Goal: Information Seeking & Learning: Get advice/opinions

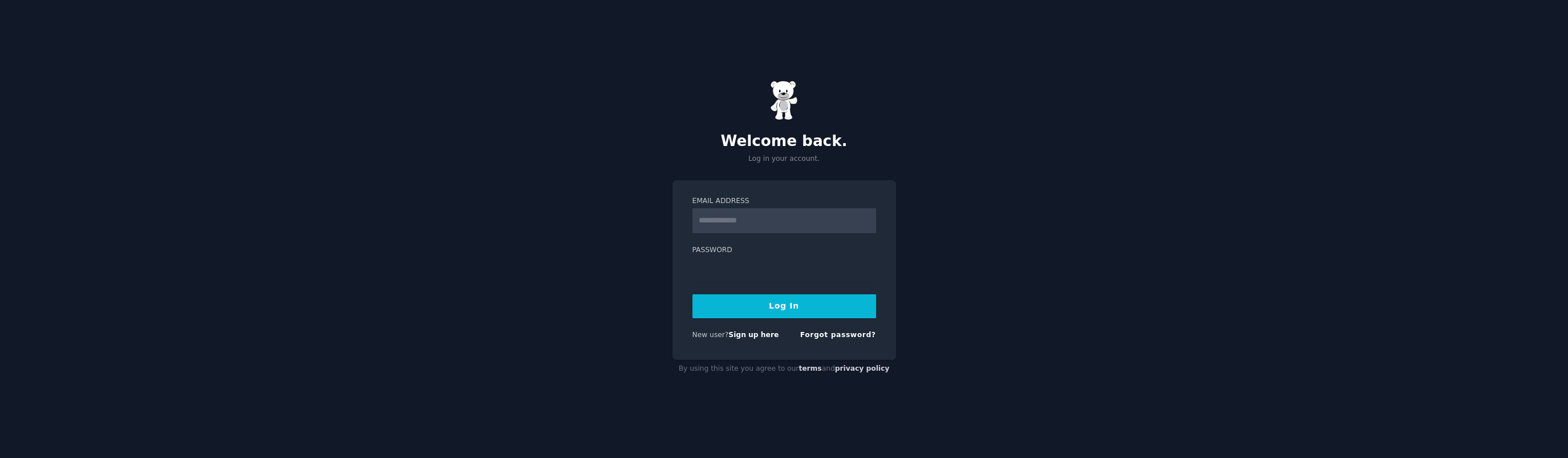
type input "**********"
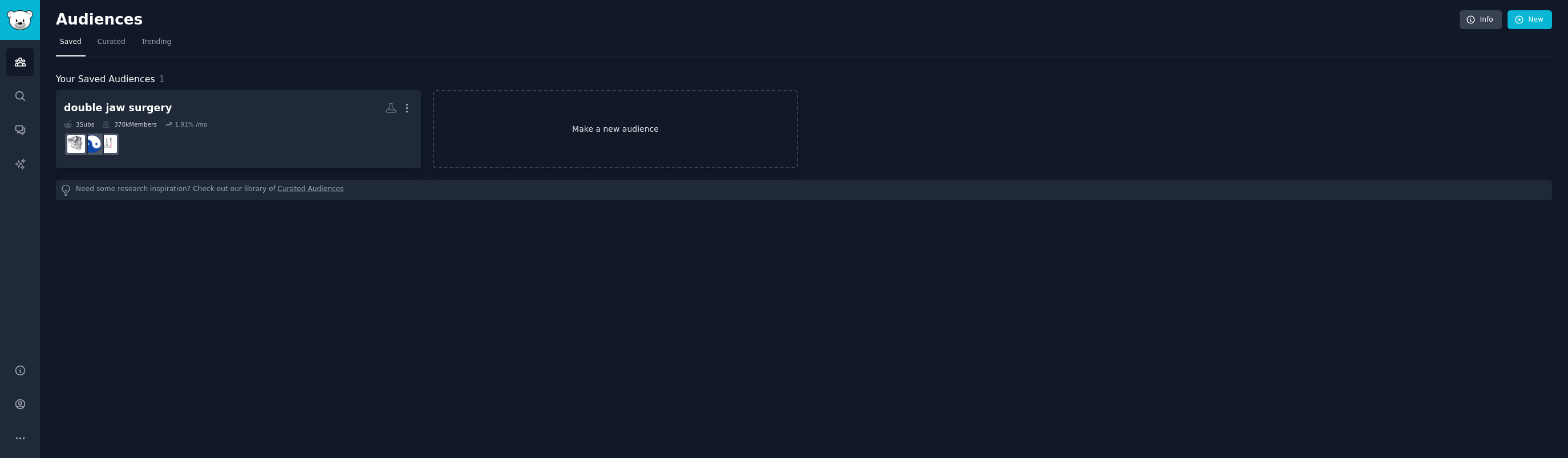
click at [603, 128] on link "Make a new audience" at bounding box center [615, 129] width 365 height 78
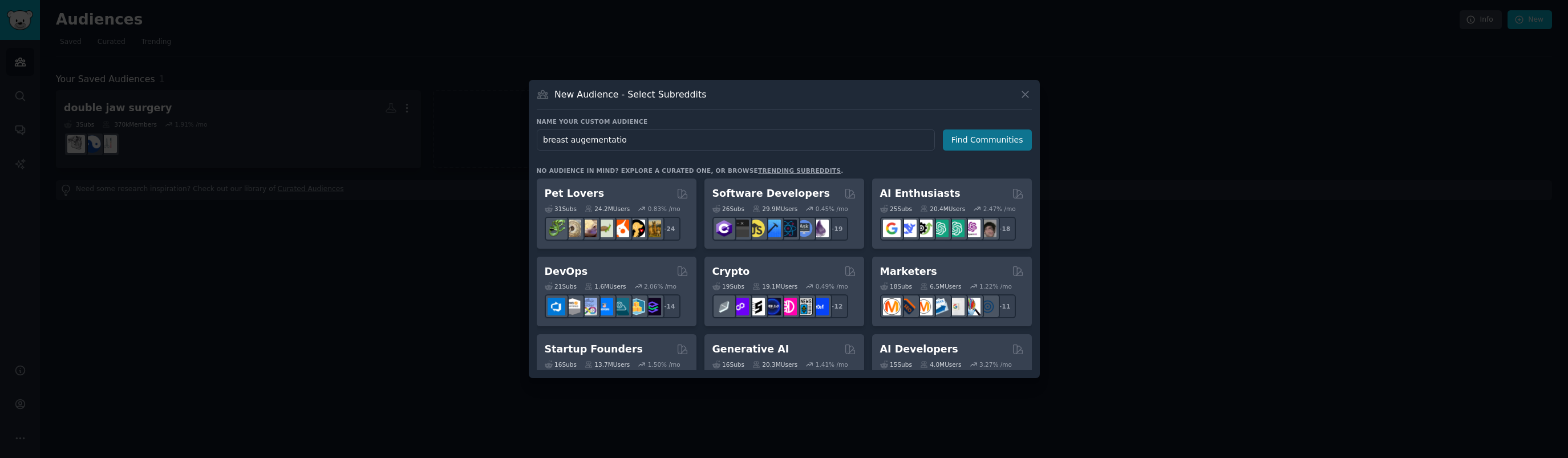
type input "breast augementation"
click button "Find Communities" at bounding box center [987, 140] width 89 height 21
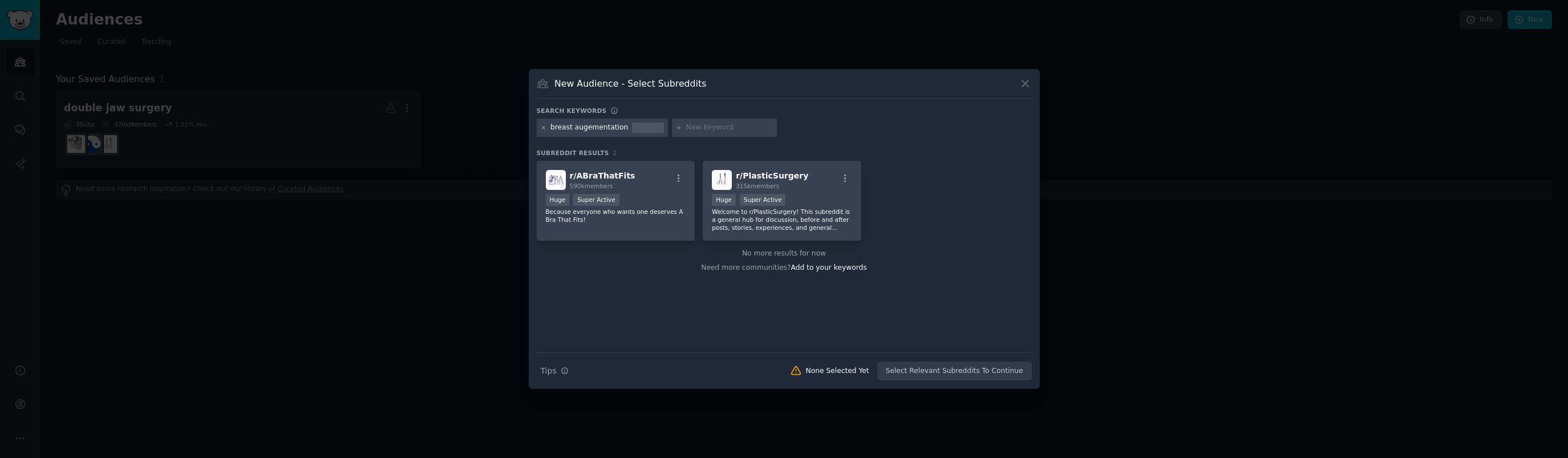
click at [543, 128] on icon at bounding box center [543, 128] width 3 height 3
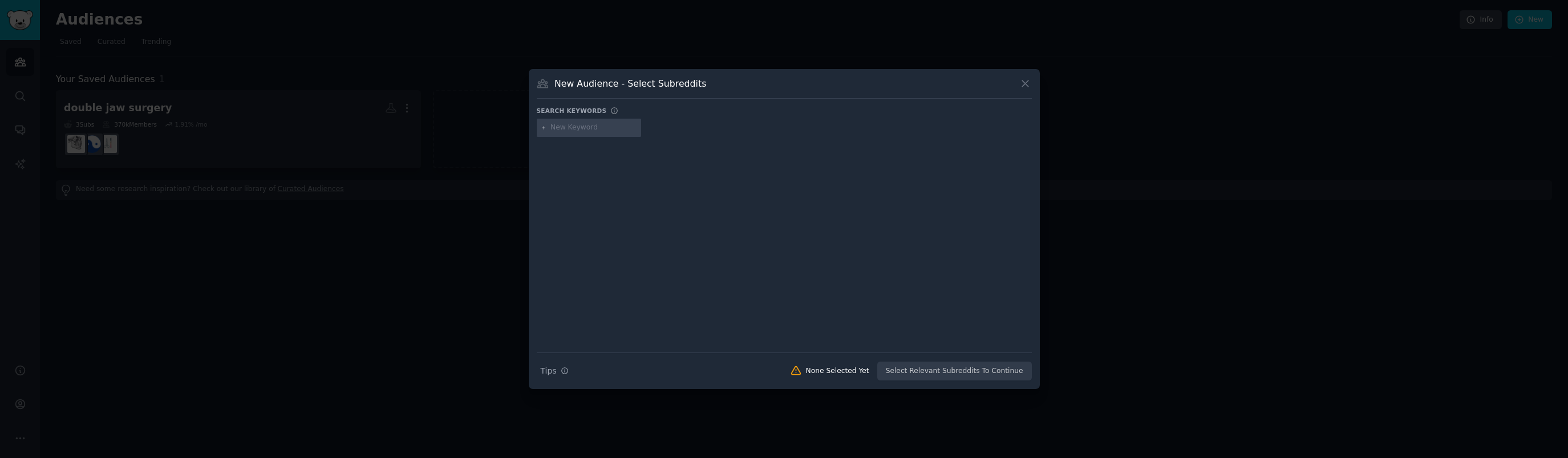
click at [589, 130] on input "text" at bounding box center [593, 128] width 86 height 10
click at [1023, 86] on icon at bounding box center [1025, 84] width 6 height 6
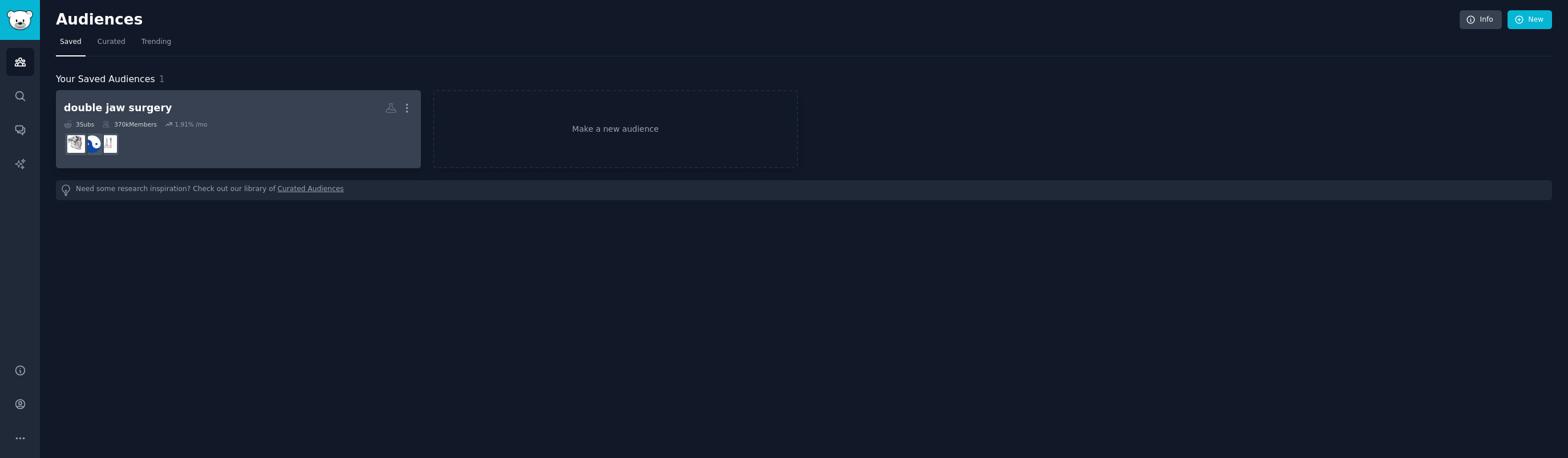
click at [264, 148] on dd at bounding box center [238, 144] width 349 height 32
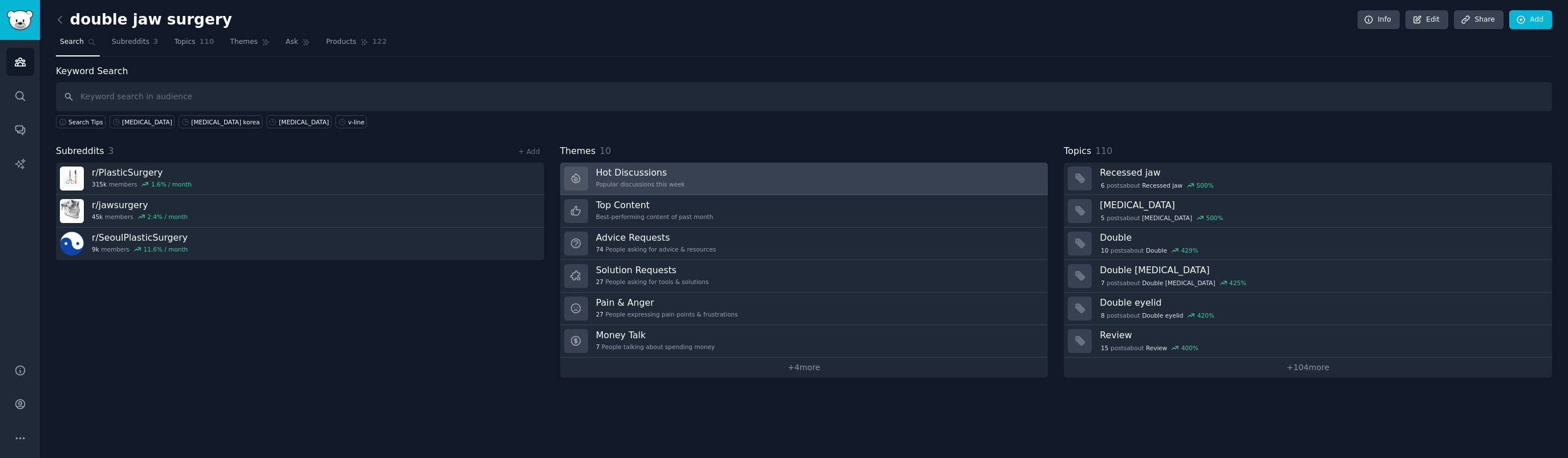
click at [727, 185] on link "Hot Discussions Popular discussions this week" at bounding box center [804, 178] width 488 height 32
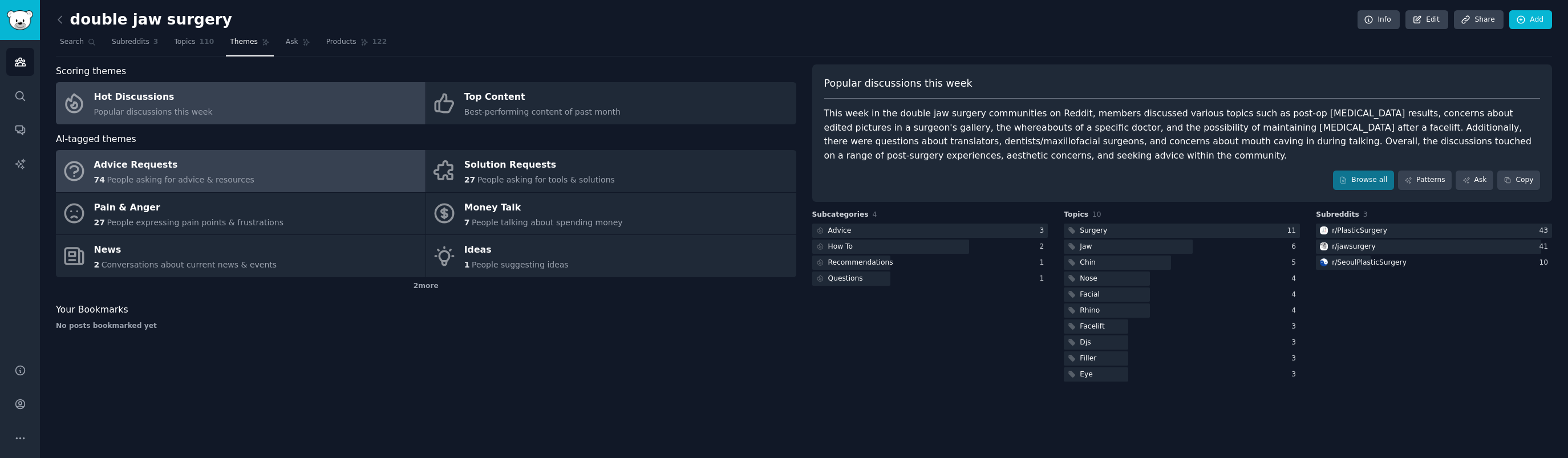
click at [287, 170] on link "Advice Requests 74 People asking for advice & resources" at bounding box center [240, 171] width 369 height 42
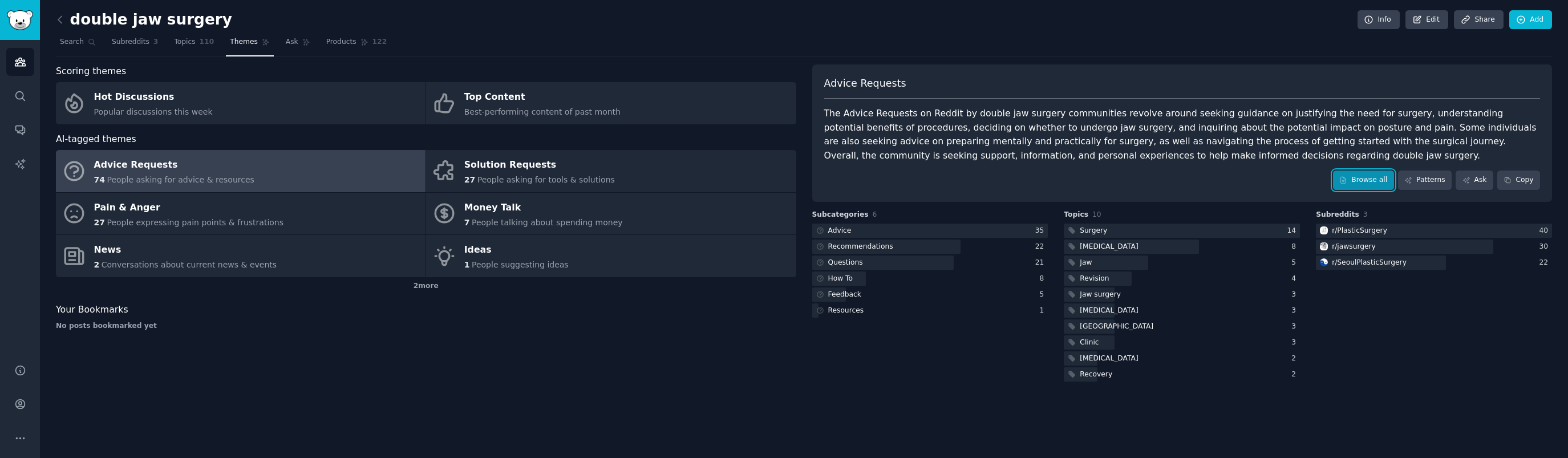
click at [1372, 180] on link "Browse all" at bounding box center [1363, 180] width 61 height 20
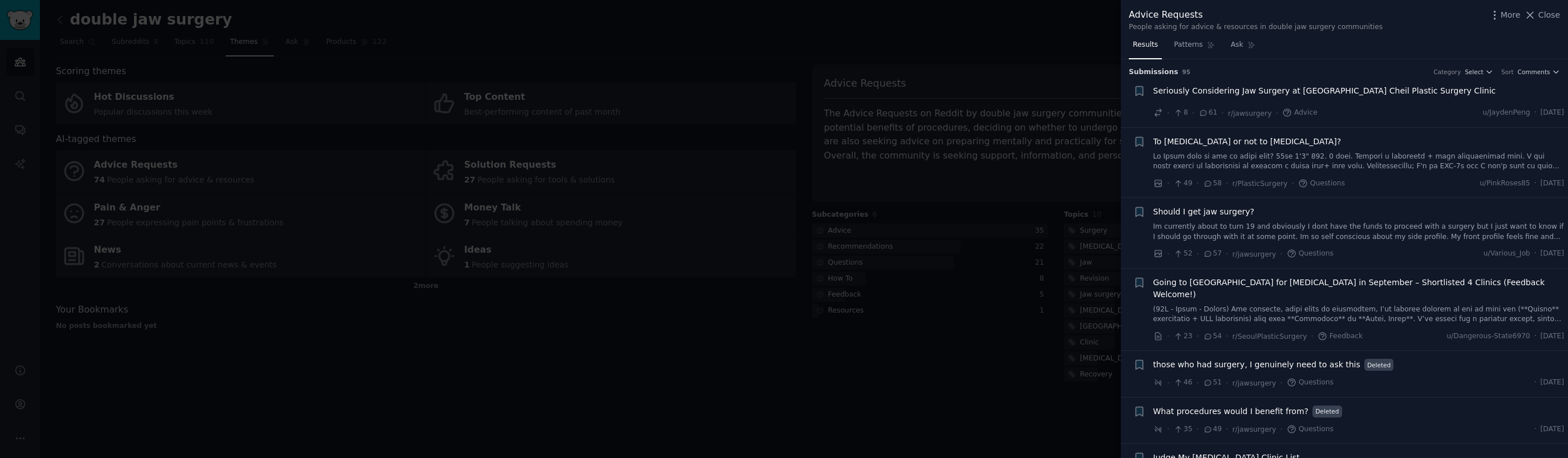
click at [1402, 88] on span "Seriously Considering Jaw Surgery at Seoul Cheil Plastic Surgery Clinic" at bounding box center [1324, 91] width 343 height 12
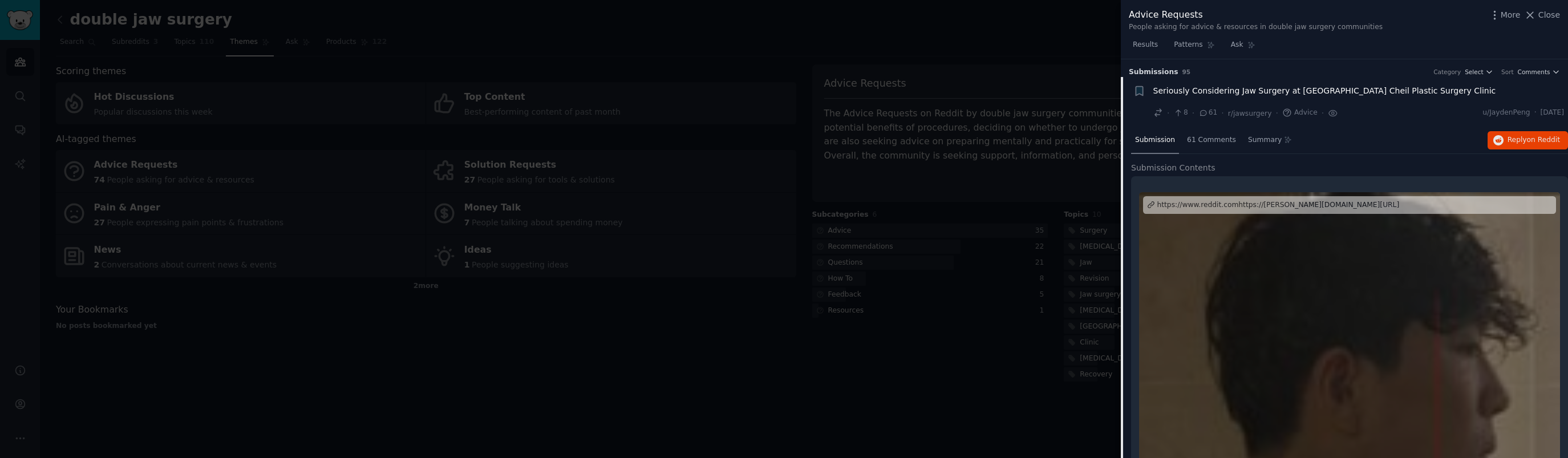
click at [926, 380] on div at bounding box center [784, 229] width 1568 height 458
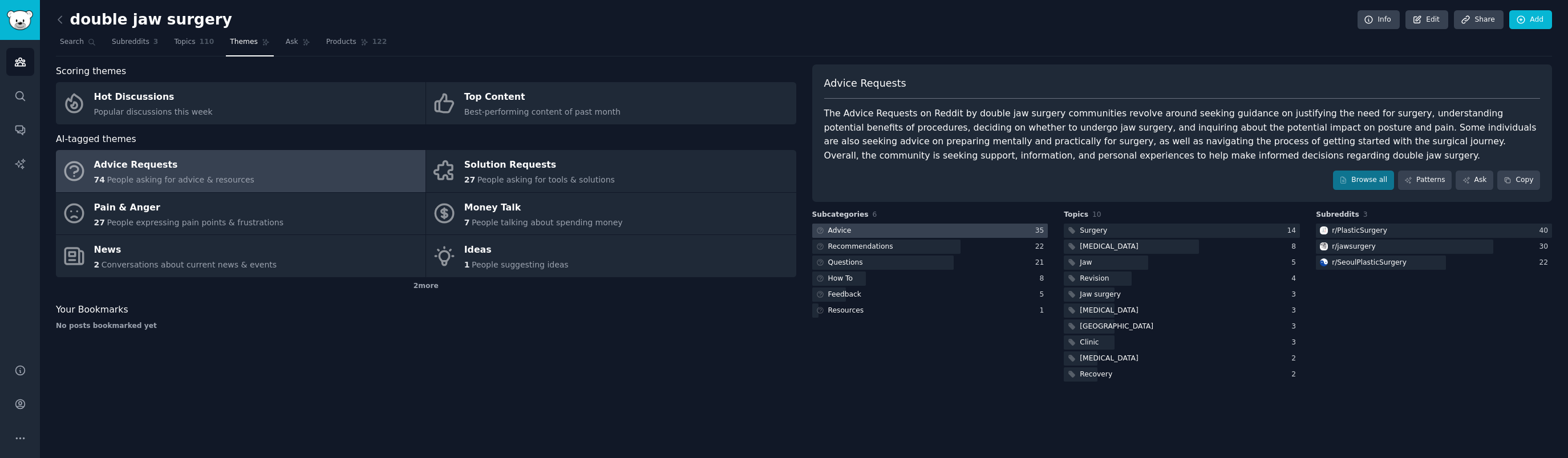
click at [982, 229] on div at bounding box center [930, 231] width 236 height 14
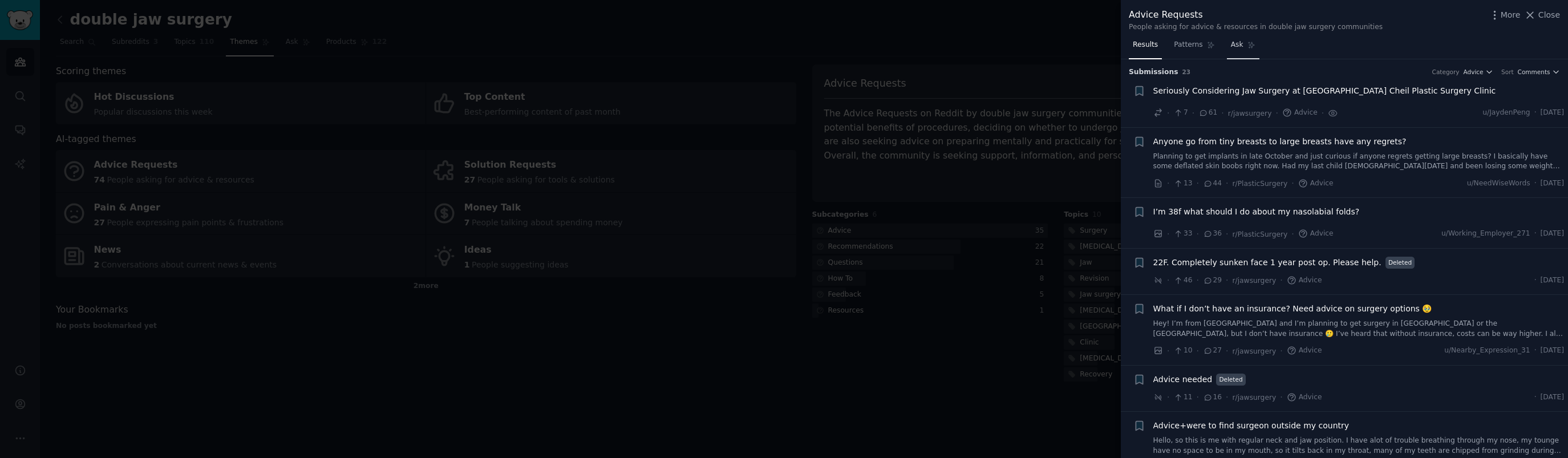
click at [1245, 50] on link "Ask" at bounding box center [1243, 48] width 32 height 23
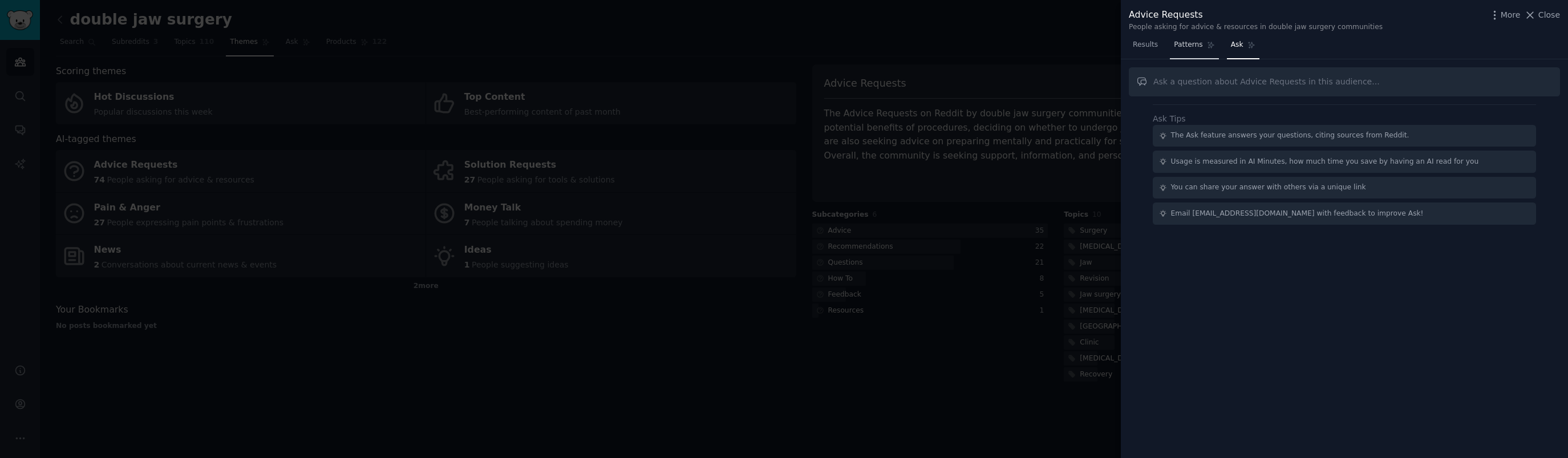
click at [1197, 47] on span "Patterns" at bounding box center [1187, 45] width 29 height 10
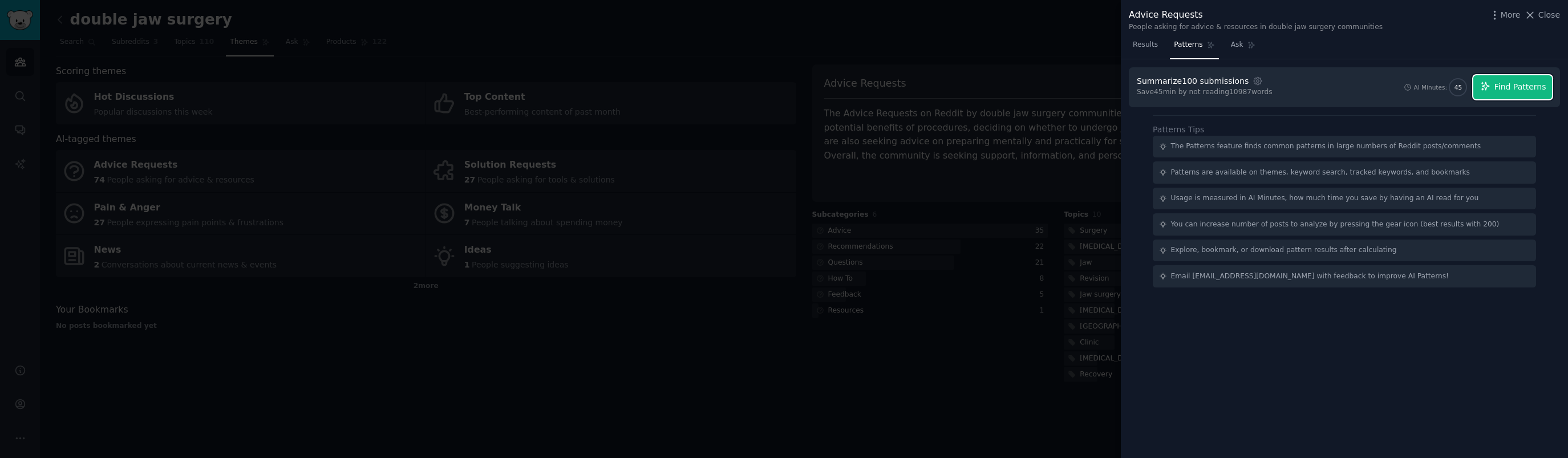
click at [1519, 93] on button "Find Patterns" at bounding box center [1512, 87] width 78 height 24
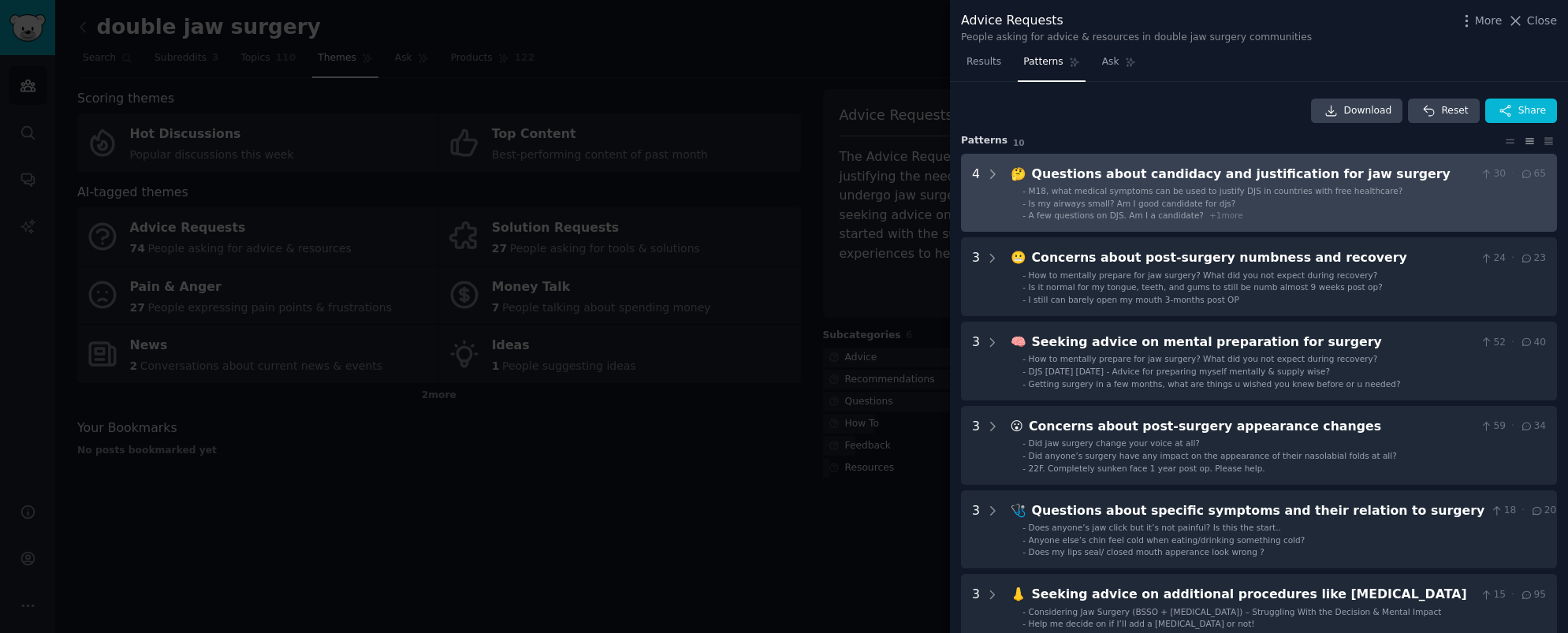
click at [1266, 192] on span "M18, what medical symptoms can be used to justify DJS in countries with free he…" at bounding box center [1216, 191] width 374 height 9
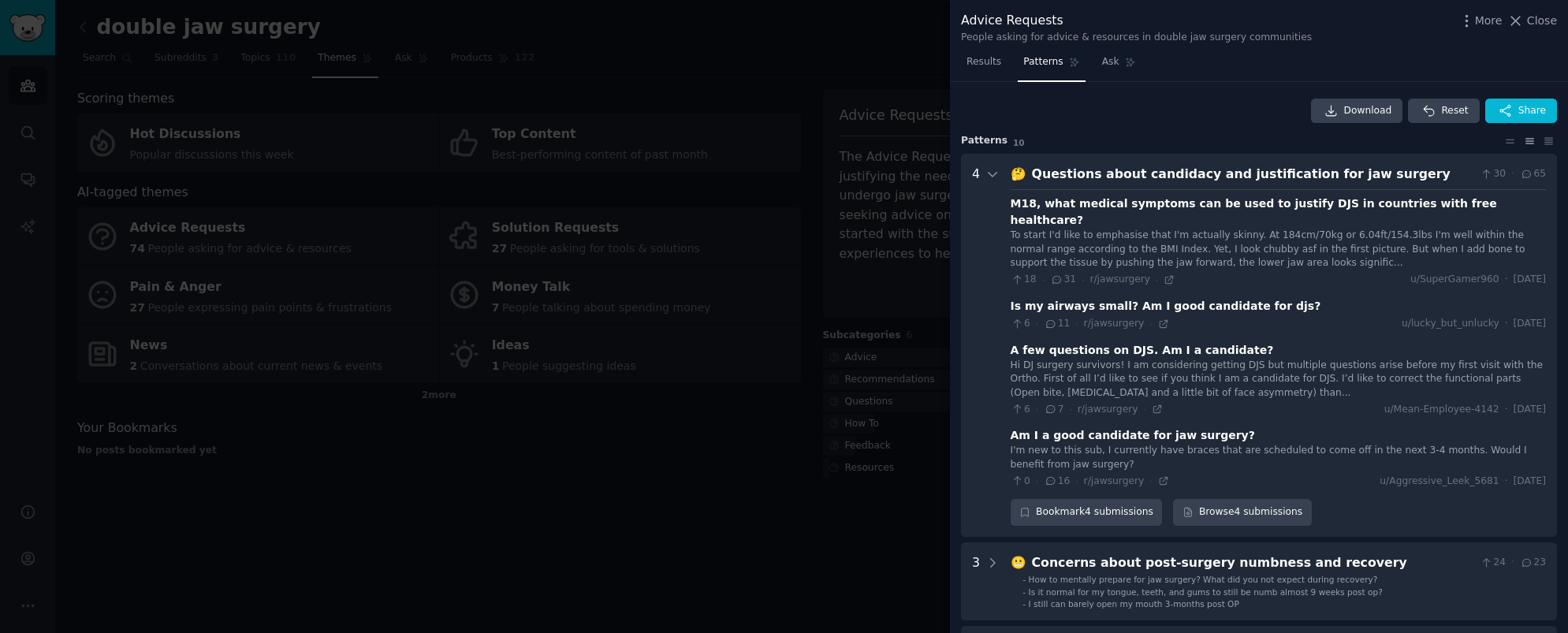
scroll to position [72, 0]
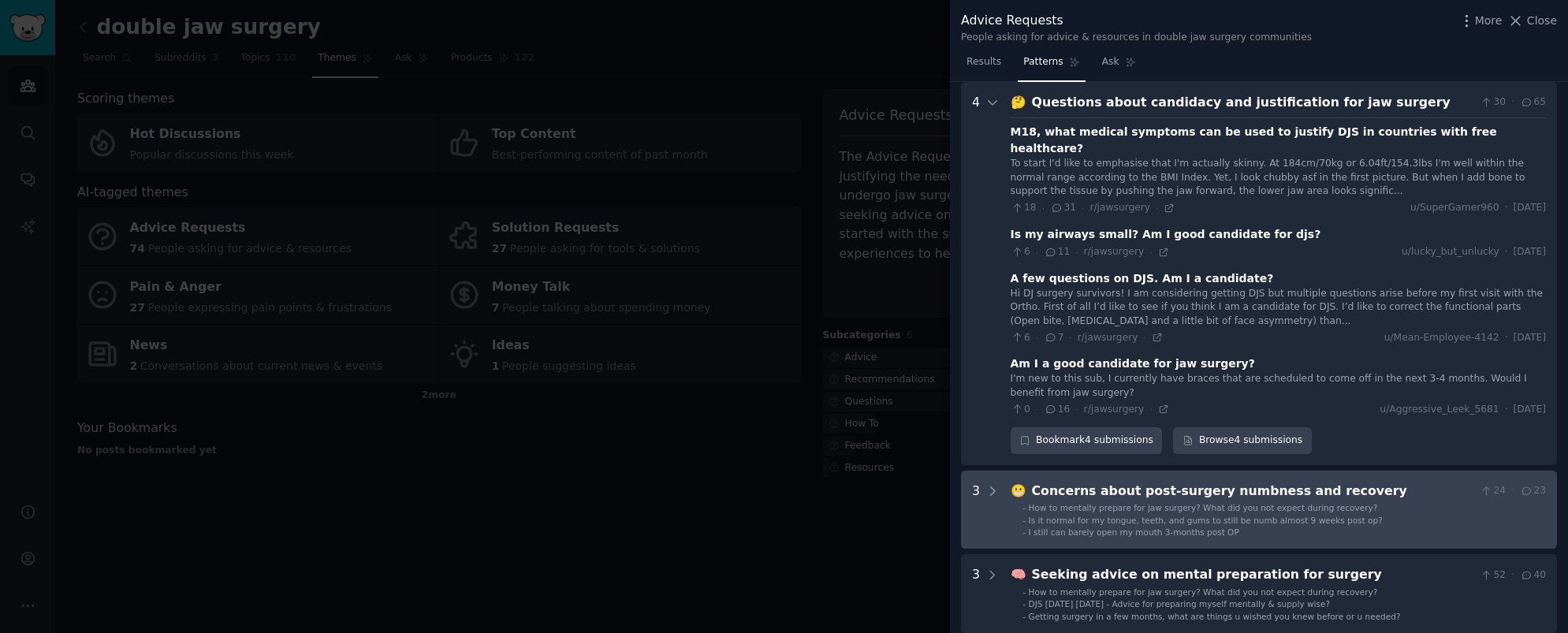
click at [1121, 503] on span "How to mentally prepare for jaw surgery? What did you not expect during recover…" at bounding box center [1204, 508] width 349 height 9
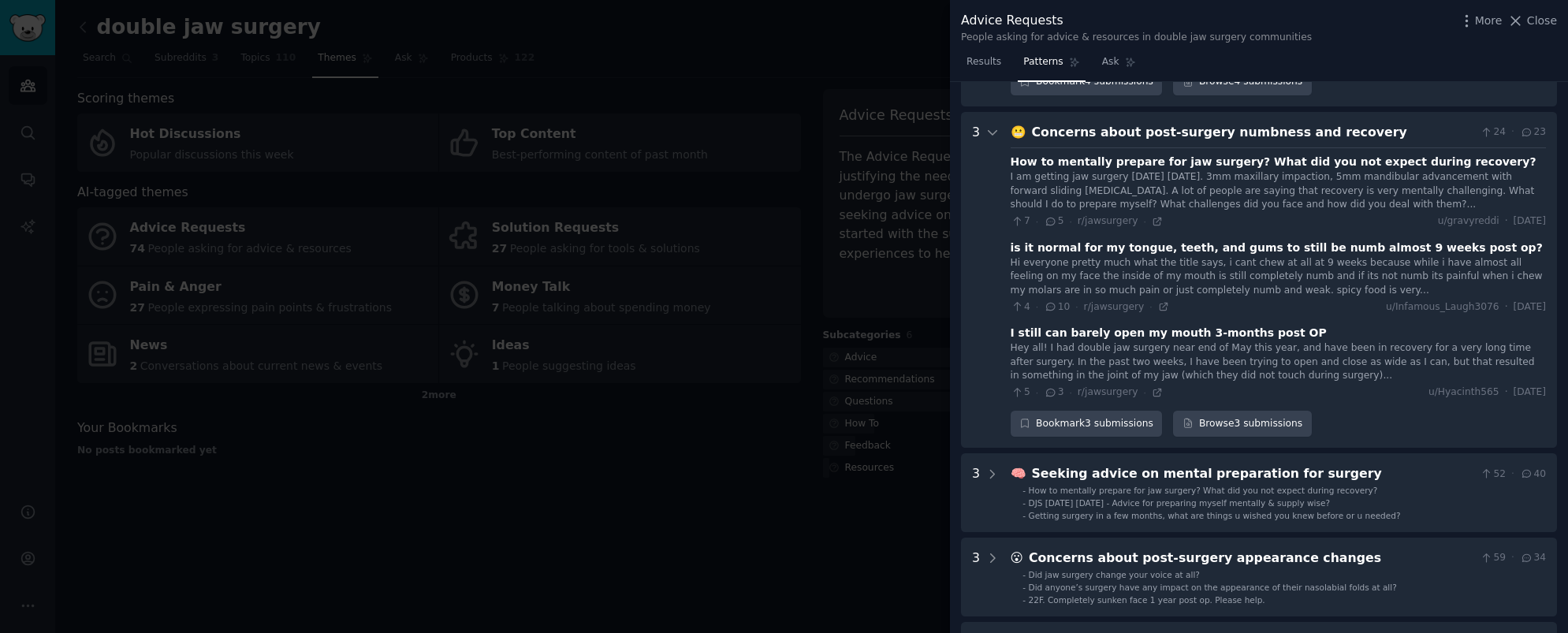
scroll to position [444, 0]
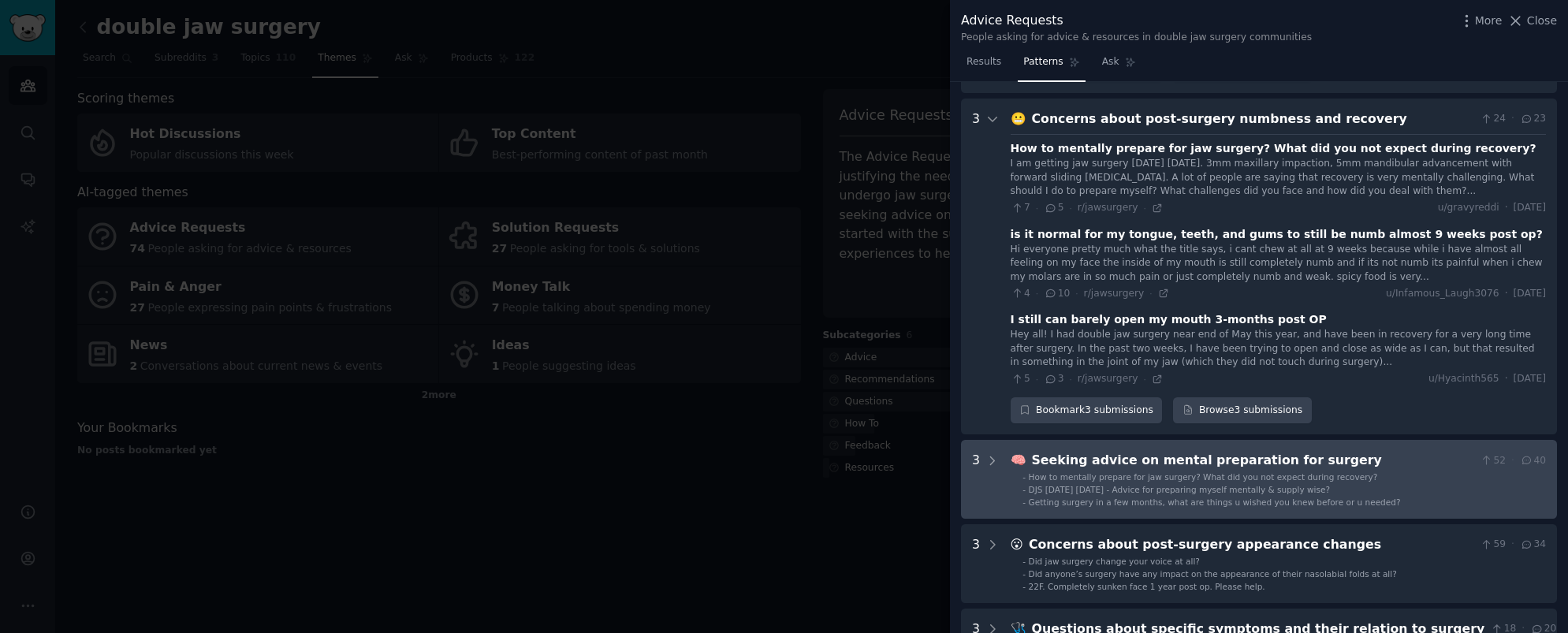
click at [1120, 497] on span "Getting surgery in a few months, what are things u wished you knew before or u …" at bounding box center [1215, 502] width 372 height 9
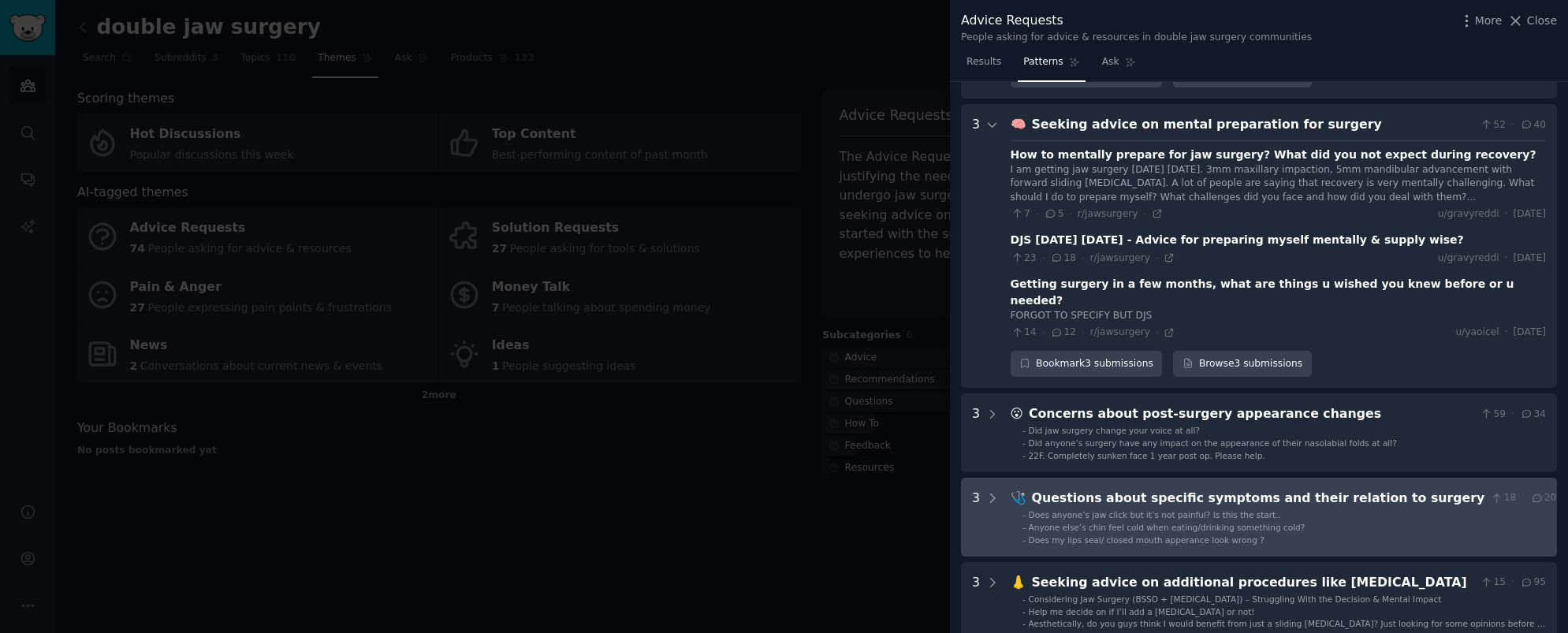
scroll to position [786, 0]
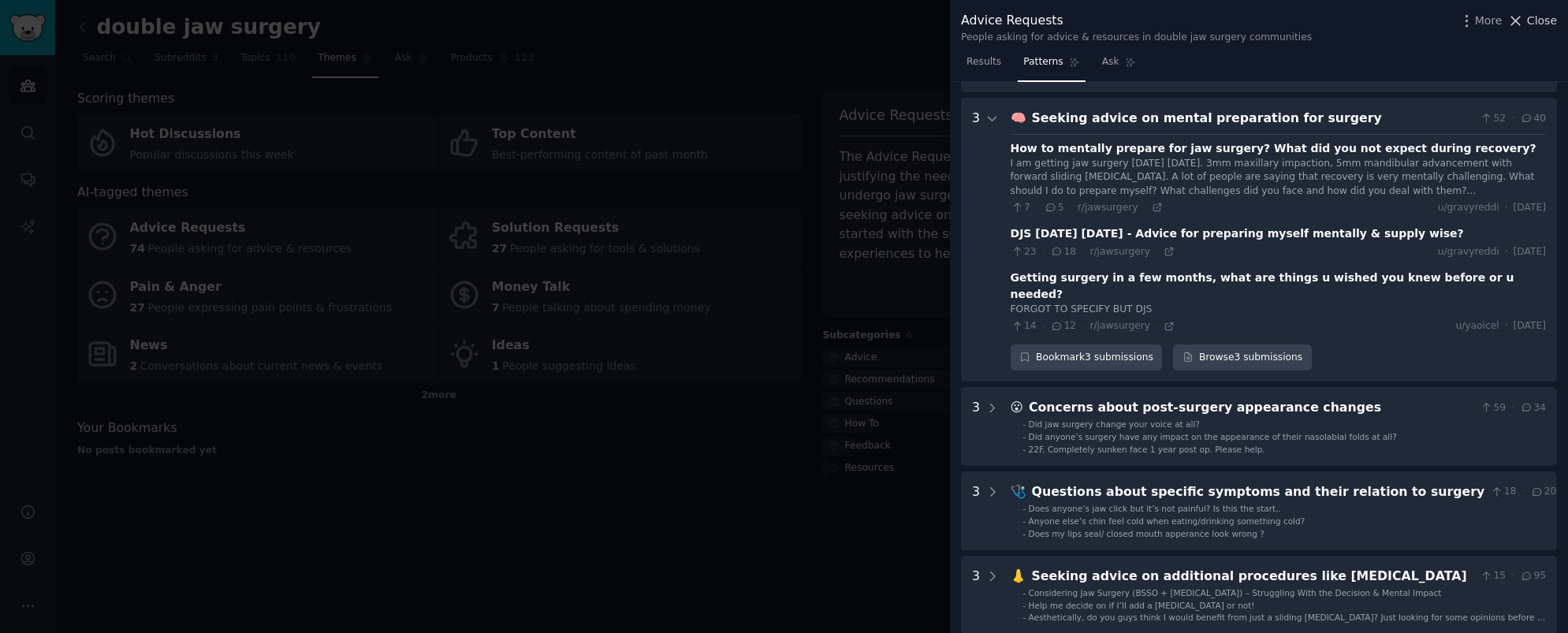
click at [1539, 27] on span "Close" at bounding box center [1542, 21] width 30 height 17
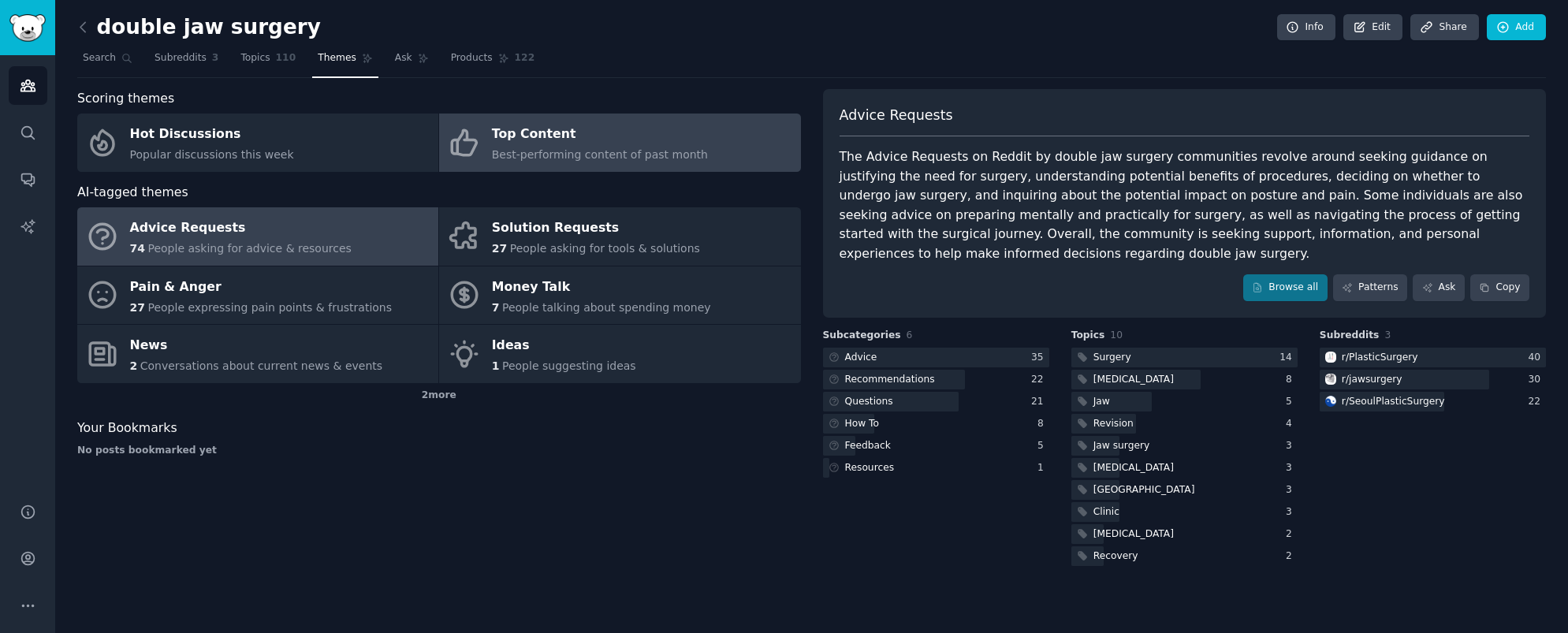
click at [647, 141] on div "Top Content" at bounding box center [600, 135] width 216 height 25
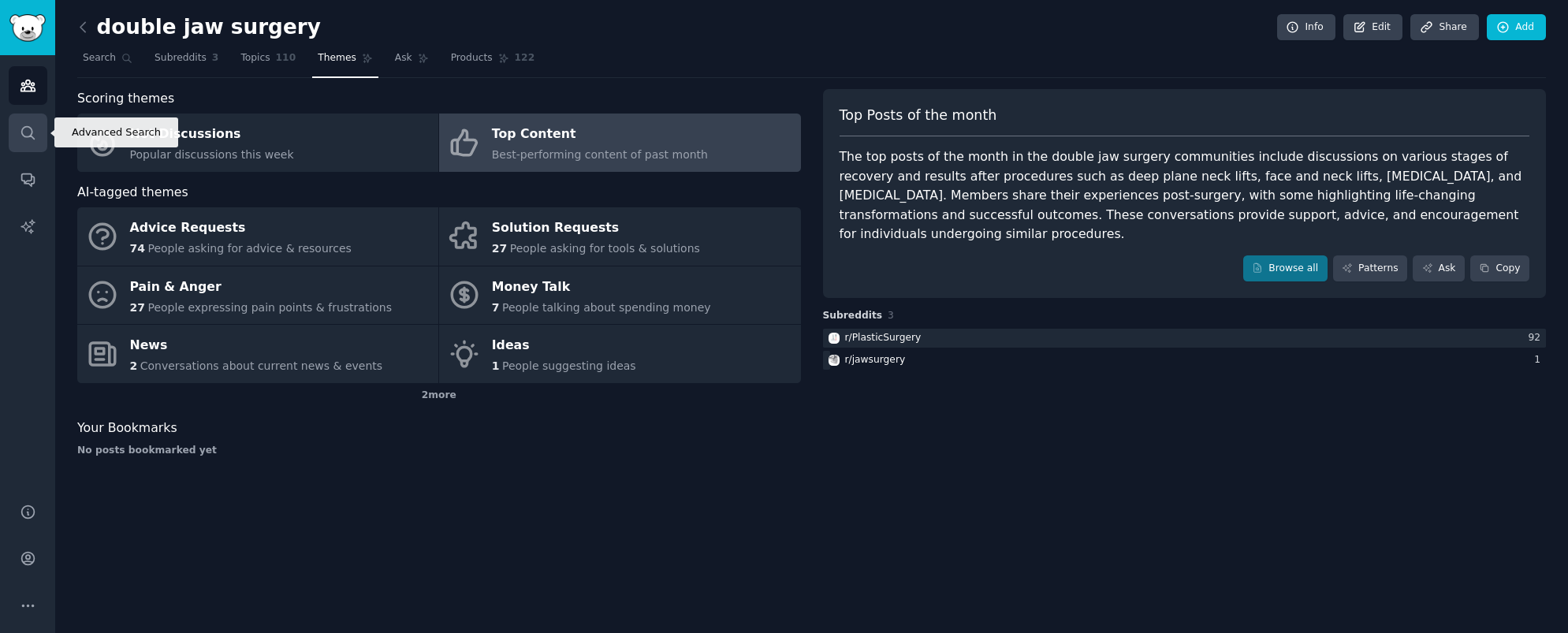
click at [37, 137] on link "Search" at bounding box center [28, 133] width 39 height 39
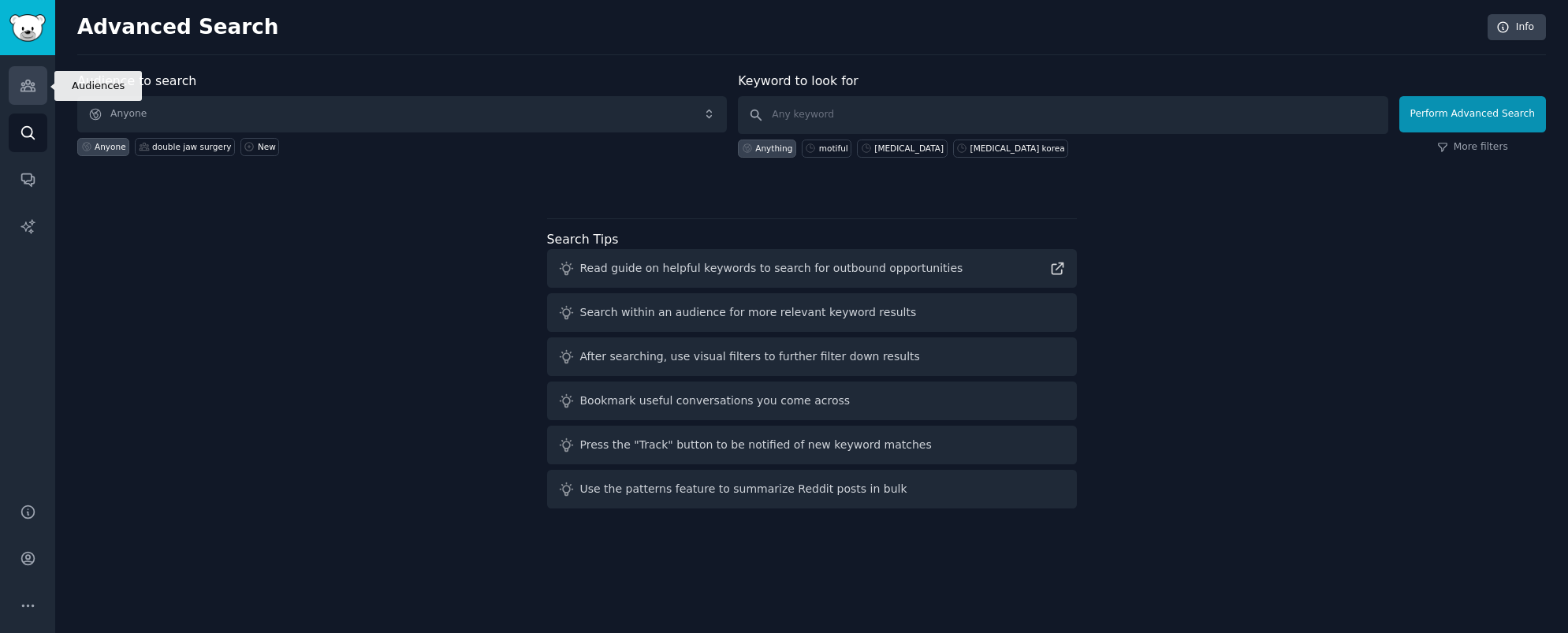
click at [27, 88] on icon "Sidebar" at bounding box center [28, 86] width 17 height 17
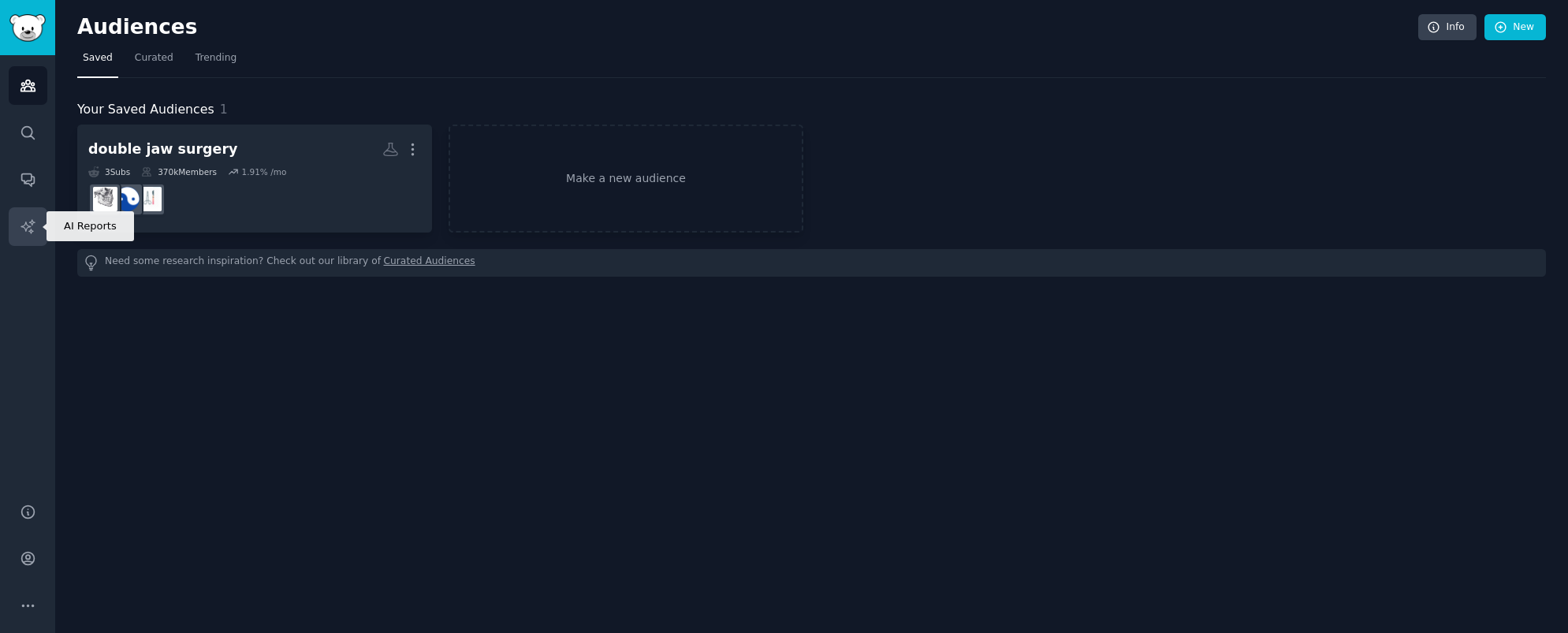
click at [32, 225] on icon "Sidebar" at bounding box center [28, 227] width 17 height 17
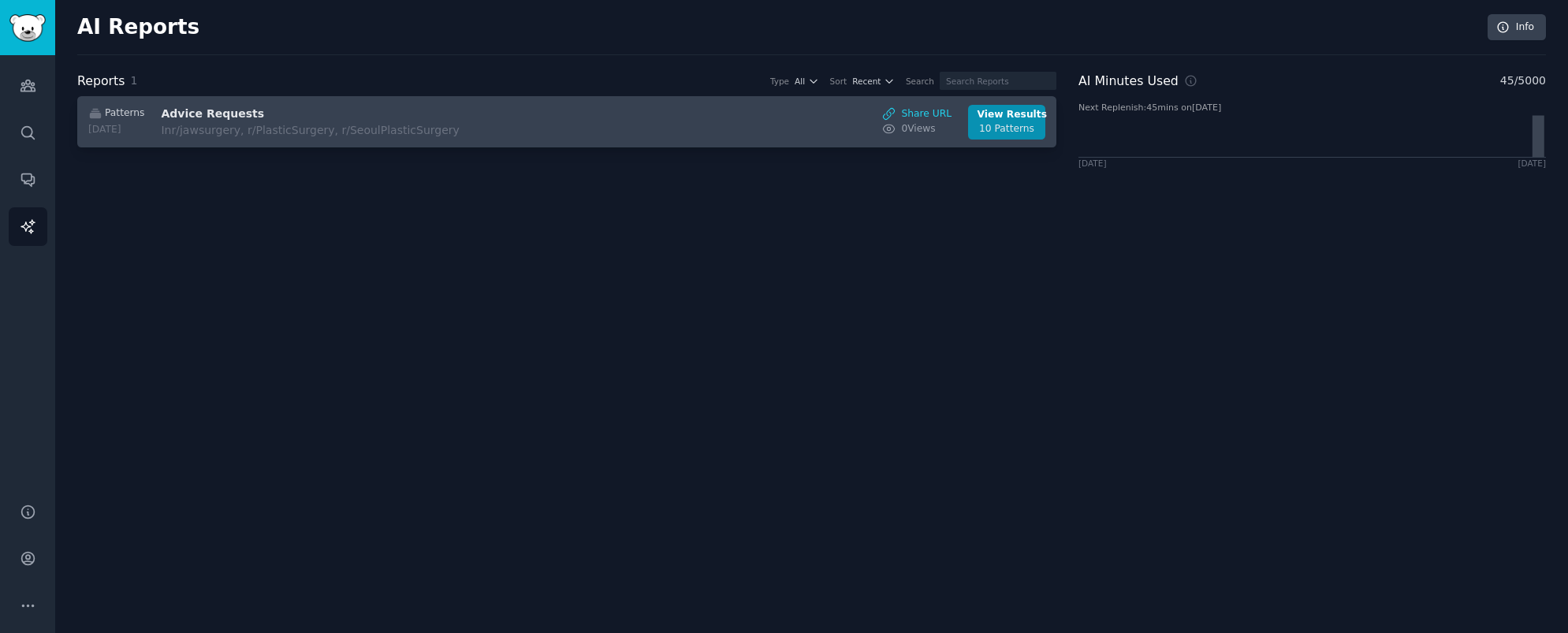
click at [636, 130] on div "Patterns 2025-08-17 Advice Requests In r/jawsurgery, r/PlasticSurgery, r/SeoulP…" at bounding box center [567, 122] width 962 height 35
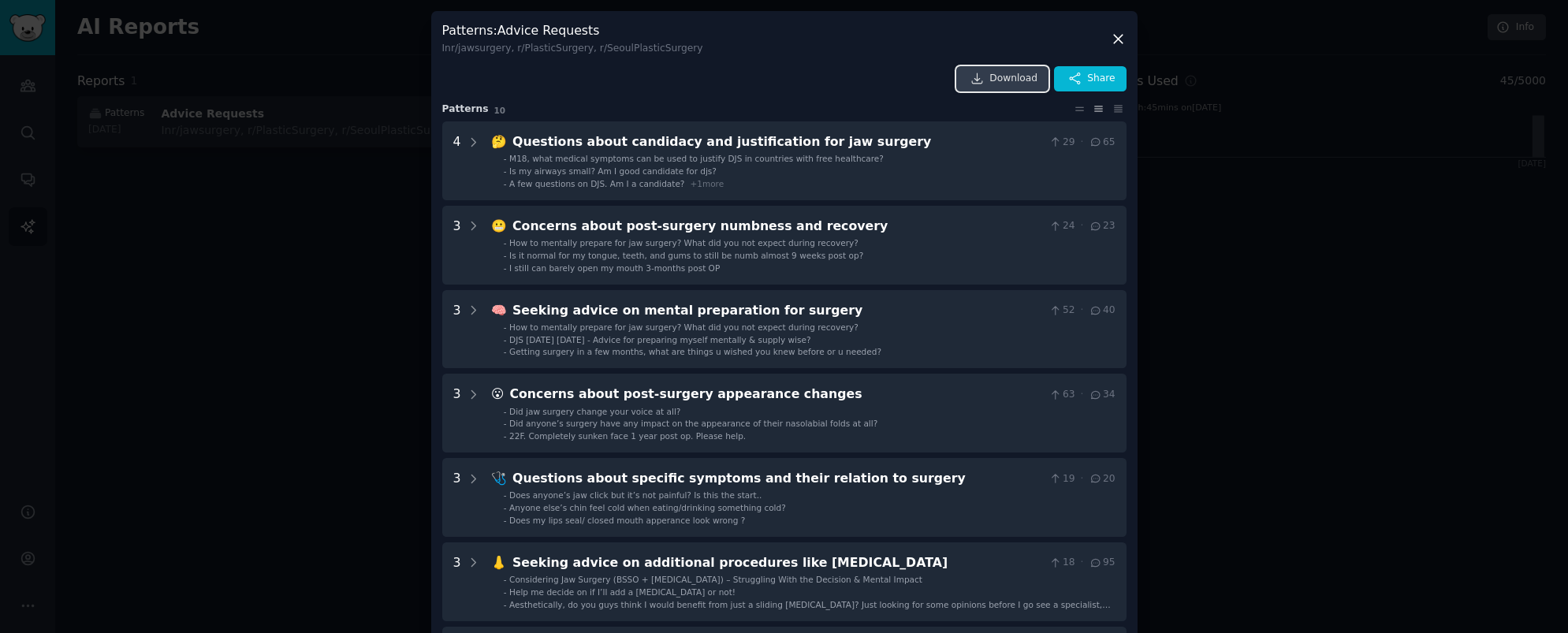
click at [1008, 75] on span "Download" at bounding box center [1013, 79] width 48 height 14
click at [1110, 37] on icon at bounding box center [1118, 39] width 17 height 17
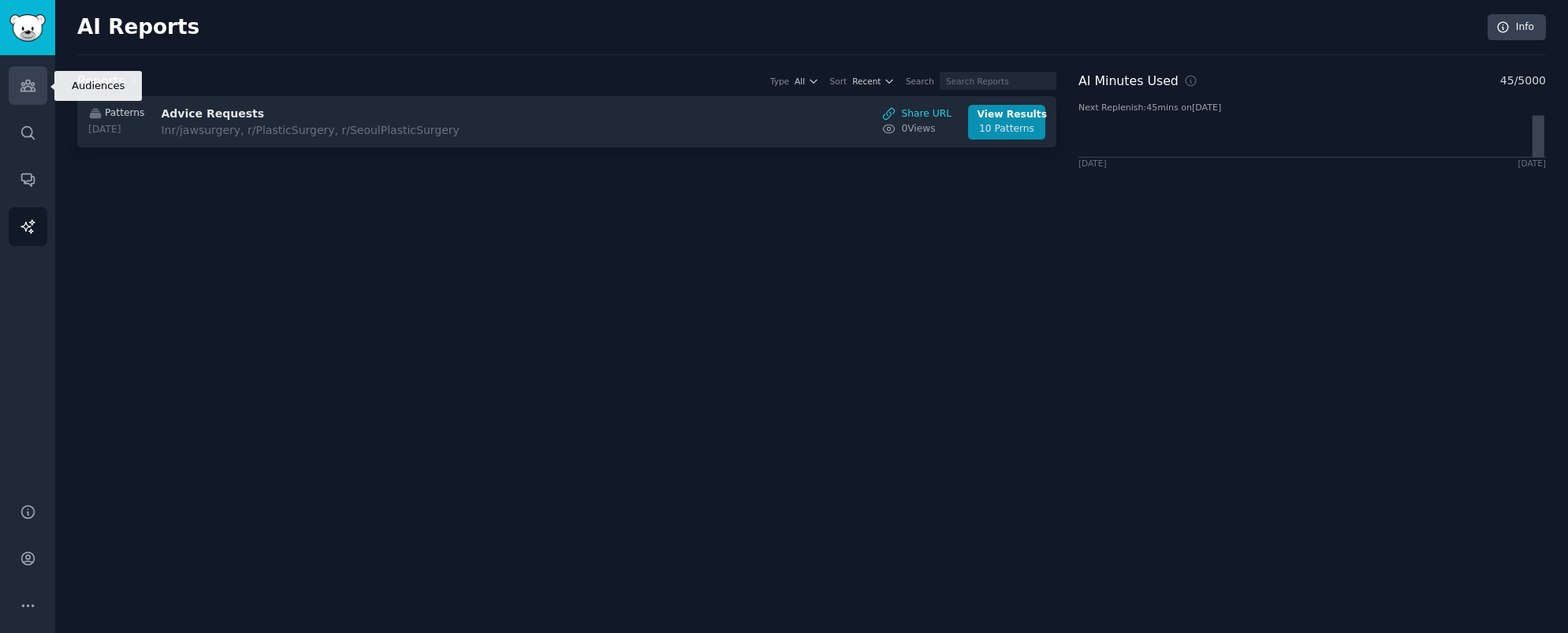
click at [28, 86] on icon "Sidebar" at bounding box center [27, 86] width 14 height 11
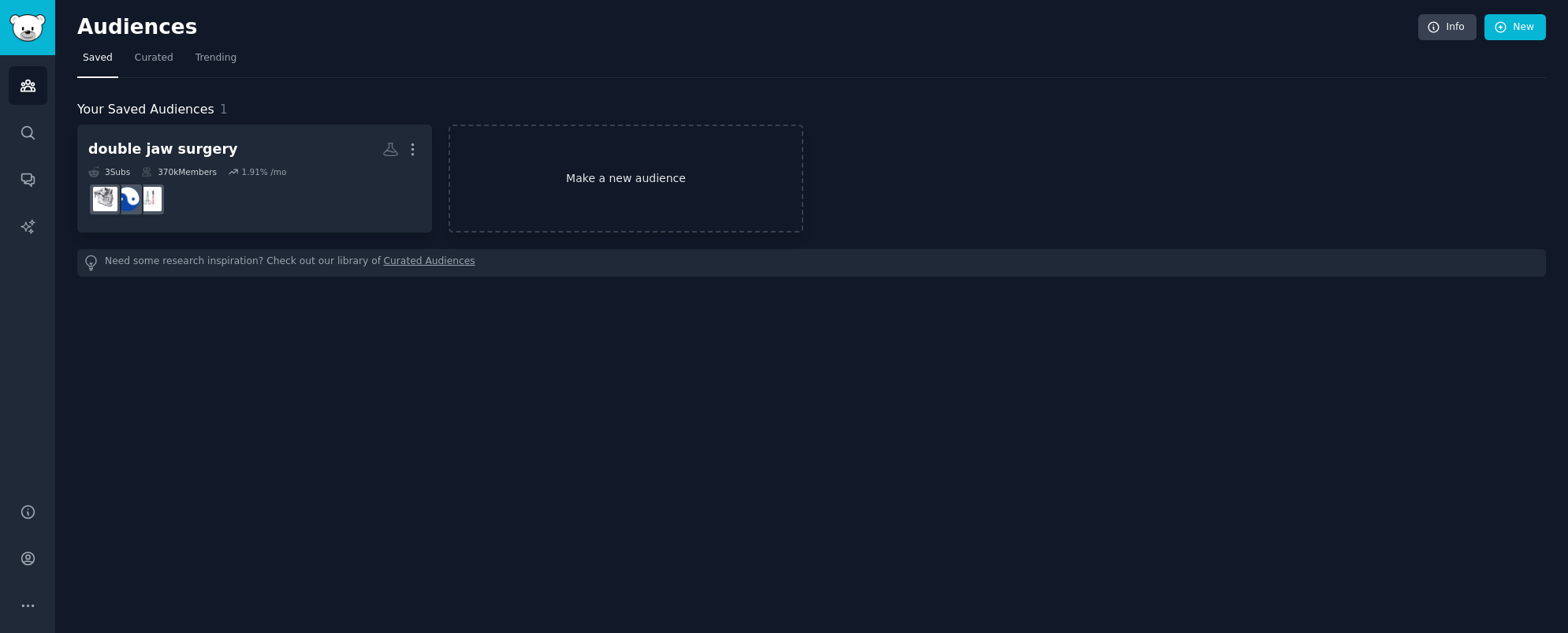
click at [633, 165] on link "Make a new audience" at bounding box center [626, 179] width 355 height 108
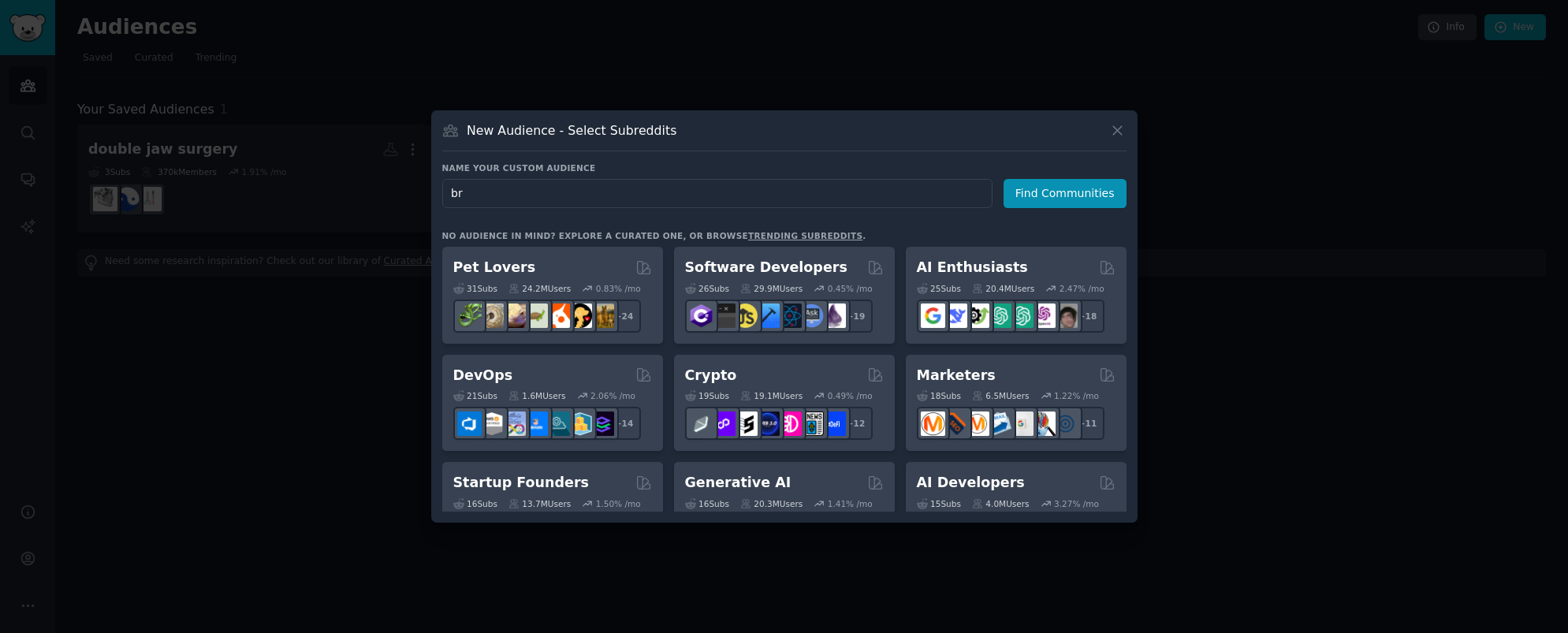
type input "b"
type input "f"
type input "Plastic Surgery"
click button "Find Communities" at bounding box center [1065, 193] width 123 height 29
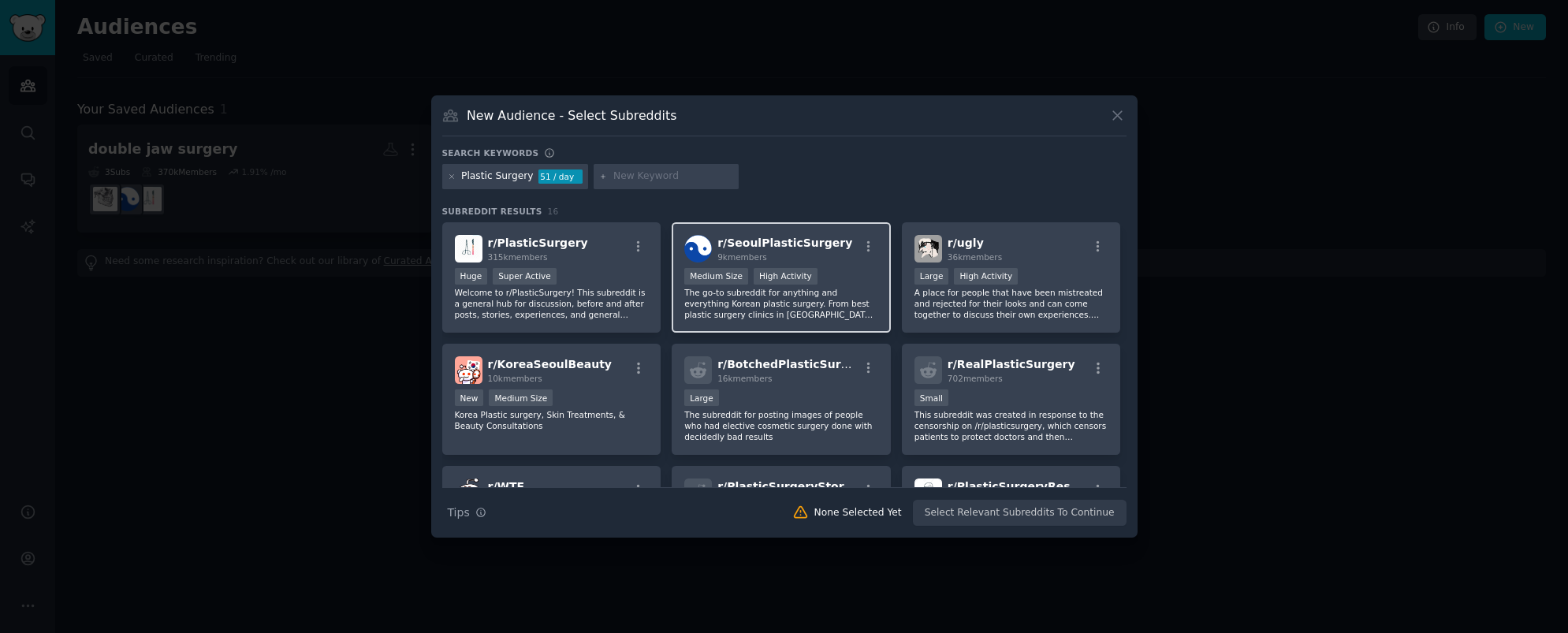
click at [836, 269] on div ">= 80th percentile for submissions / day Medium Size High Activity" at bounding box center [781, 277] width 194 height 19
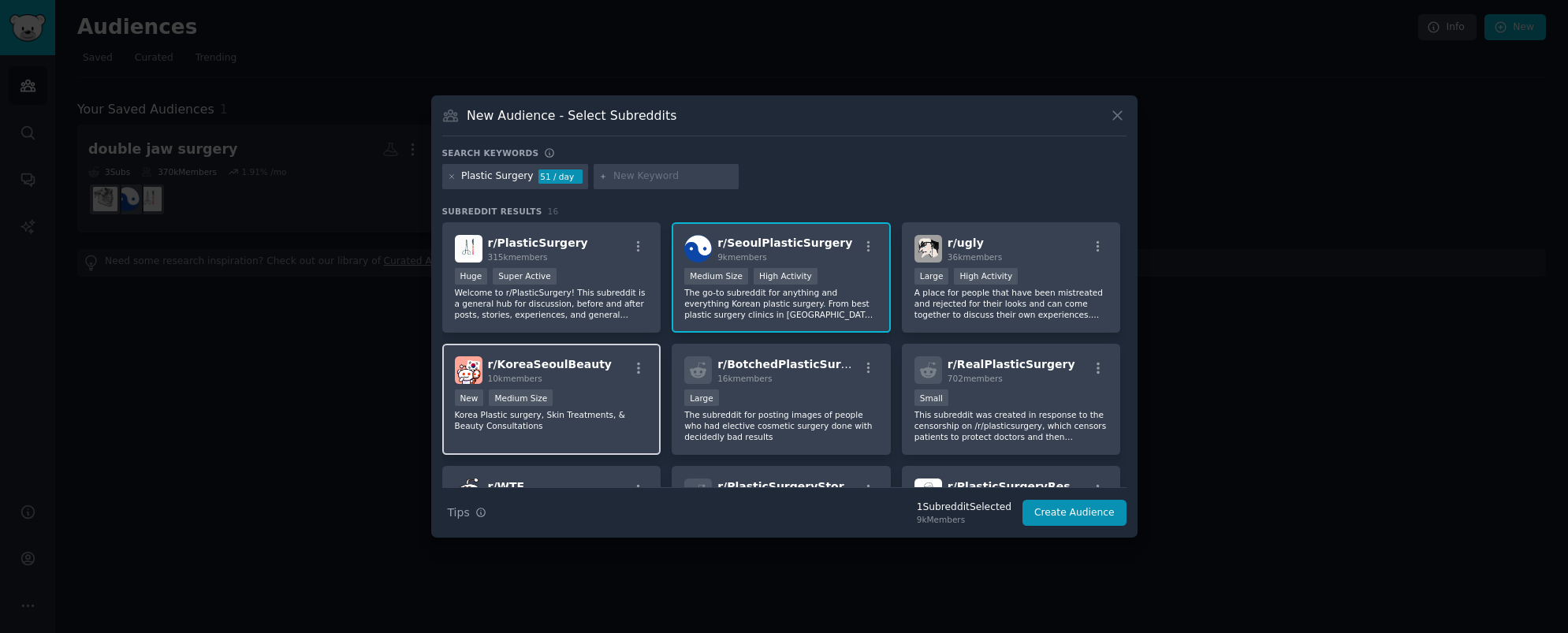
click at [629, 395] on div "New Medium Size" at bounding box center [551, 399] width 194 height 19
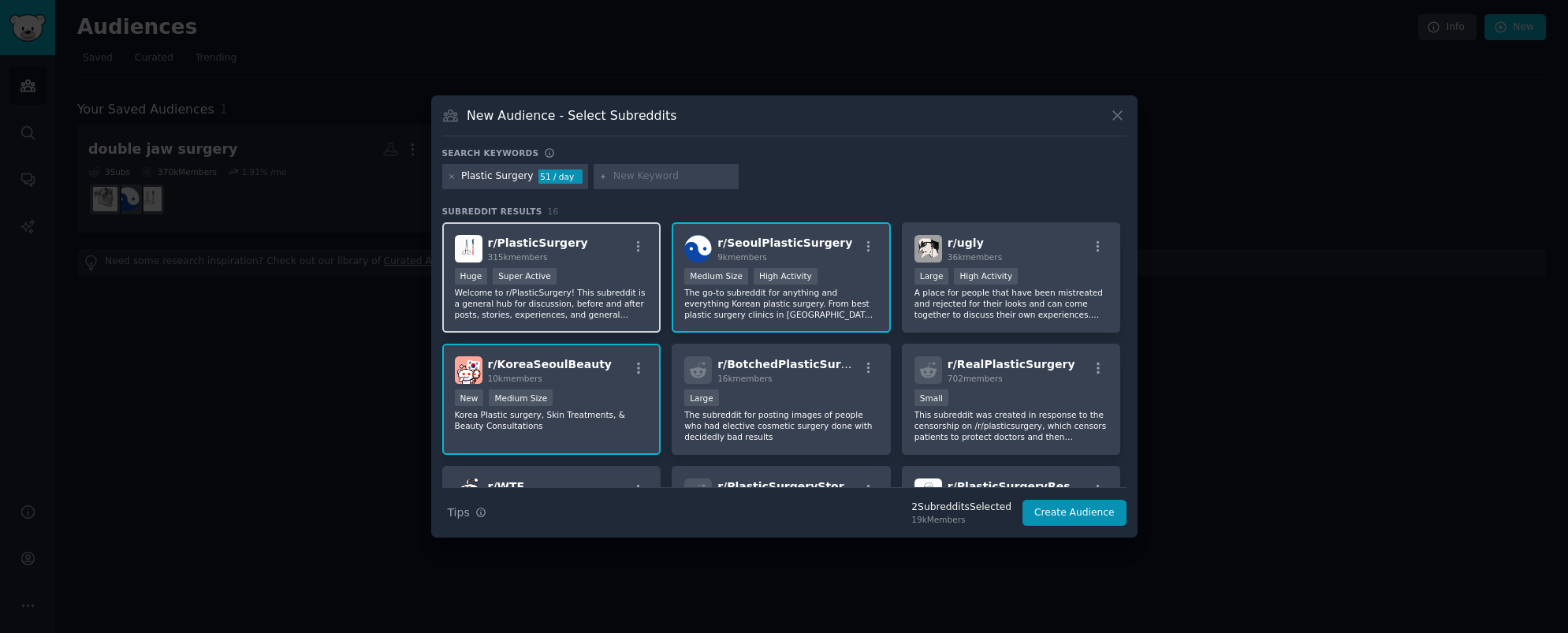
click at [597, 284] on div "Huge Super Active" at bounding box center [551, 277] width 194 height 19
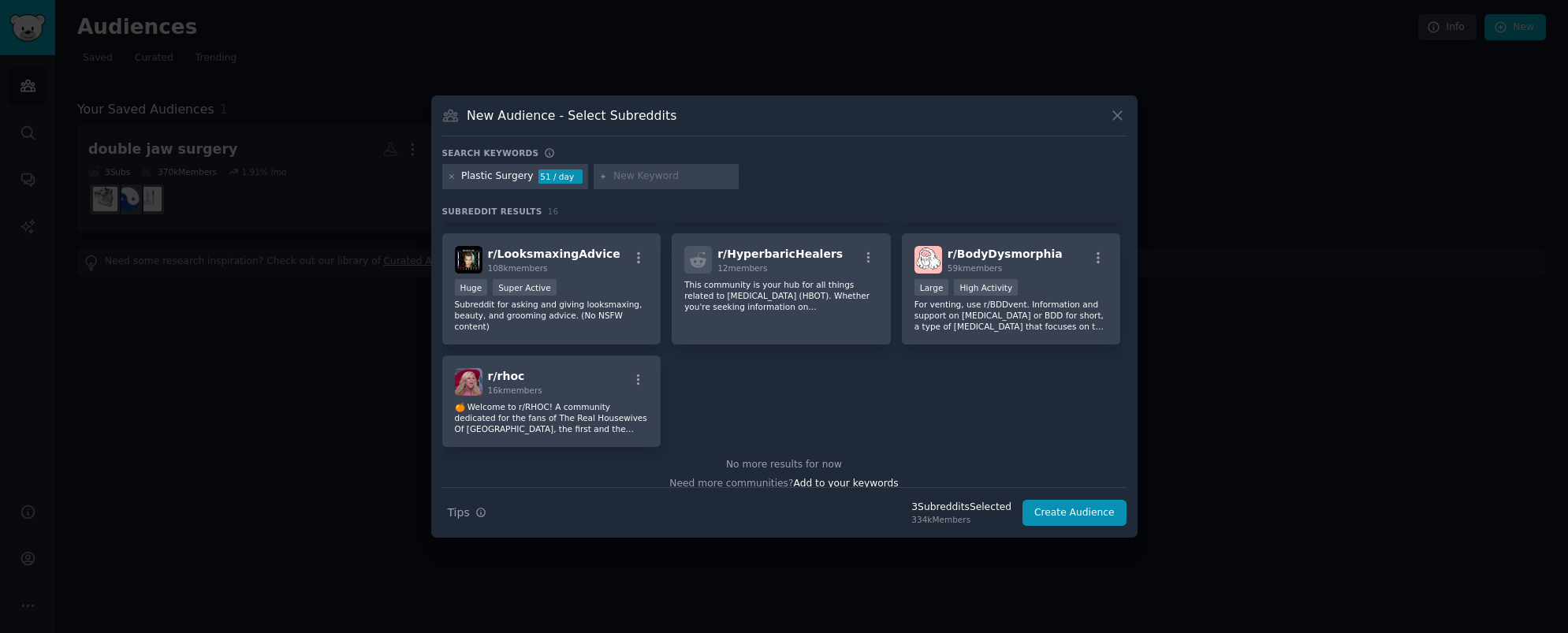
scroll to position [458, 0]
click at [1081, 514] on button "Create Audience" at bounding box center [1074, 514] width 104 height 27
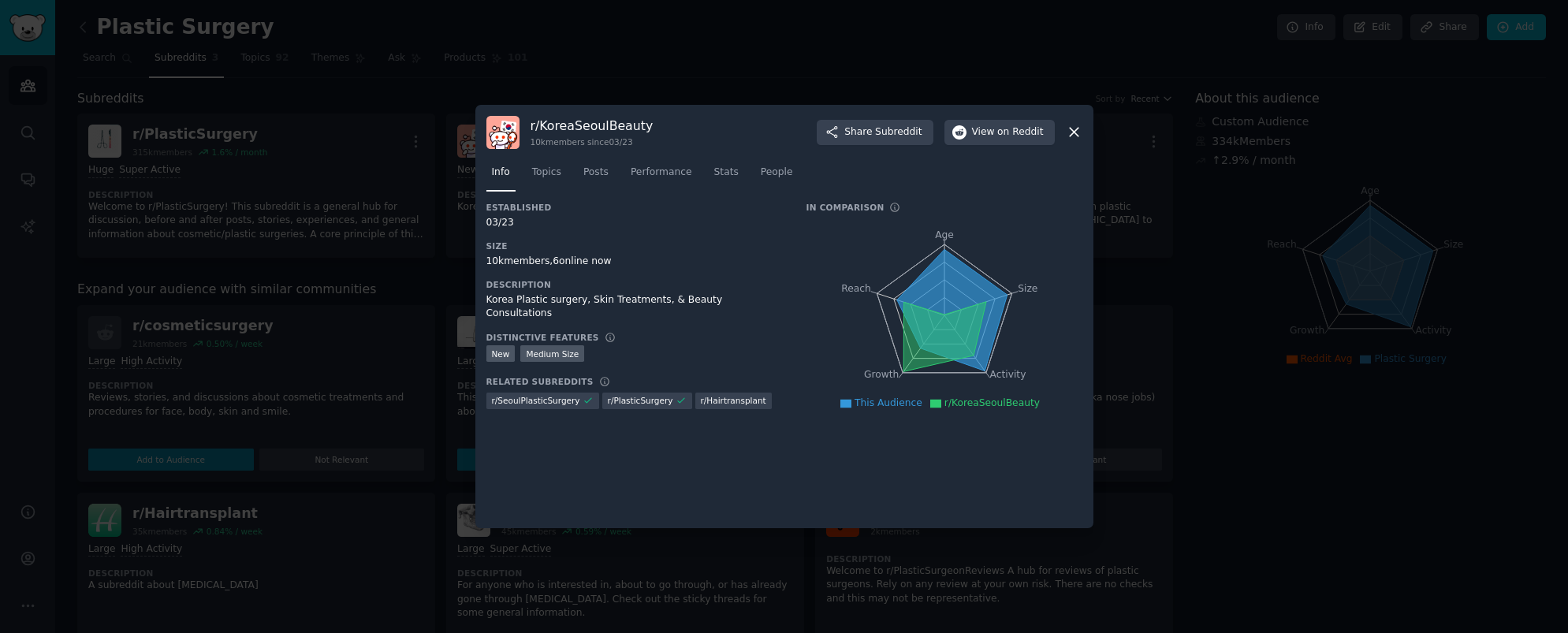
click at [596, 142] on div "10k members since 03/23" at bounding box center [591, 142] width 123 height 11
click at [972, 124] on button "View on Reddit" at bounding box center [1000, 132] width 110 height 25
click at [1078, 125] on icon at bounding box center [1074, 132] width 17 height 17
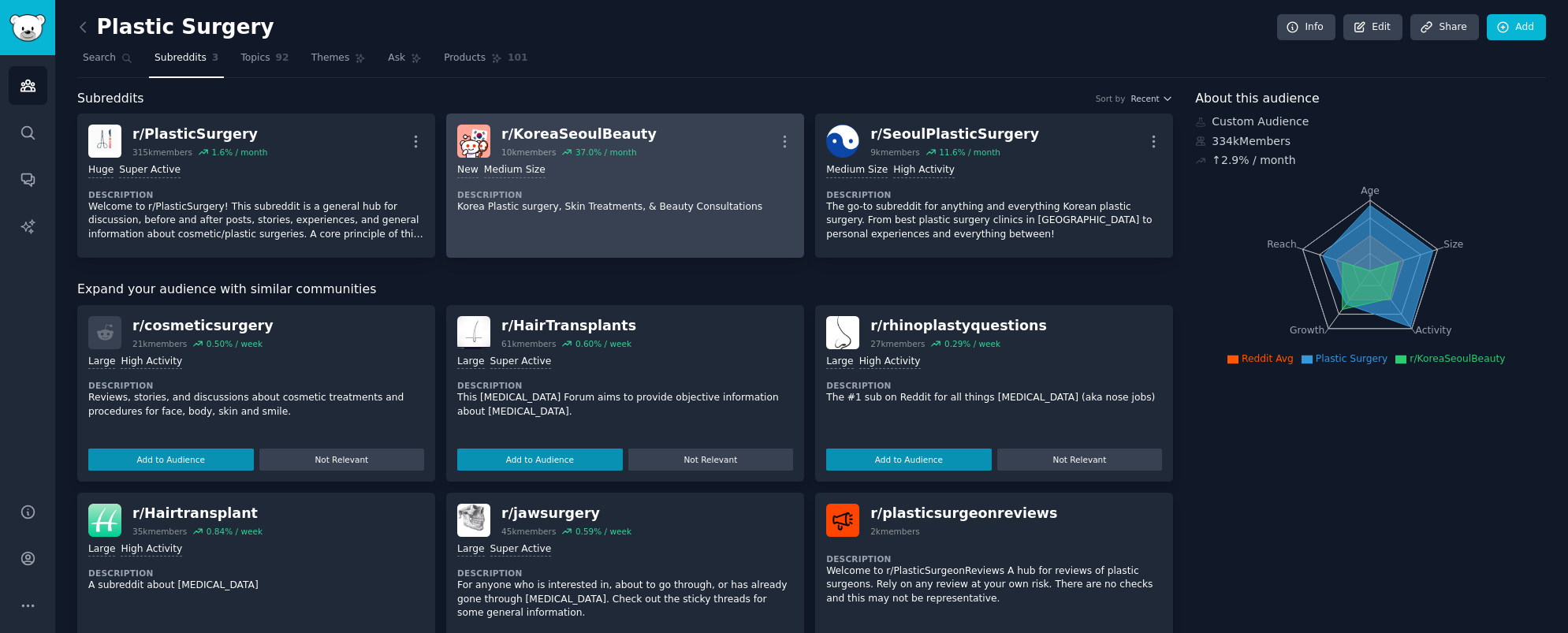
click at [590, 134] on div "r/ KoreaSeoulBeauty" at bounding box center [579, 134] width 155 height 19
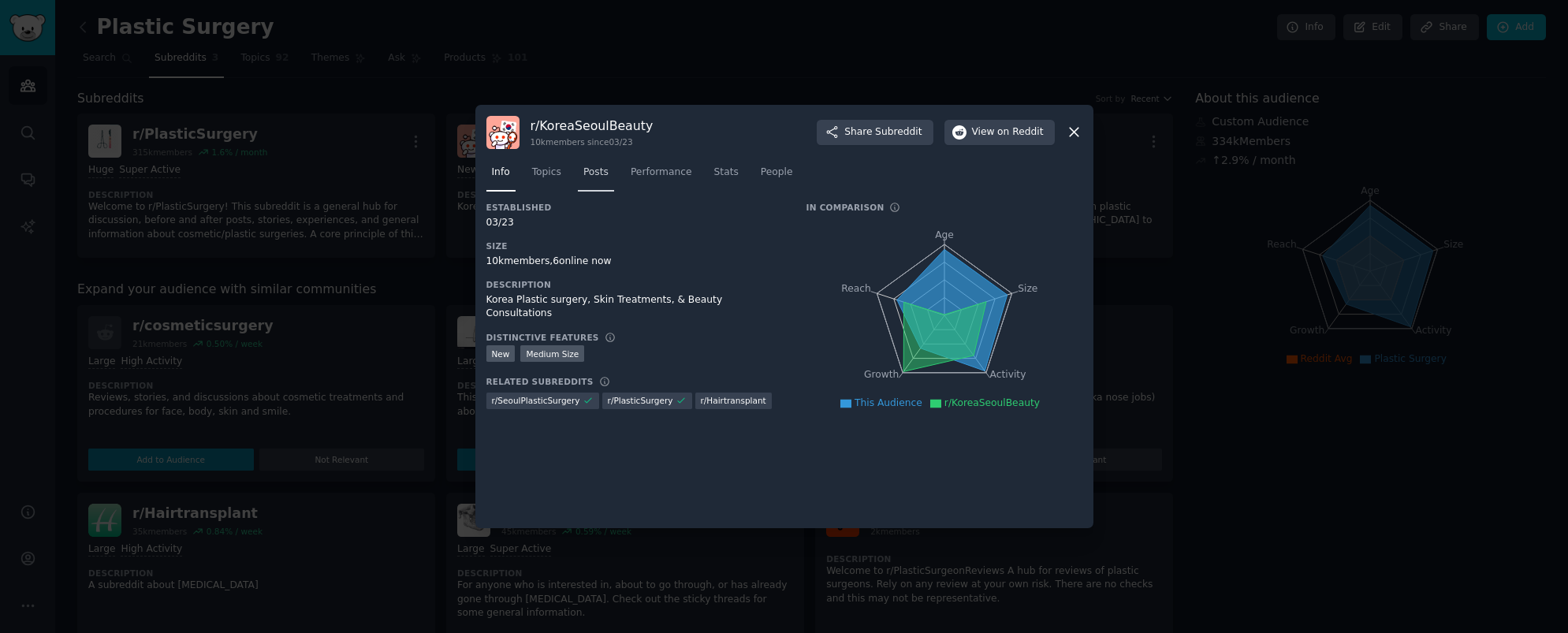
click at [596, 175] on span "Posts" at bounding box center [596, 172] width 25 height 14
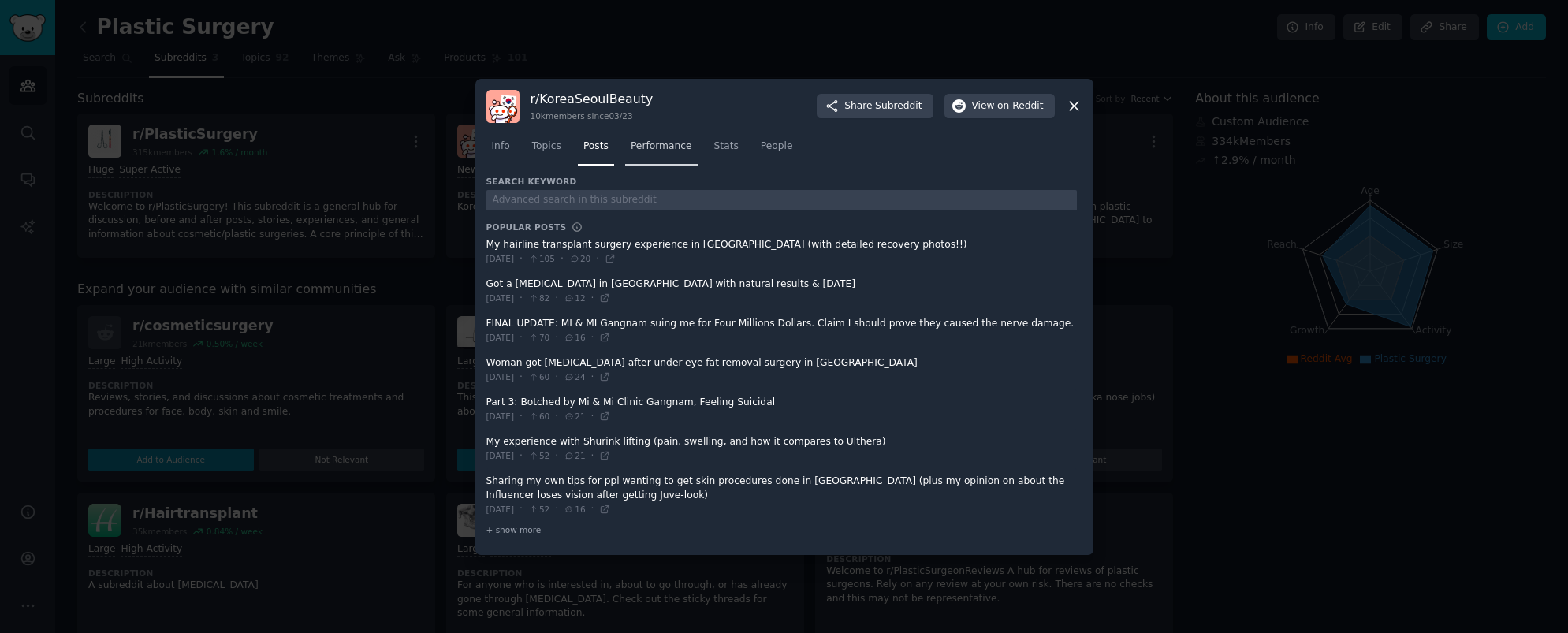
click at [634, 149] on span "Performance" at bounding box center [662, 147] width 62 height 14
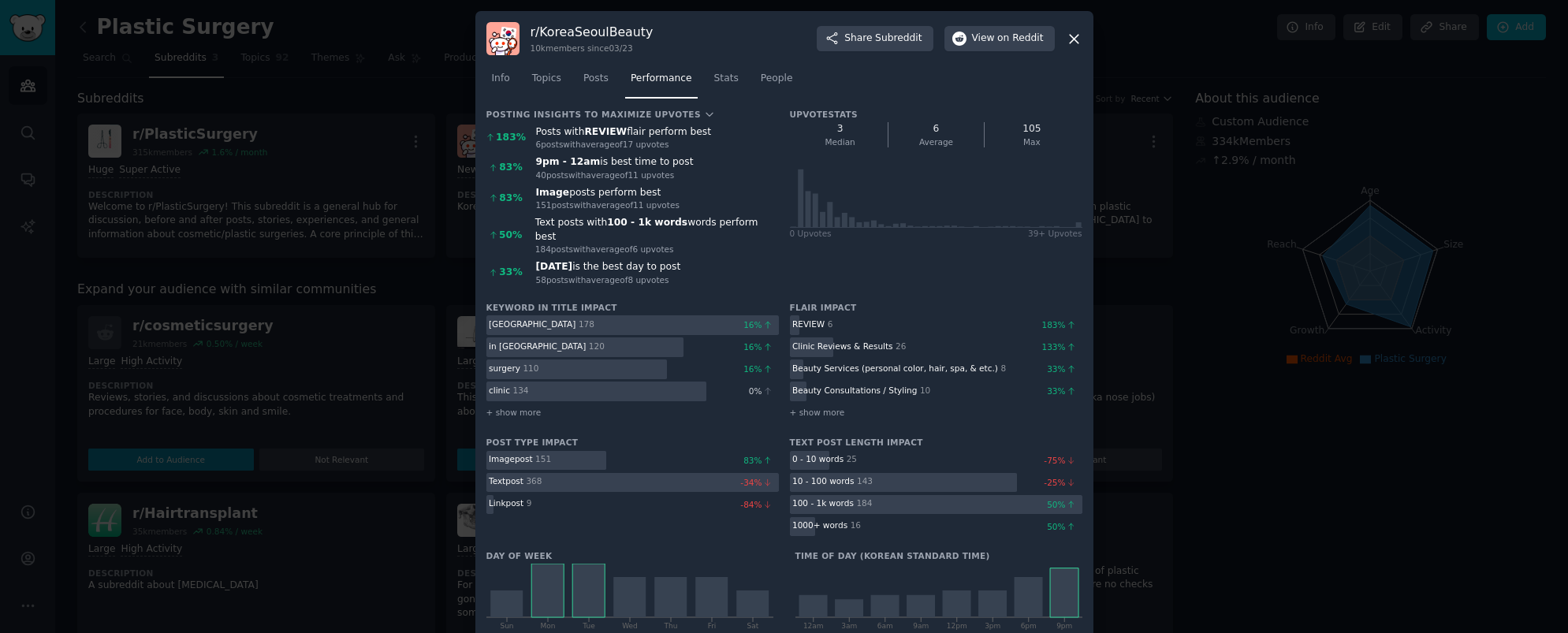
click at [1075, 39] on icon at bounding box center [1074, 39] width 17 height 17
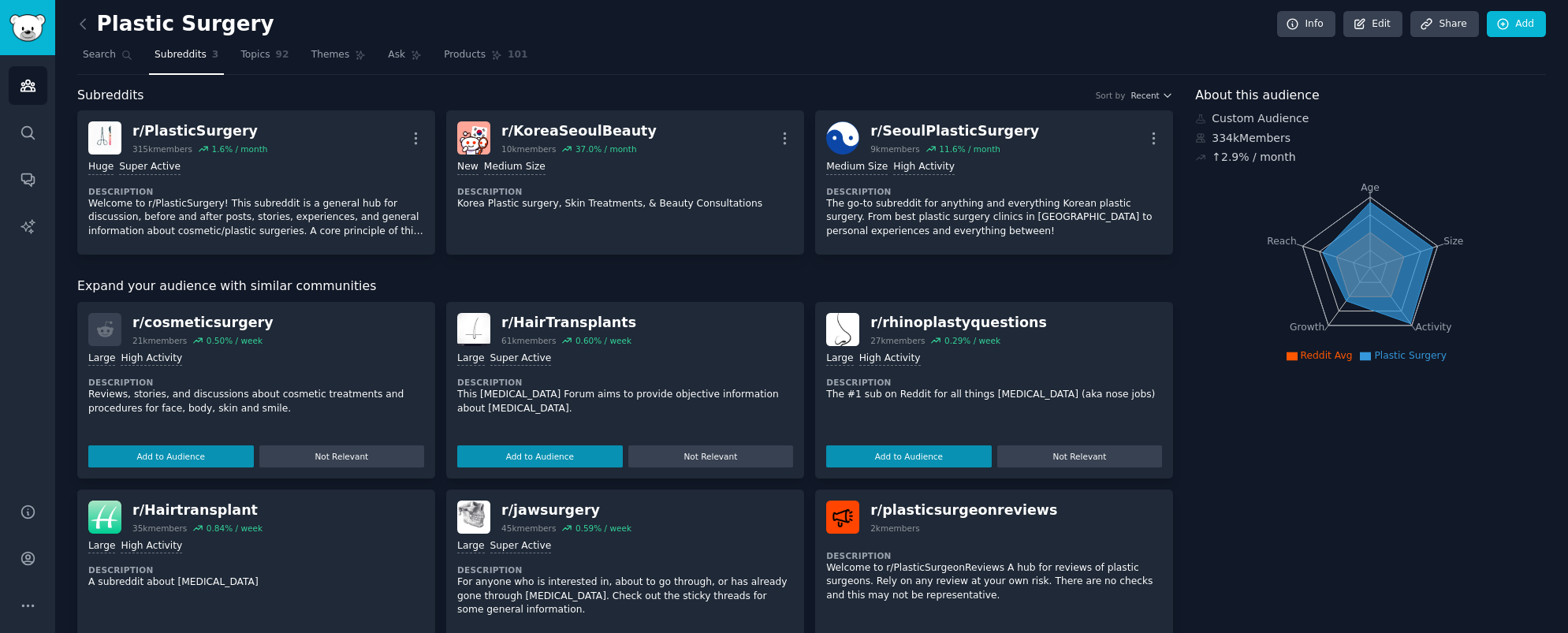
scroll to position [6, 0]
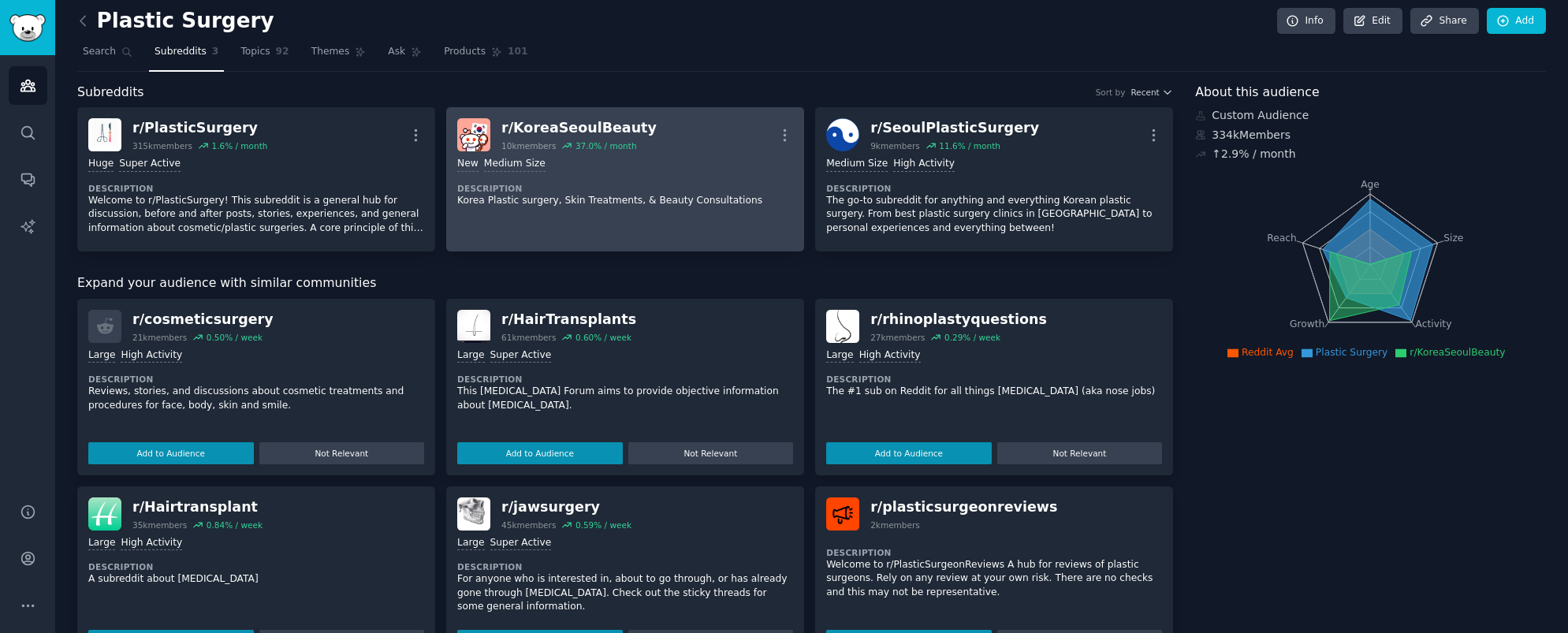
click at [573, 213] on link "r/ KoreaSeoulBeauty 10k members 37.0 % / month More New Medium Size Description…" at bounding box center [625, 180] width 358 height 144
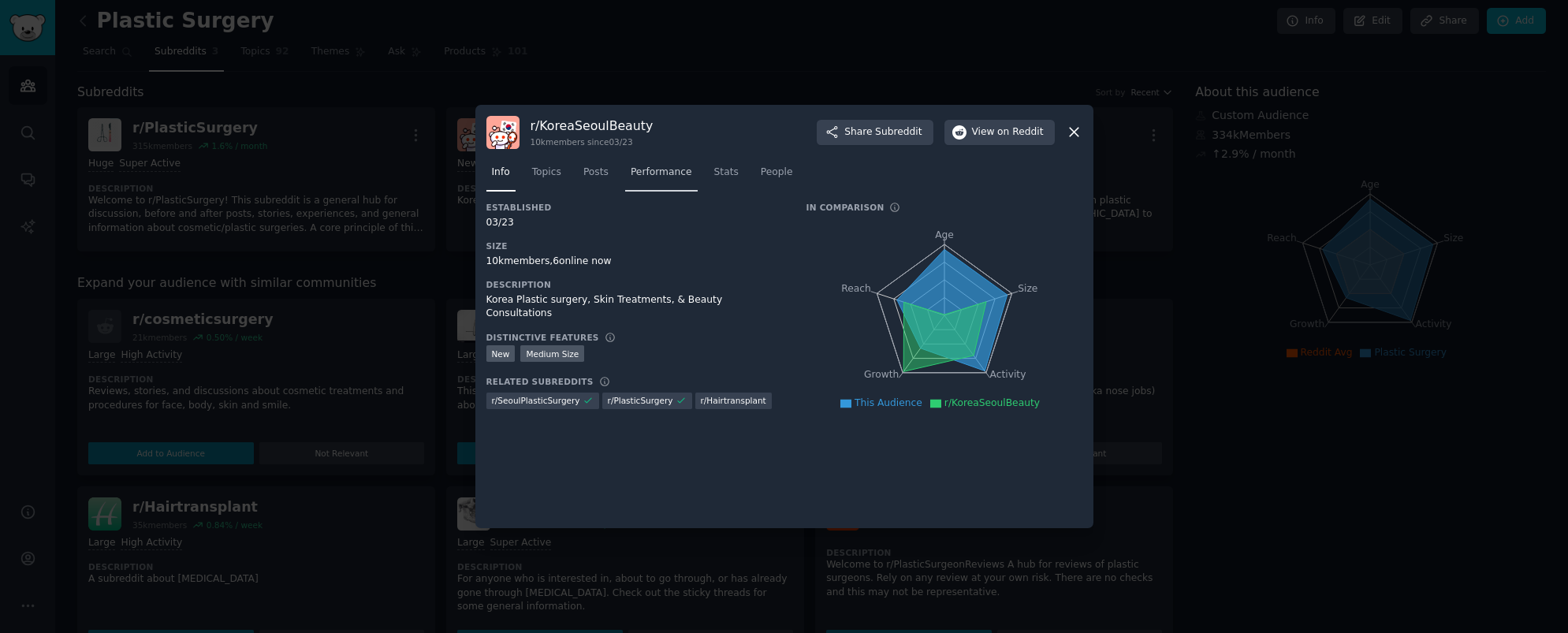
drag, startPoint x: 1074, startPoint y: 130, endPoint x: 695, endPoint y: 160, distance: 380.2
click at [731, 166] on div "r/ KoreaSeoulBeauty 10k members since 03/23 Share Subreddit View on Reddit Info…" at bounding box center [784, 317] width 618 height 425
click at [490, 126] on img at bounding box center [502, 132] width 33 height 33
click at [557, 174] on span "Topics" at bounding box center [546, 172] width 29 height 14
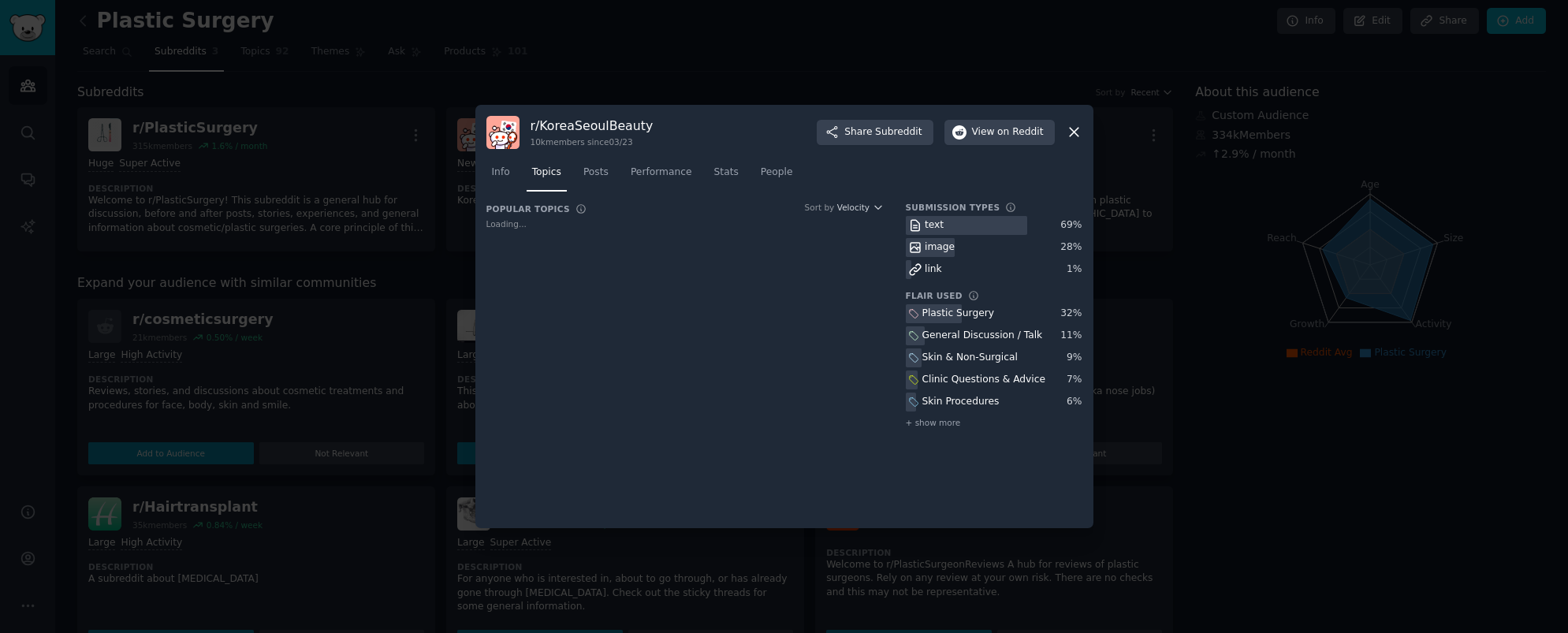
click at [1072, 129] on icon at bounding box center [1074, 132] width 17 height 17
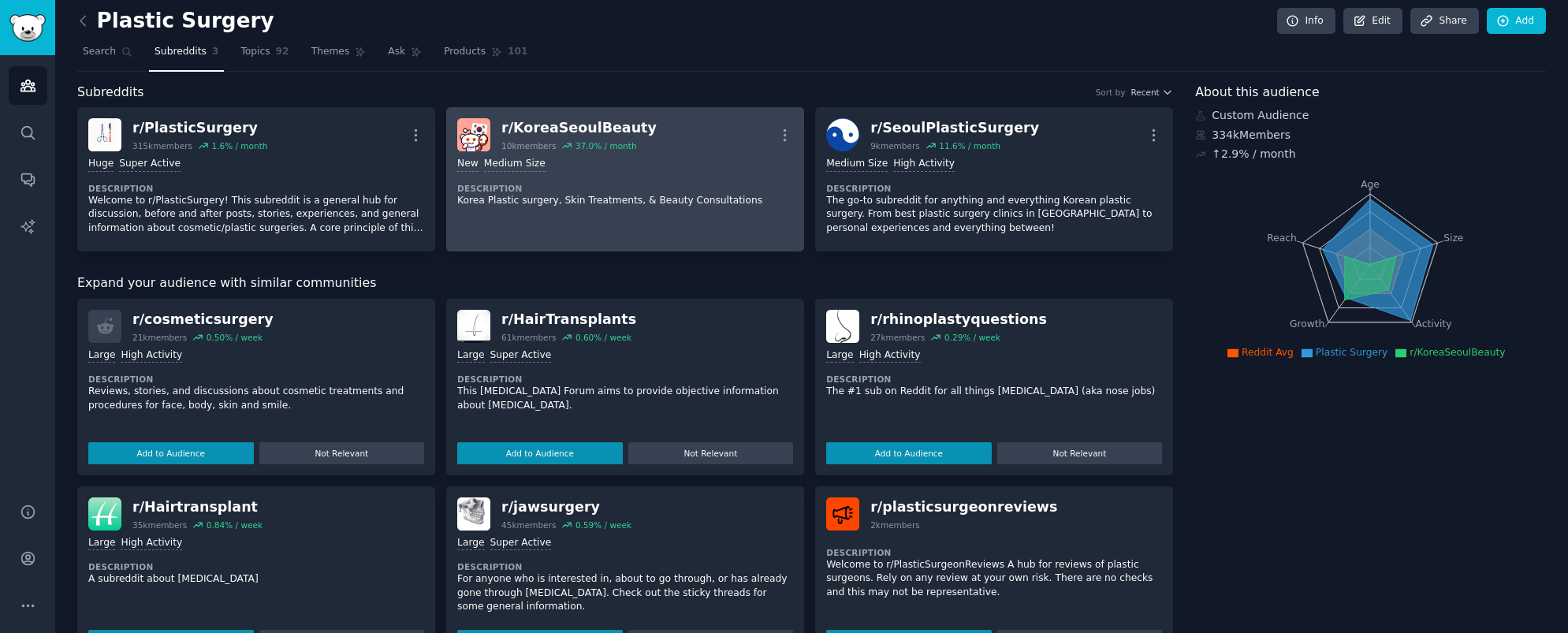
click at [529, 125] on div "r/ KoreaSeoulBeauty" at bounding box center [579, 128] width 155 height 19
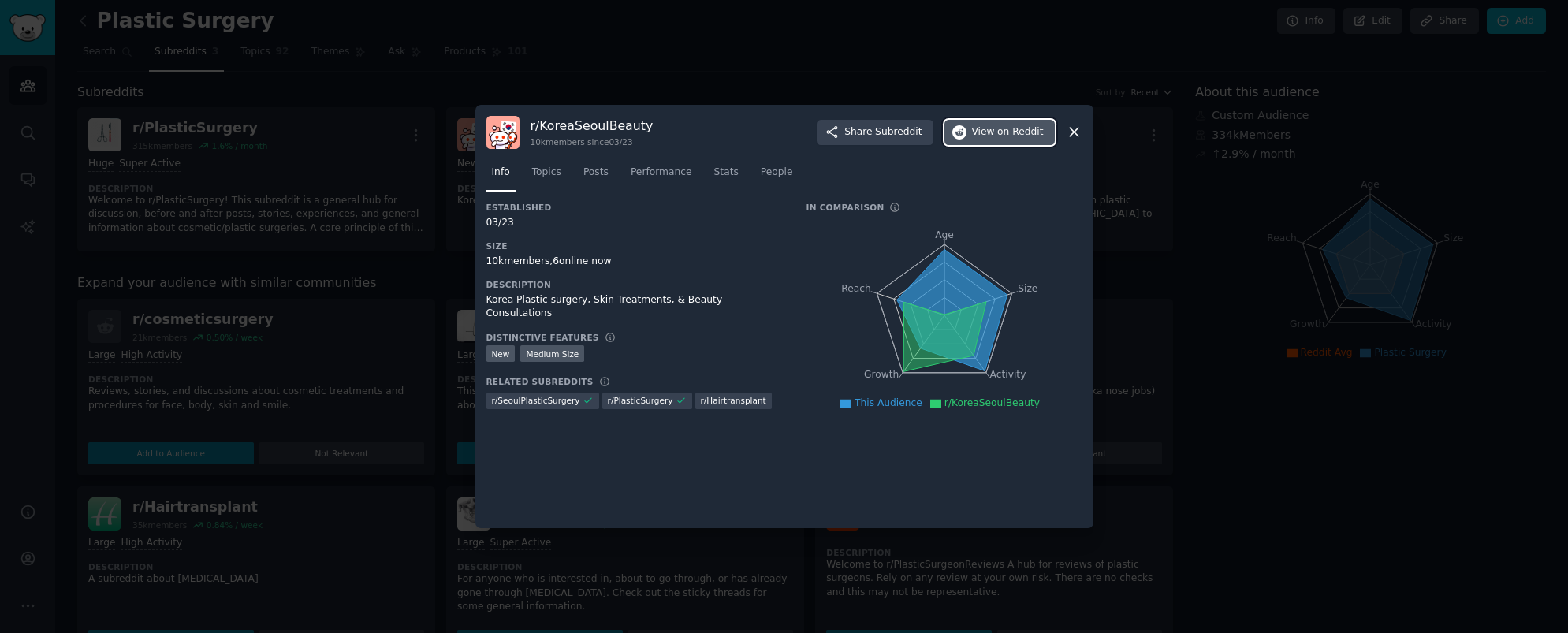
click at [990, 134] on span "View on Reddit" at bounding box center [1008, 132] width 72 height 14
click at [813, 58] on div at bounding box center [784, 316] width 1568 height 633
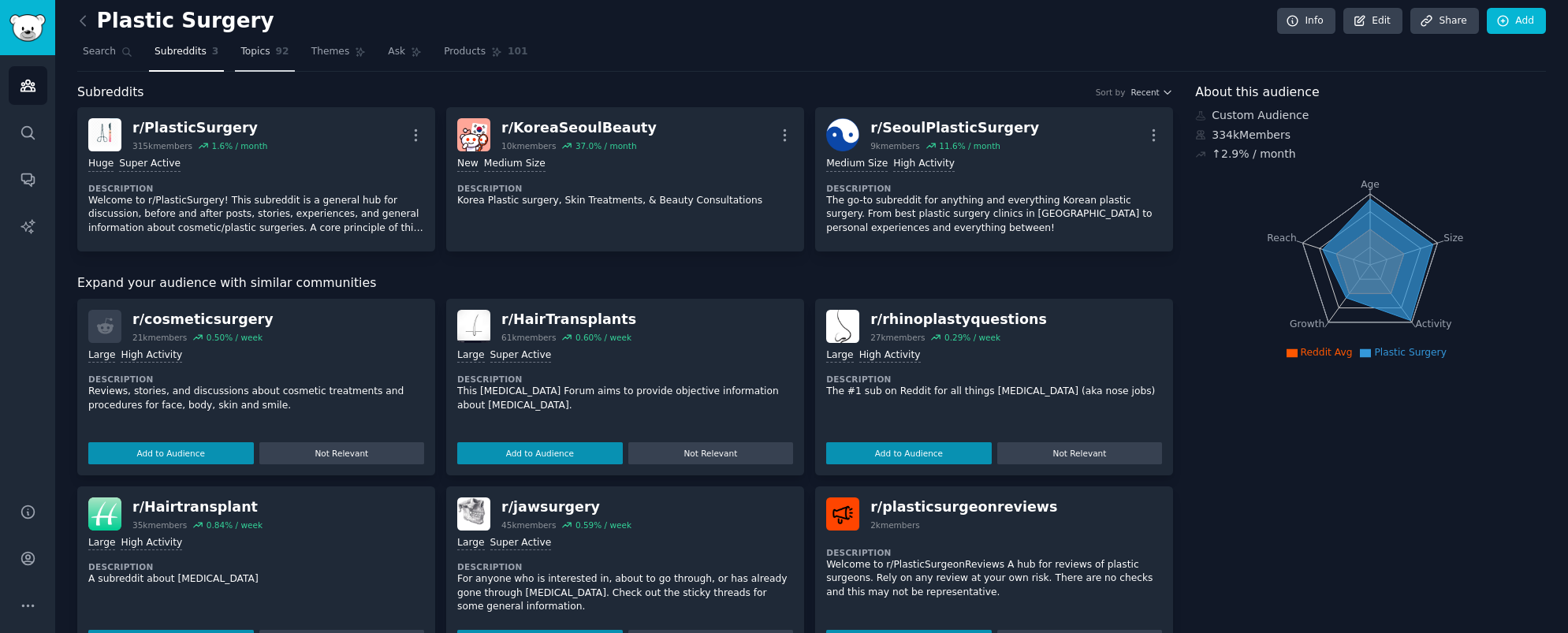
click at [252, 51] on span "Topics" at bounding box center [255, 52] width 29 height 14
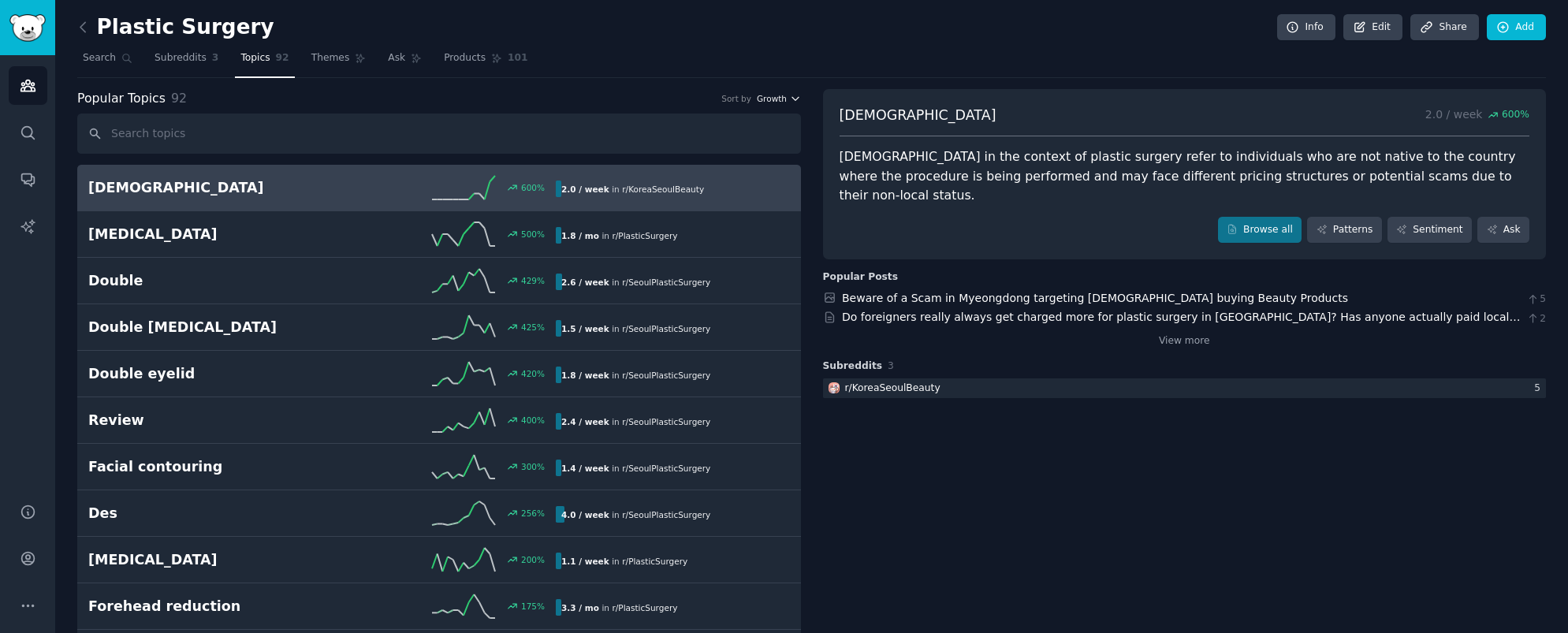
click at [785, 97] on button "Growth" at bounding box center [778, 98] width 44 height 11
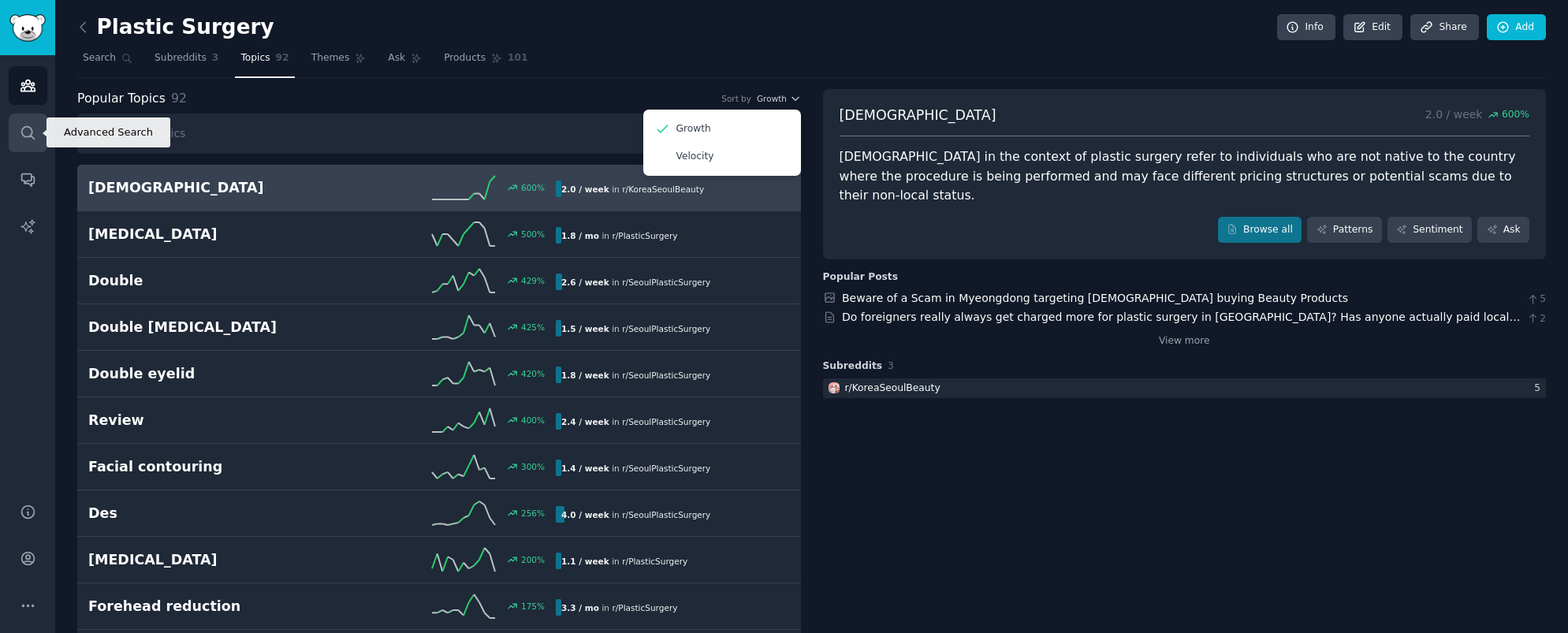
click at [32, 130] on icon "Sidebar" at bounding box center [28, 133] width 17 height 17
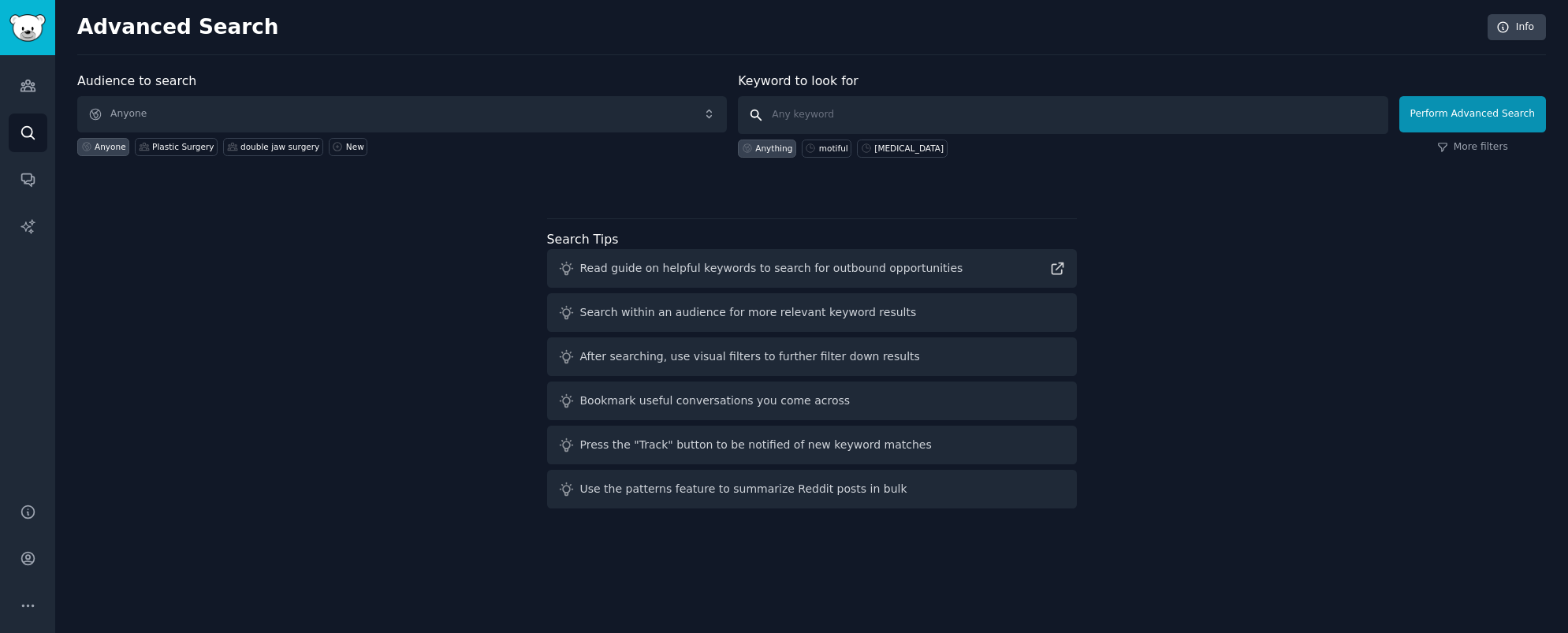
click at [855, 113] on input "text" at bounding box center [1062, 115] width 650 height 38
type input "breast"
click button "Perform Advanced Search" at bounding box center [1472, 114] width 147 height 36
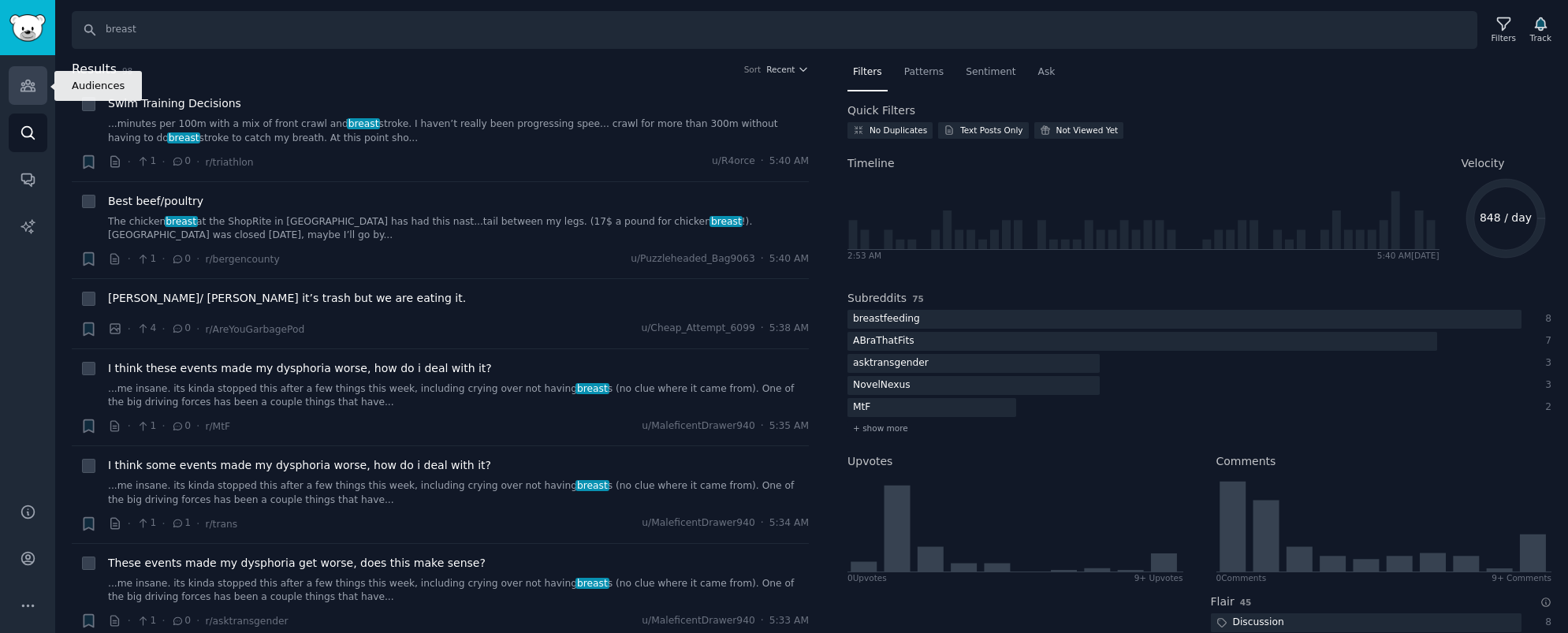
click at [17, 87] on link "Audiences" at bounding box center [28, 86] width 39 height 39
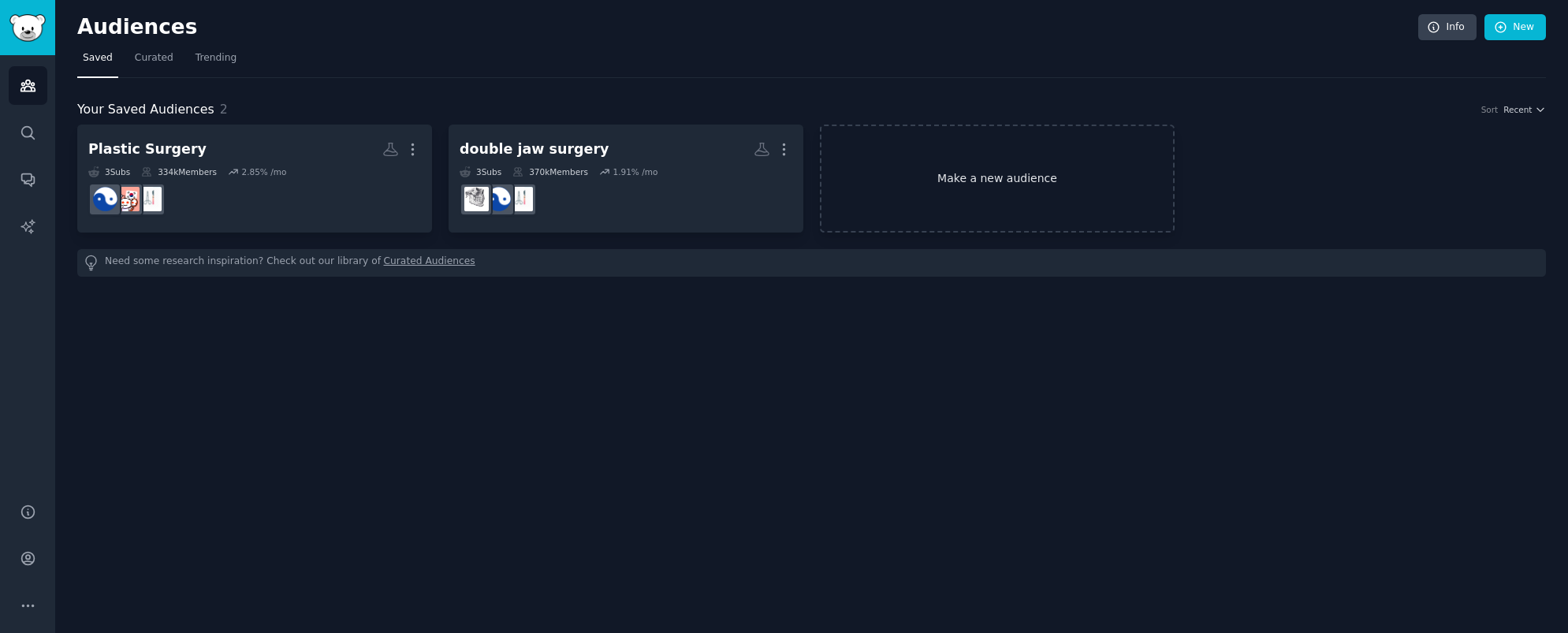
click at [965, 173] on link "Make a new audience" at bounding box center [997, 179] width 355 height 108
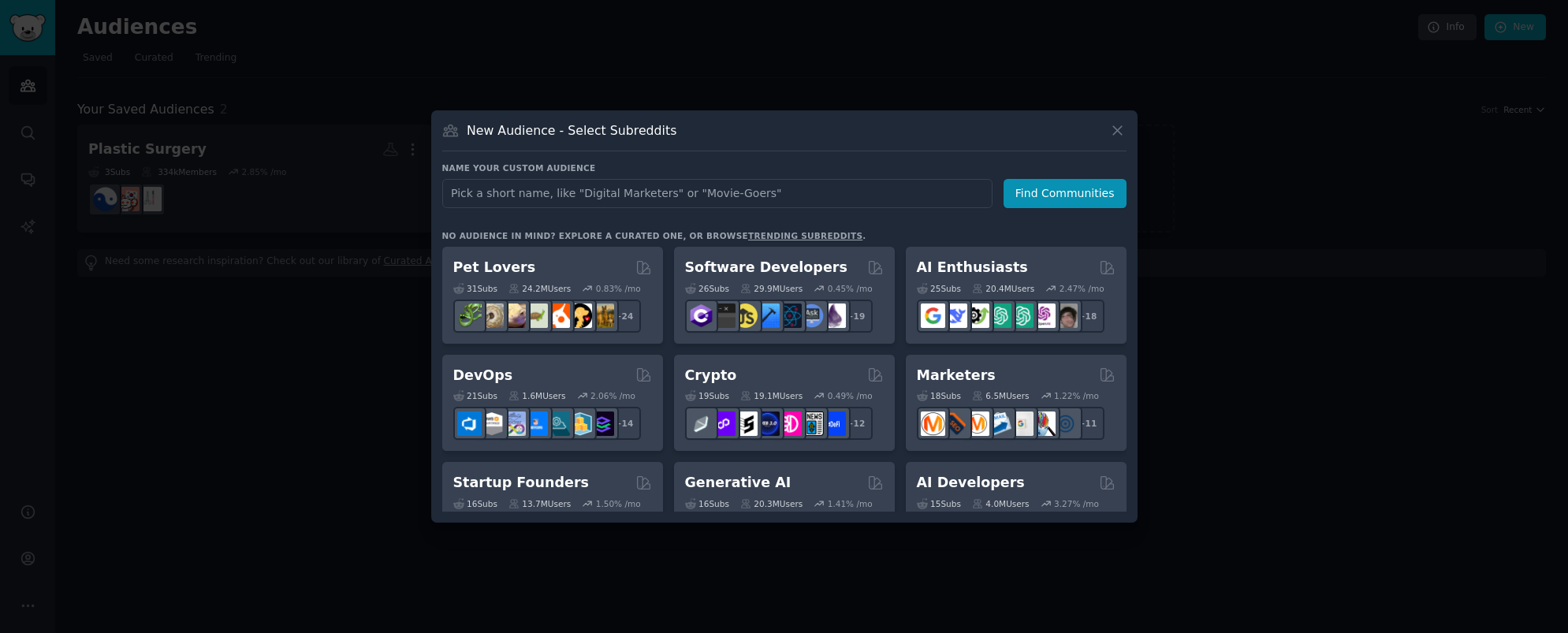
click at [739, 193] on input "text" at bounding box center [718, 193] width 551 height 29
type input "Korean Plastic Surgery"
click button "Find Communities" at bounding box center [1065, 193] width 123 height 29
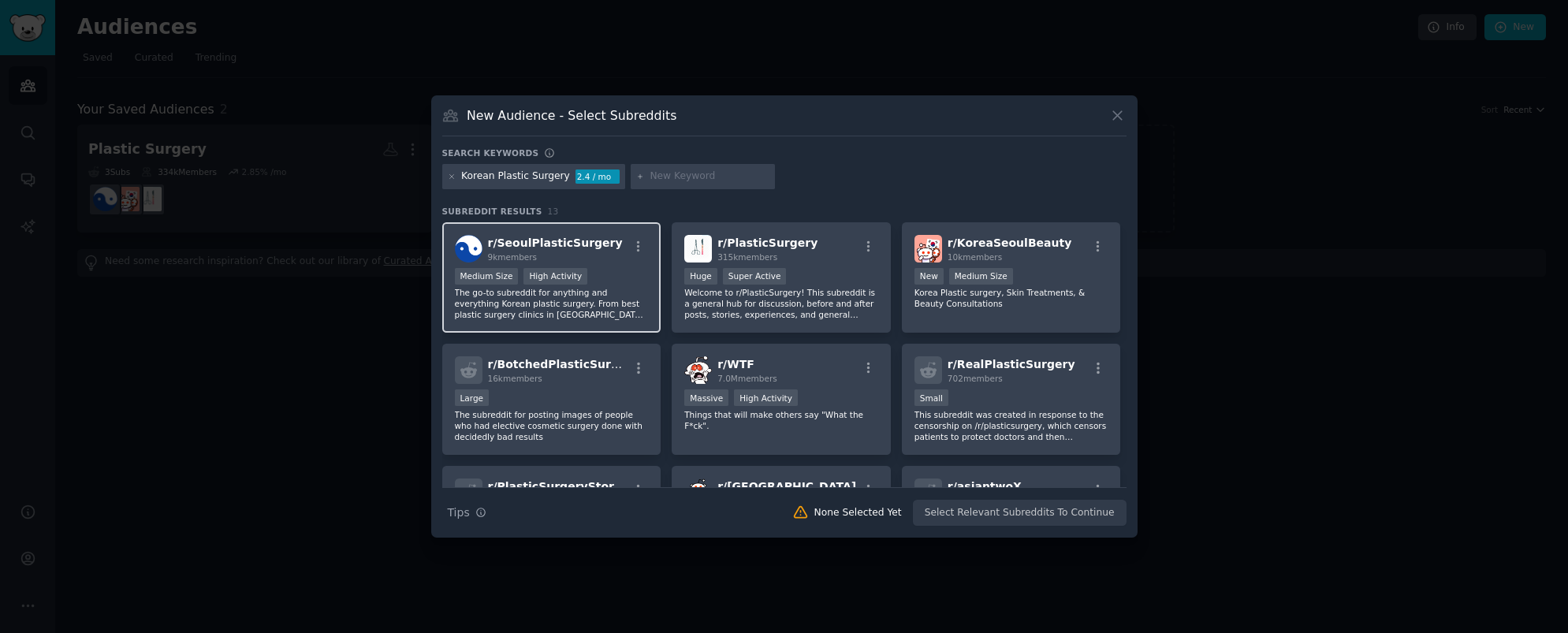
click at [574, 250] on h2 "r/ SeoulPlasticSurgery 9k members" at bounding box center [555, 248] width 135 height 28
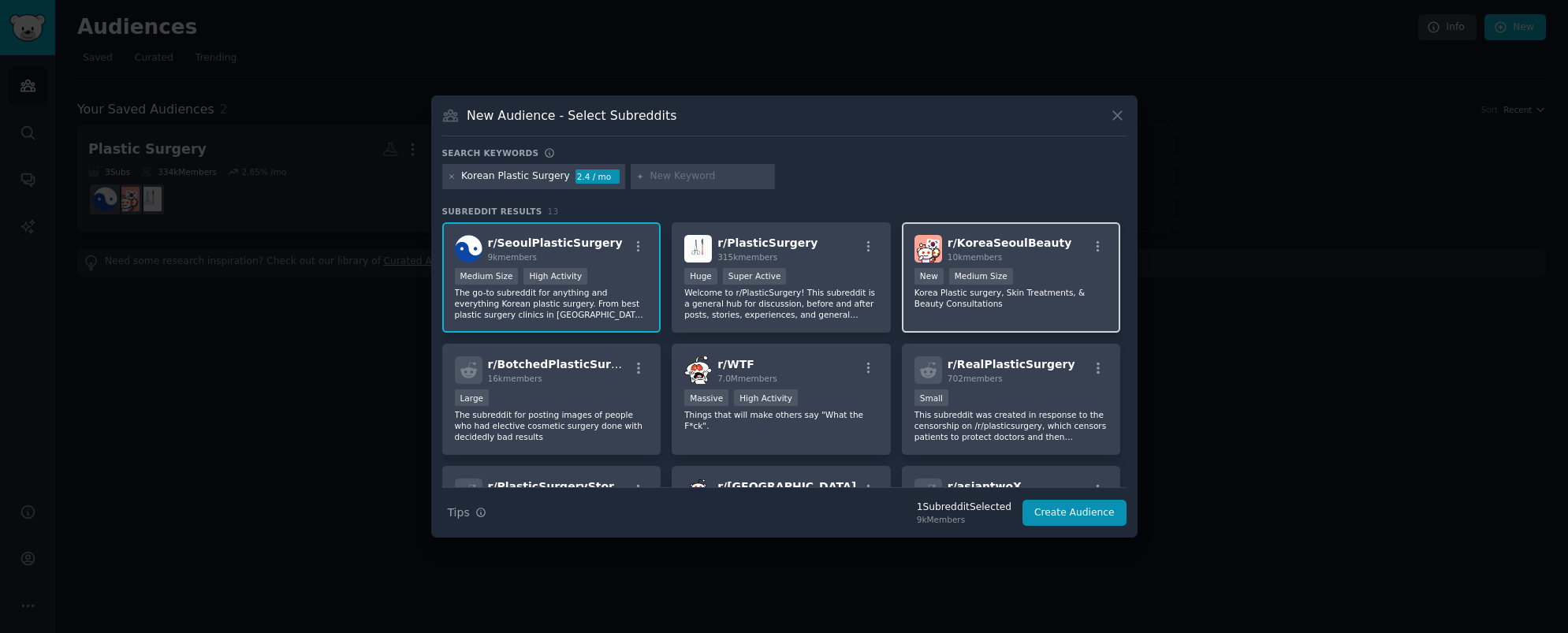
click at [1005, 246] on span "r/ KoreaSeoulBeauty" at bounding box center [1010, 242] width 124 height 13
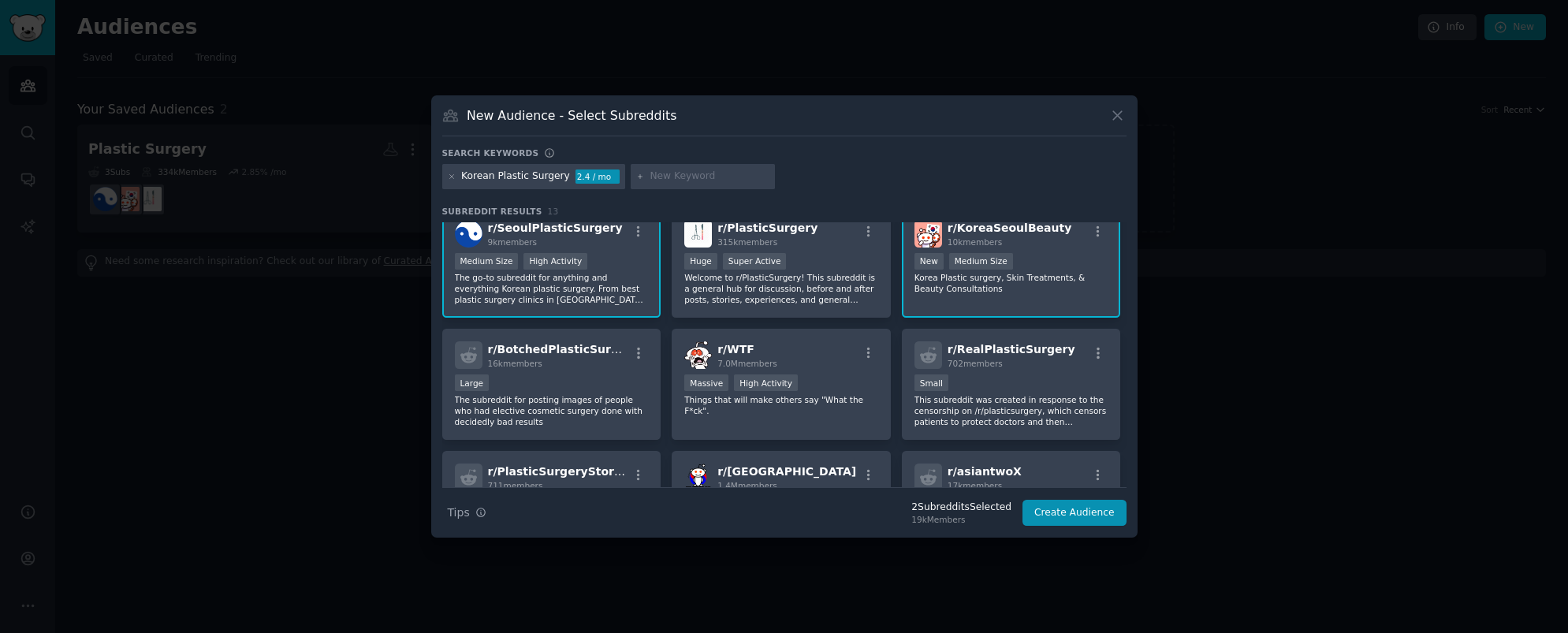
scroll to position [19, 0]
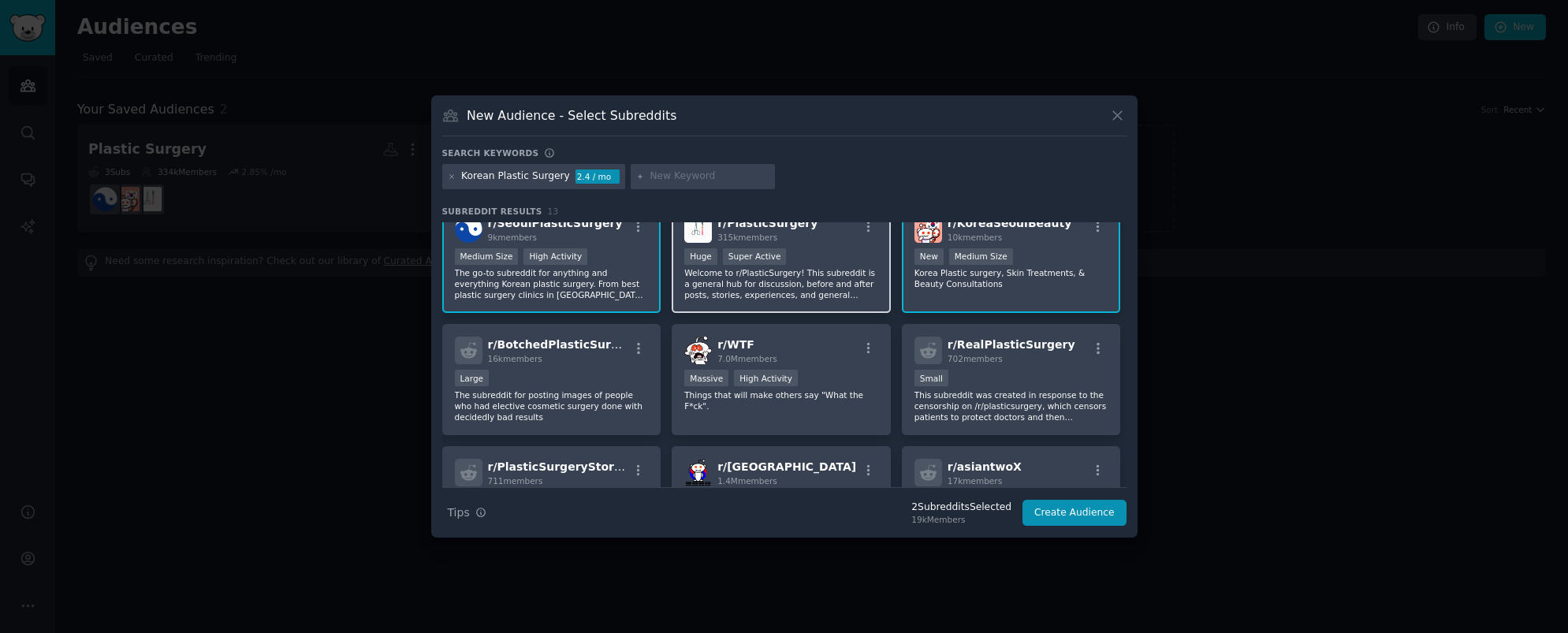
click at [846, 242] on div "r/ PlasticSurgery 315k members" at bounding box center [781, 229] width 194 height 28
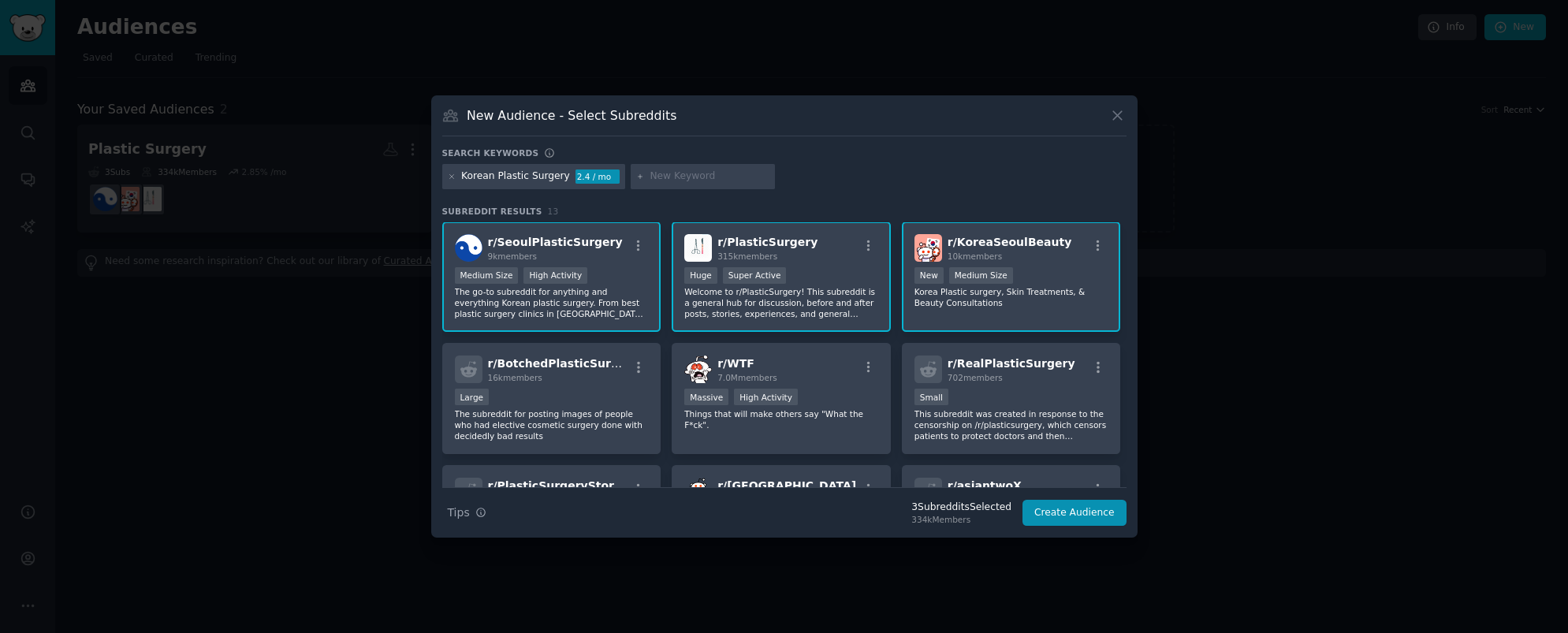
scroll to position [0, 0]
click at [1096, 514] on button "Create Audience" at bounding box center [1074, 514] width 104 height 27
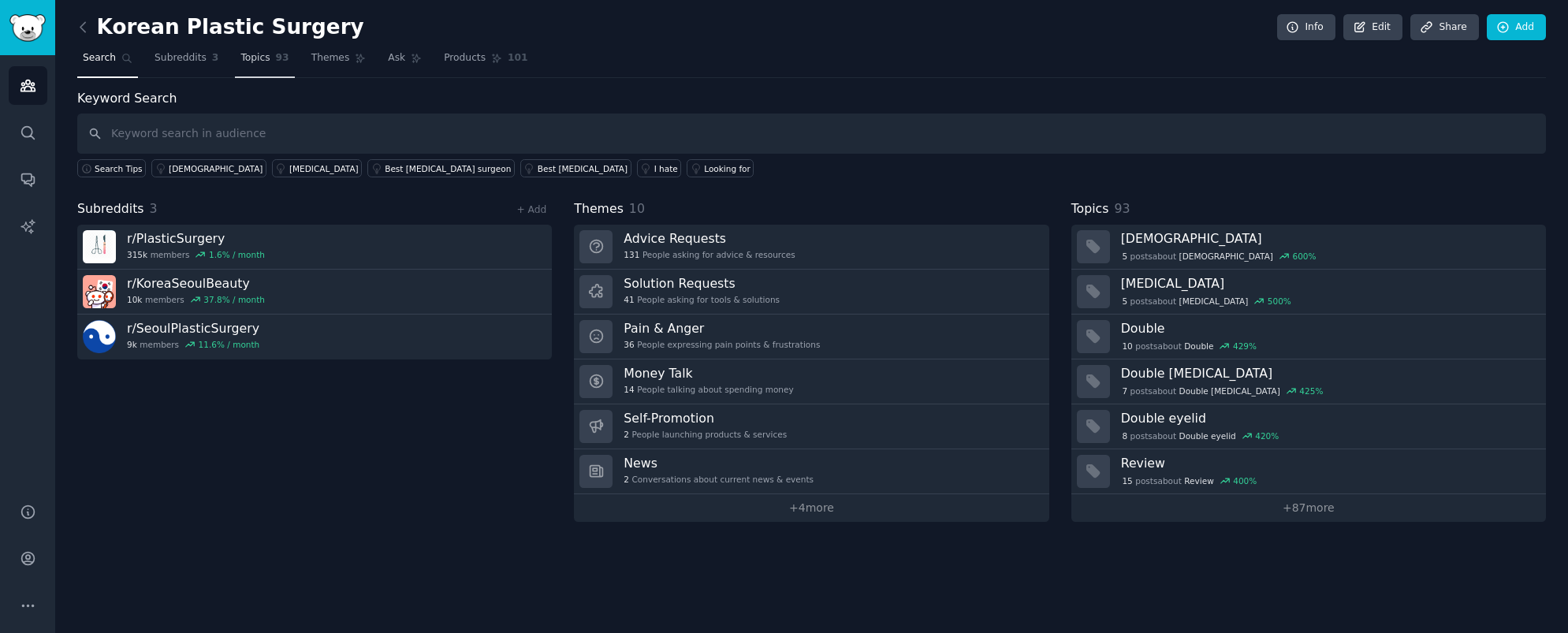
click at [272, 57] on link "Topics 93" at bounding box center [264, 62] width 59 height 32
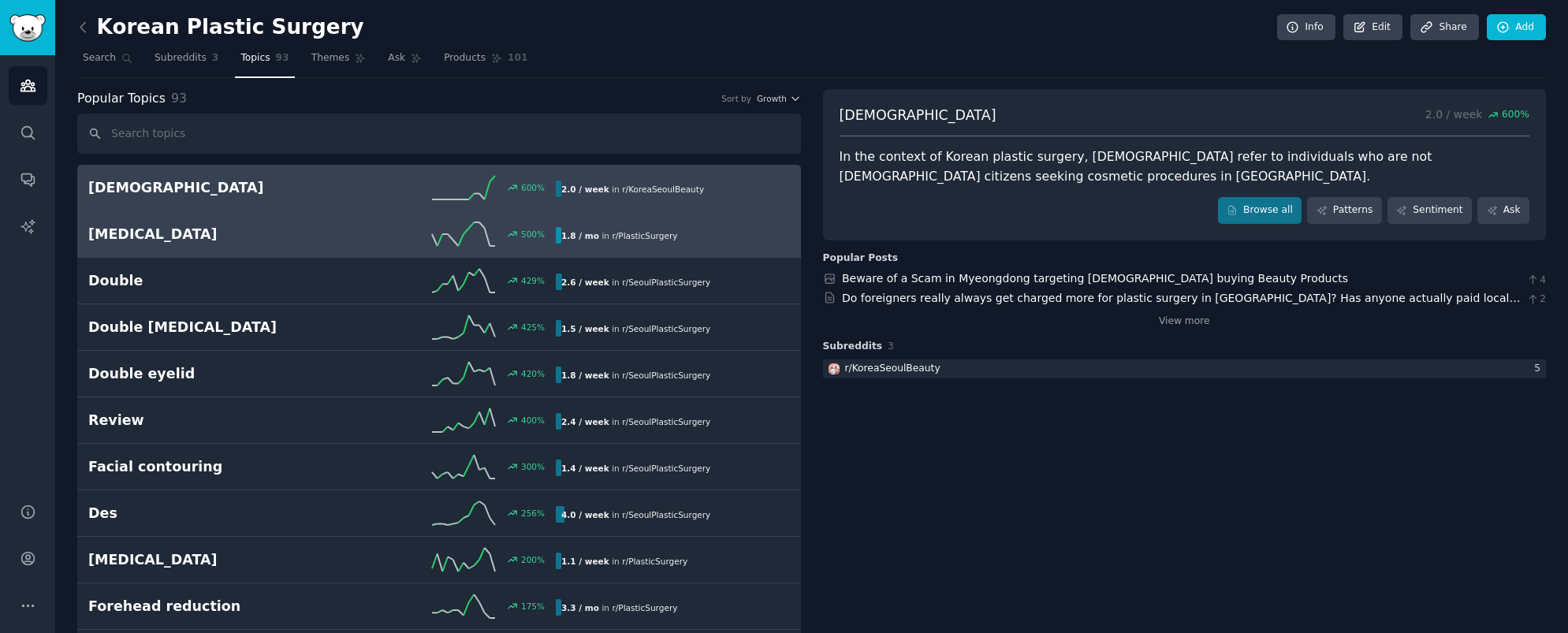
click at [689, 236] on div "1.8 / mo in r/ PlasticSurgery" at bounding box center [667, 236] width 223 height 17
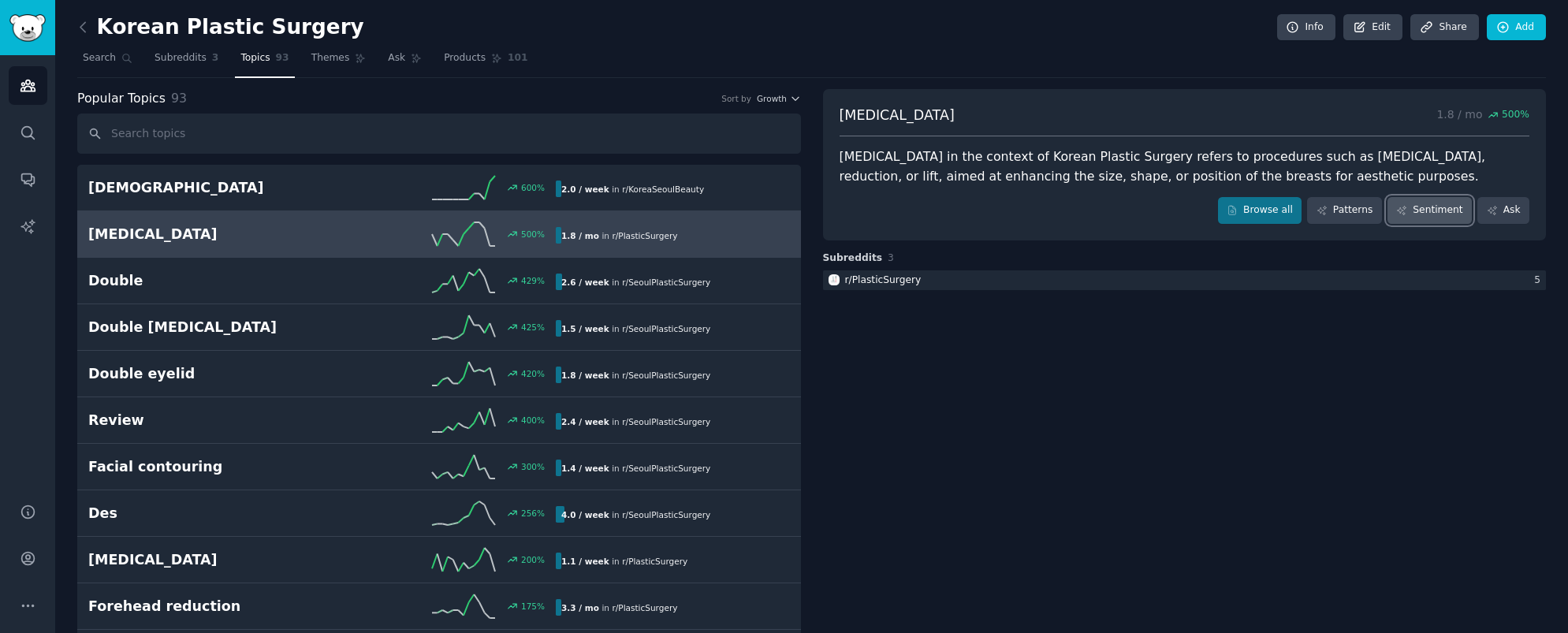
click at [1432, 211] on link "Sentiment" at bounding box center [1430, 211] width 85 height 27
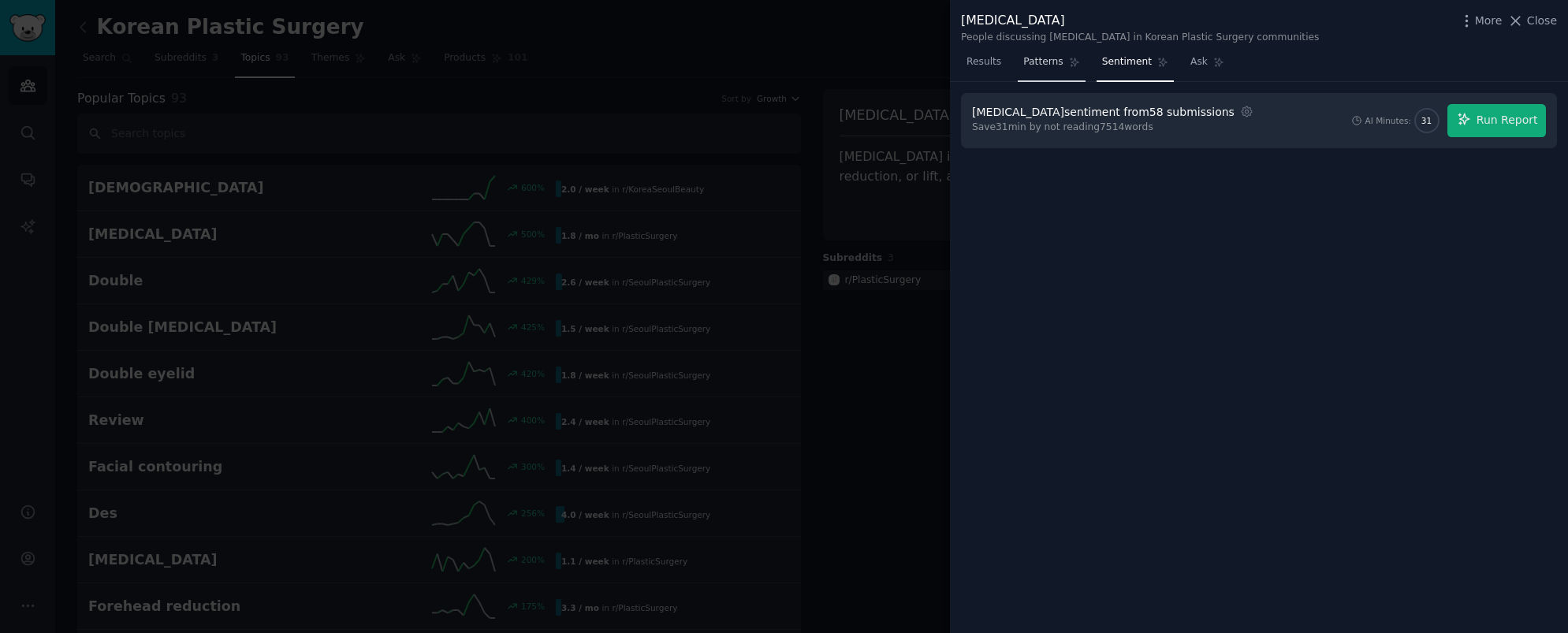
click at [1042, 62] on span "Patterns" at bounding box center [1043, 62] width 40 height 14
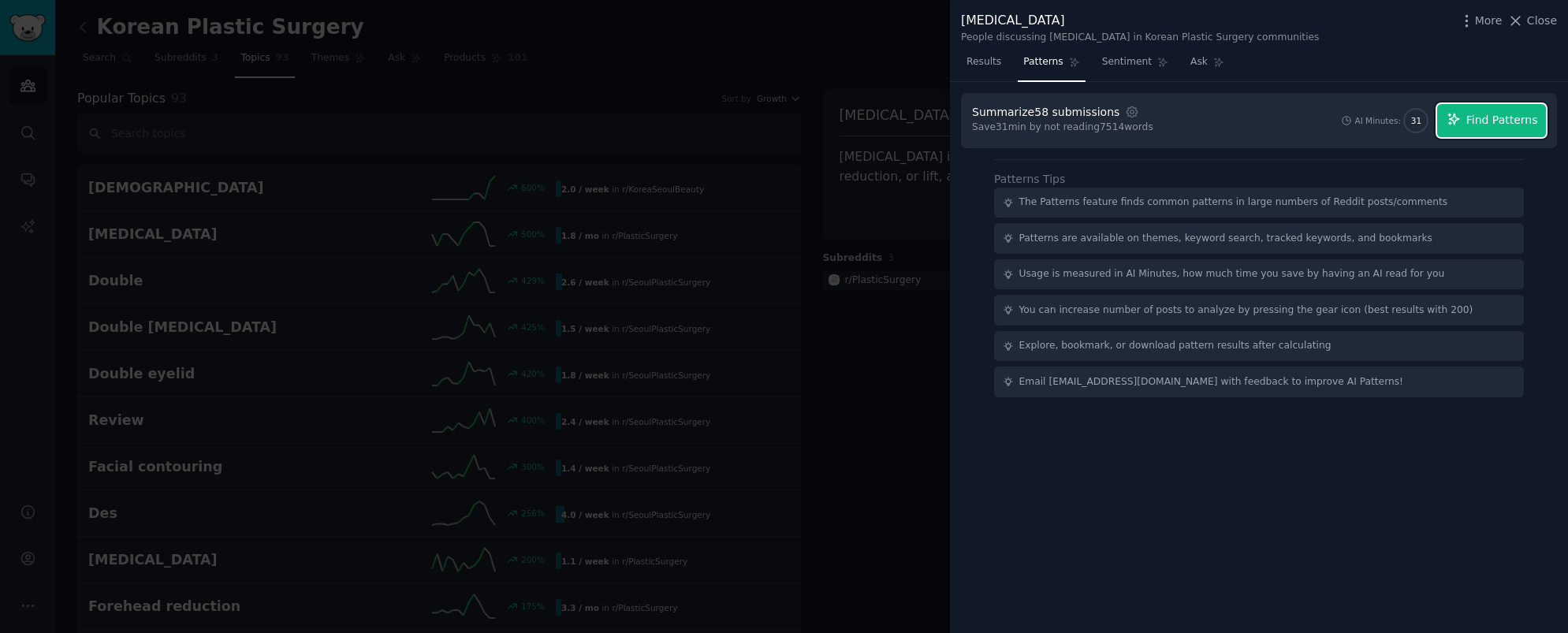
click at [1496, 123] on span "Find Patterns" at bounding box center [1502, 120] width 72 height 17
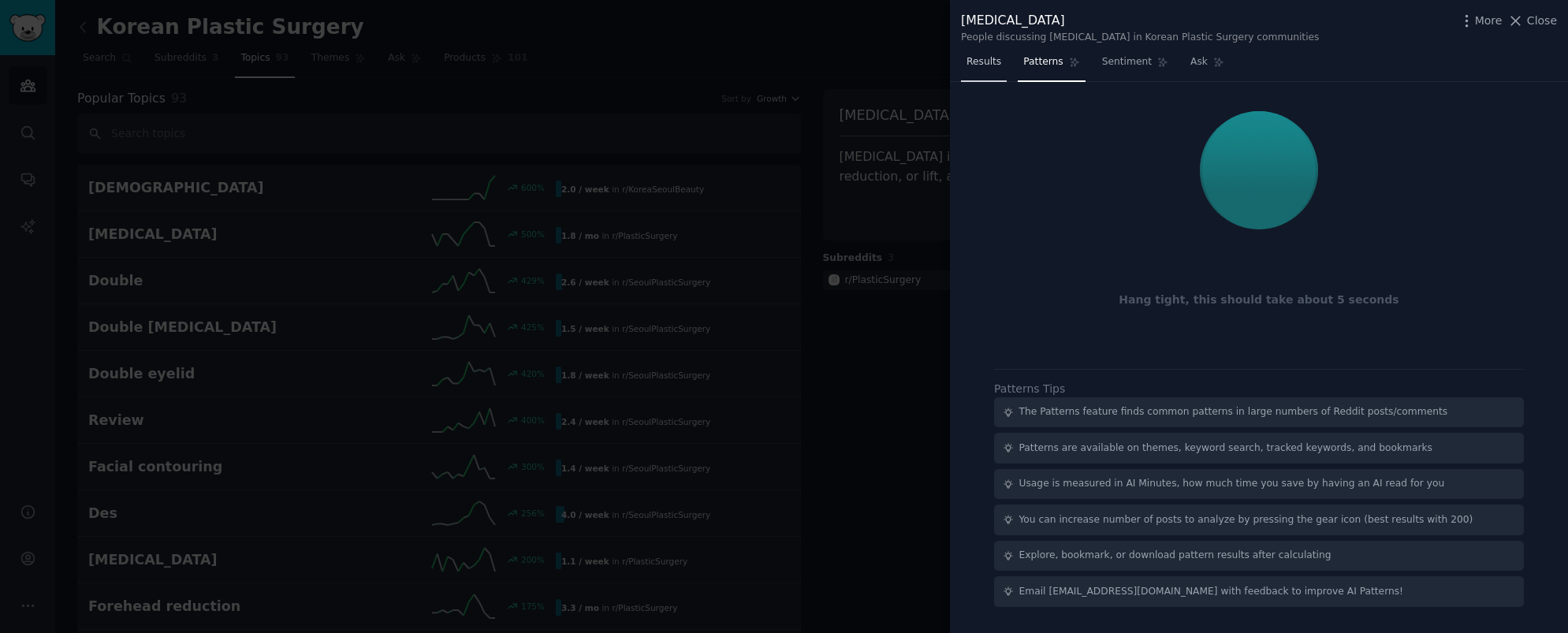
click at [995, 62] on span "Results" at bounding box center [983, 62] width 35 height 14
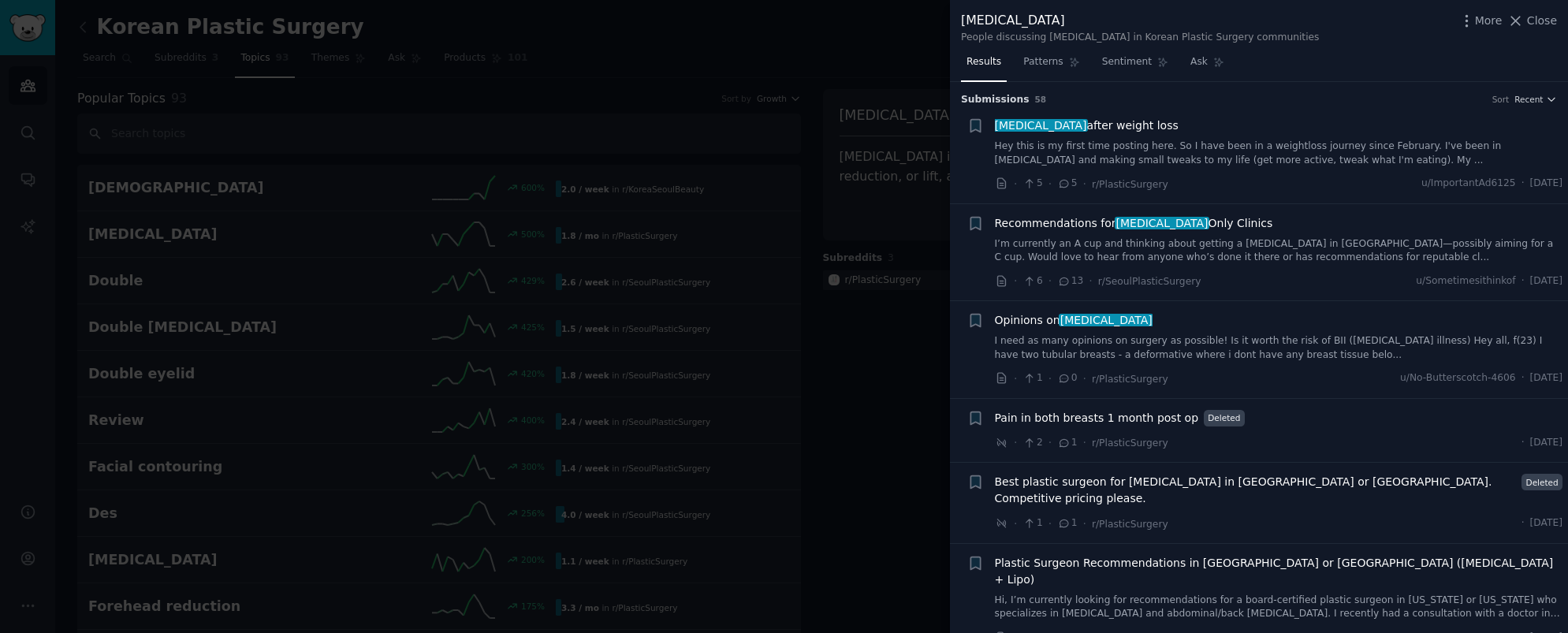
click at [1345, 258] on link "I’m currently an A cup and thinking about getting a [MEDICAL_DATA] in [GEOGRAPH…" at bounding box center [1279, 251] width 568 height 28
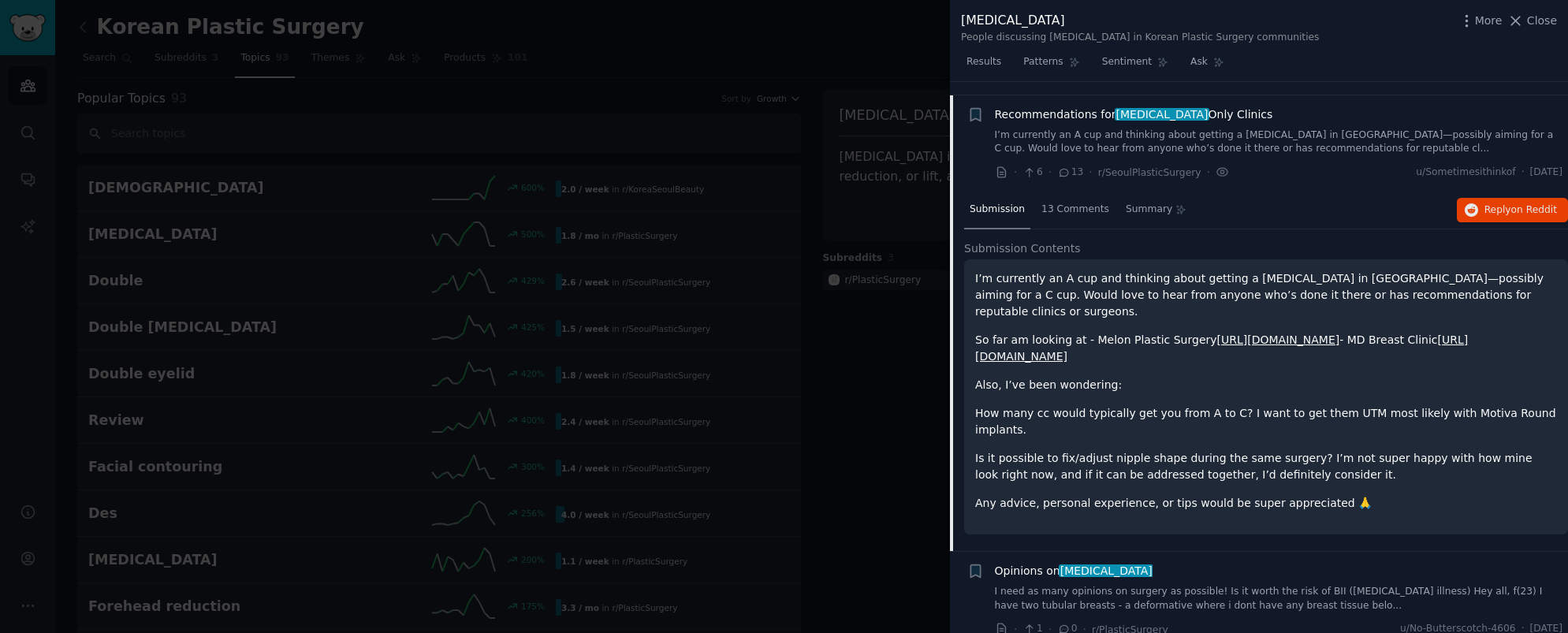
scroll to position [122, 0]
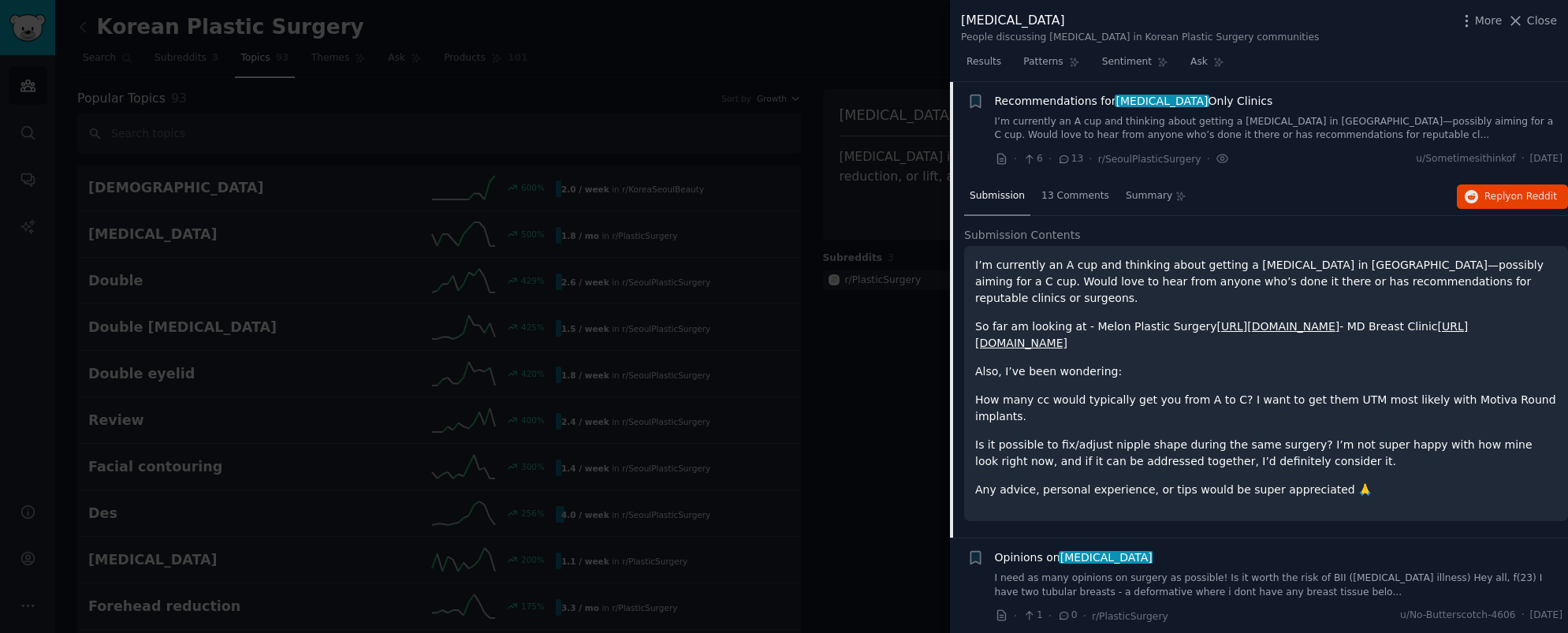
click at [1203, 279] on p "I’m currently an A cup and thinking about getting a [MEDICAL_DATA] in [GEOGRAPH…" at bounding box center [1266, 281] width 582 height 50
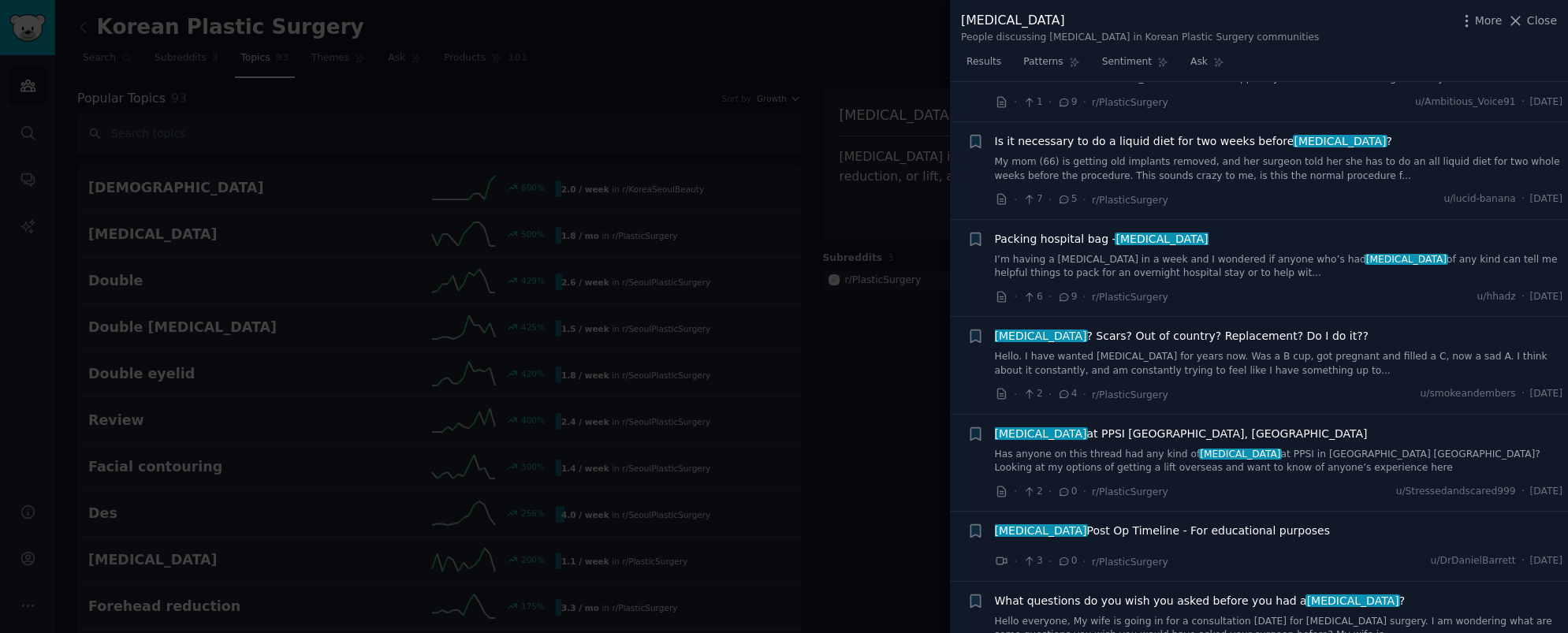
scroll to position [4617, 0]
click at [1547, 24] on span "Close" at bounding box center [1542, 21] width 30 height 17
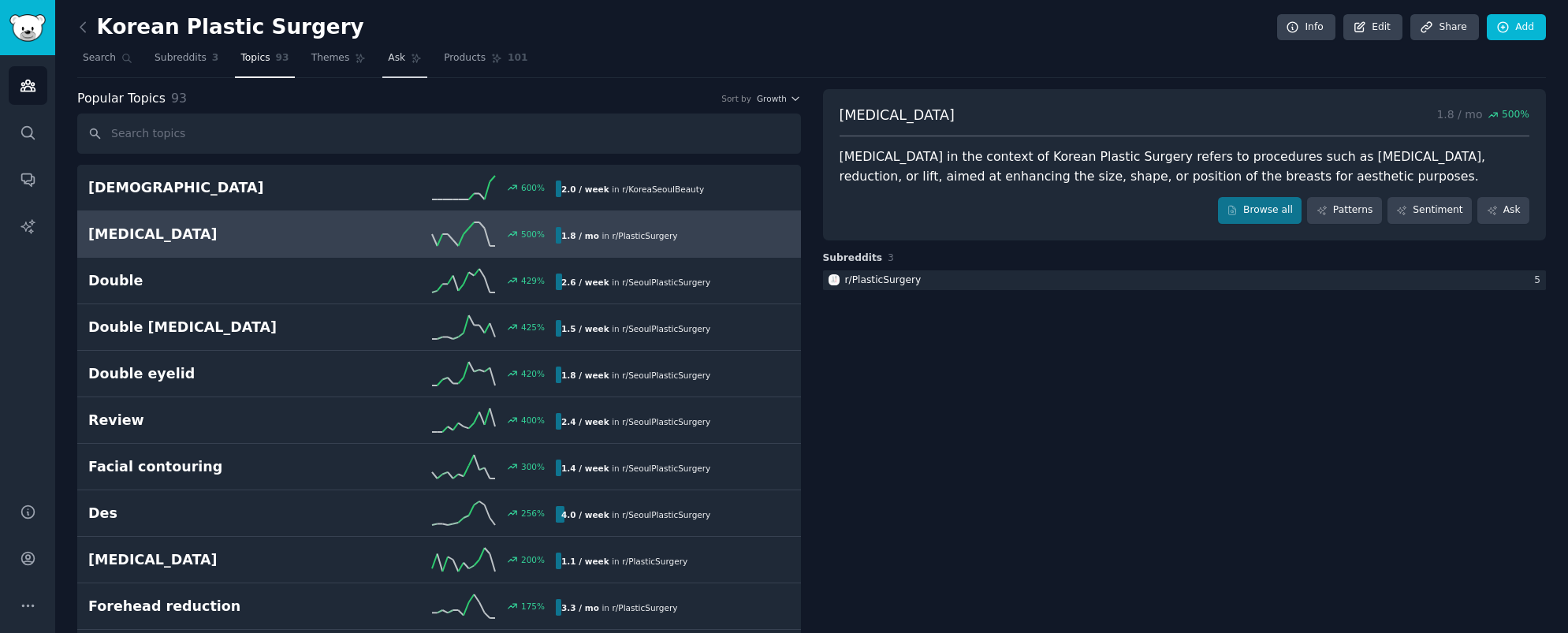
click at [388, 52] on span "Ask" at bounding box center [396, 58] width 17 height 14
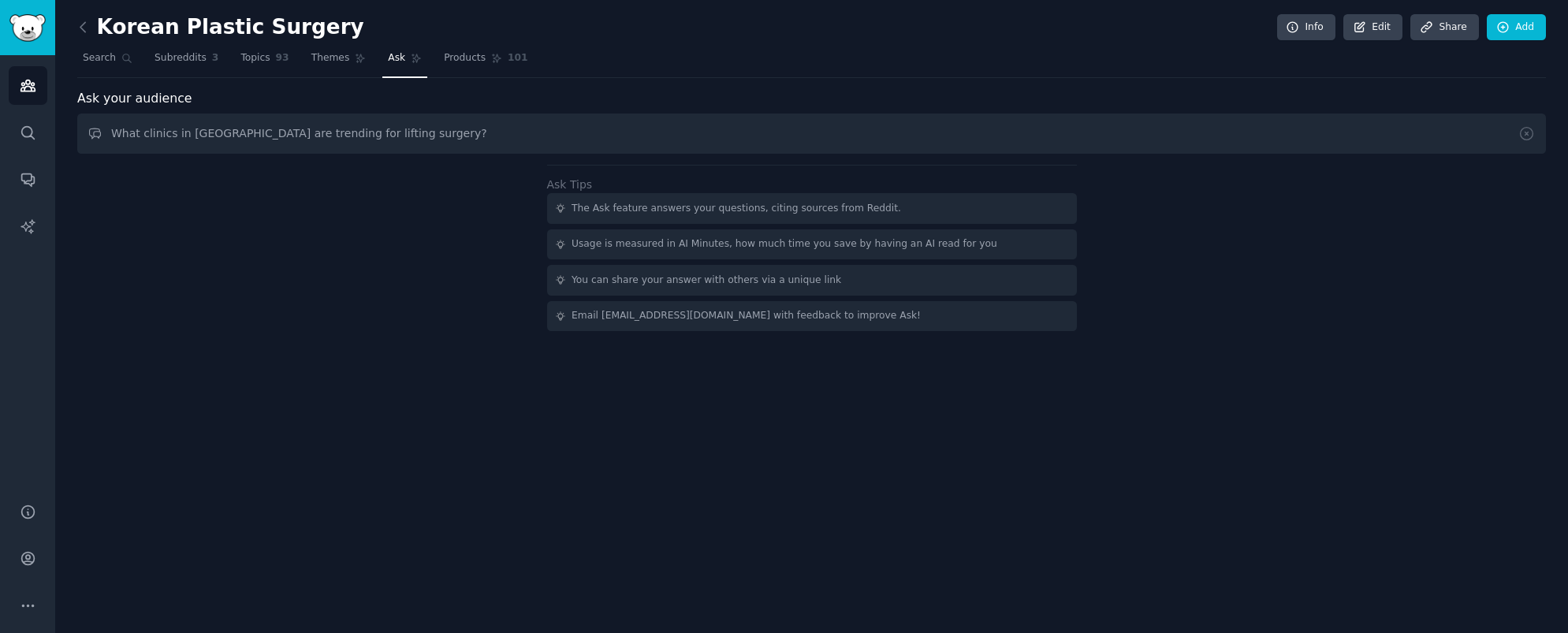
type input "What clinics in [GEOGRAPHIC_DATA] are trending for lifting surgery?"
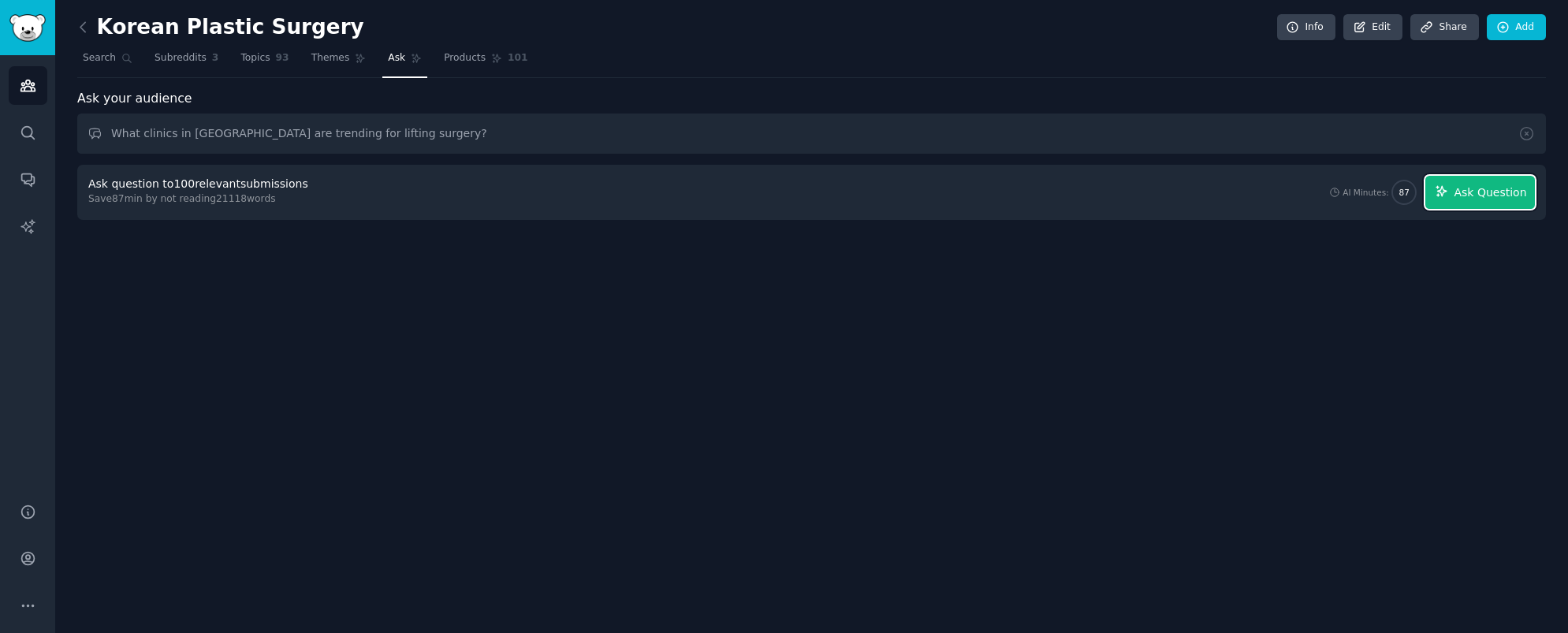
click at [1463, 194] on span "Ask Question" at bounding box center [1490, 193] width 73 height 17
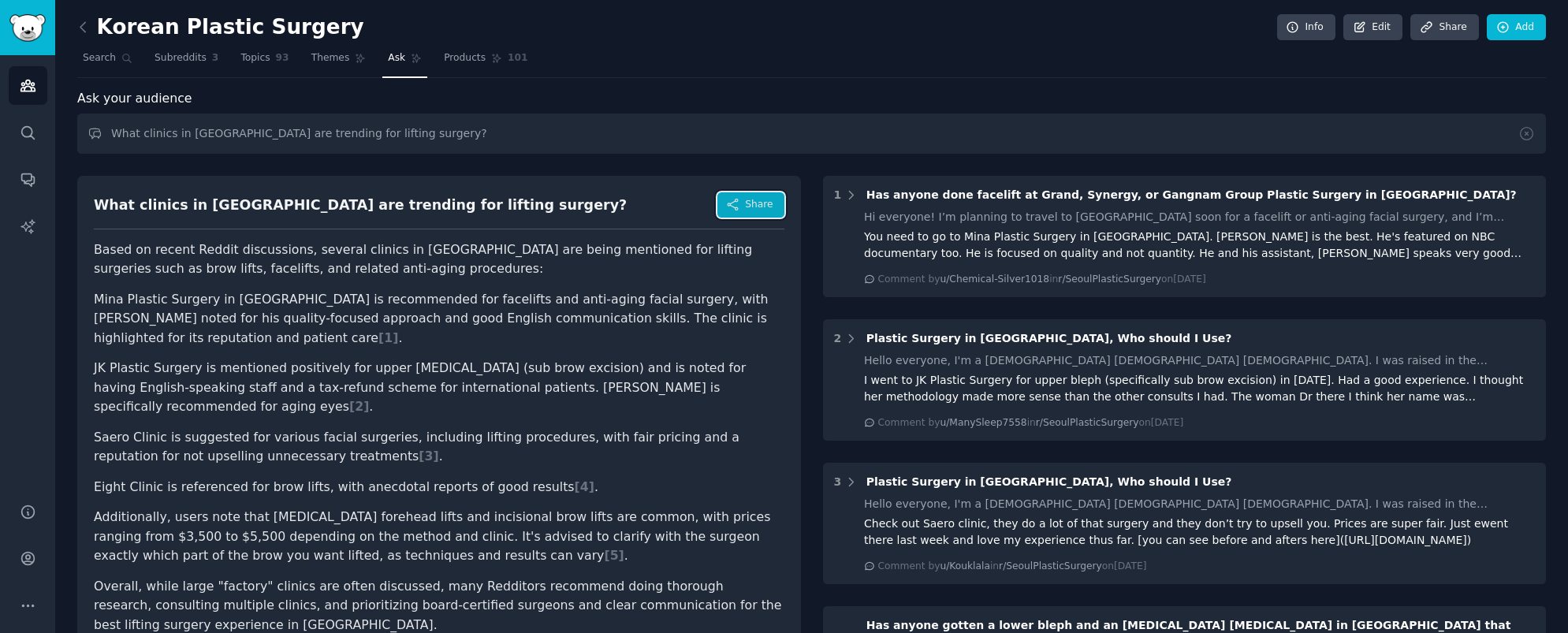
click at [729, 211] on button "Share" at bounding box center [751, 205] width 66 height 25
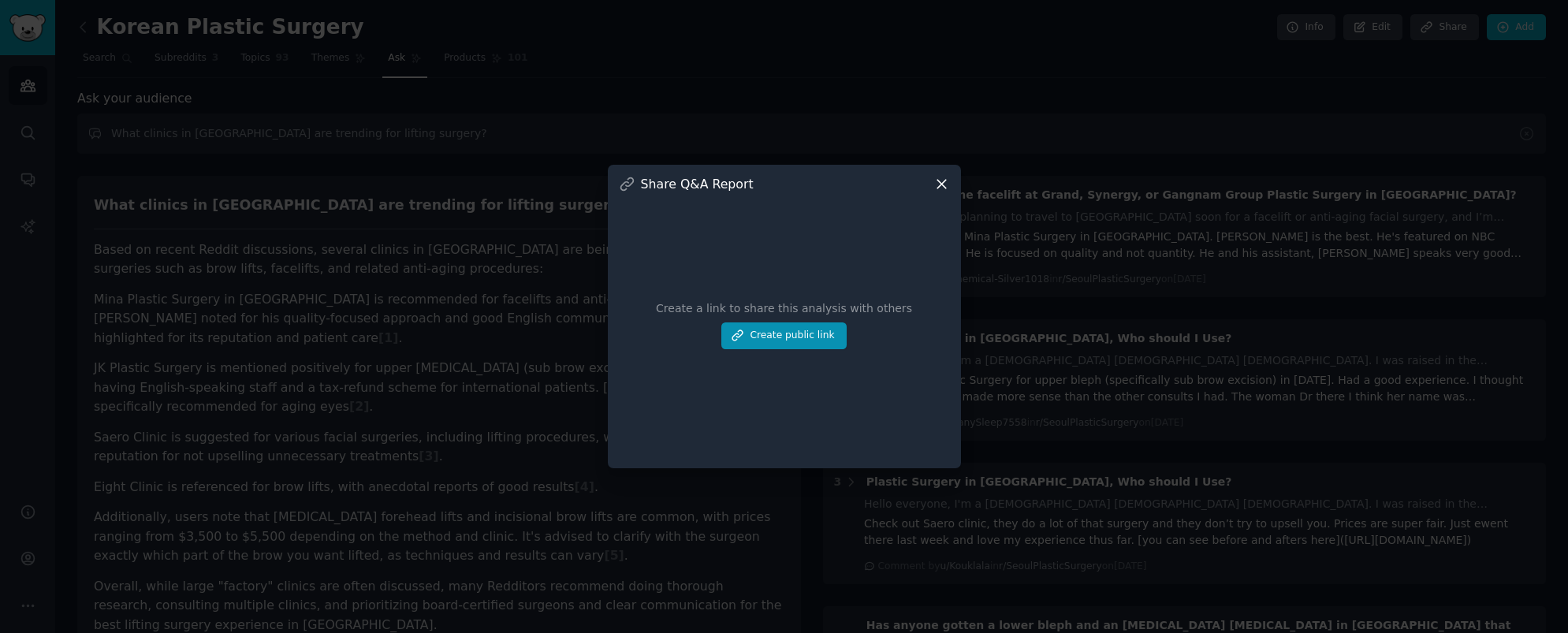
click at [950, 183] on div "Share Q&A Report Create a link to share this analysis with others Create public…" at bounding box center [784, 317] width 353 height 303
click at [814, 336] on button "Create public link" at bounding box center [784, 336] width 125 height 27
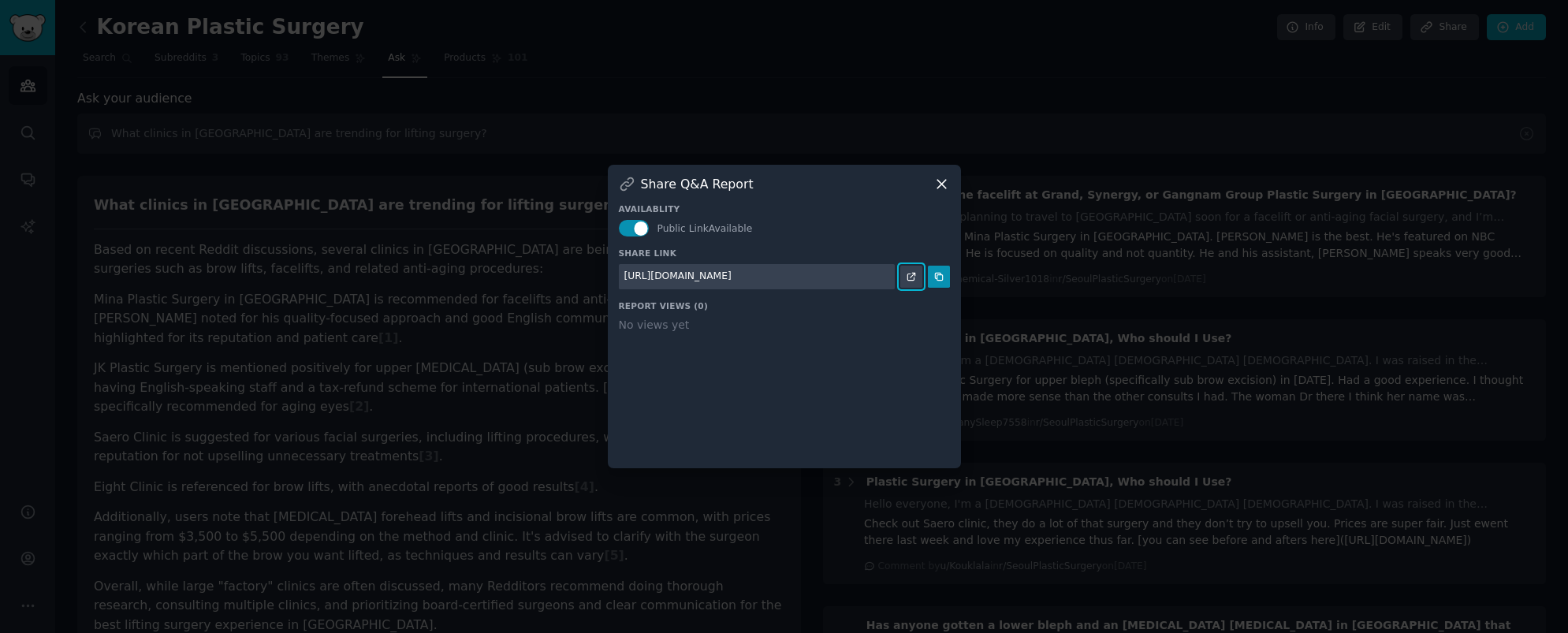
click at [916, 275] on icon at bounding box center [911, 276] width 11 height 11
click at [946, 177] on icon at bounding box center [942, 185] width 17 height 17
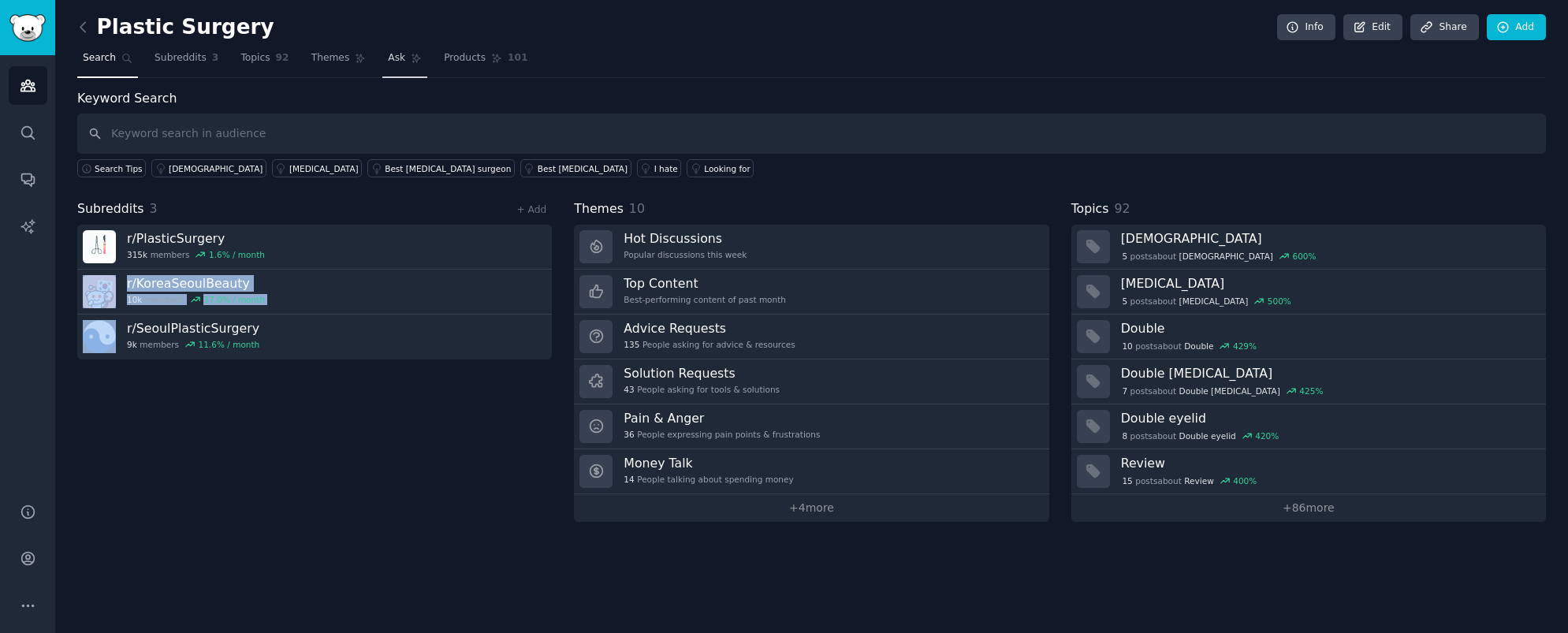
click at [394, 63] on span "Ask" at bounding box center [396, 58] width 17 height 14
click at [388, 55] on span "Ask" at bounding box center [396, 58] width 17 height 14
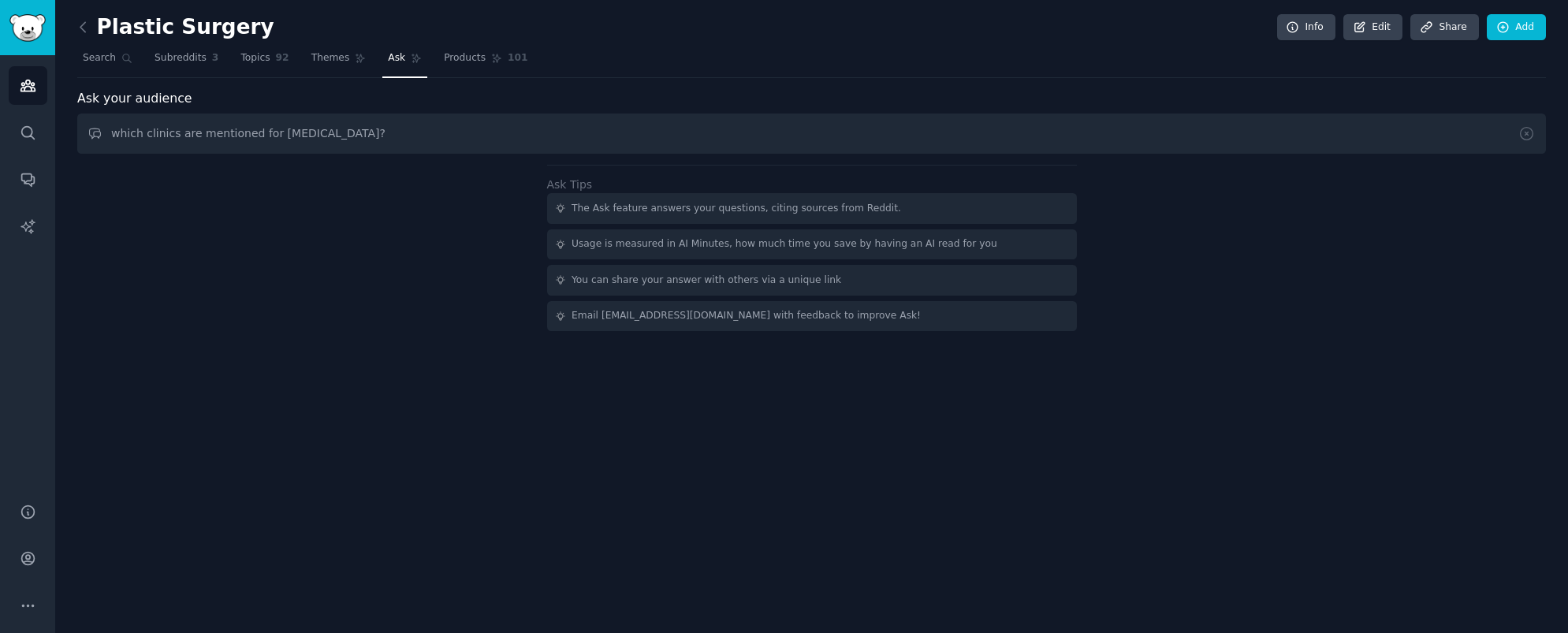
type input "which clinics are mentioned for [MEDICAL_DATA]?"
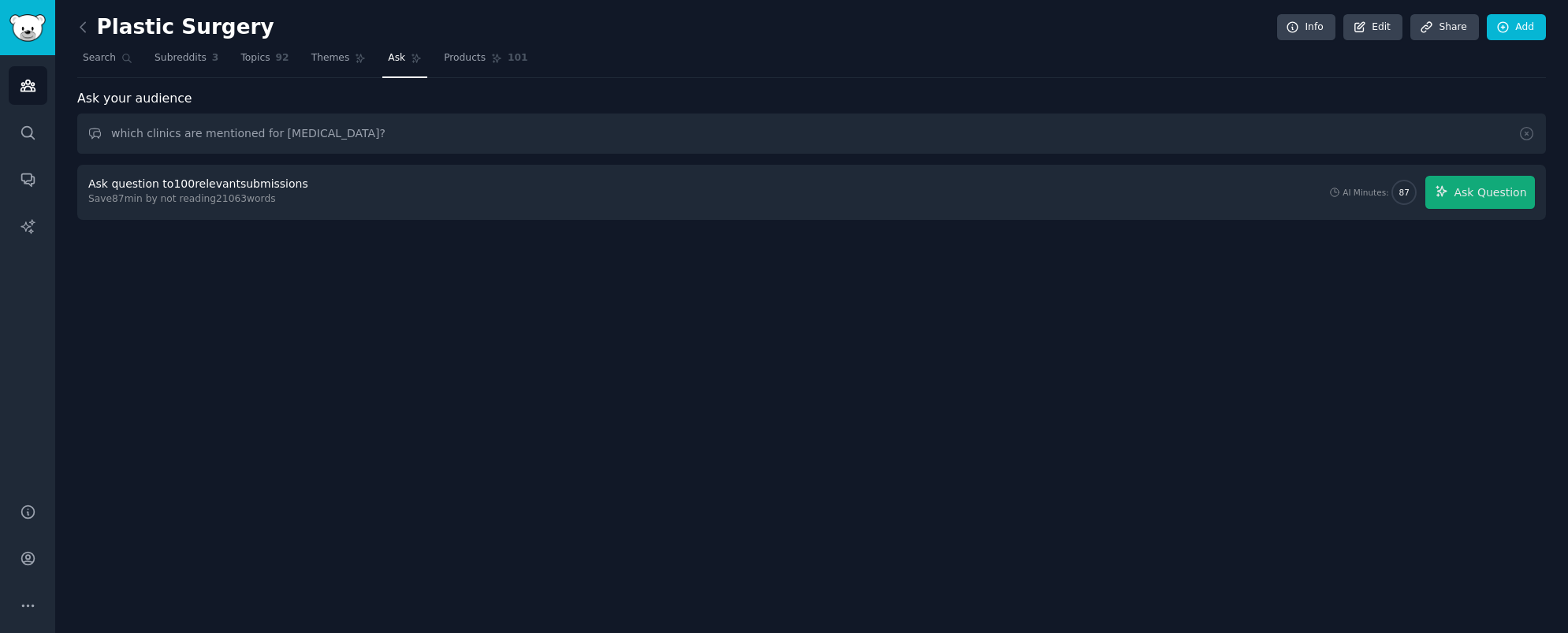
click at [331, 183] on div "Ask question to 100 relevant submissions Save 87 min by not reading 21063 words…" at bounding box center [812, 192] width 1447 height 33
click at [275, 189] on div "Ask question to 100 relevant submissions" at bounding box center [198, 185] width 220 height 17
click at [1495, 192] on span "Ask Question" at bounding box center [1490, 193] width 73 height 17
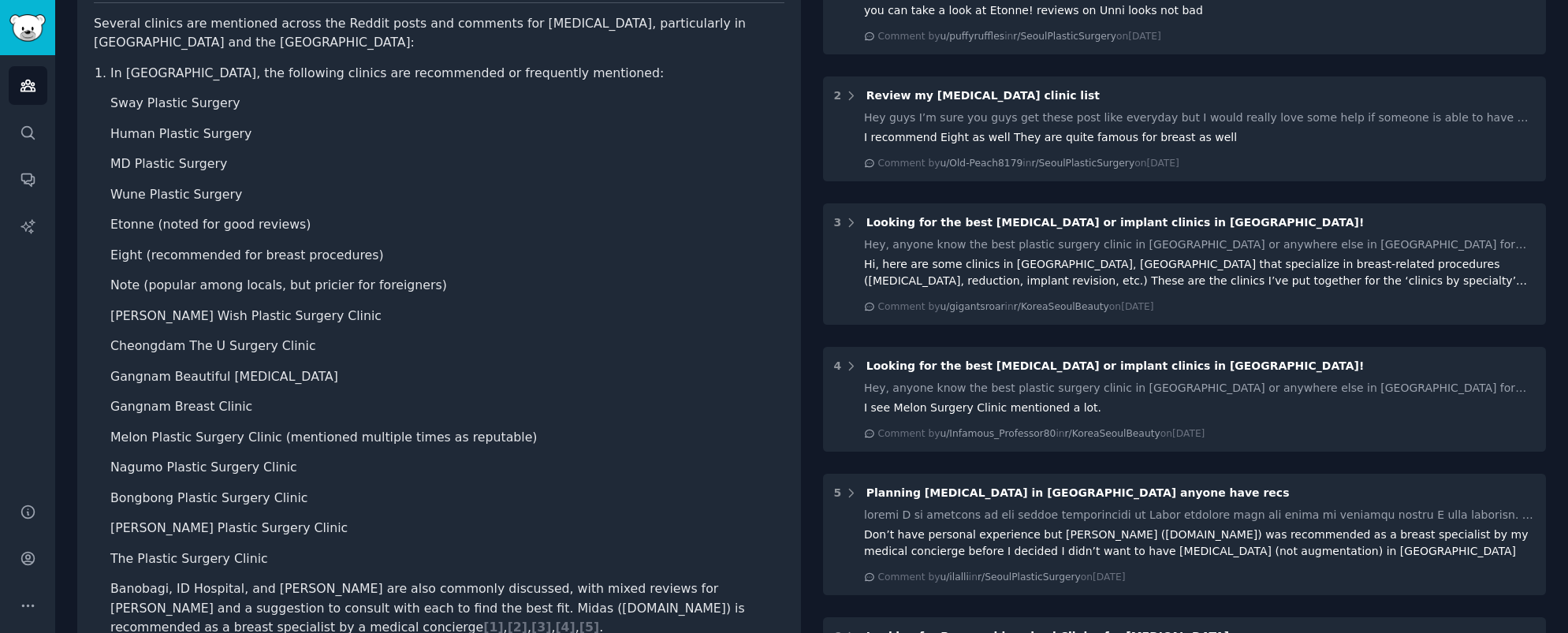
scroll to position [180, 0]
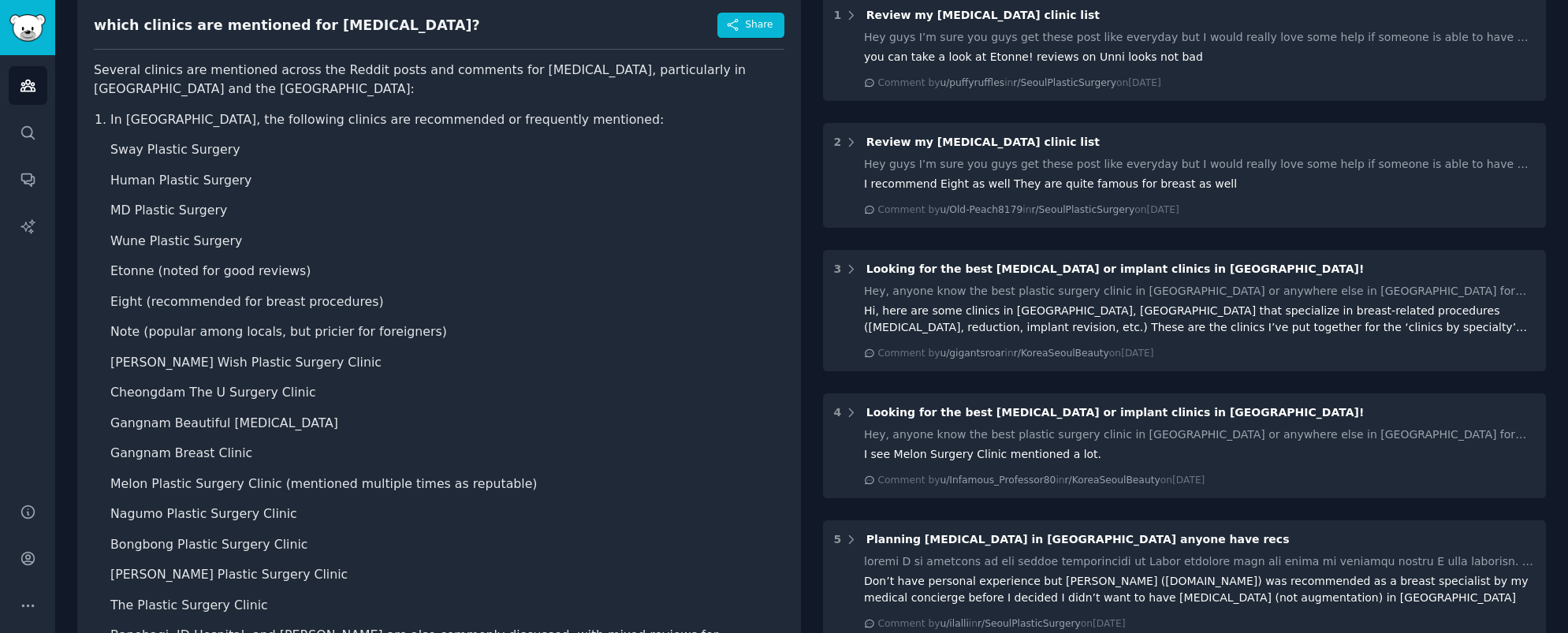
click at [287, 363] on li "Jiyeon Kim Wish Plastic Surgery Clinic" at bounding box center [447, 363] width 674 height 19
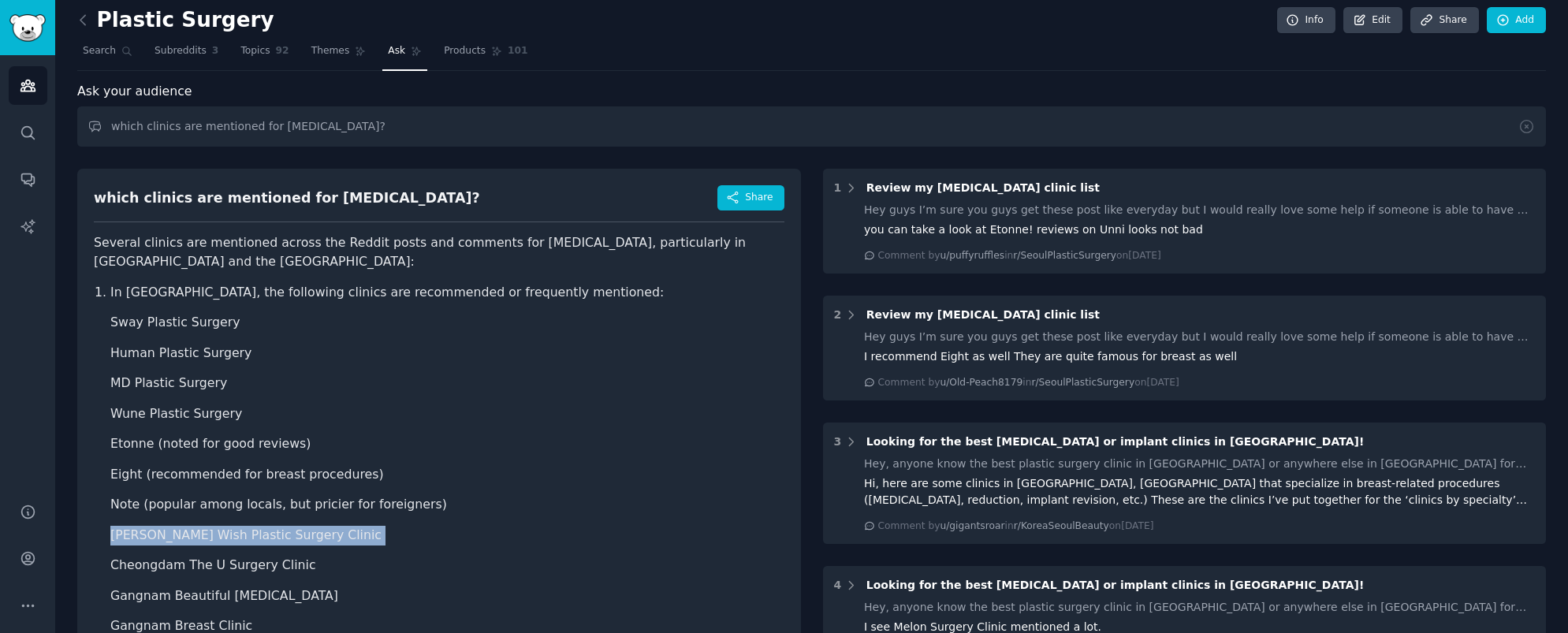
scroll to position [0, 0]
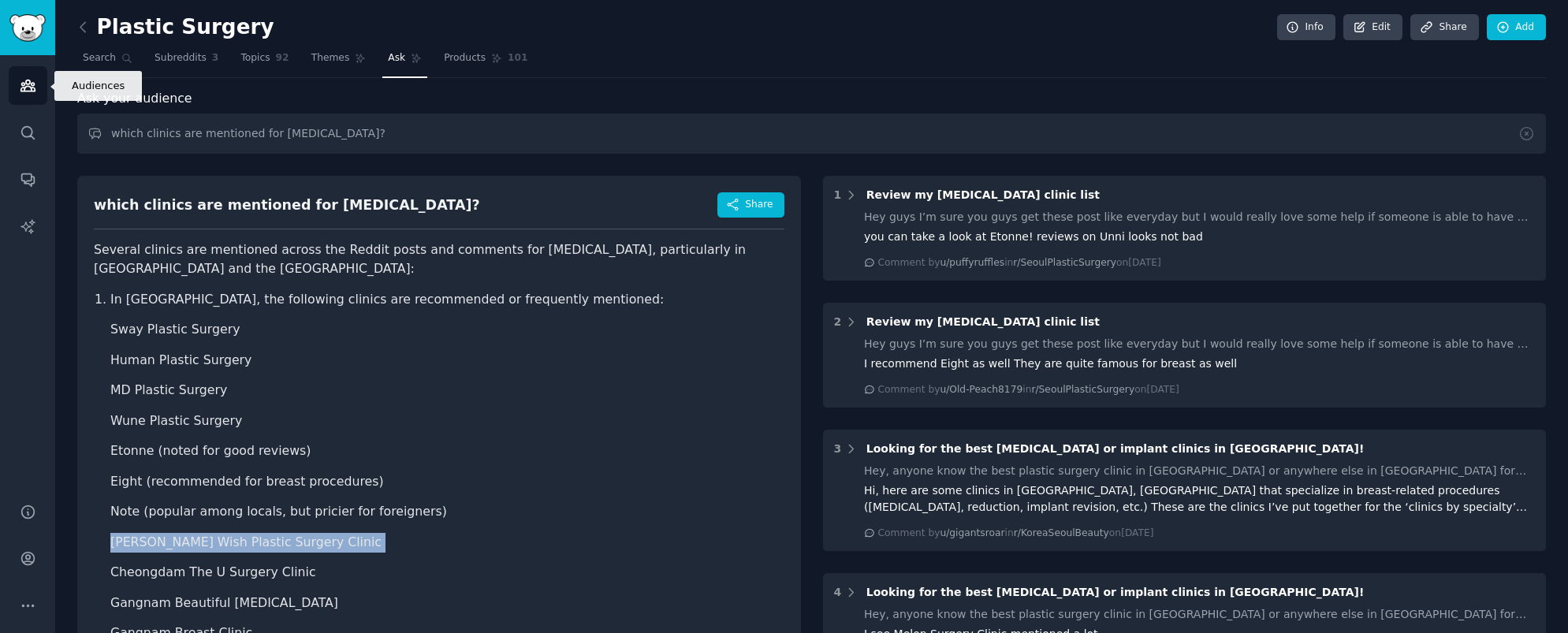
click at [31, 97] on link "Audiences" at bounding box center [28, 86] width 39 height 39
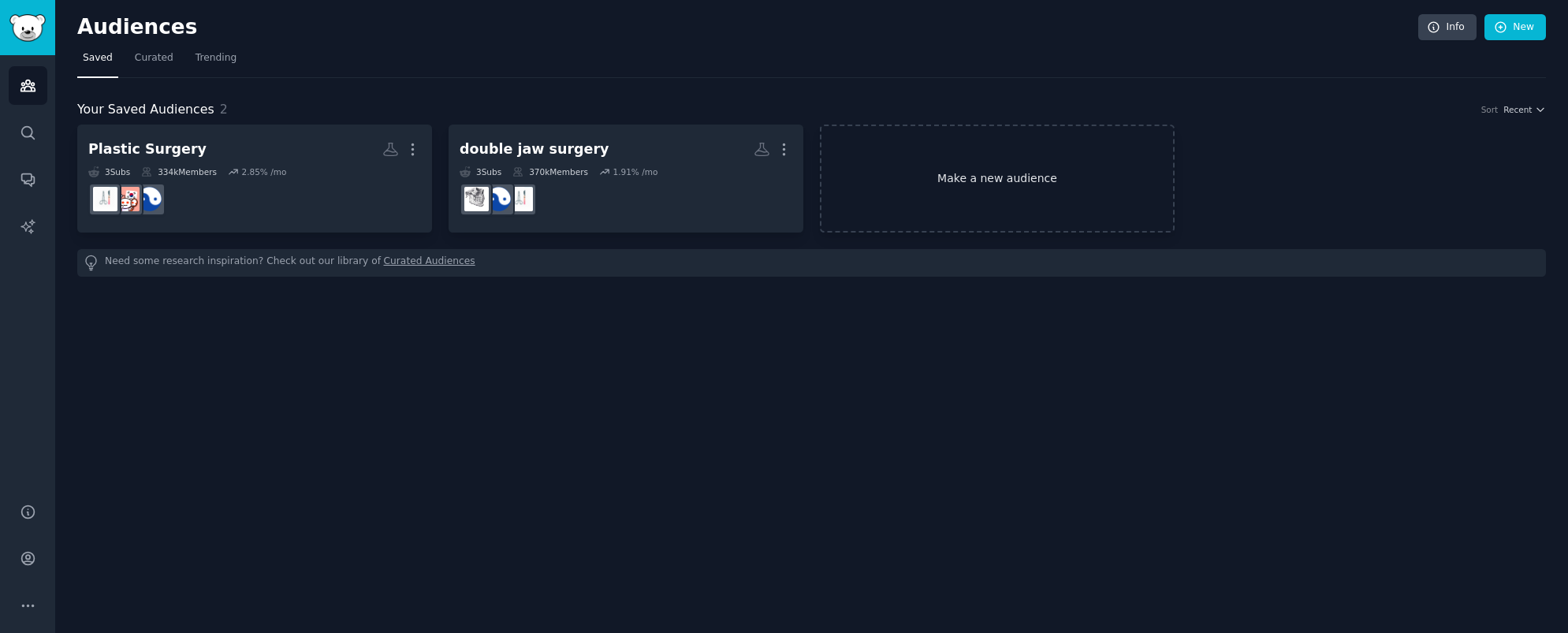
click at [1041, 173] on link "Make a new audience" at bounding box center [997, 179] width 355 height 108
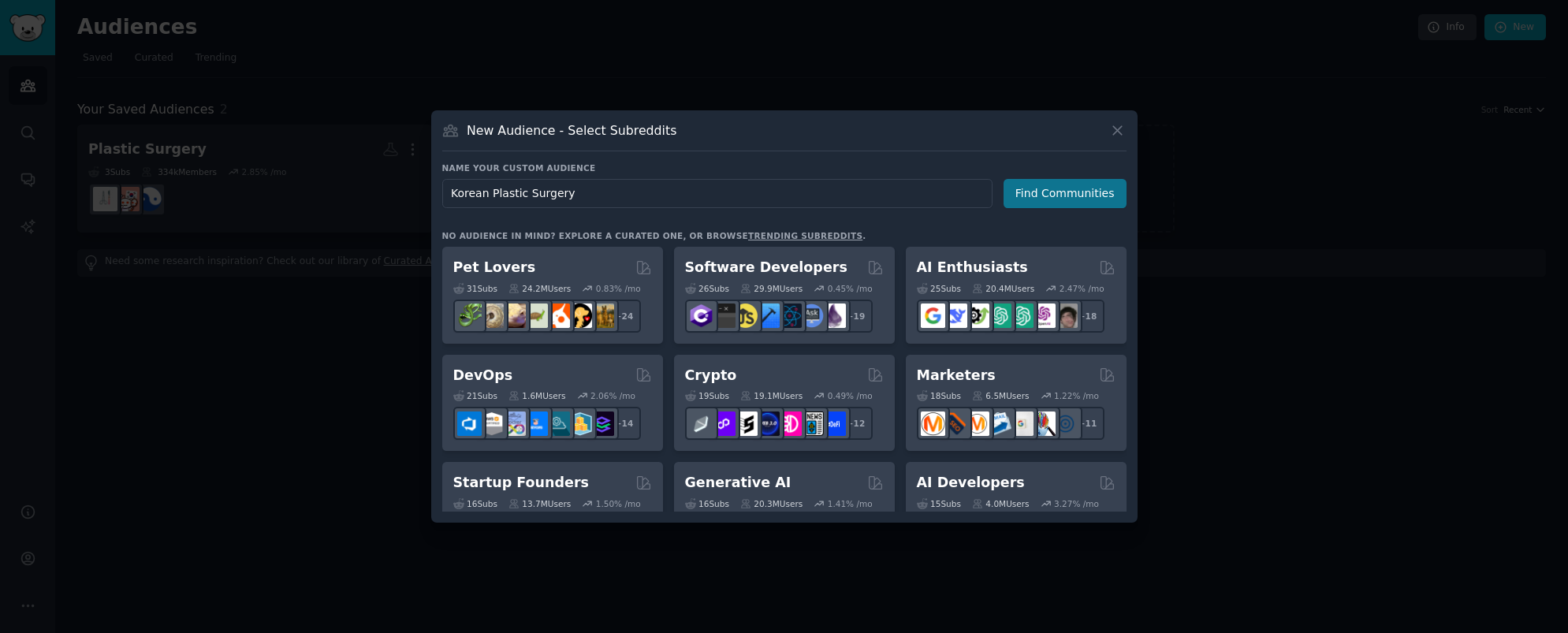
type input "Korean Plastic Surgery"
click at [1039, 194] on button "Find Communities" at bounding box center [1065, 193] width 123 height 29
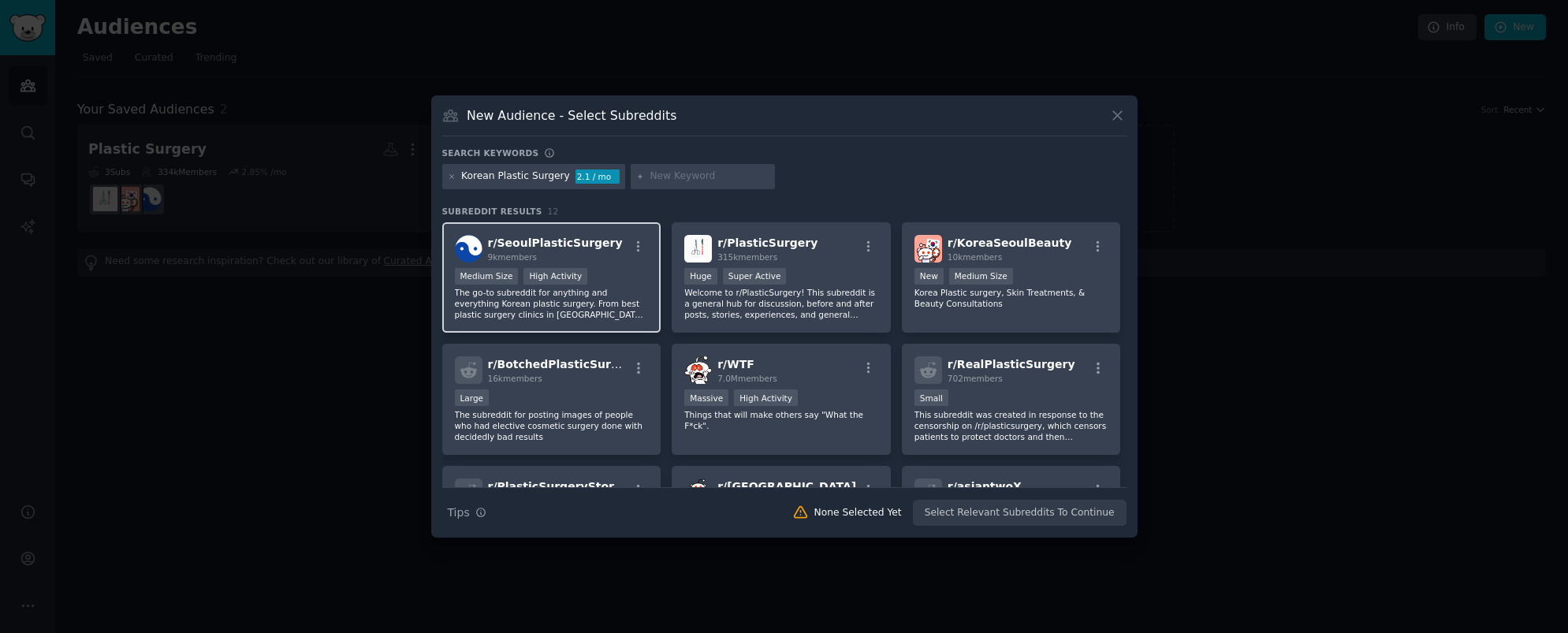
click at [562, 256] on div "9k members" at bounding box center [555, 257] width 135 height 11
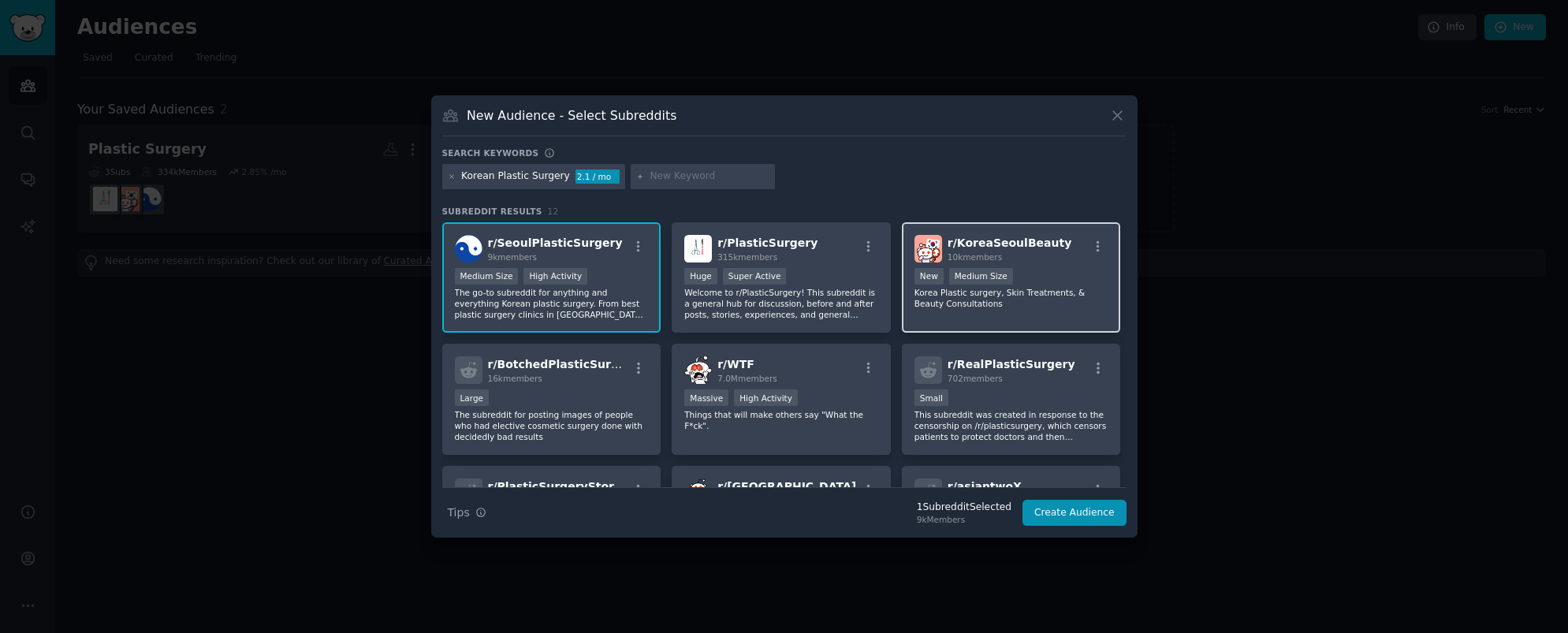
click at [1059, 261] on div "r/ KoreaSeoulBeauty 10k members" at bounding box center [1011, 248] width 194 height 28
click at [1085, 510] on button "Create Audience" at bounding box center [1074, 514] width 104 height 27
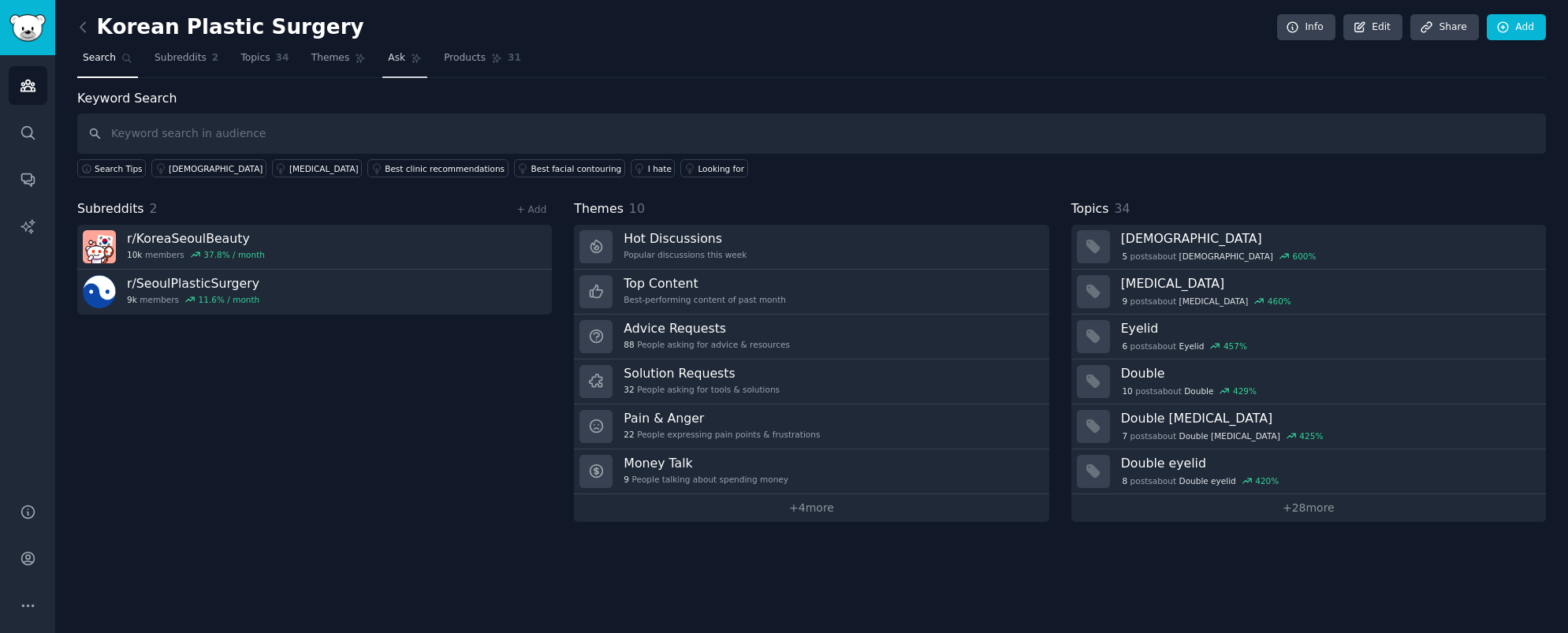
click at [388, 58] on span "Ask" at bounding box center [396, 58] width 17 height 14
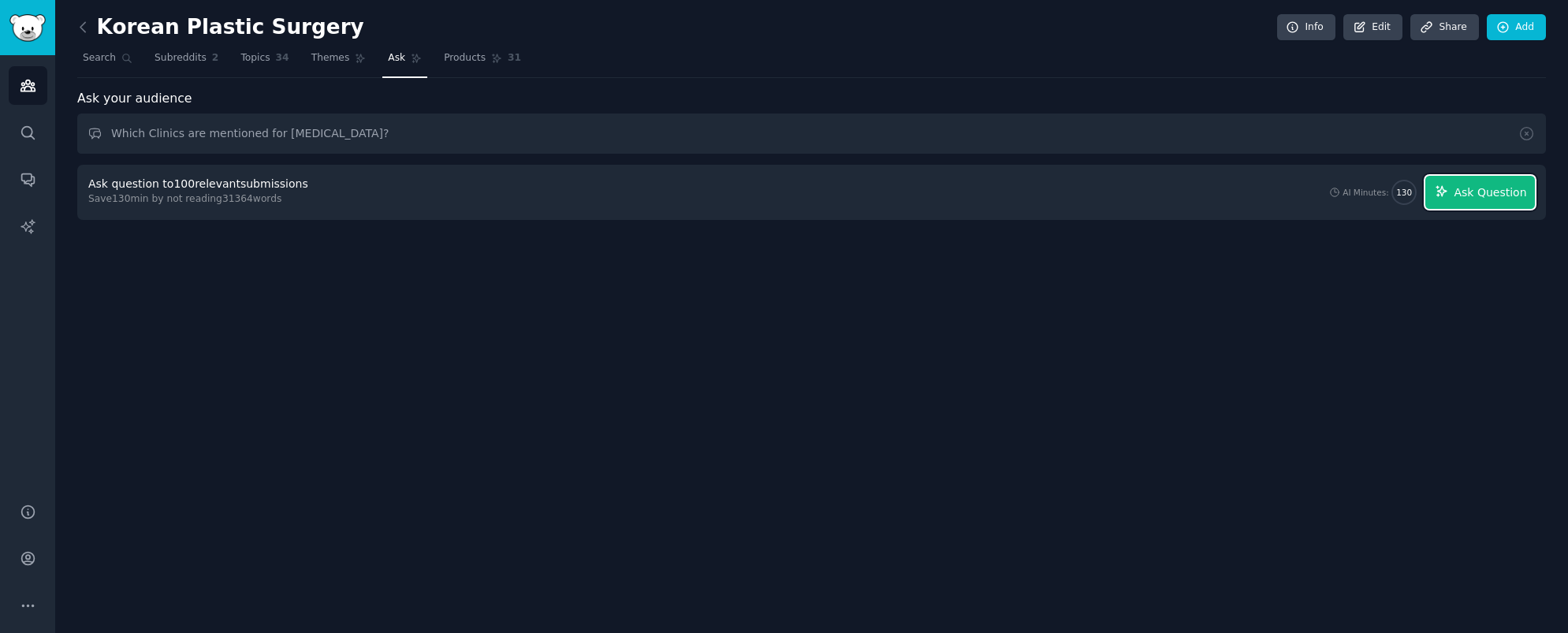
click at [1463, 196] on span "Ask Question" at bounding box center [1490, 193] width 73 height 17
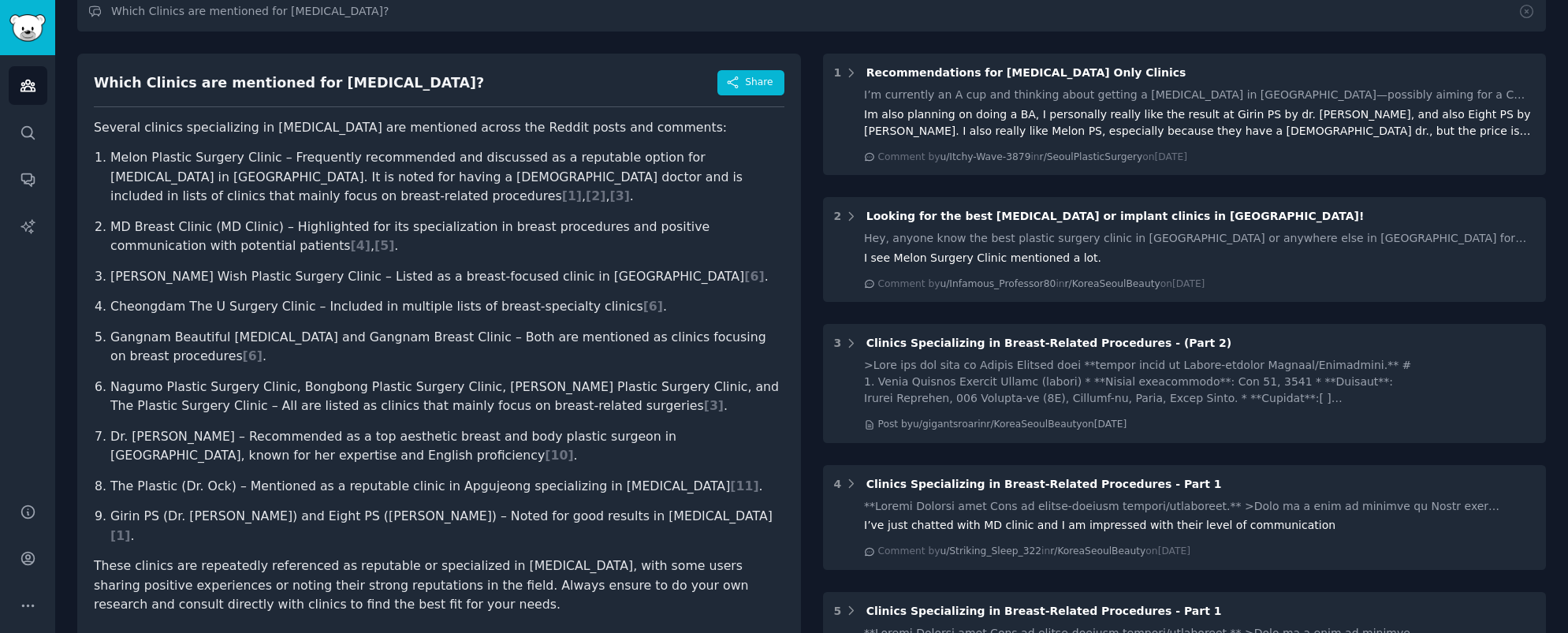
scroll to position [125, 0]
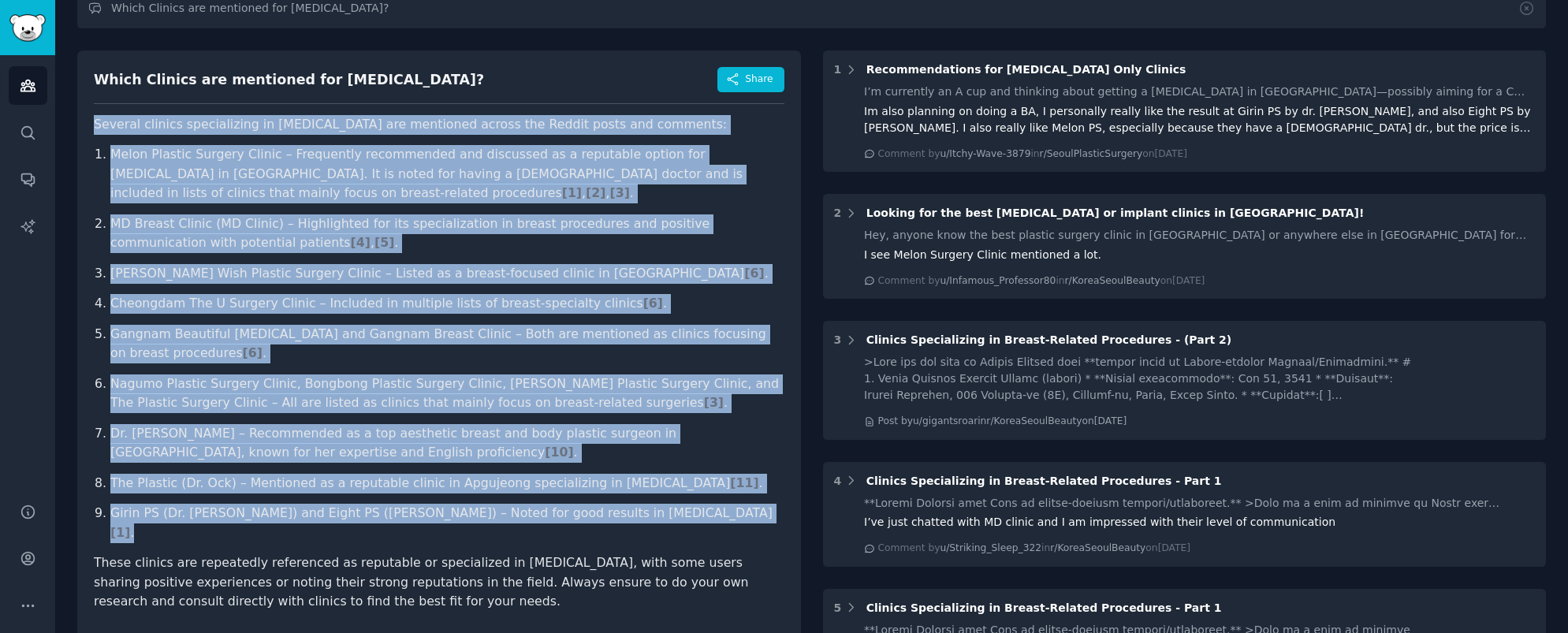
drag, startPoint x: 734, startPoint y: 519, endPoint x: 90, endPoint y: 129, distance: 752.9
click at [90, 129] on div "Which Clinics are mentioned for breast surgery? Share Several clinics specializ…" at bounding box center [439, 345] width 723 height 589
copy article "Several clinics specializing in breast surgery are mentioned across the Reddit …"
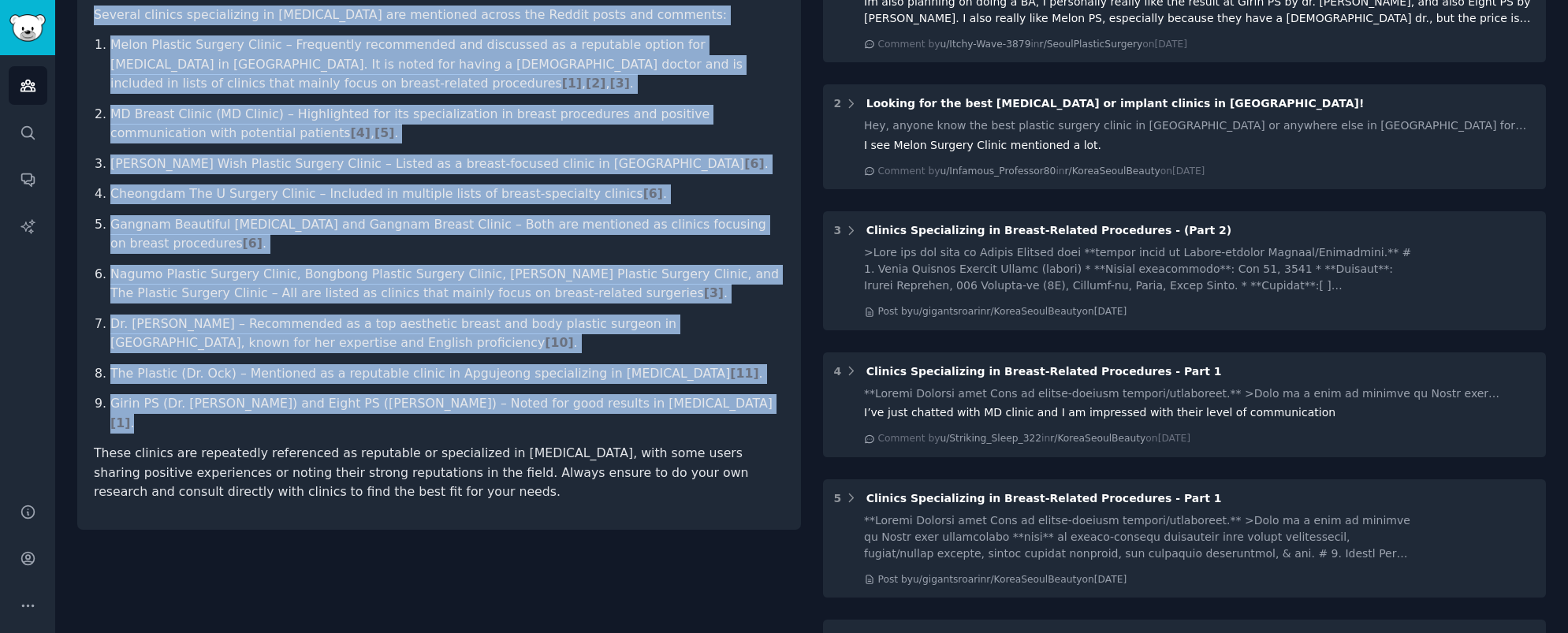
scroll to position [177, 0]
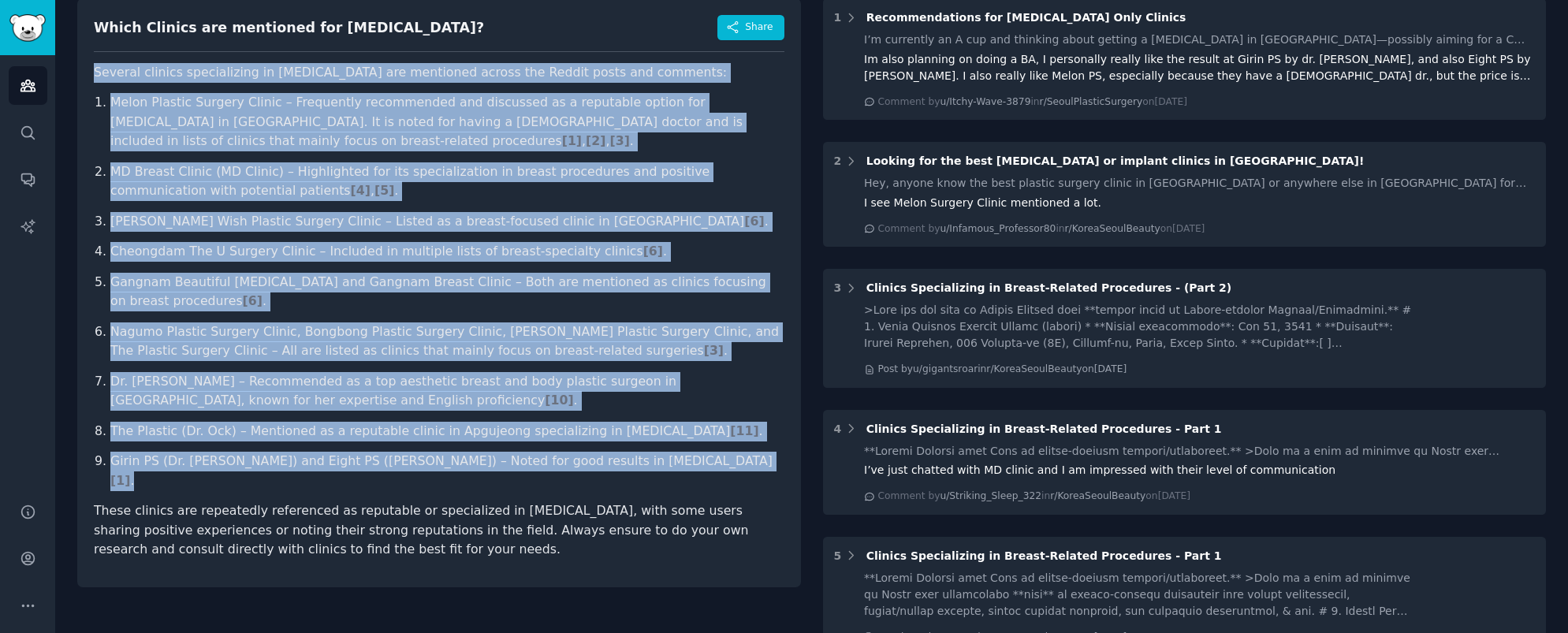
click at [367, 143] on li "Melon Plastic Surgery Clinic – Frequently recommended and discussed as a reputa…" at bounding box center [447, 122] width 674 height 58
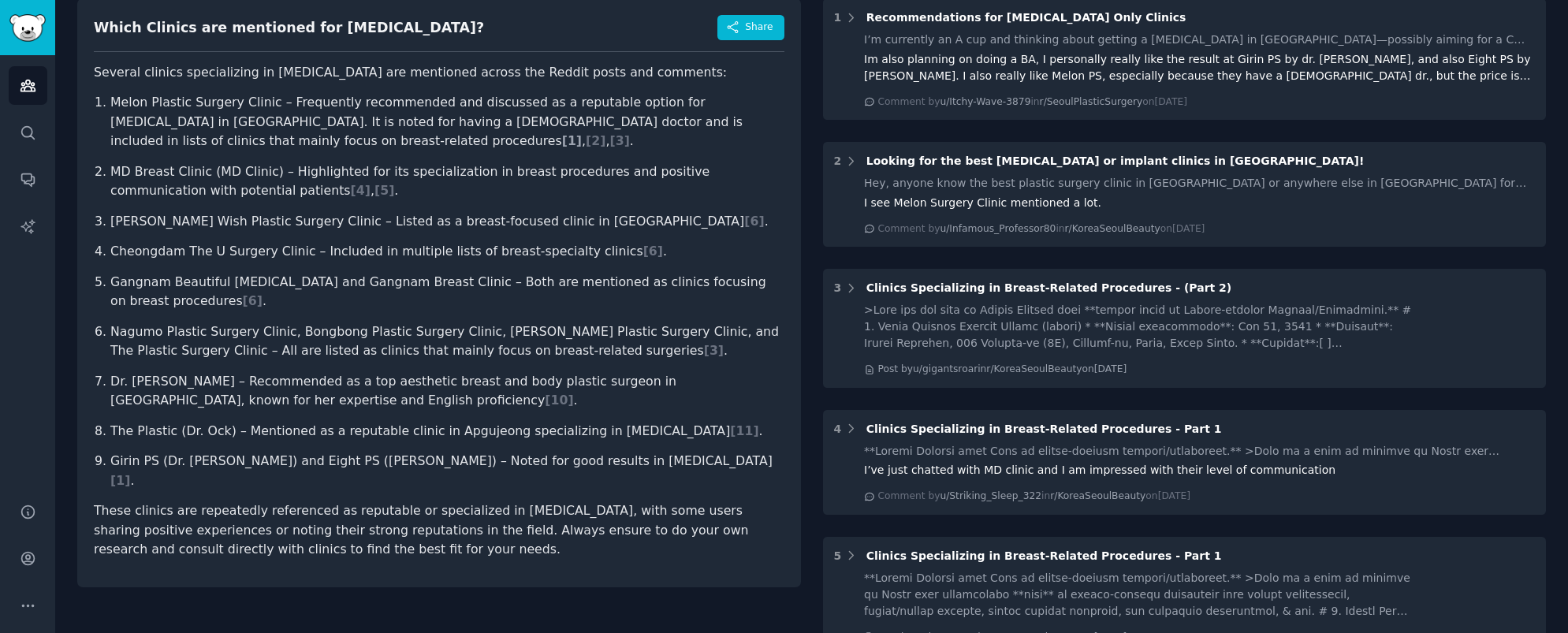
click at [562, 141] on span "[ 1 ]" at bounding box center [572, 141] width 19 height 15
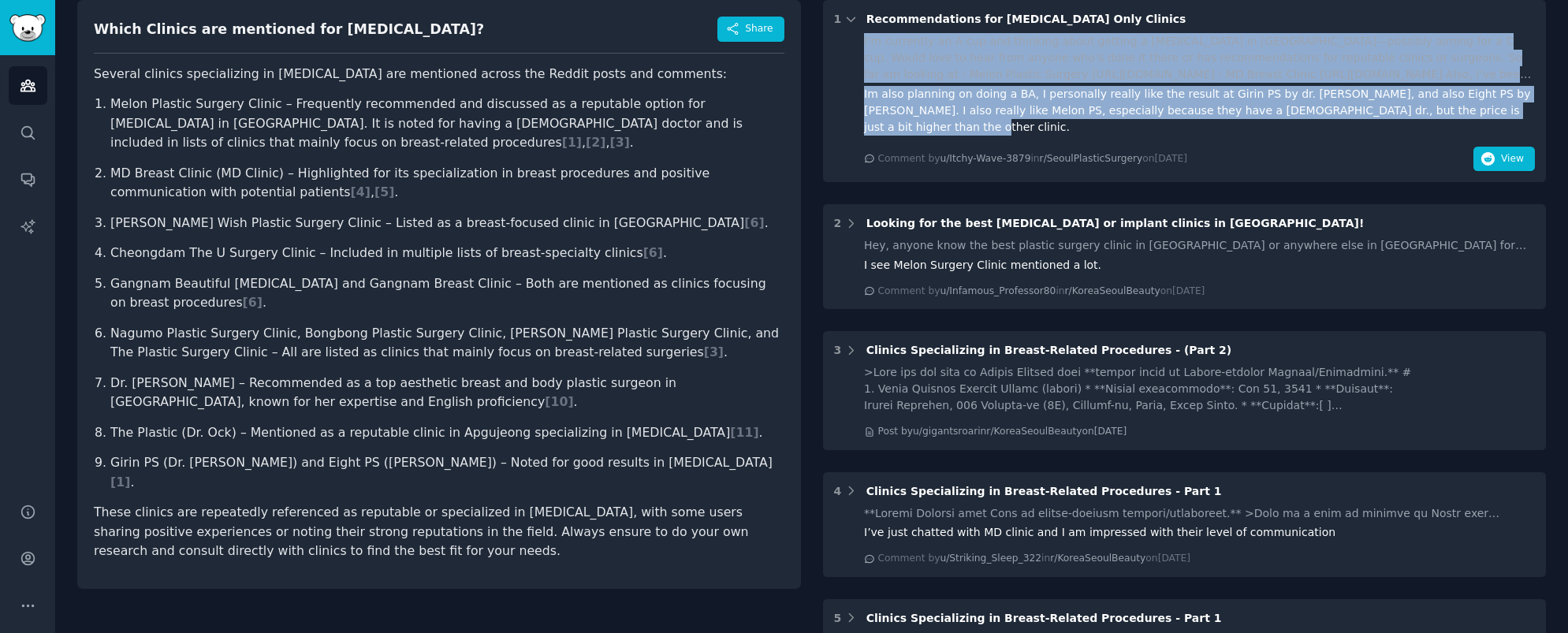
drag, startPoint x: 849, startPoint y: 34, endPoint x: 1511, endPoint y: 109, distance: 666.2
click at [1511, 109] on div "I’m currently an A cup and thinking about getting a breast augmentation in Kore…" at bounding box center [1185, 102] width 701 height 138
click at [1501, 153] on span "View" at bounding box center [1512, 159] width 23 height 14
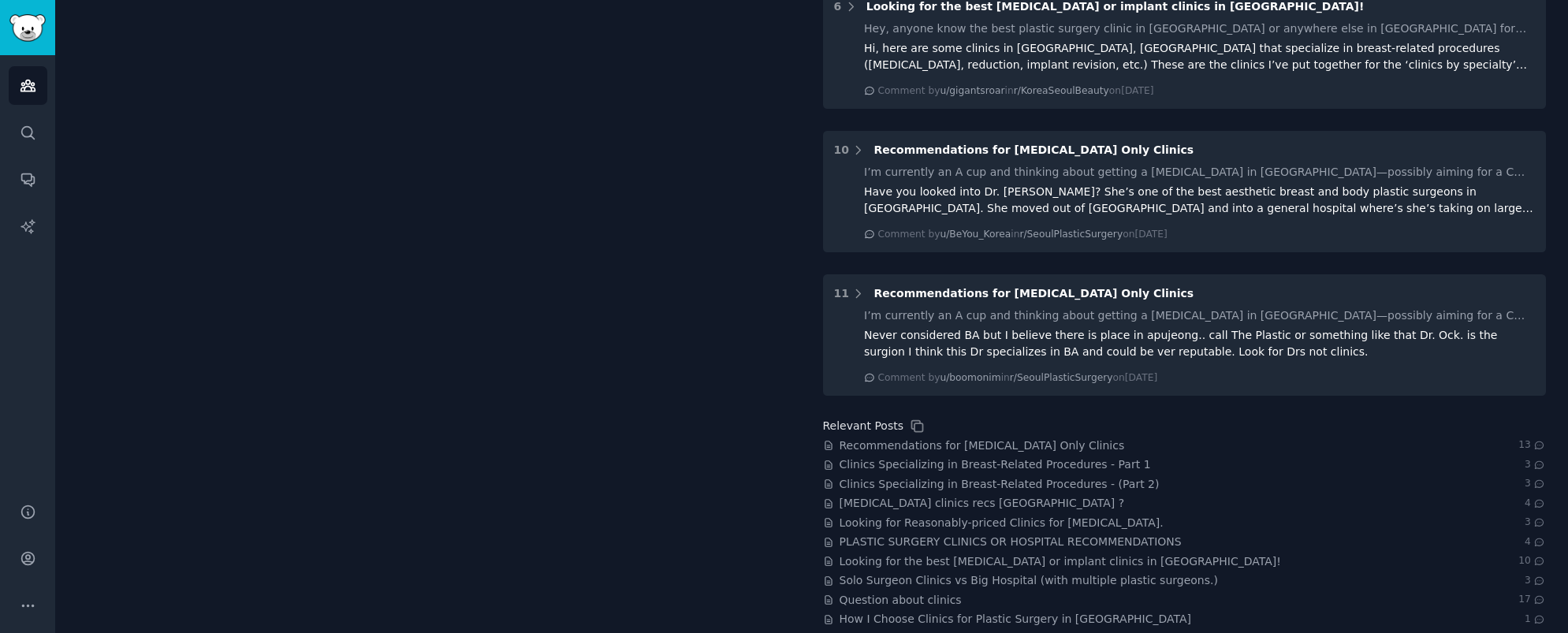
scroll to position [0, 0]
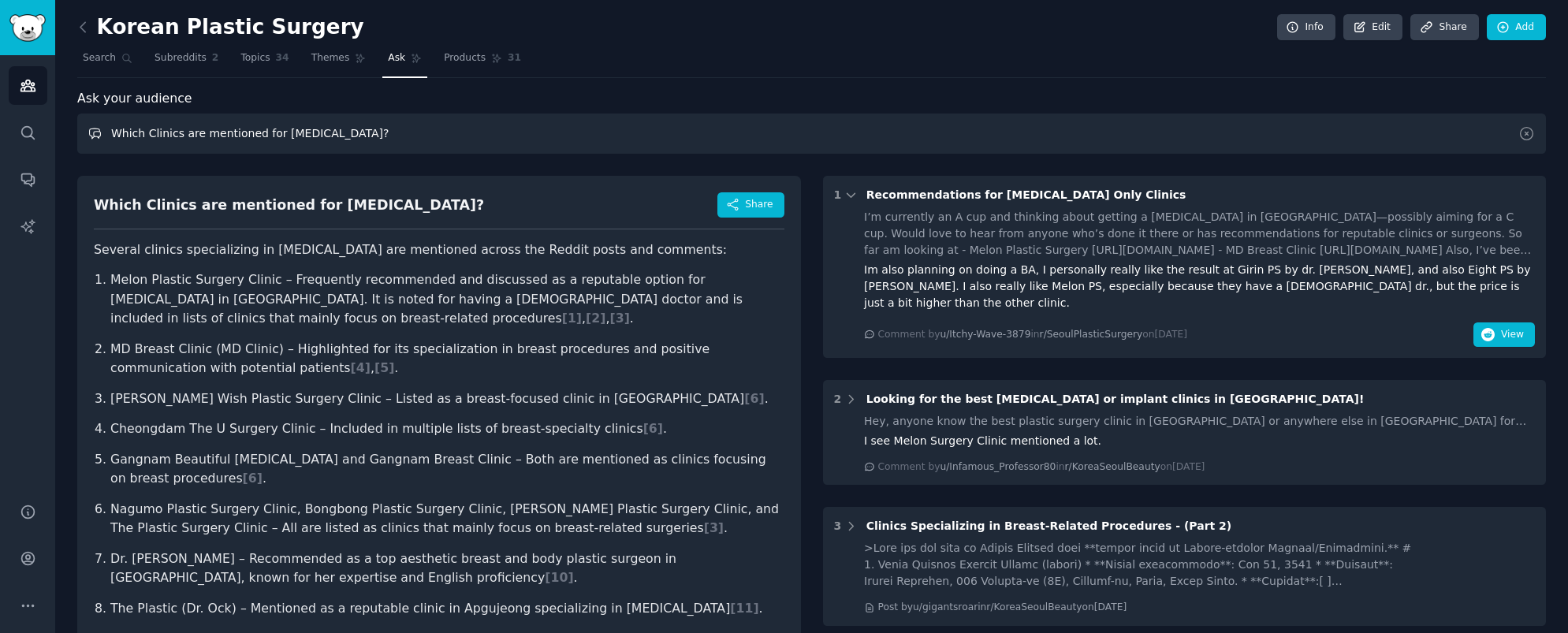
click at [407, 132] on input "Which Clinics are mentioned for breast surgery?" at bounding box center [812, 133] width 1469 height 40
click at [408, 131] on input "Which Clinics are mentioned for breast surgery?" at bounding box center [812, 133] width 1469 height 40
drag, startPoint x: 407, startPoint y: 134, endPoint x: 200, endPoint y: 131, distance: 207.0
click at [200, 131] on input "Which Clinics are mentioned for breast surgery?" at bounding box center [812, 133] width 1469 height 40
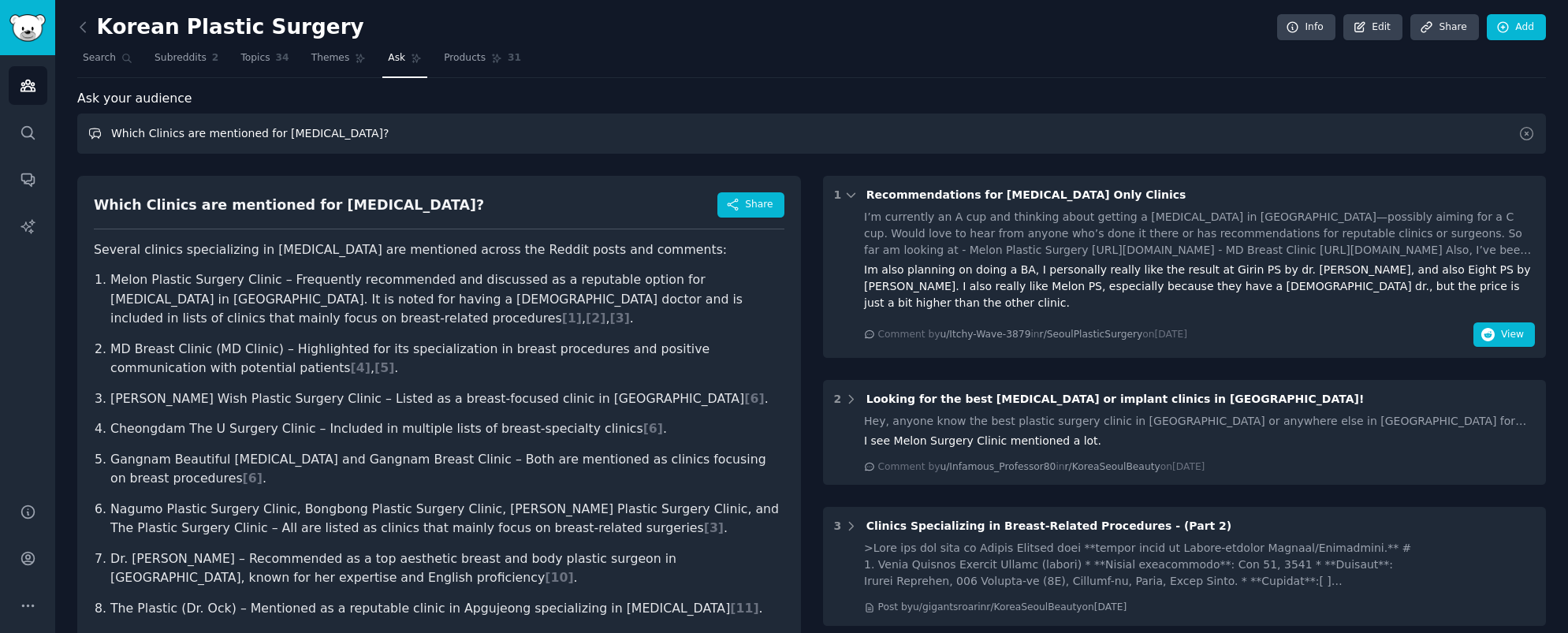
drag, startPoint x: 381, startPoint y: 135, endPoint x: 283, endPoint y: 134, distance: 98.0
click at [281, 134] on input "Which Clinics are mentioned for breast surgery?" at bounding box center [812, 133] width 1469 height 40
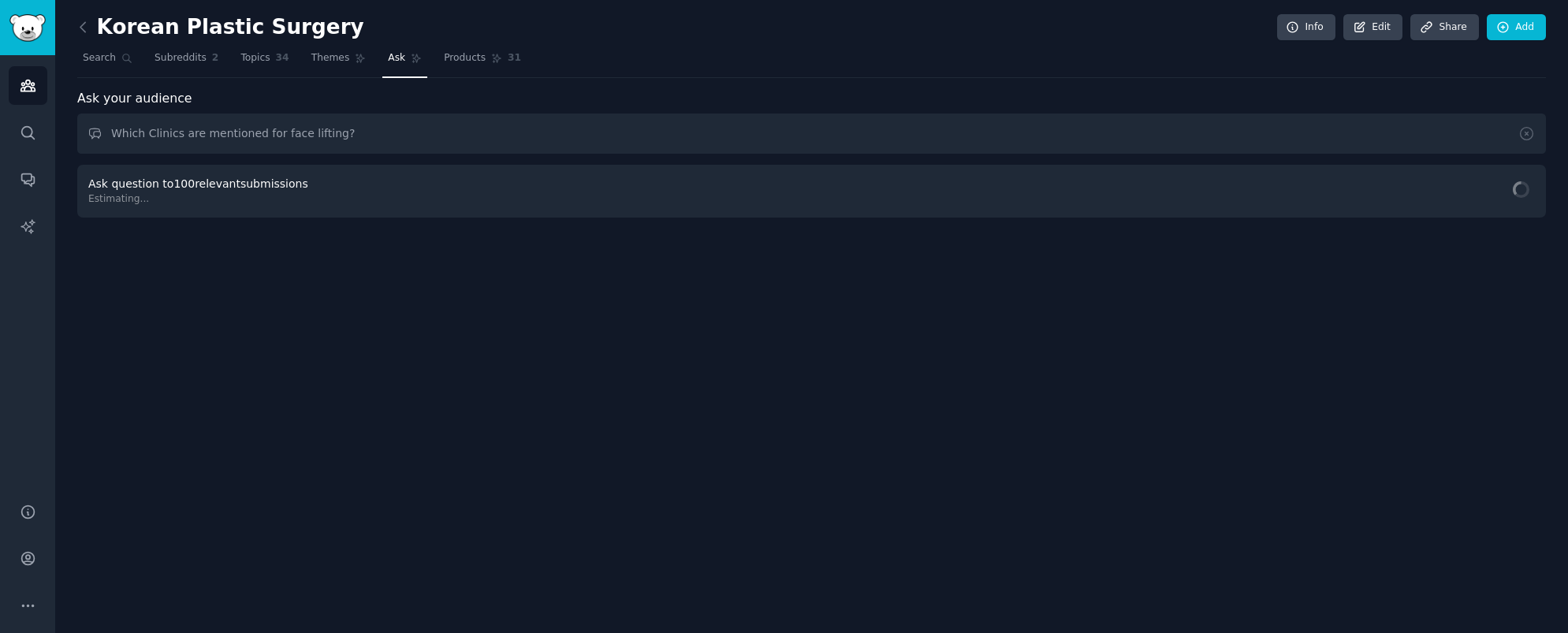
click at [304, 198] on div "Ask question to 100 relevant submissions Estimating..." at bounding box center [812, 192] width 1469 height 53
click at [1483, 185] on span "Ask Question" at bounding box center [1490, 193] width 73 height 17
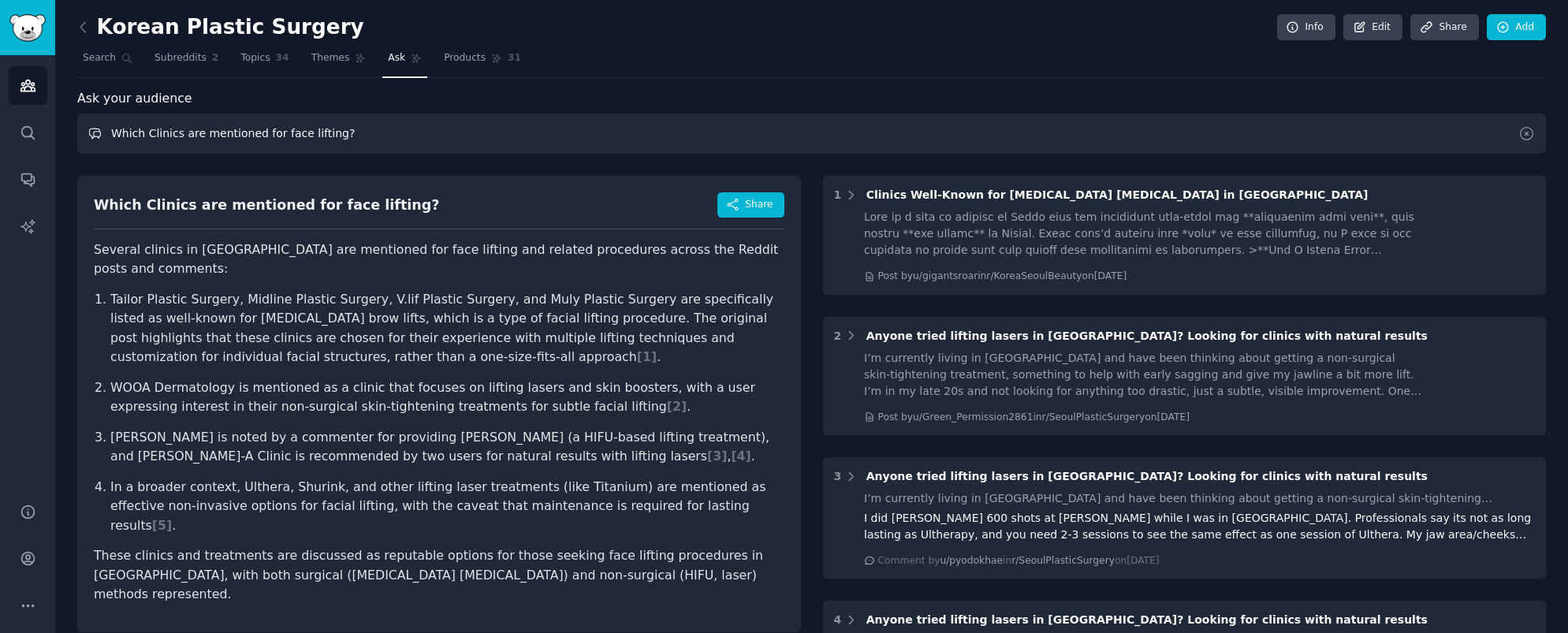
click at [280, 132] on input "Which Clinics are mentioned for face lifting?" at bounding box center [812, 133] width 1469 height 40
drag, startPoint x: 331, startPoint y: 132, endPoint x: 344, endPoint y: 150, distance: 22.2
click at [332, 136] on input "Which Clinics are mentioned for face lifting?" at bounding box center [812, 133] width 1469 height 40
type input "Which Clinics are mentioned for face lift?"
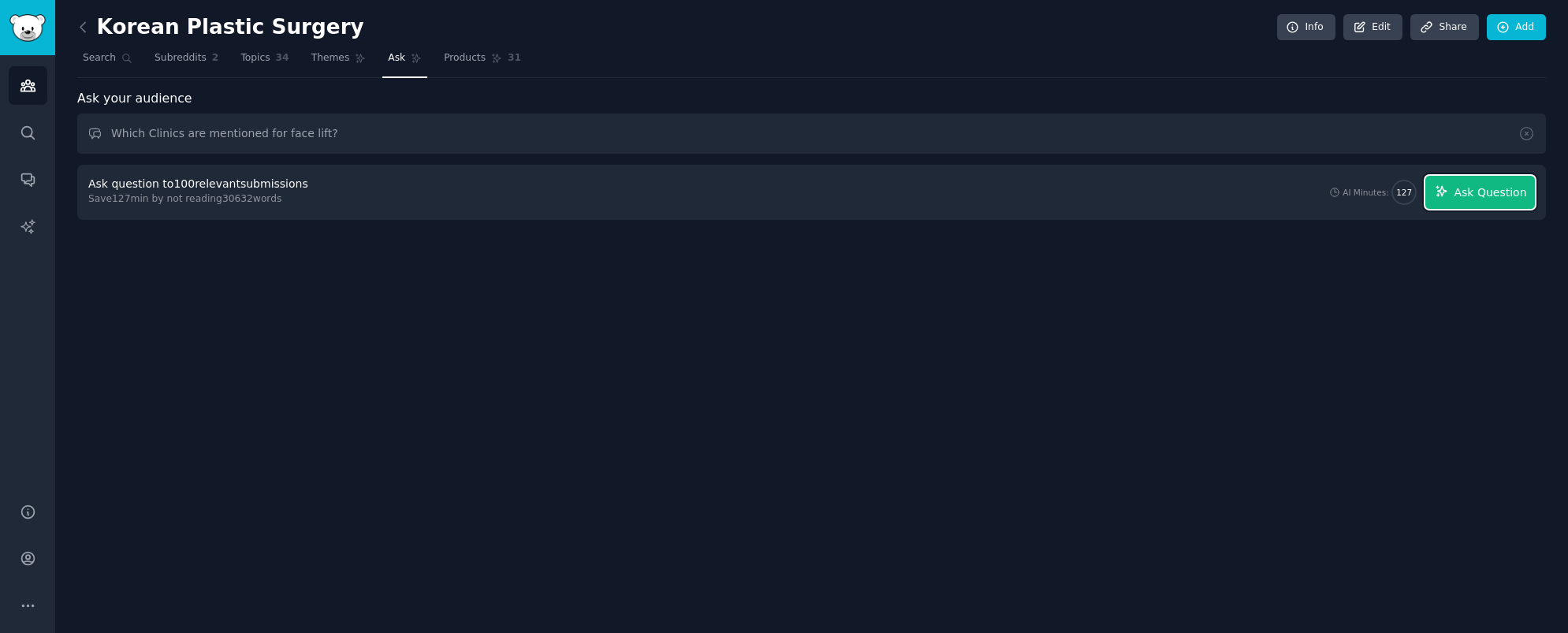
click at [1471, 198] on span "Ask Question" at bounding box center [1490, 193] width 73 height 17
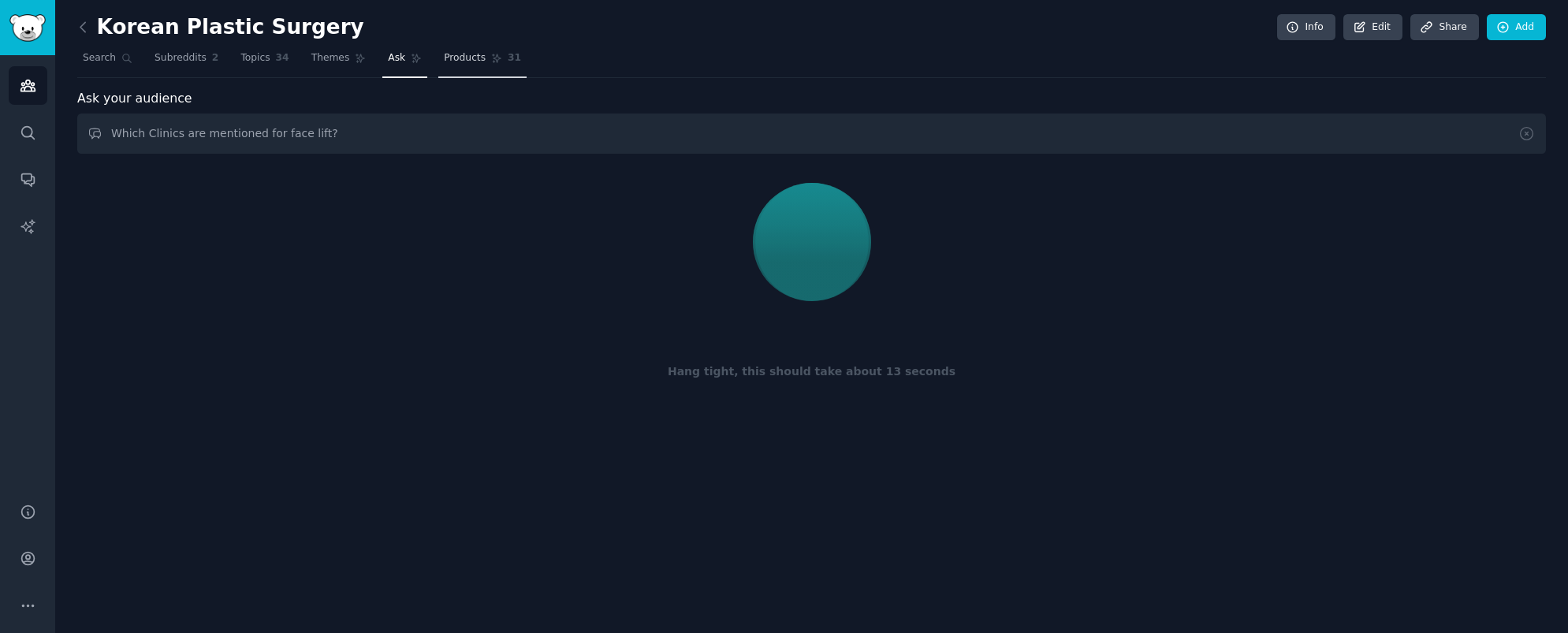
click at [472, 57] on span "Products" at bounding box center [464, 58] width 42 height 14
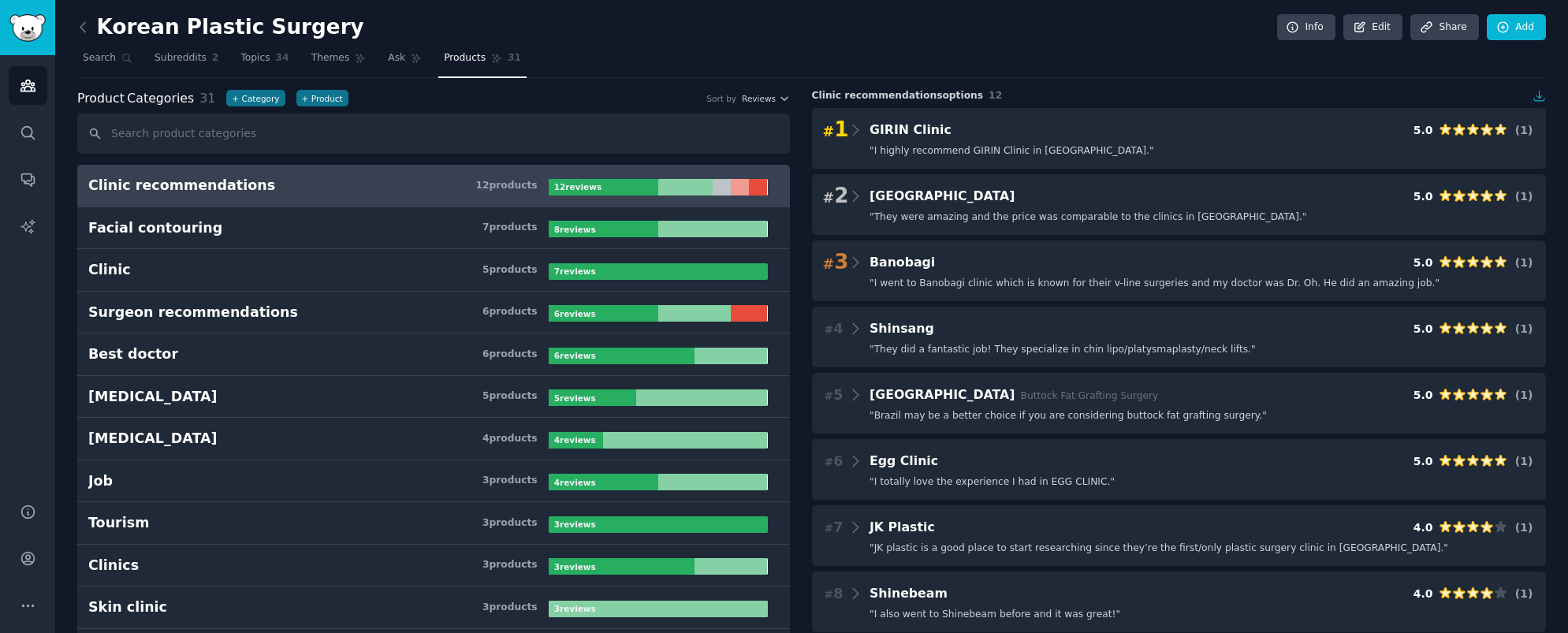
click at [424, 178] on h3 "Clinic recommendations 12 product s" at bounding box center [319, 186] width 461 height 19
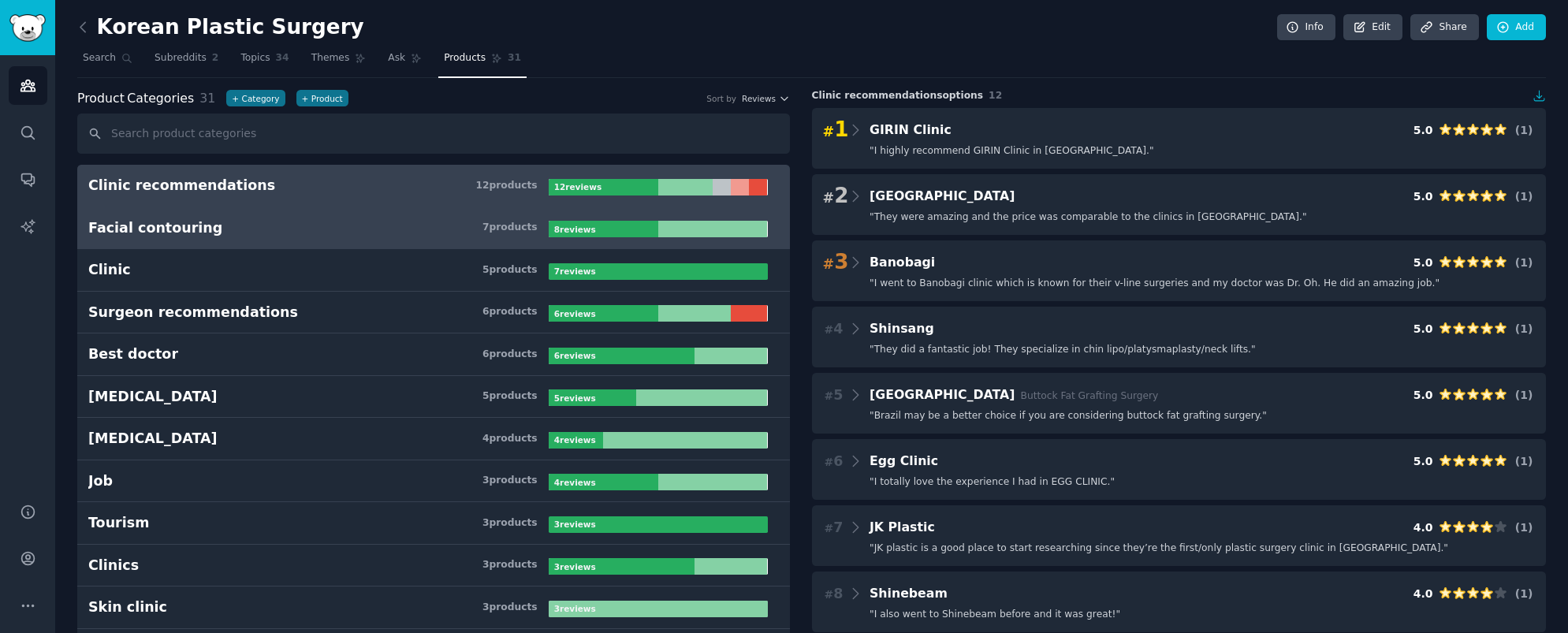
click at [355, 228] on h3 "Facial contouring 7 product s" at bounding box center [319, 228] width 461 height 19
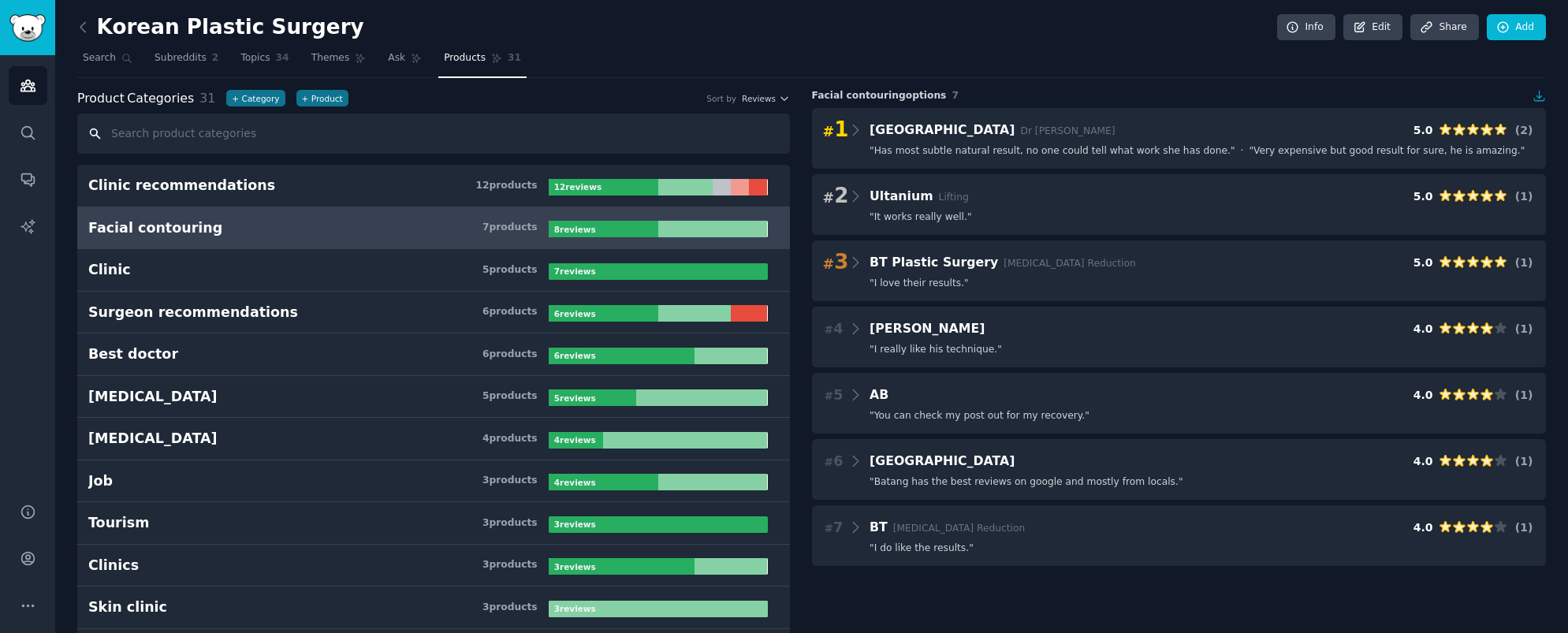
click at [270, 139] on input "text" at bounding box center [433, 133] width 712 height 40
click at [111, 54] on span "Search" at bounding box center [99, 58] width 33 height 14
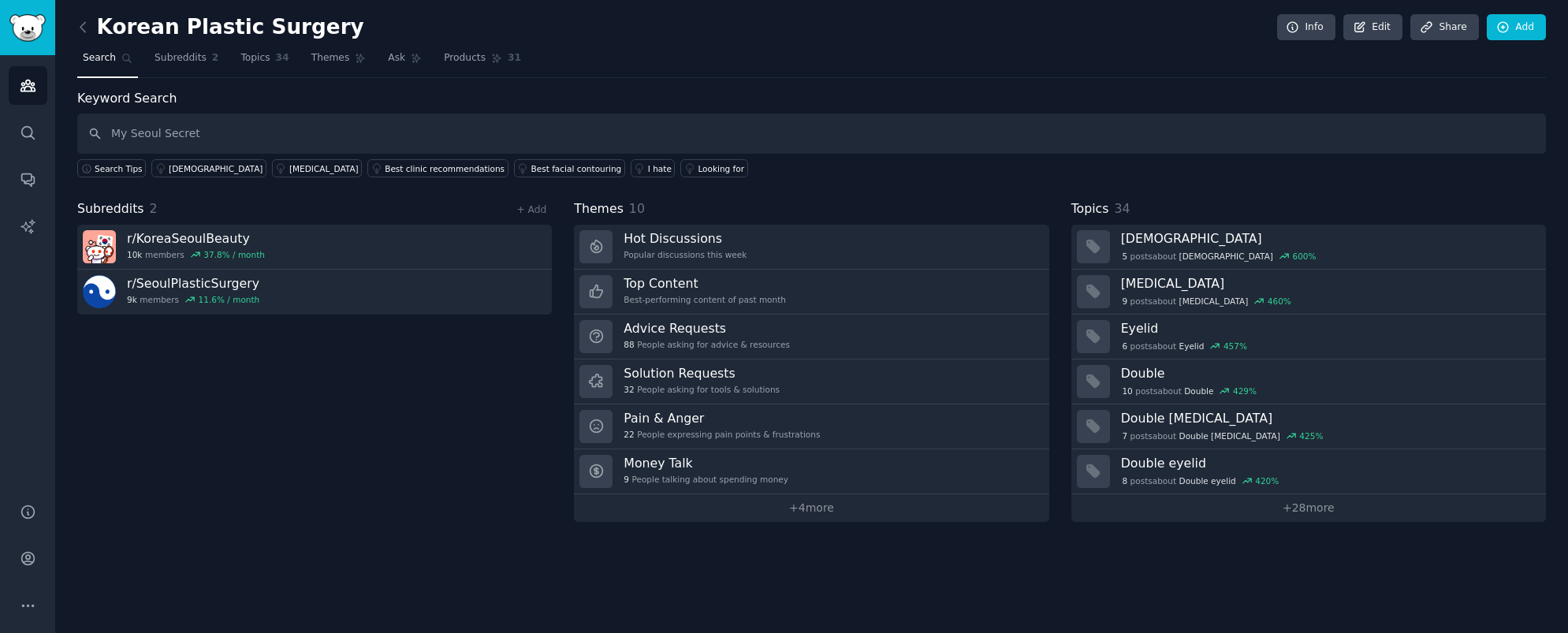
type input "My Seoul Secret"
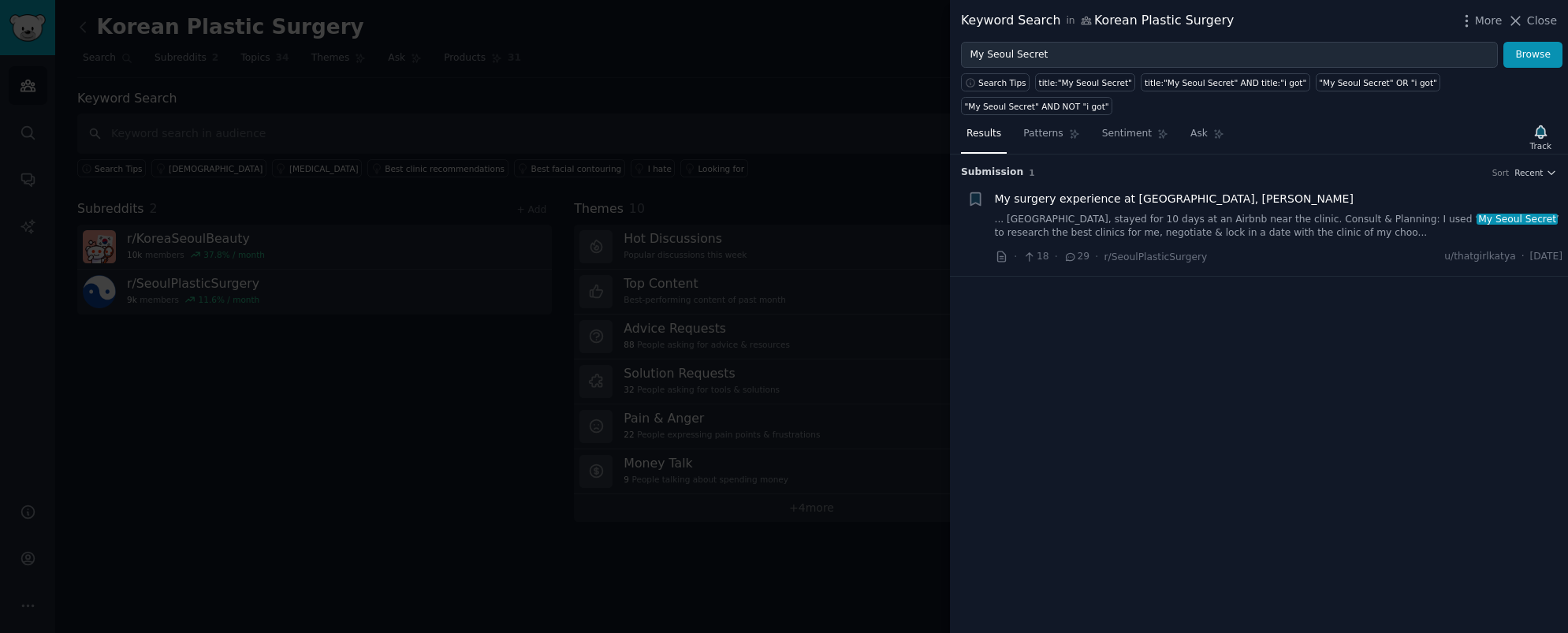
click at [214, 455] on div at bounding box center [784, 316] width 1568 height 633
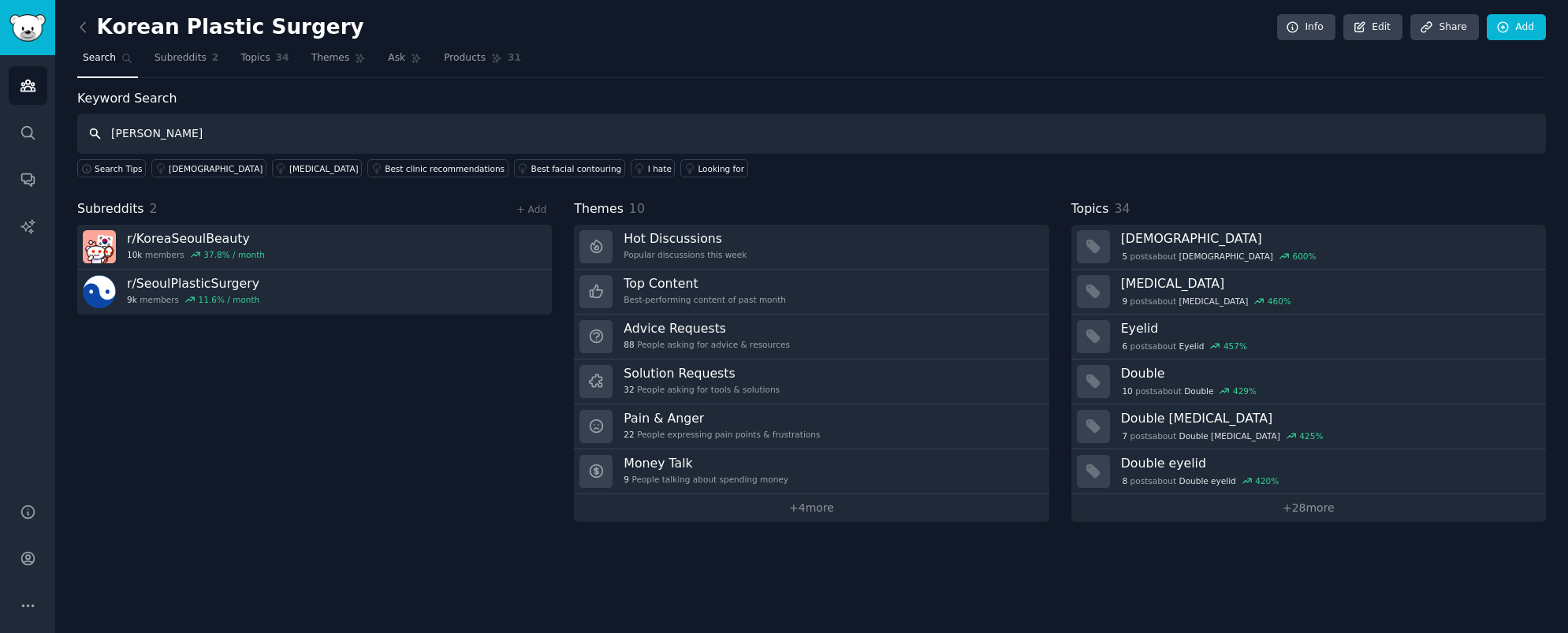
type input "Ryan"
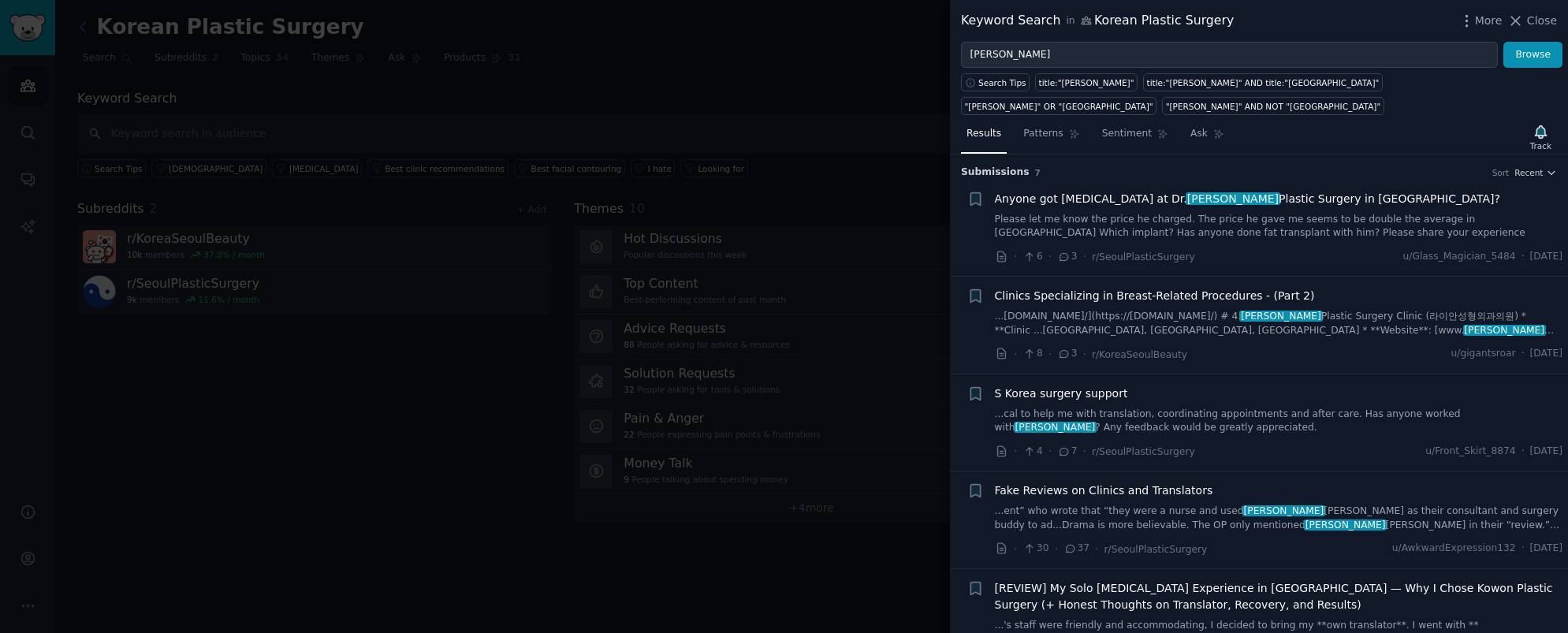
click at [1349, 483] on div "Fake Reviews on Clinics and Translators ...ent” who wrote that “they were a nur…" at bounding box center [1279, 508] width 568 height 50
click at [1341, 505] on link "...ent” who wrote that “they were a nurse and used Ryan Kim as their consultant…" at bounding box center [1279, 519] width 568 height 28
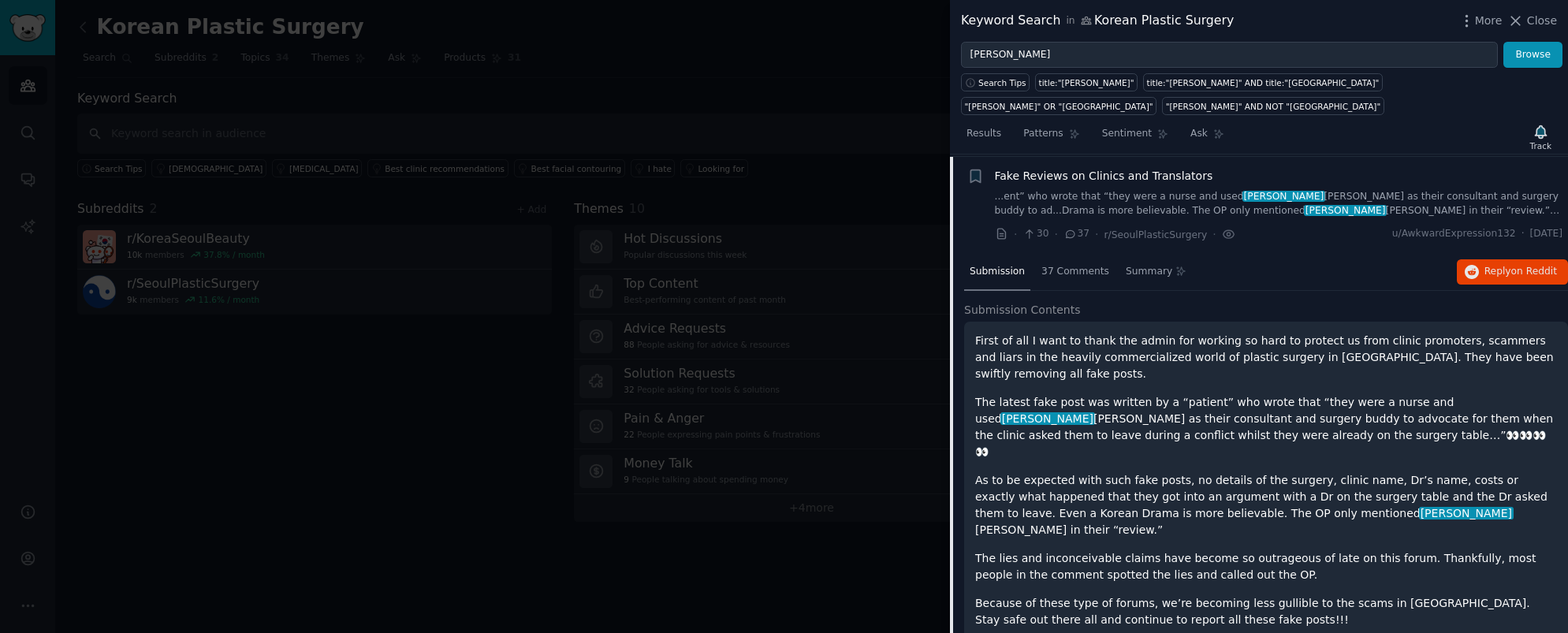
scroll to position [317, 0]
click at [1113, 165] on span "Fake Reviews on Clinics and Translators" at bounding box center [1105, 174] width 219 height 17
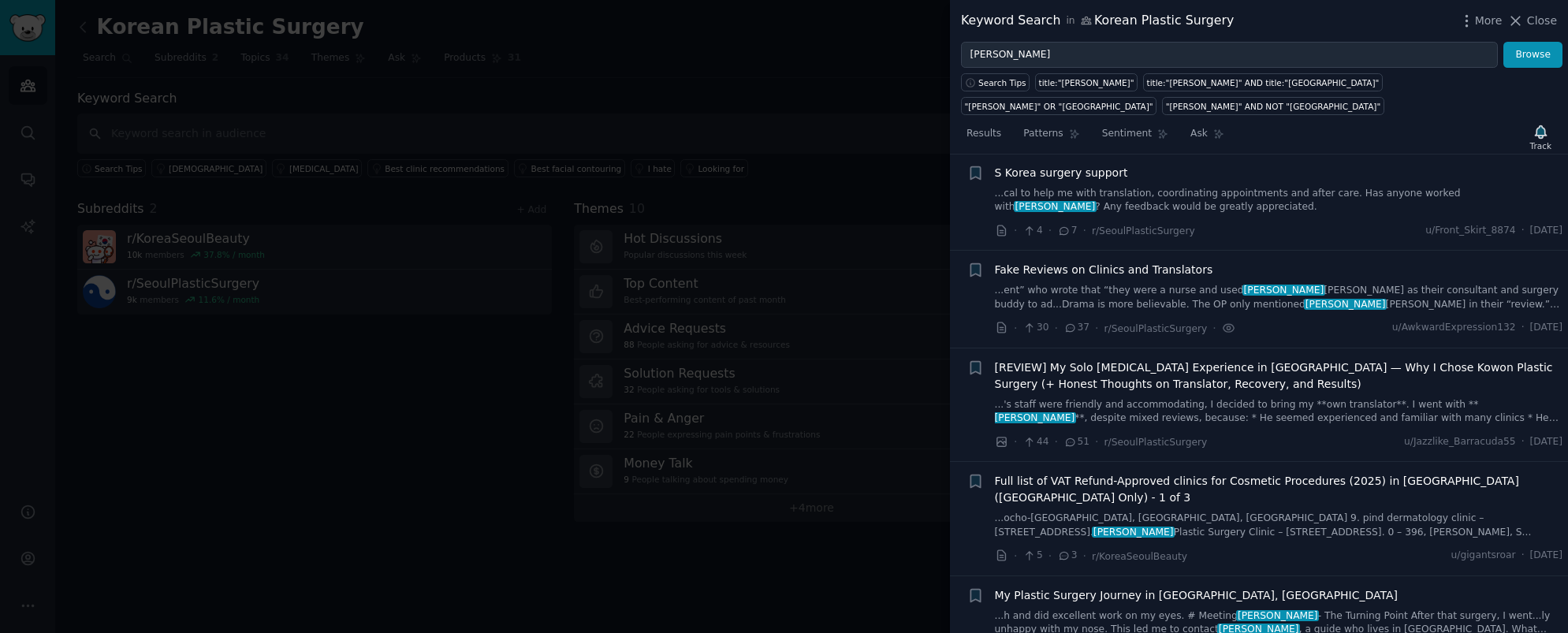
click at [1304, 284] on link "...ent” who wrote that “they were a nurse and used Ryan Kim as their consultant…" at bounding box center [1279, 297] width 568 height 28
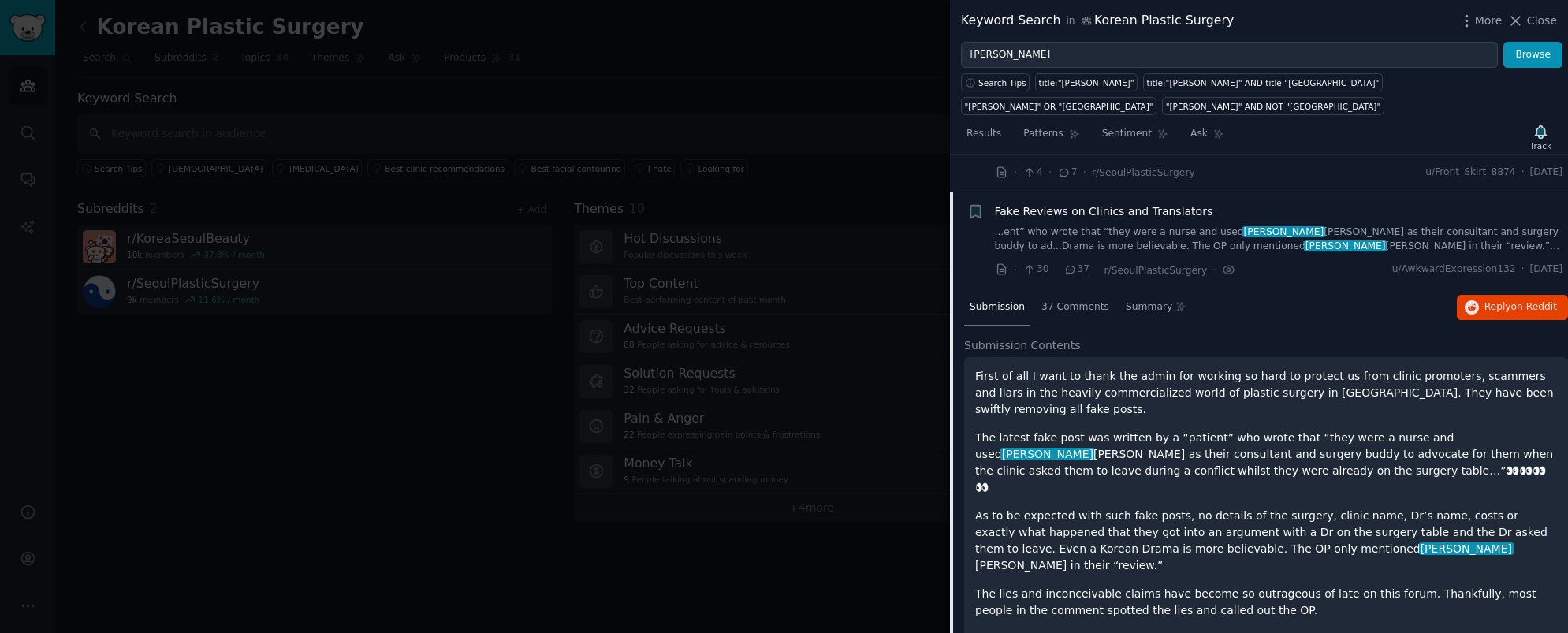
scroll to position [216, 0]
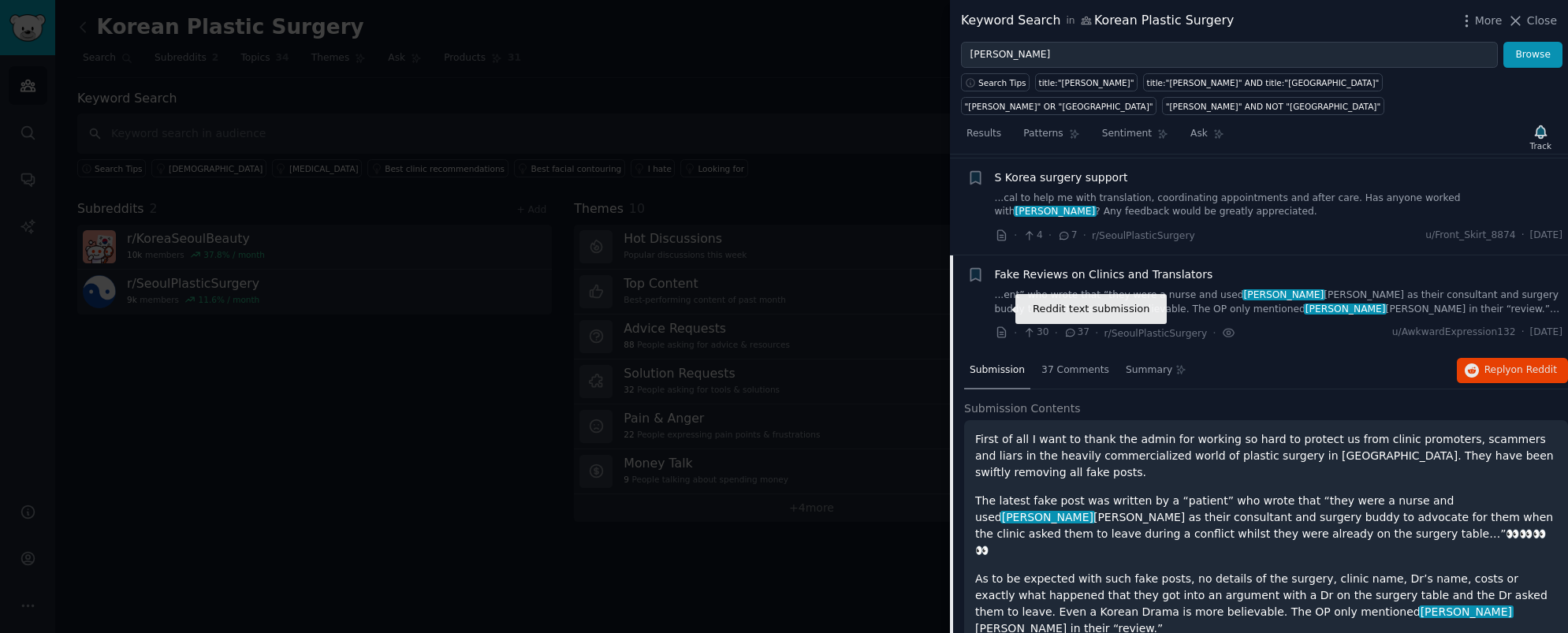
click at [997, 327] on icon at bounding box center [1000, 332] width 8 height 10
click at [385, 488] on div at bounding box center [784, 316] width 1568 height 633
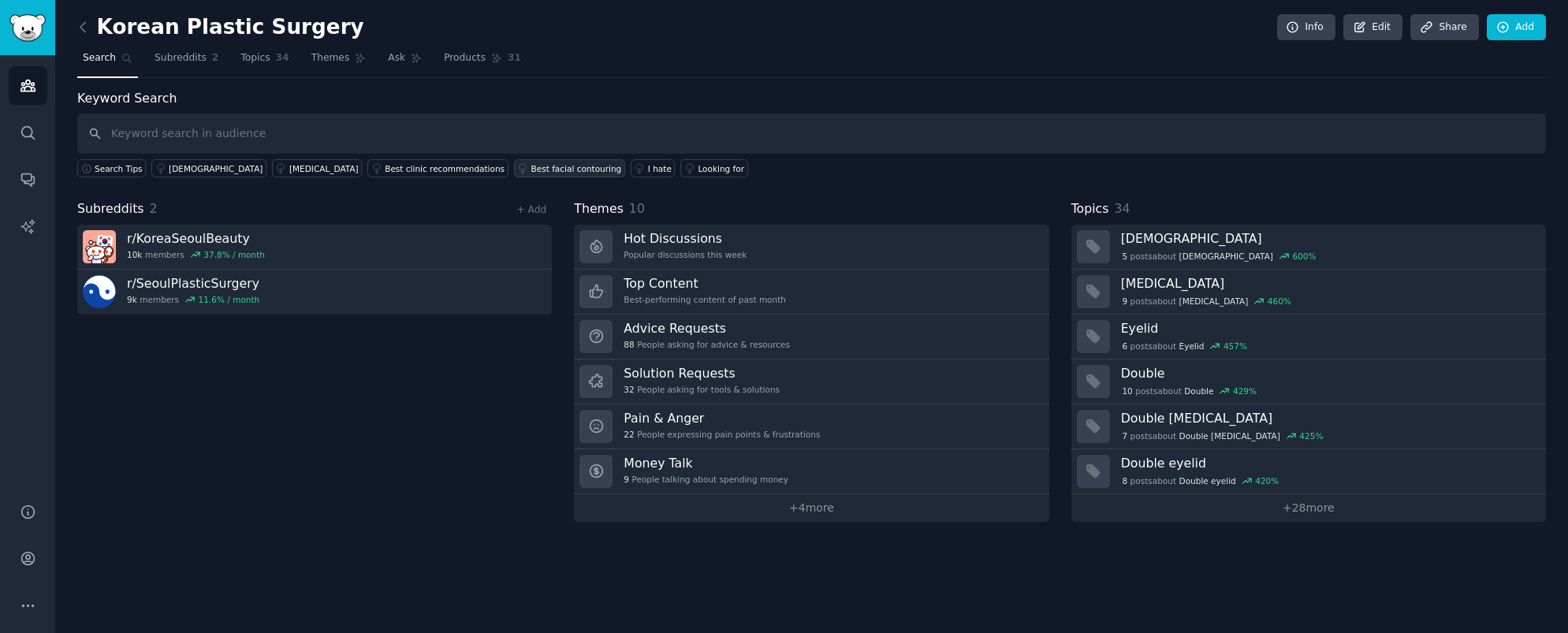
click at [531, 164] on div "Best facial contouring" at bounding box center [576, 169] width 91 height 11
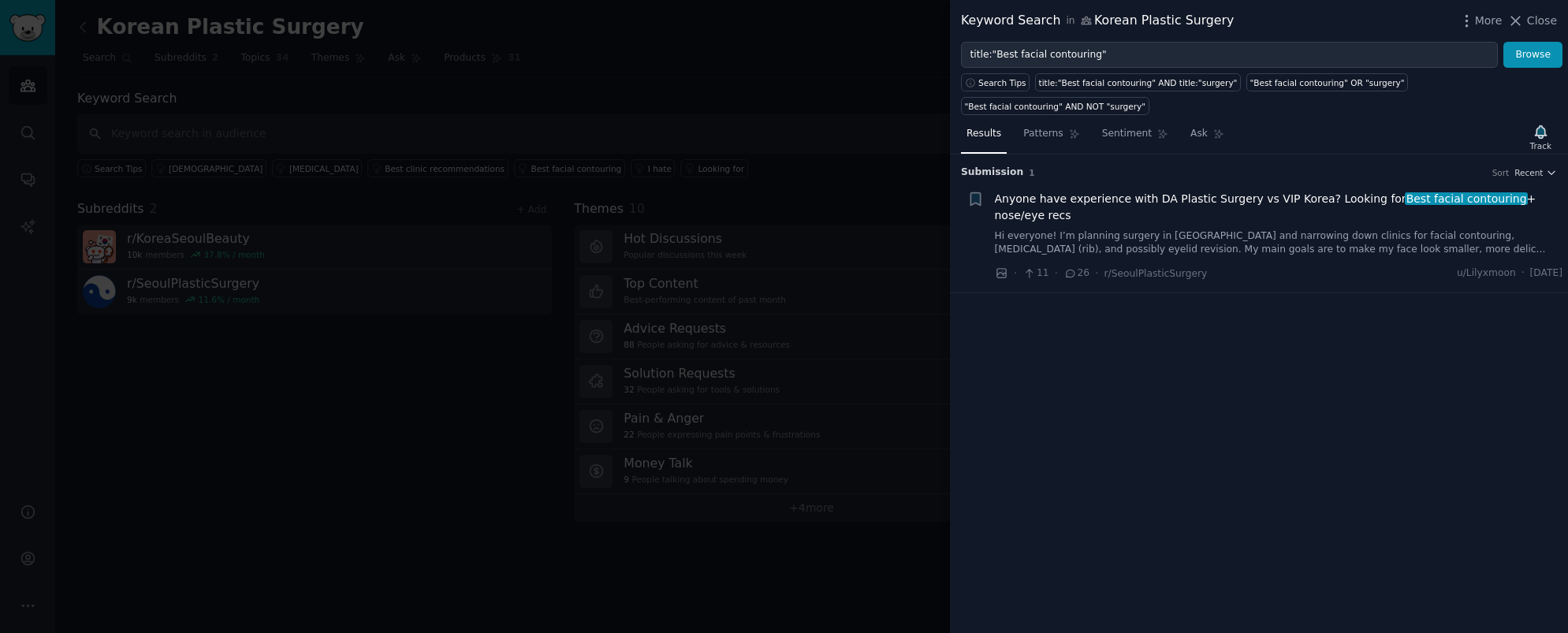
click at [421, 91] on div at bounding box center [784, 316] width 1568 height 633
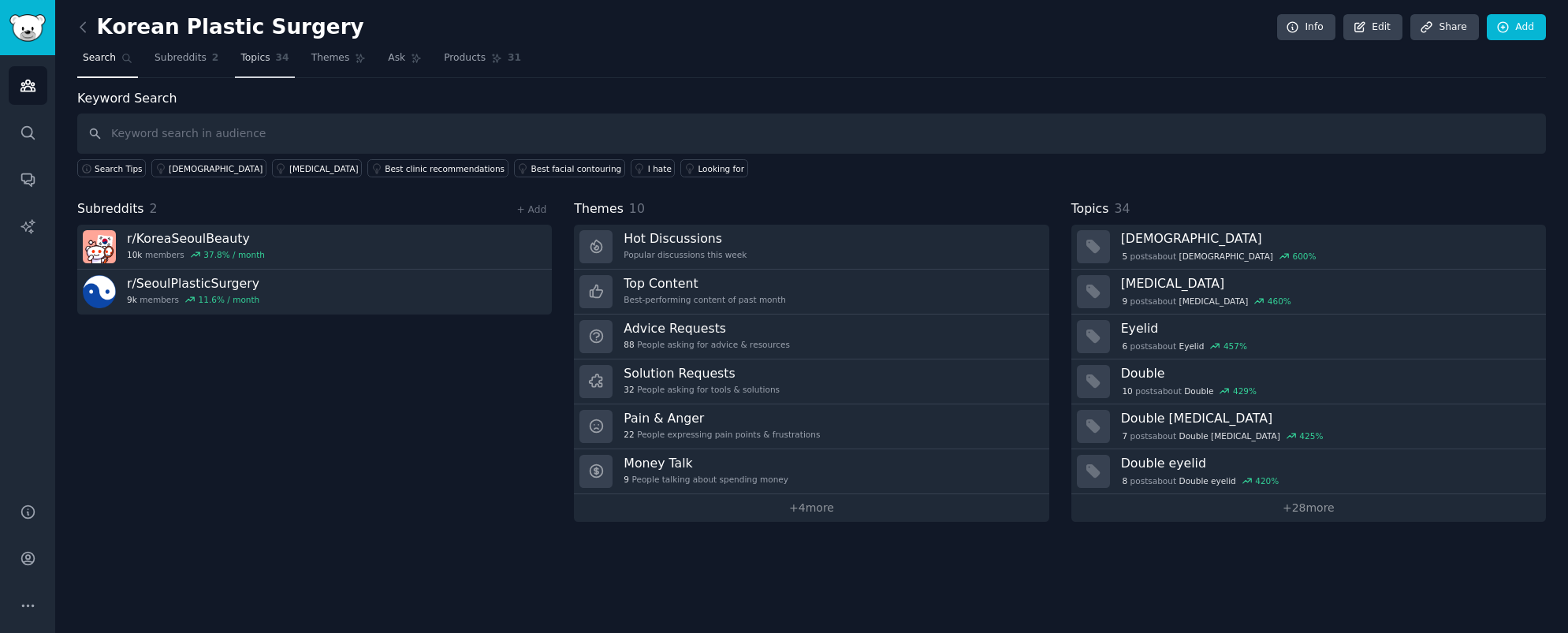
click at [276, 58] on span "34" at bounding box center [283, 58] width 14 height 14
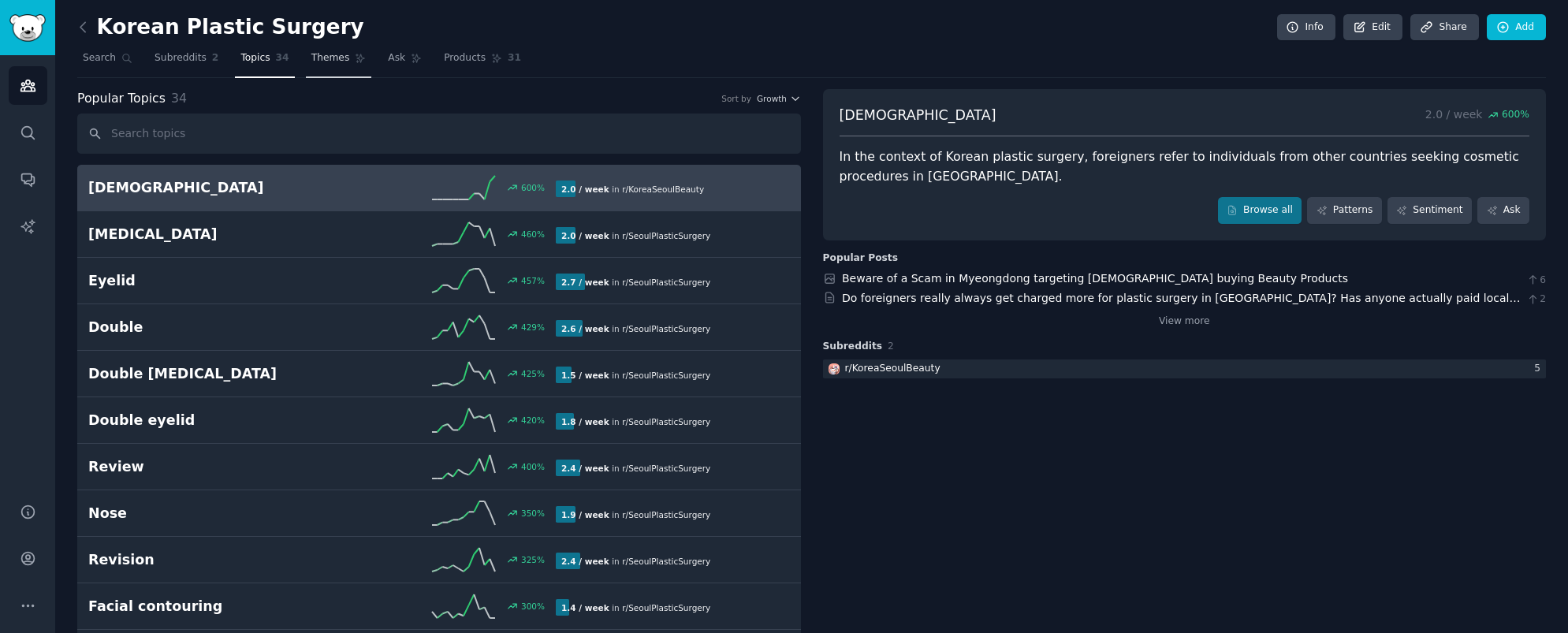
click at [320, 66] on link "Themes" at bounding box center [339, 62] width 66 height 32
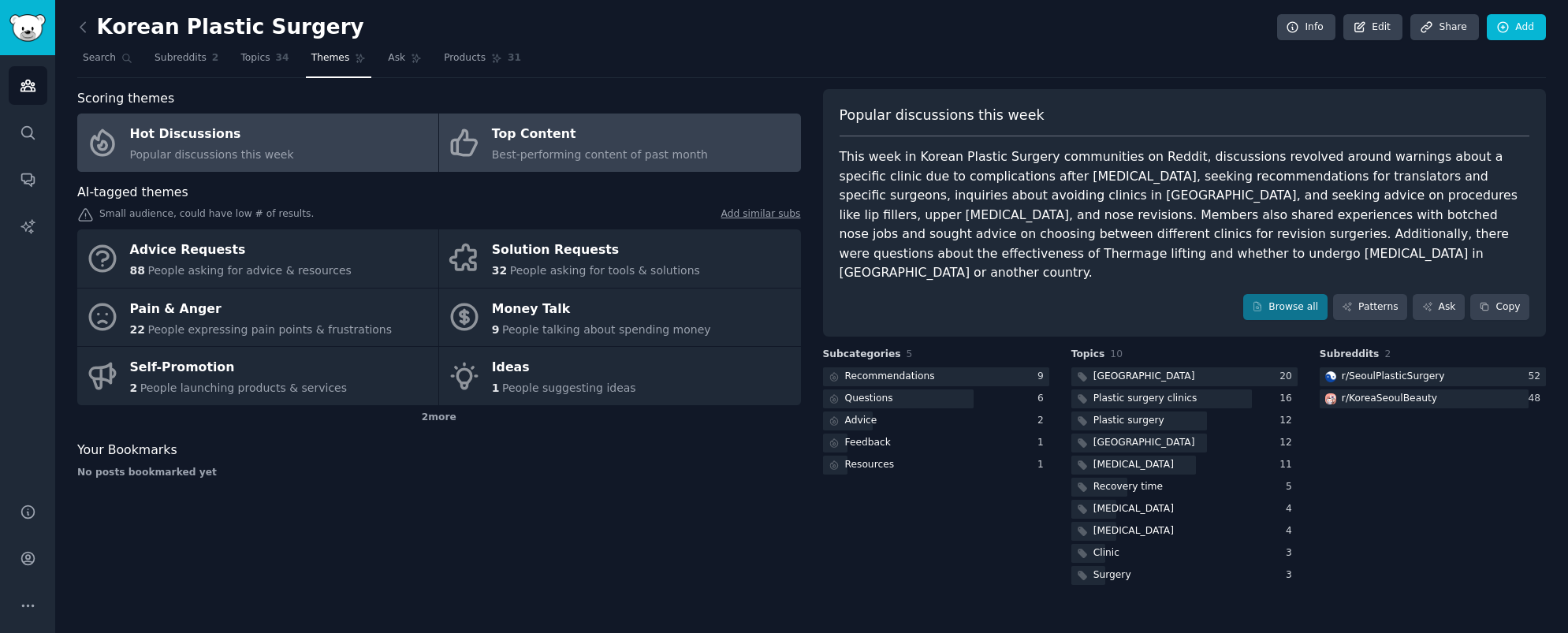
click at [609, 158] on span "Best-performing content of past month" at bounding box center [600, 154] width 216 height 13
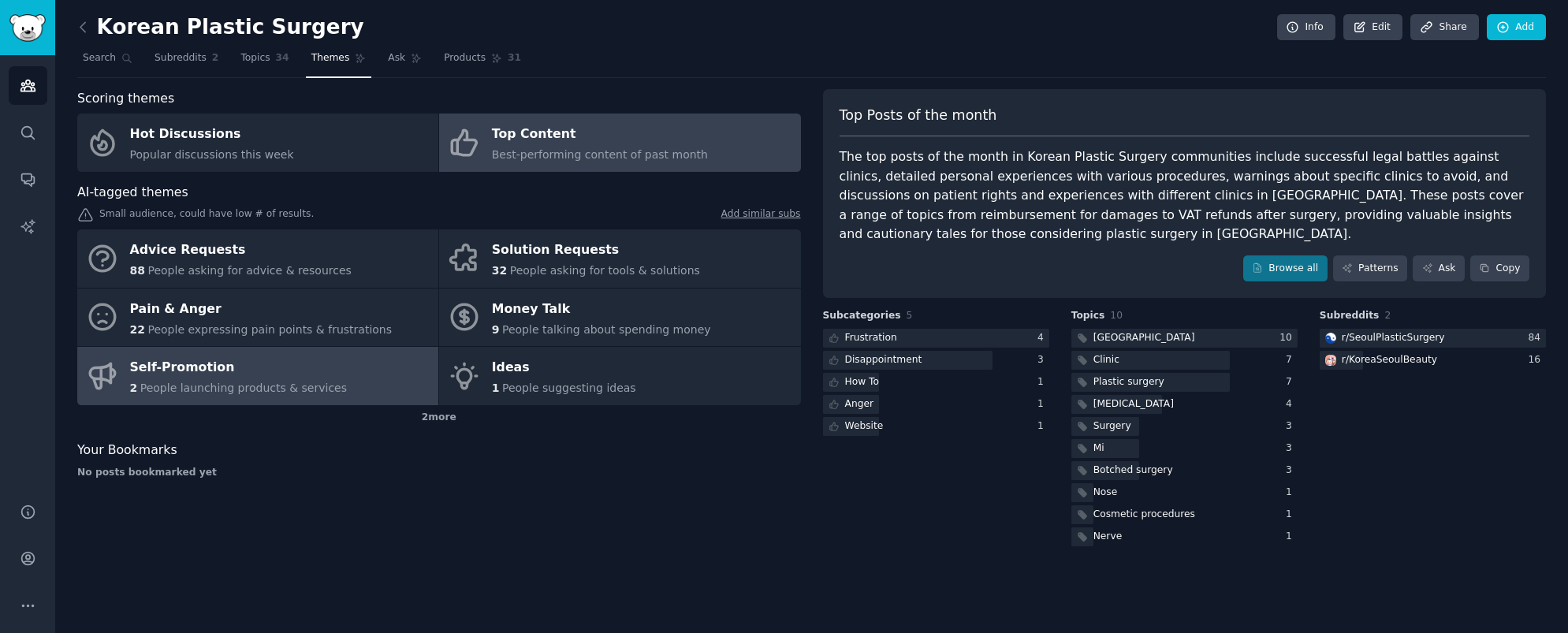
click at [331, 375] on link "Self-Promotion 2 People launching products & services" at bounding box center [258, 376] width 361 height 58
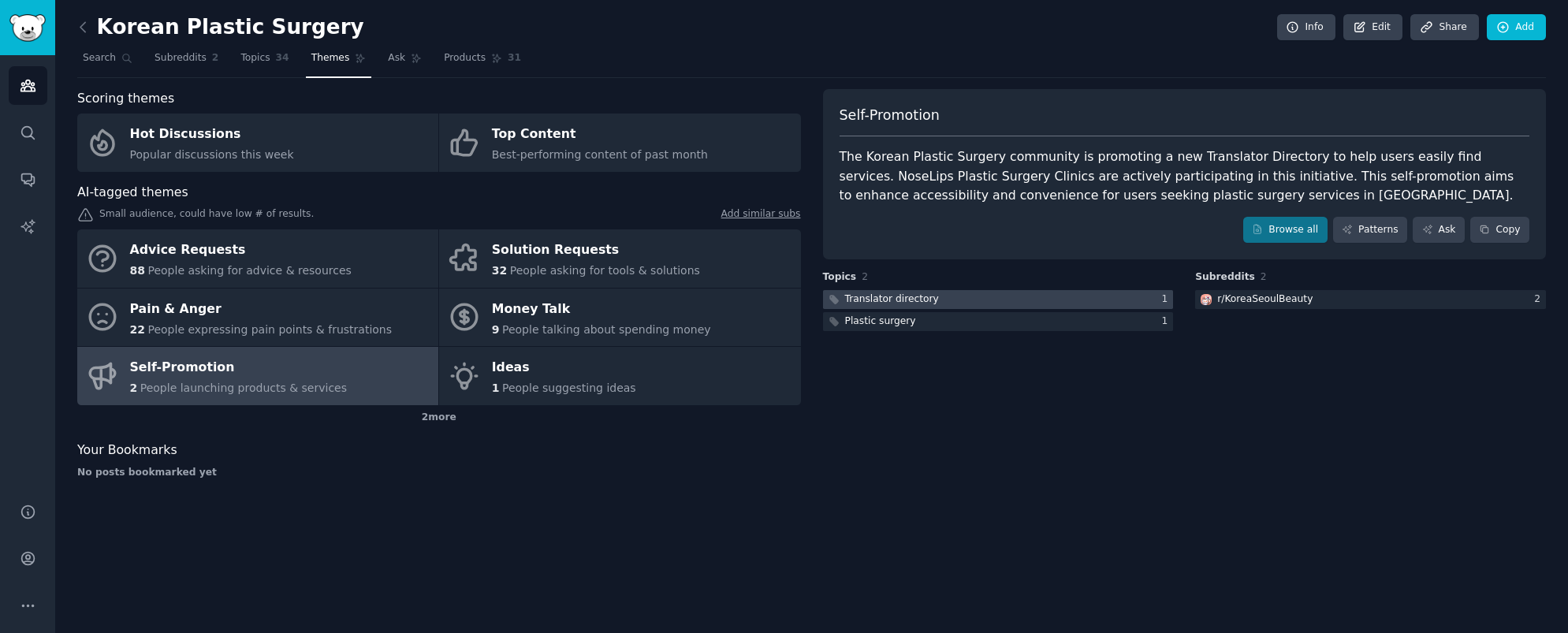
click at [944, 302] on div at bounding box center [999, 300] width 351 height 19
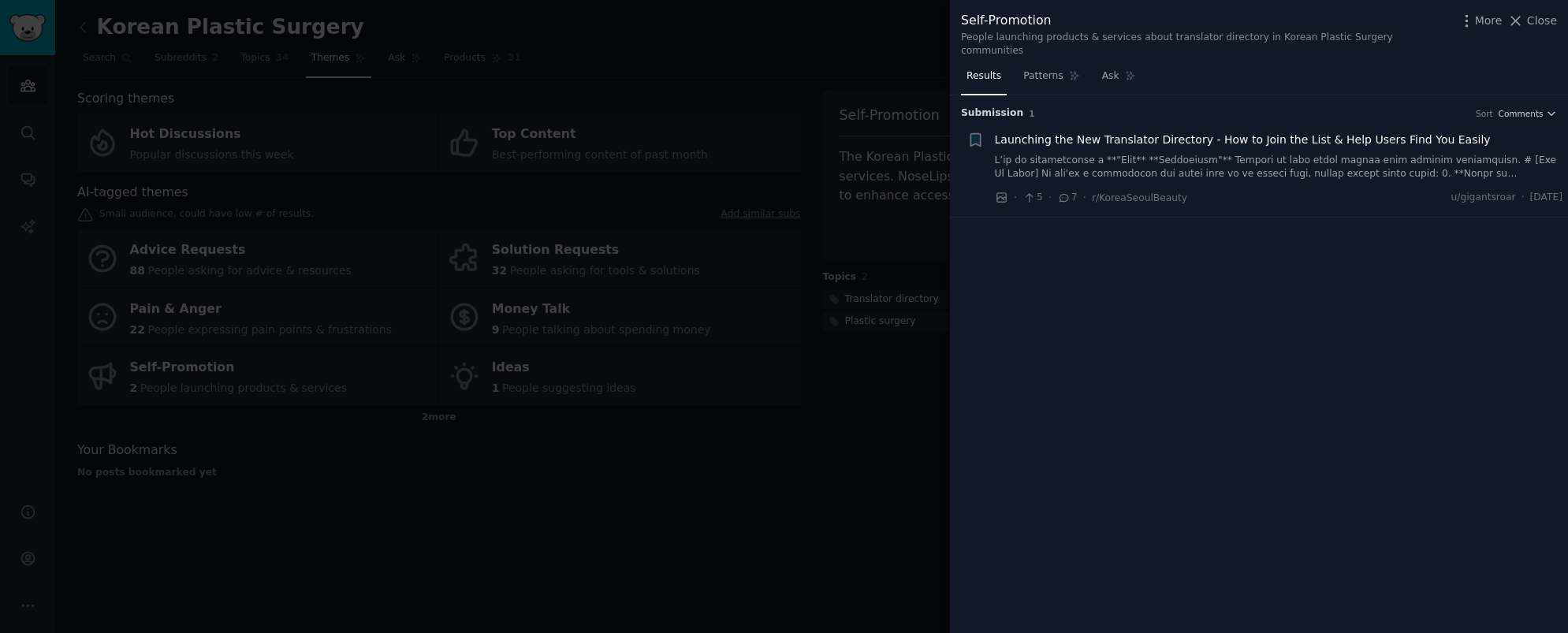
click at [1156, 131] on span "Launching the New Translator Directory - How to Join the List & Help Users Find…" at bounding box center [1243, 140] width 496 height 17
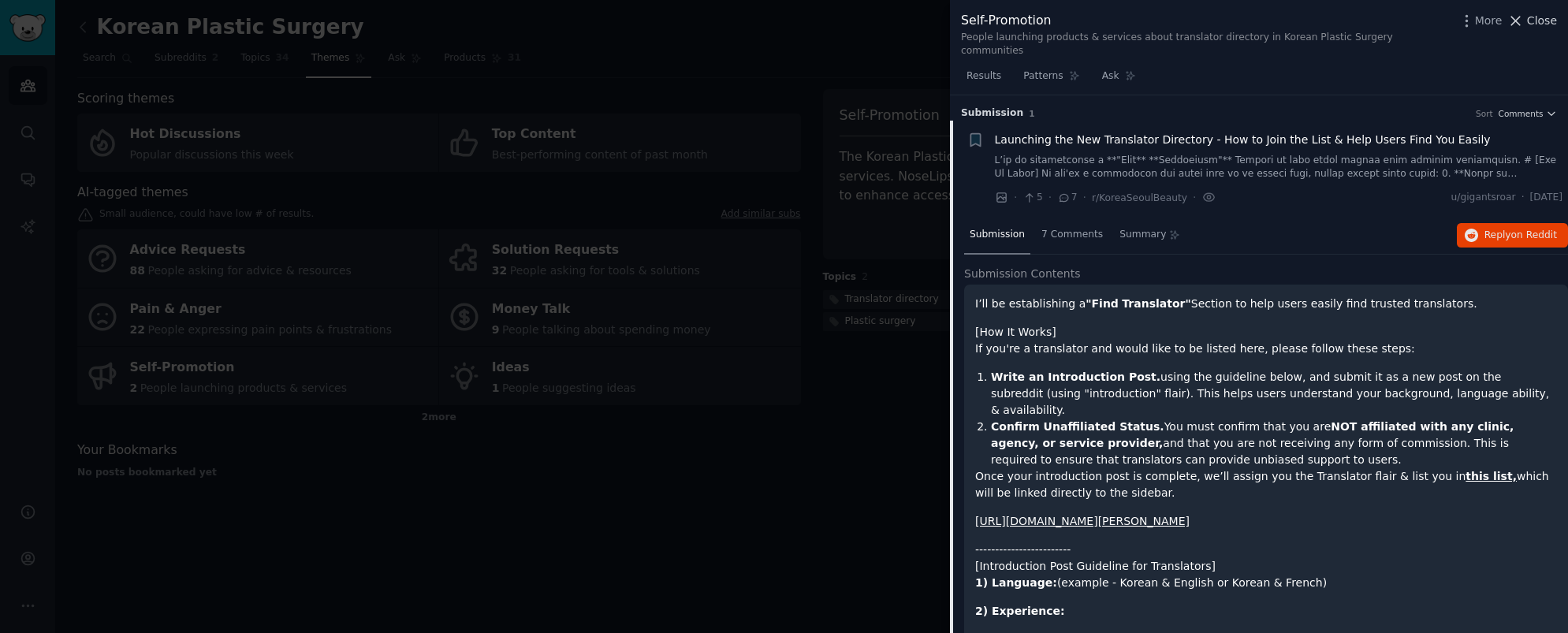
click at [1540, 21] on span "Close" at bounding box center [1542, 21] width 30 height 17
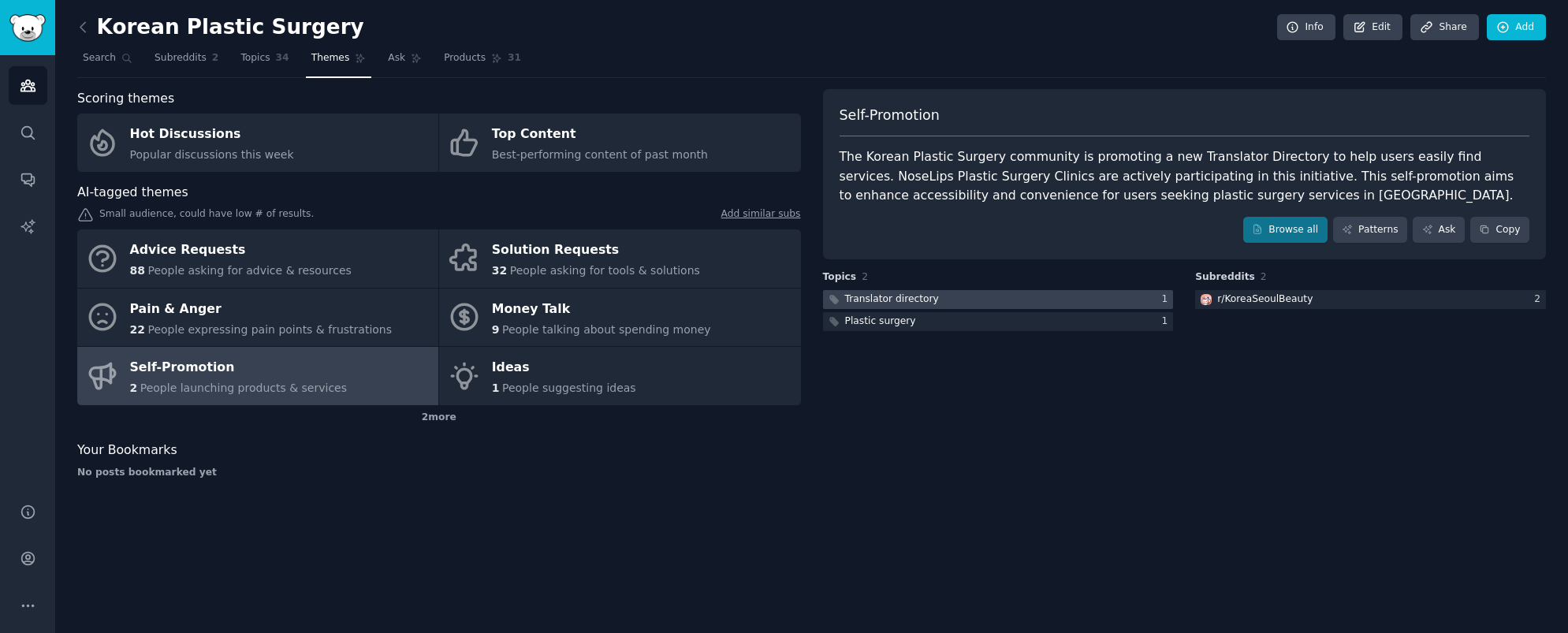
click at [895, 301] on div "Translator directory" at bounding box center [892, 299] width 94 height 14
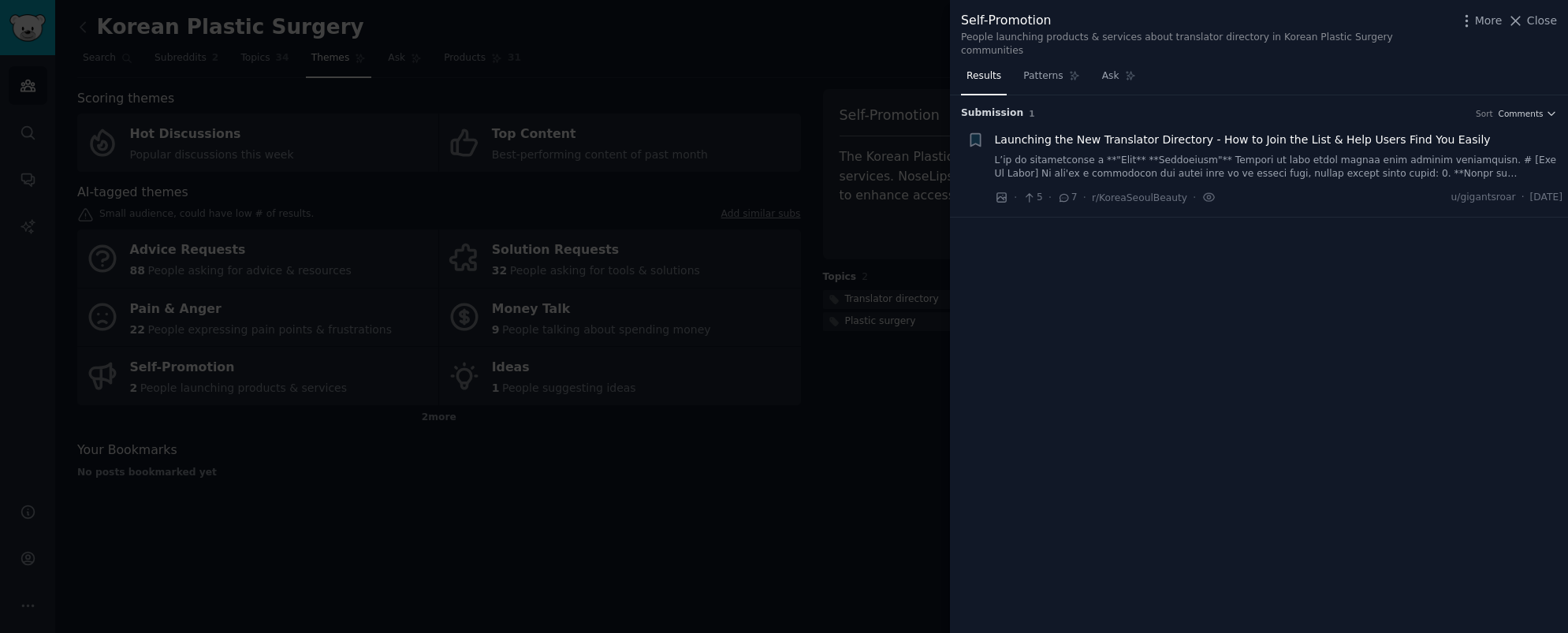
click at [1105, 131] on span "Launching the New Translator Directory - How to Join the List & Help Users Find…" at bounding box center [1243, 140] width 496 height 17
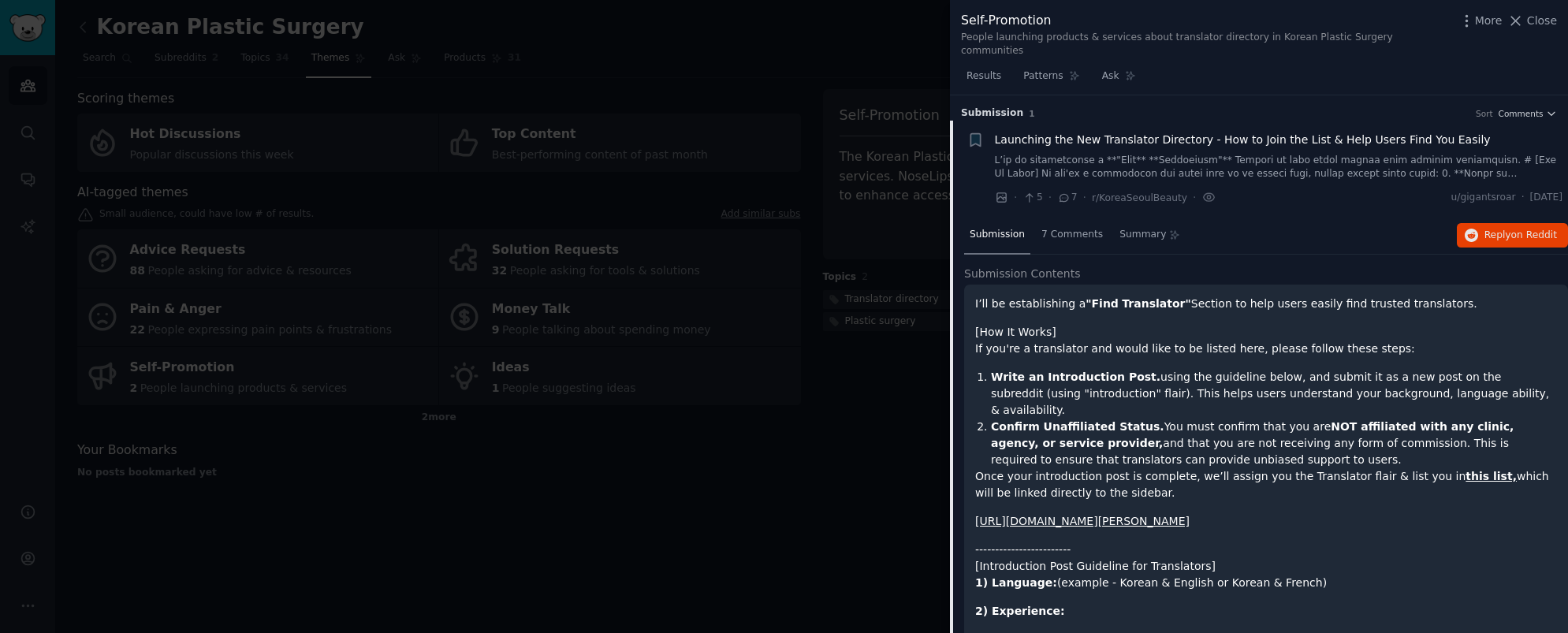
scroll to position [25, 0]
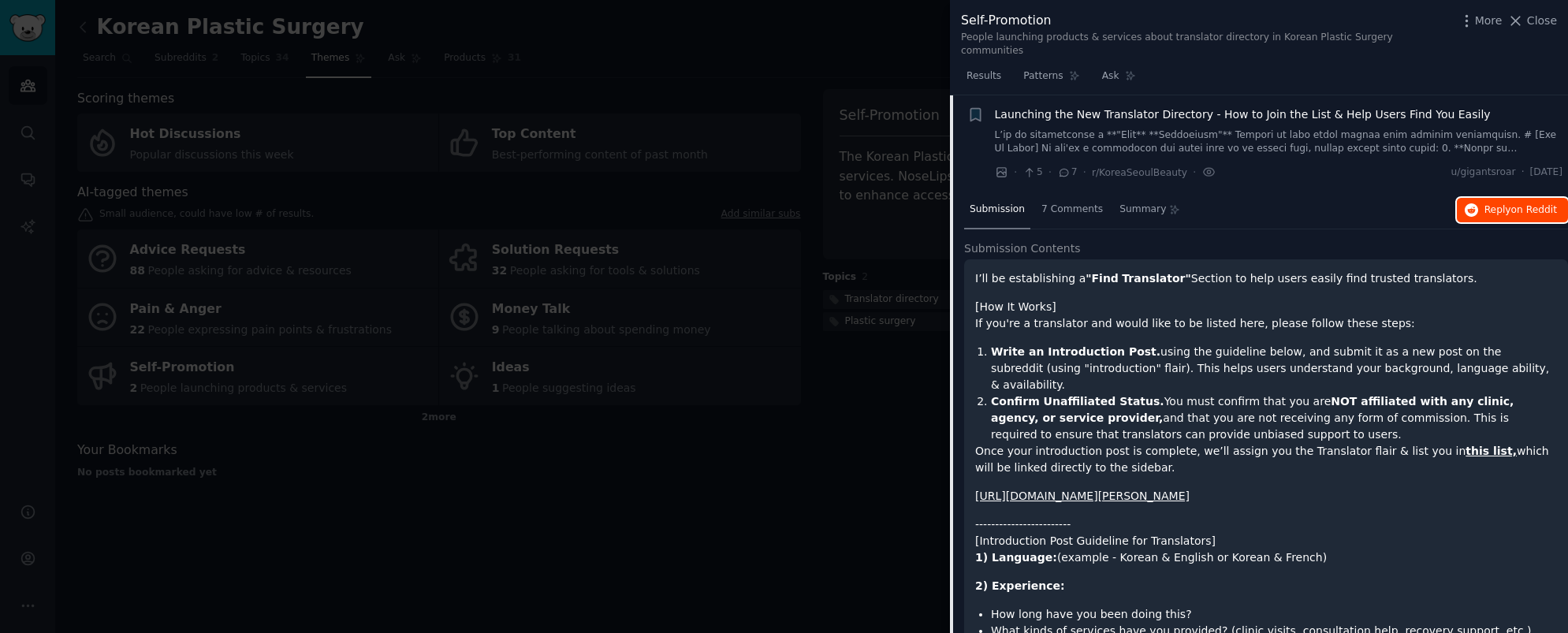
click at [1516, 204] on span "on Reddit" at bounding box center [1534, 209] width 46 height 11
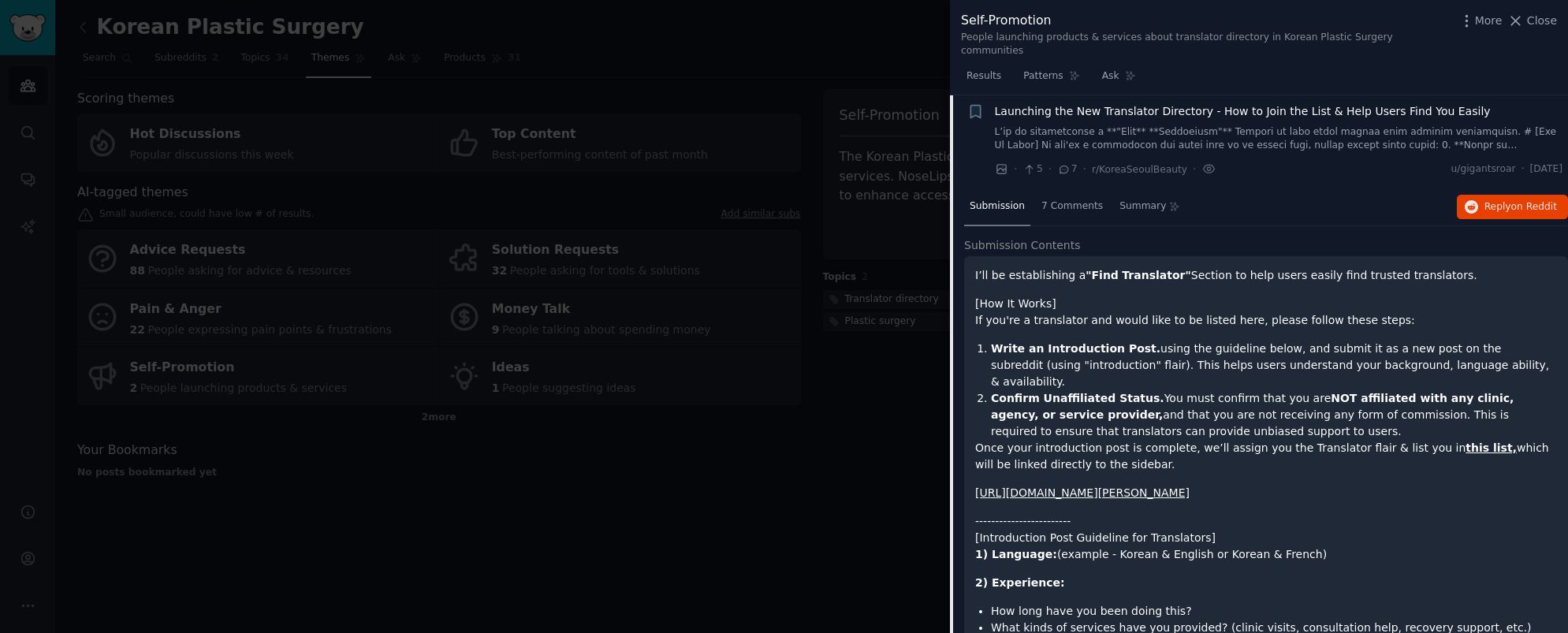
click at [689, 56] on div at bounding box center [784, 316] width 1568 height 633
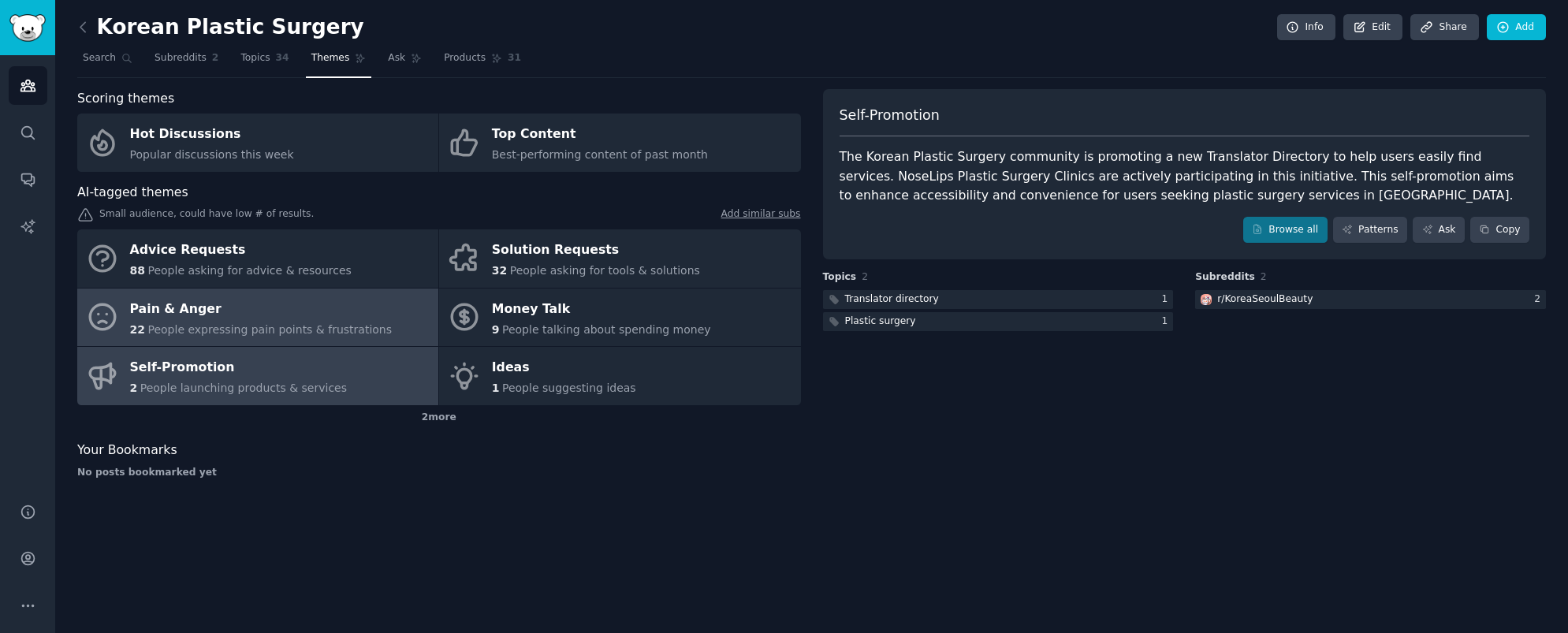
click at [316, 330] on span "People expressing pain points & frustrations" at bounding box center [269, 330] width 245 height 13
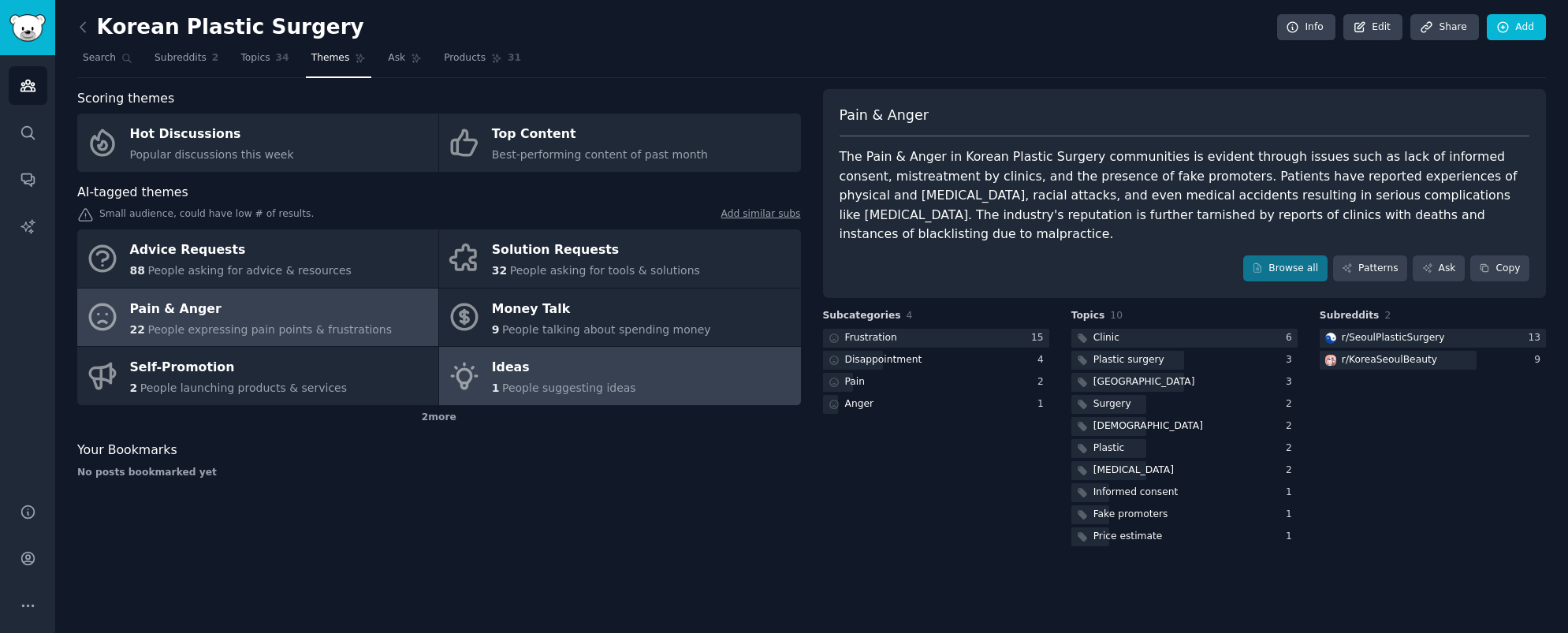
click at [600, 394] on span "People suggesting ideas" at bounding box center [569, 387] width 134 height 13
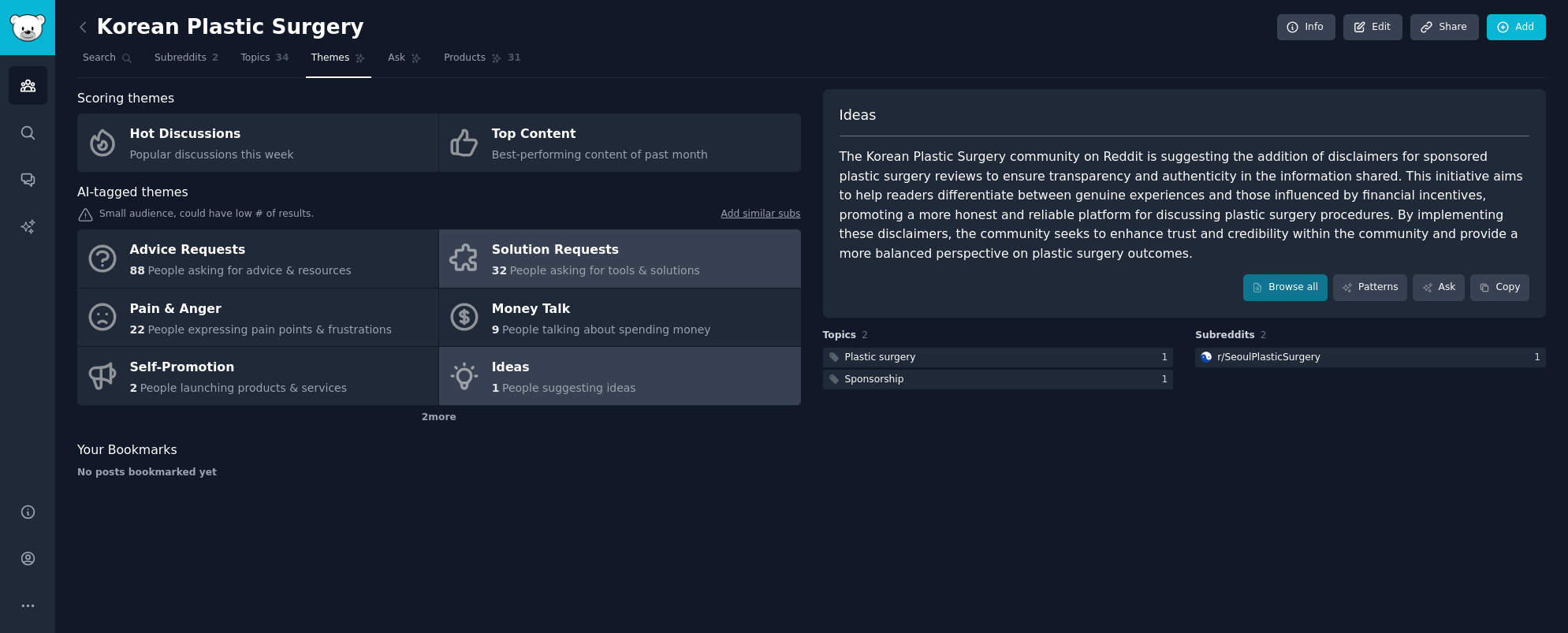
click at [580, 275] on span "People asking for tools & solutions" at bounding box center [605, 270] width 190 height 13
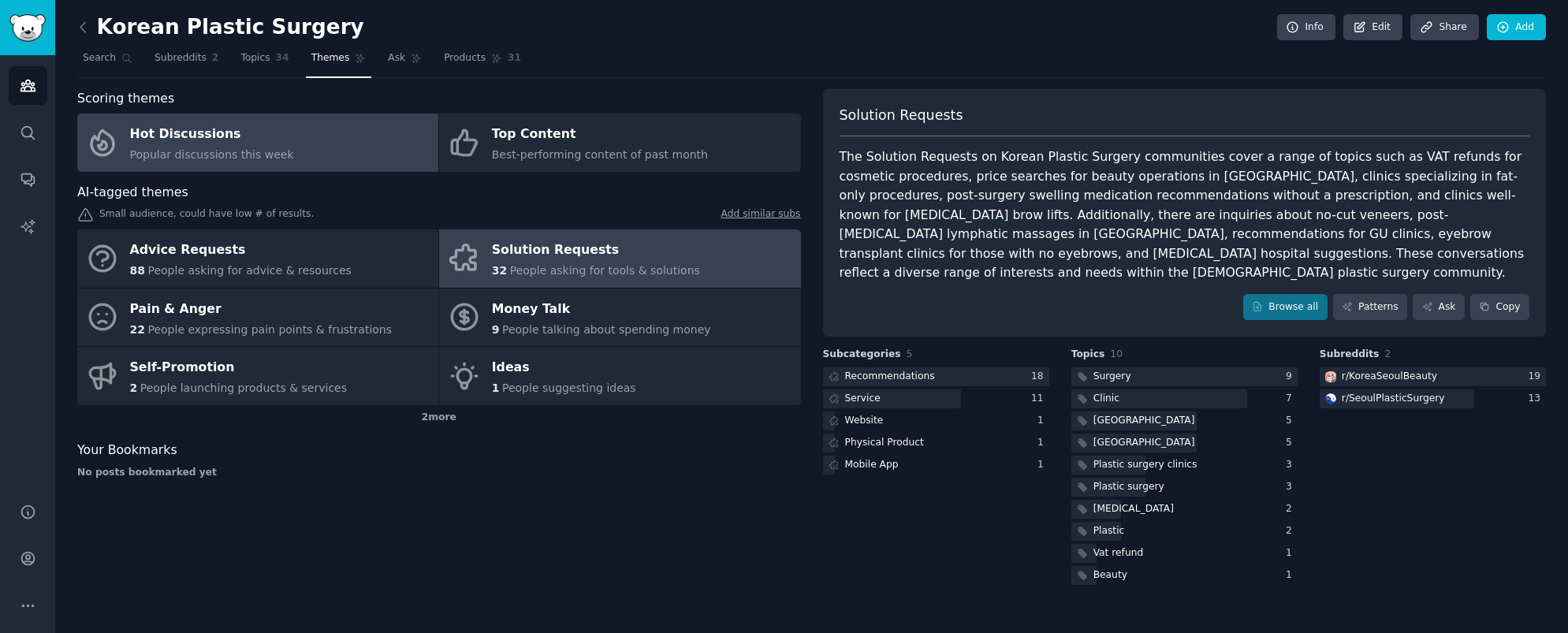
click at [340, 154] on link "Hot Discussions Popular discussions this week" at bounding box center [258, 142] width 361 height 58
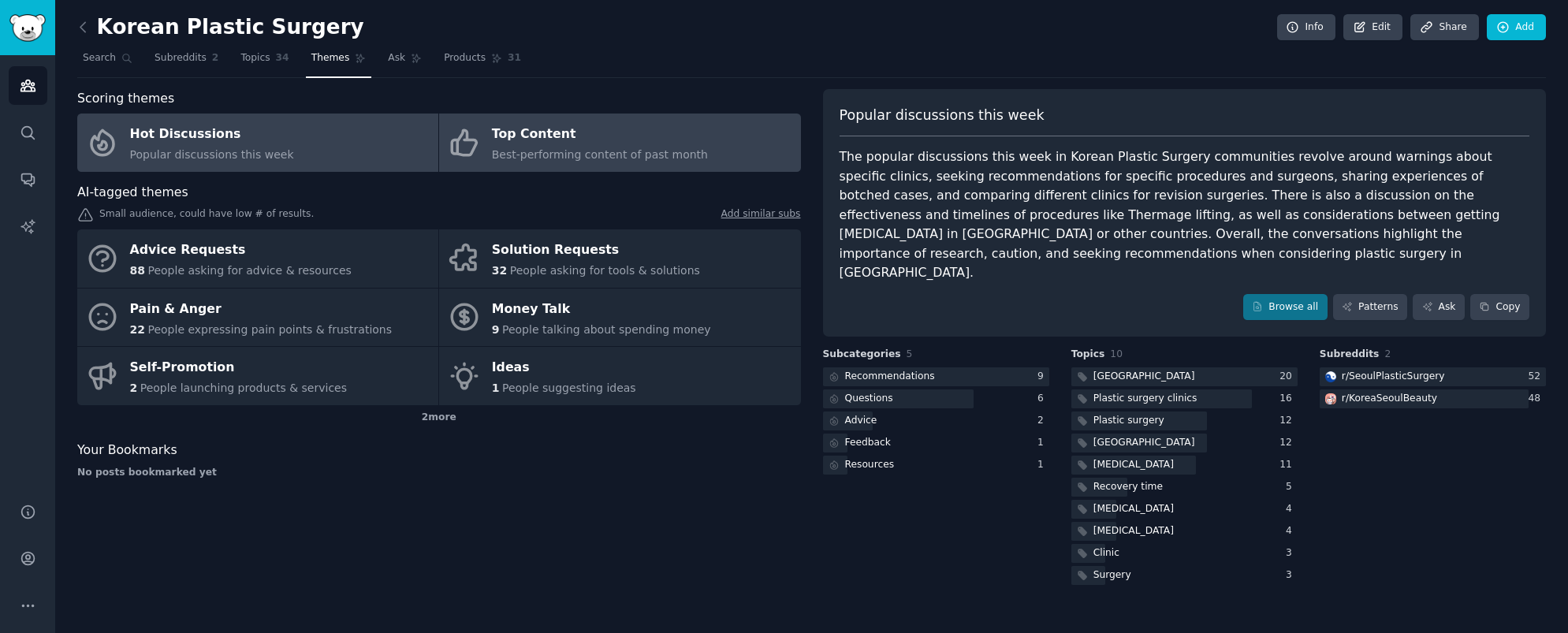
click at [605, 152] on span "Best-performing content of past month" at bounding box center [600, 154] width 216 height 13
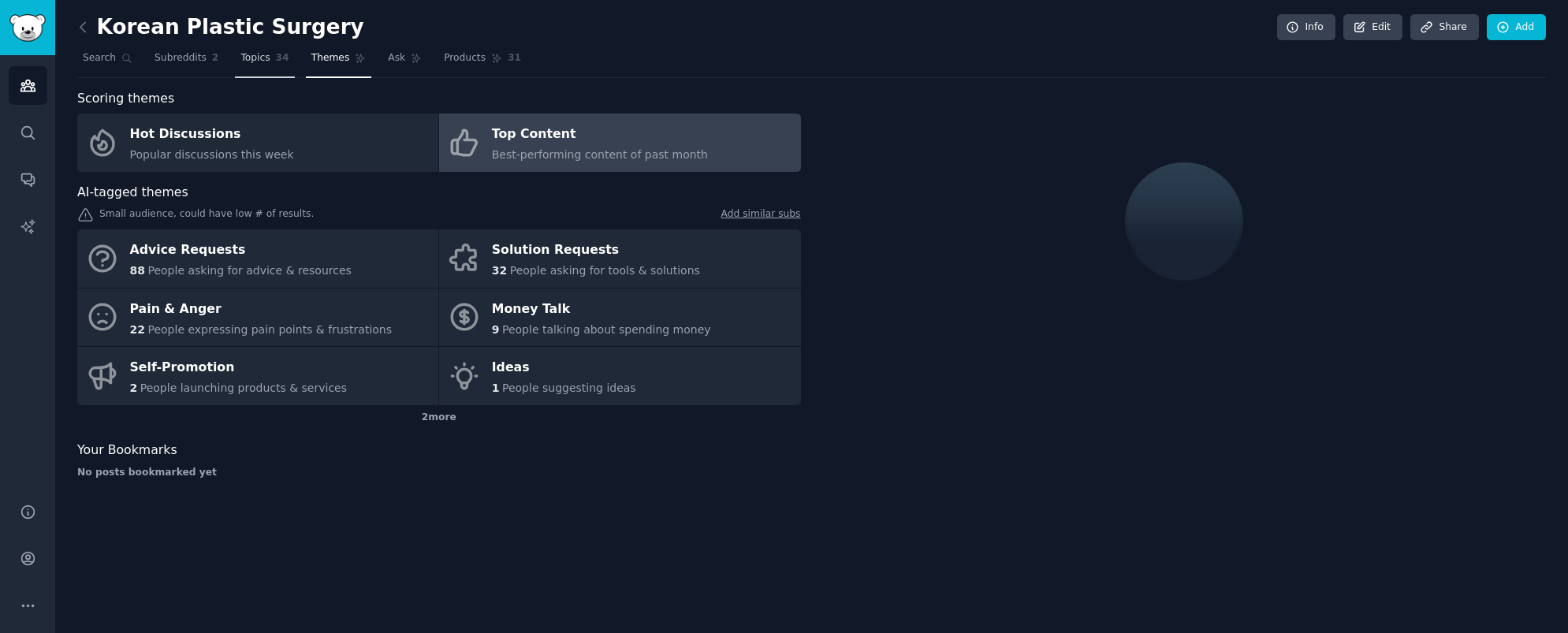
click at [264, 62] on span "Topics" at bounding box center [255, 58] width 29 height 14
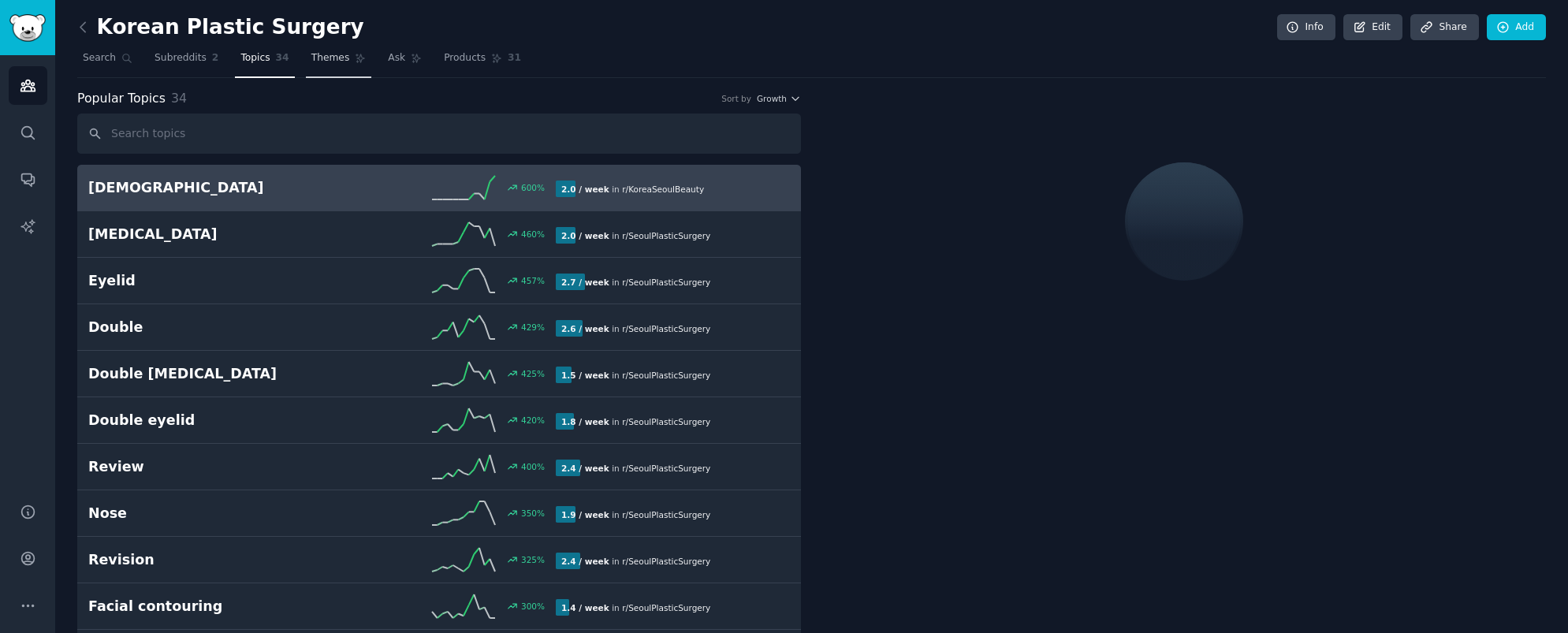
click at [324, 59] on span "Themes" at bounding box center [331, 58] width 39 height 14
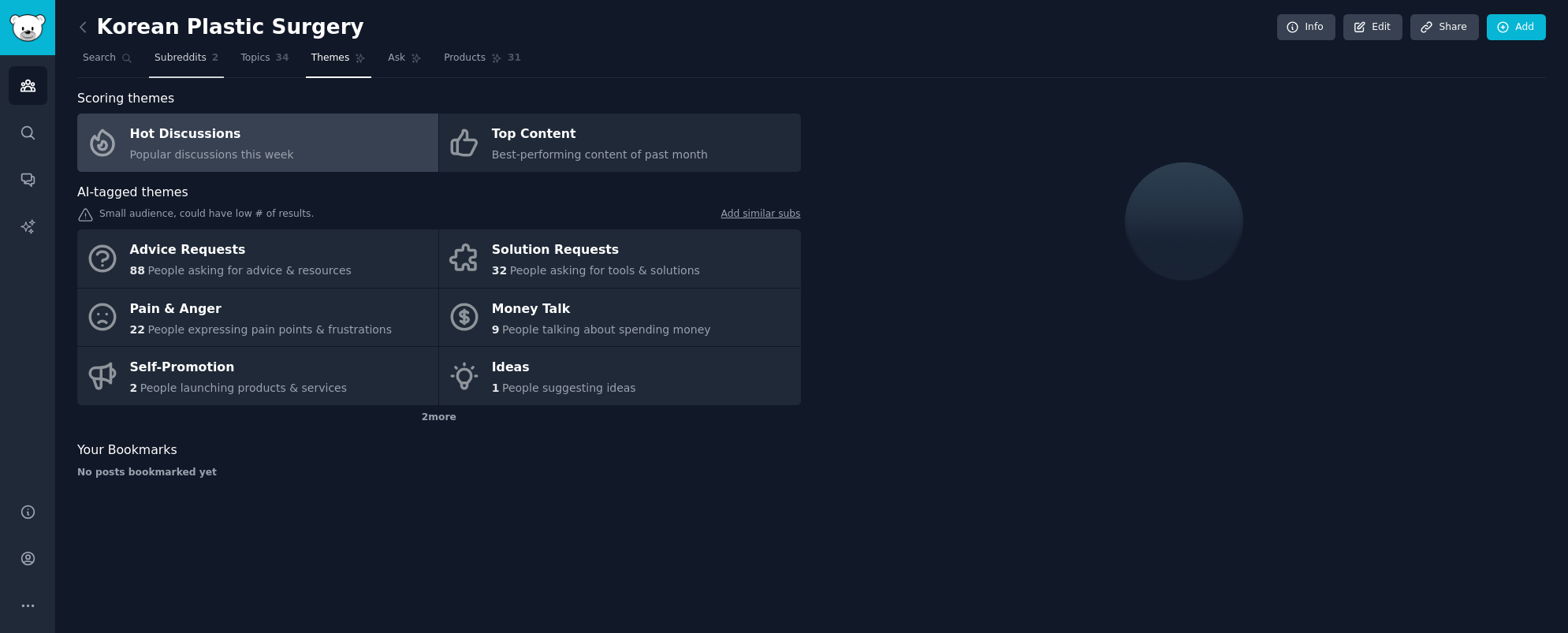
click at [204, 58] on span "Subreddits" at bounding box center [180, 58] width 52 height 14
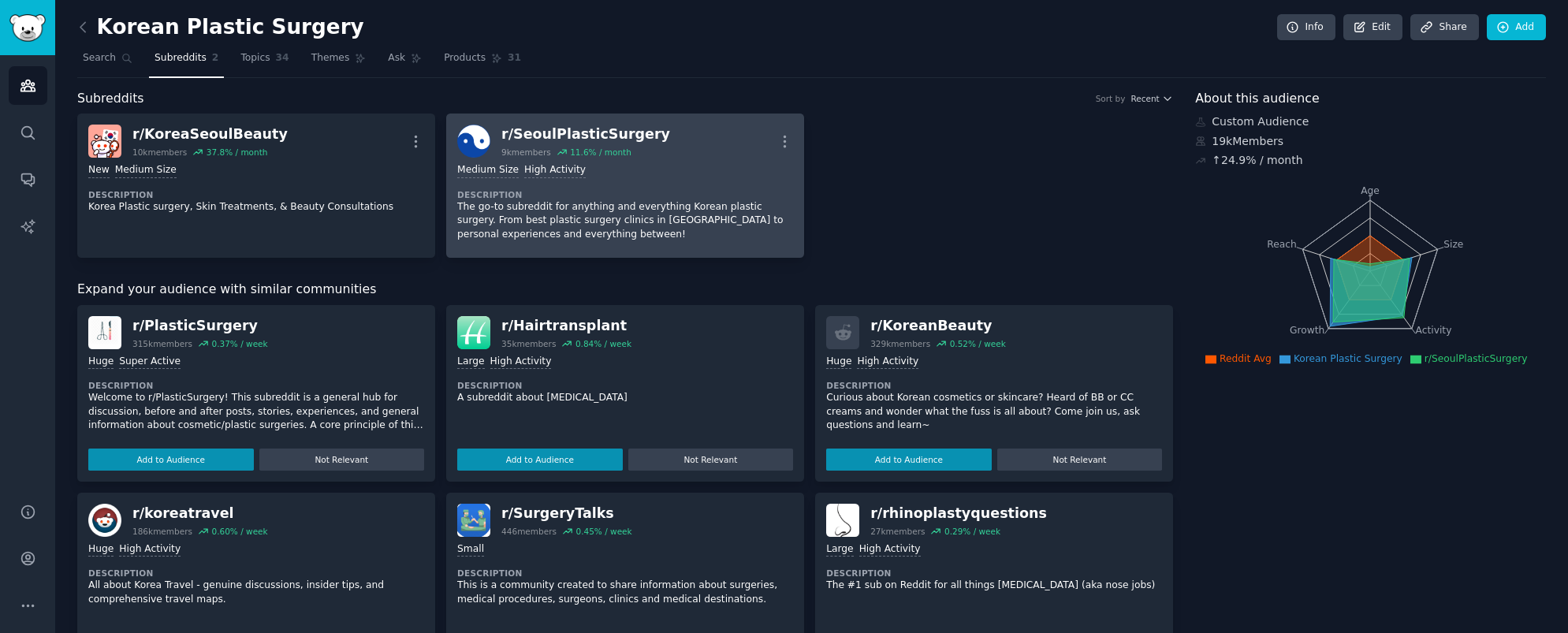
click at [698, 170] on div "Medium Size High Activity" at bounding box center [625, 171] width 335 height 15
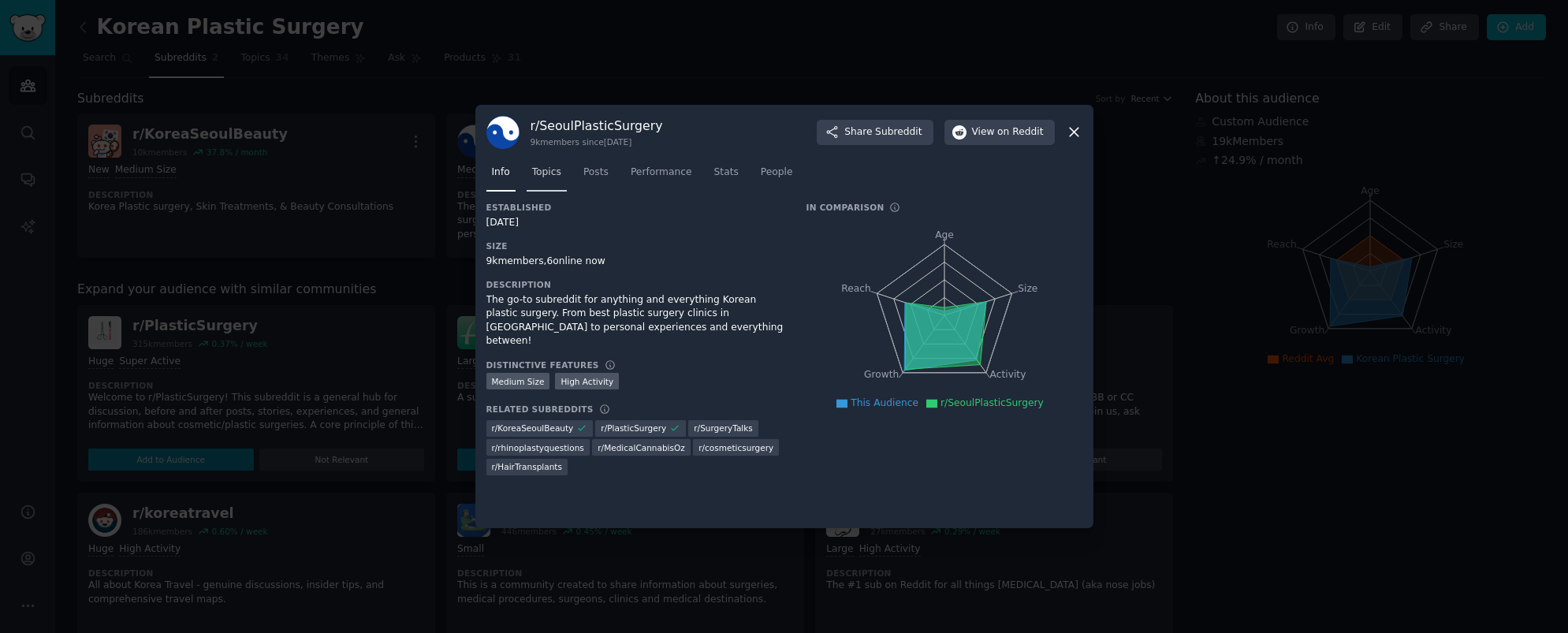
click at [553, 164] on link "Topics" at bounding box center [546, 176] width 40 height 32
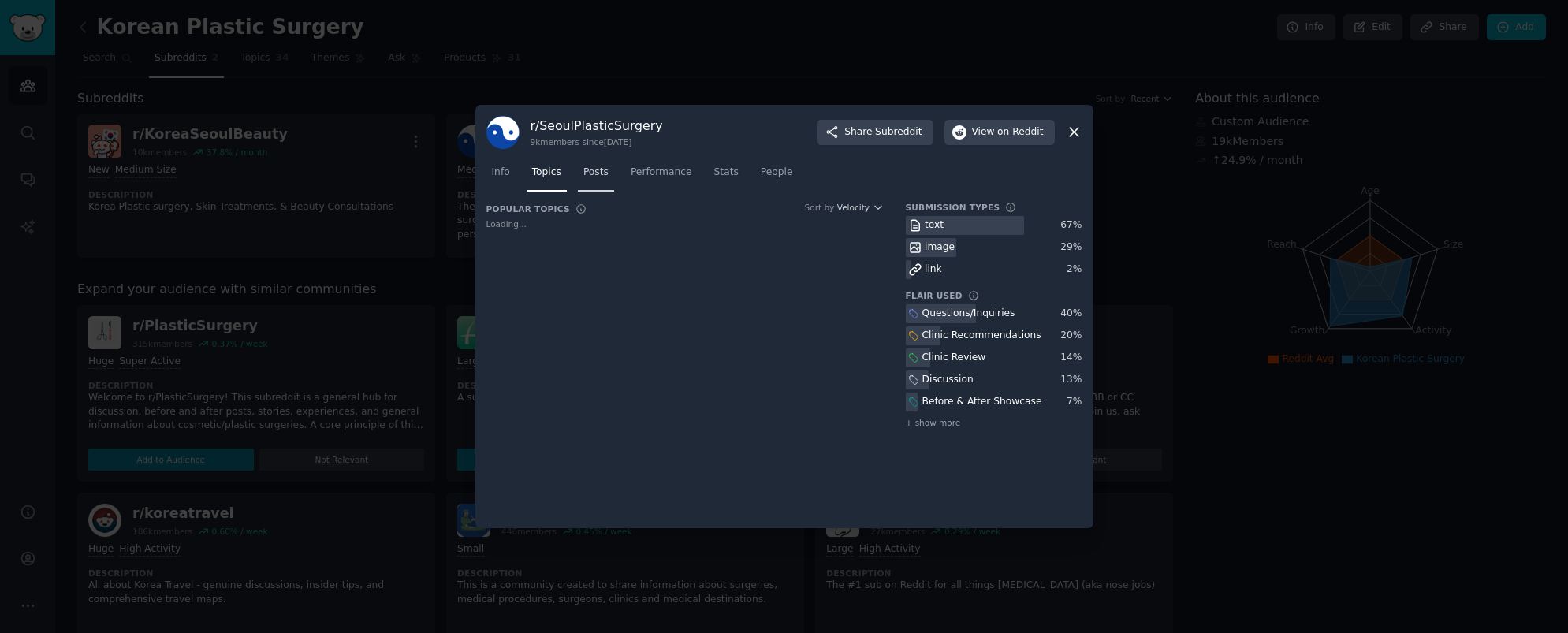
click at [593, 173] on span "Posts" at bounding box center [596, 172] width 25 height 14
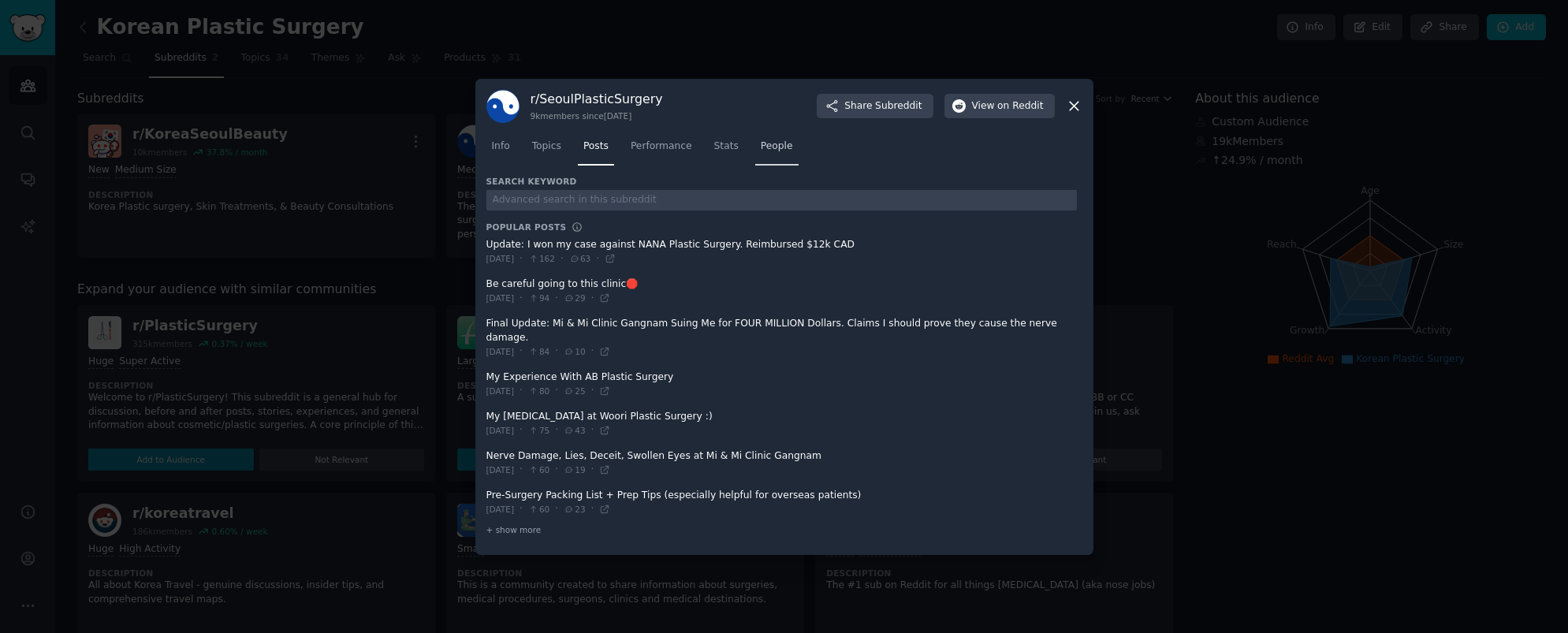
click at [779, 153] on span "People" at bounding box center [777, 147] width 32 height 14
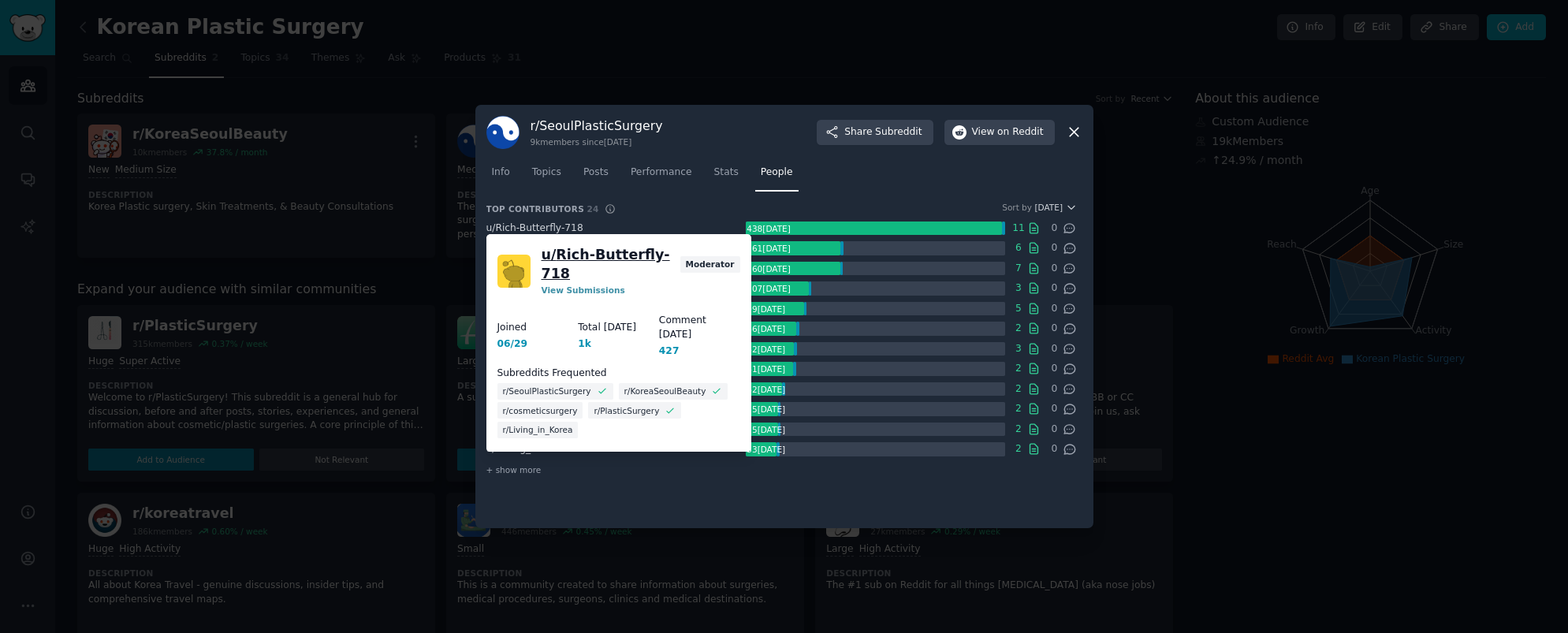
click at [578, 253] on link "u/ Rich-Butterfly-718" at bounding box center [607, 264] width 133 height 39
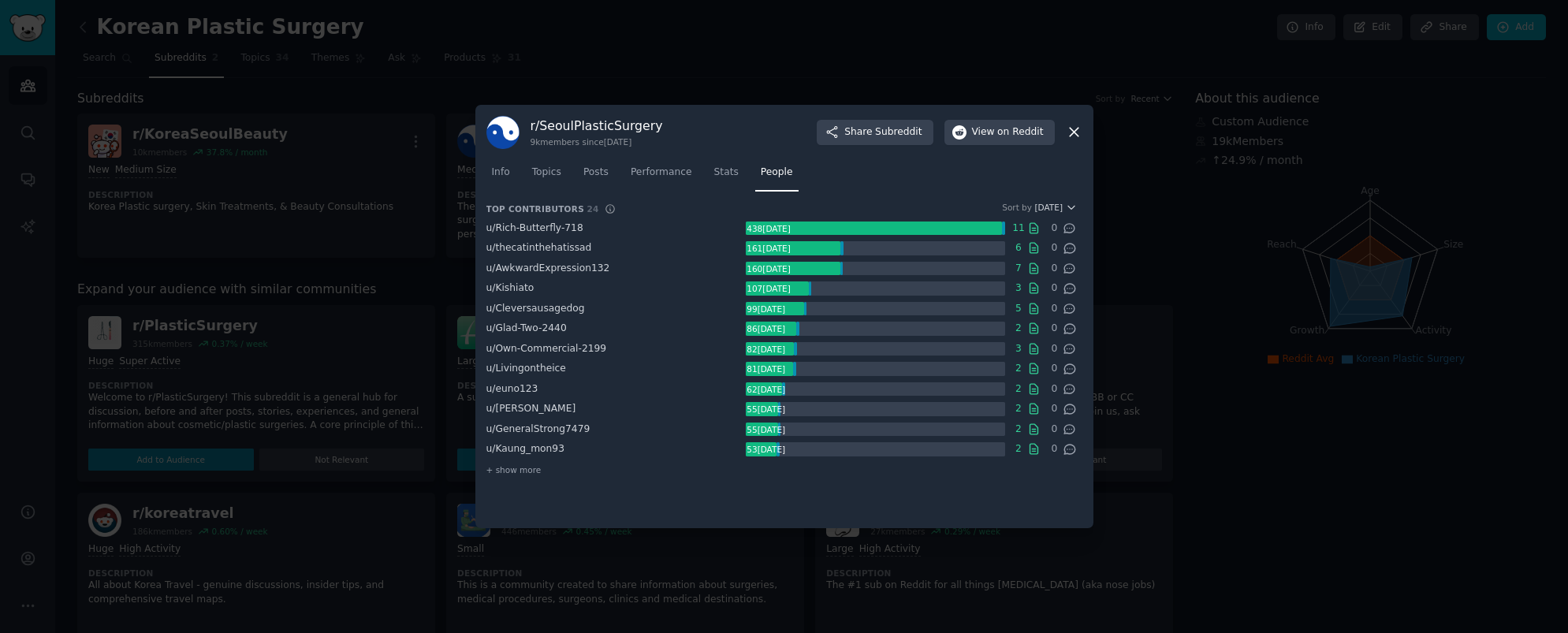
click at [856, 6] on div at bounding box center [784, 316] width 1568 height 633
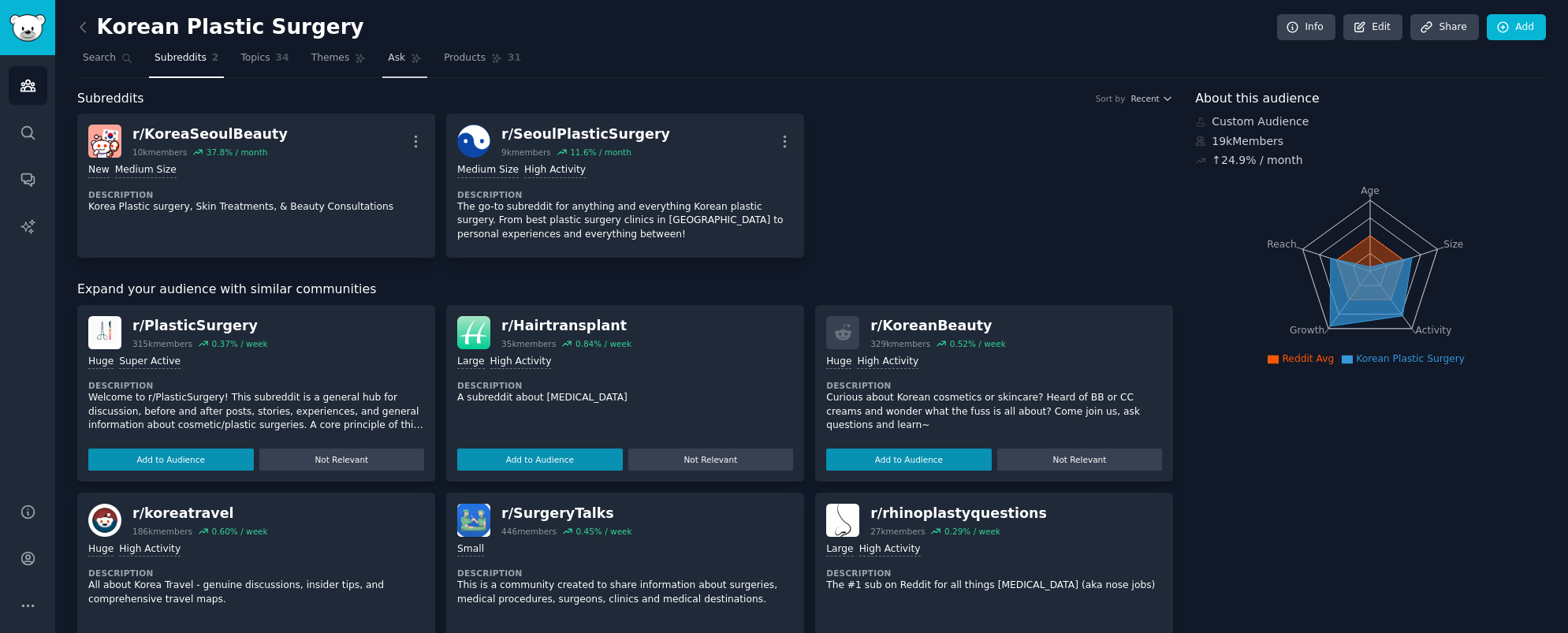
click at [396, 60] on span "Ask" at bounding box center [396, 58] width 17 height 14
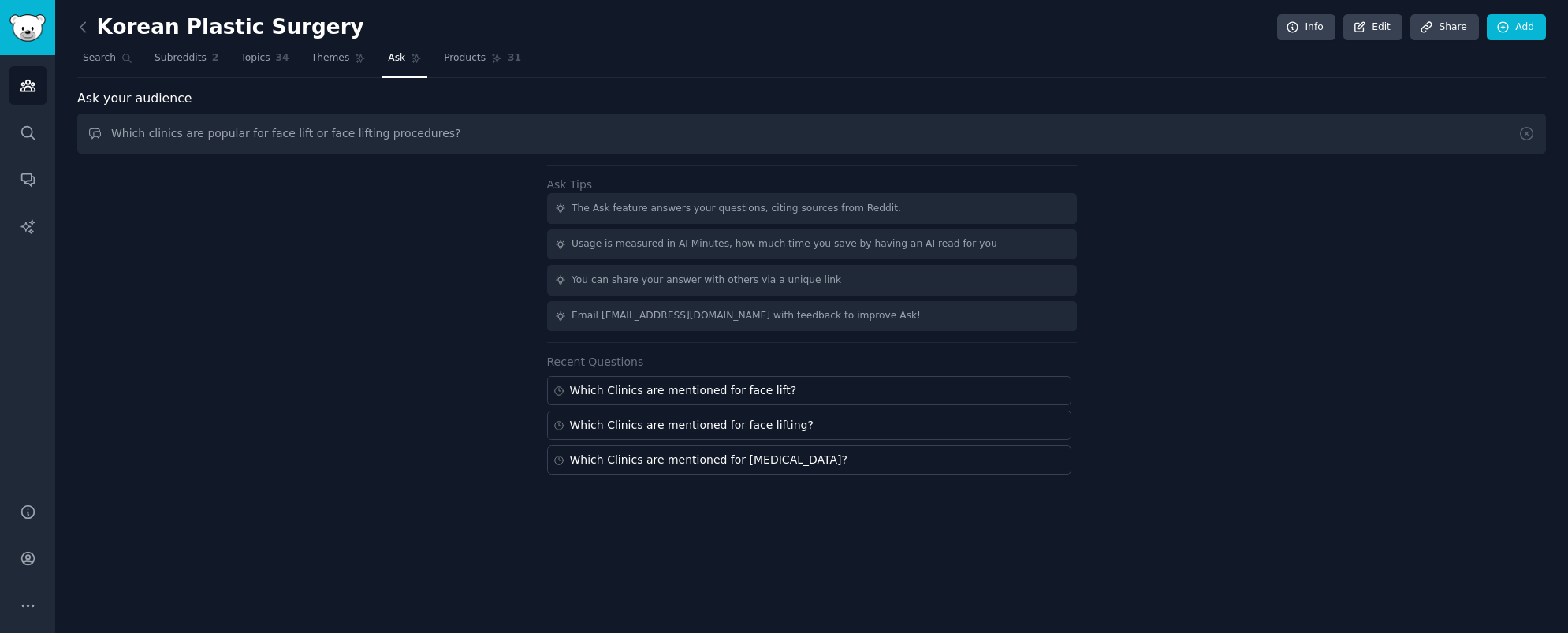
drag, startPoint x: 180, startPoint y: 134, endPoint x: 257, endPoint y: 142, distance: 77.4
click at [257, 140] on input "Which clinics are popular for face lift or face lifting procedures?" at bounding box center [812, 133] width 1469 height 40
type input "Which clinics get mentioned for face lift or face lifting procedures?"
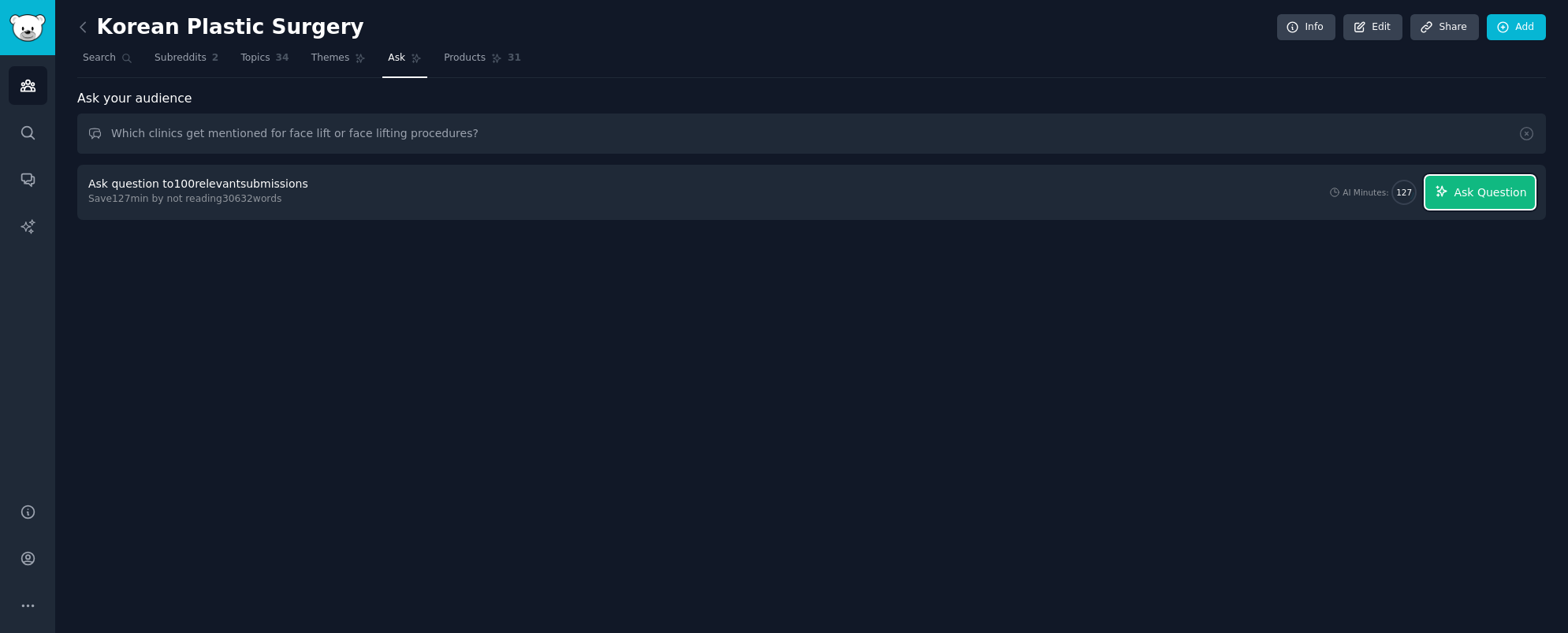
click at [1515, 196] on span "Ask Question" at bounding box center [1490, 193] width 73 height 17
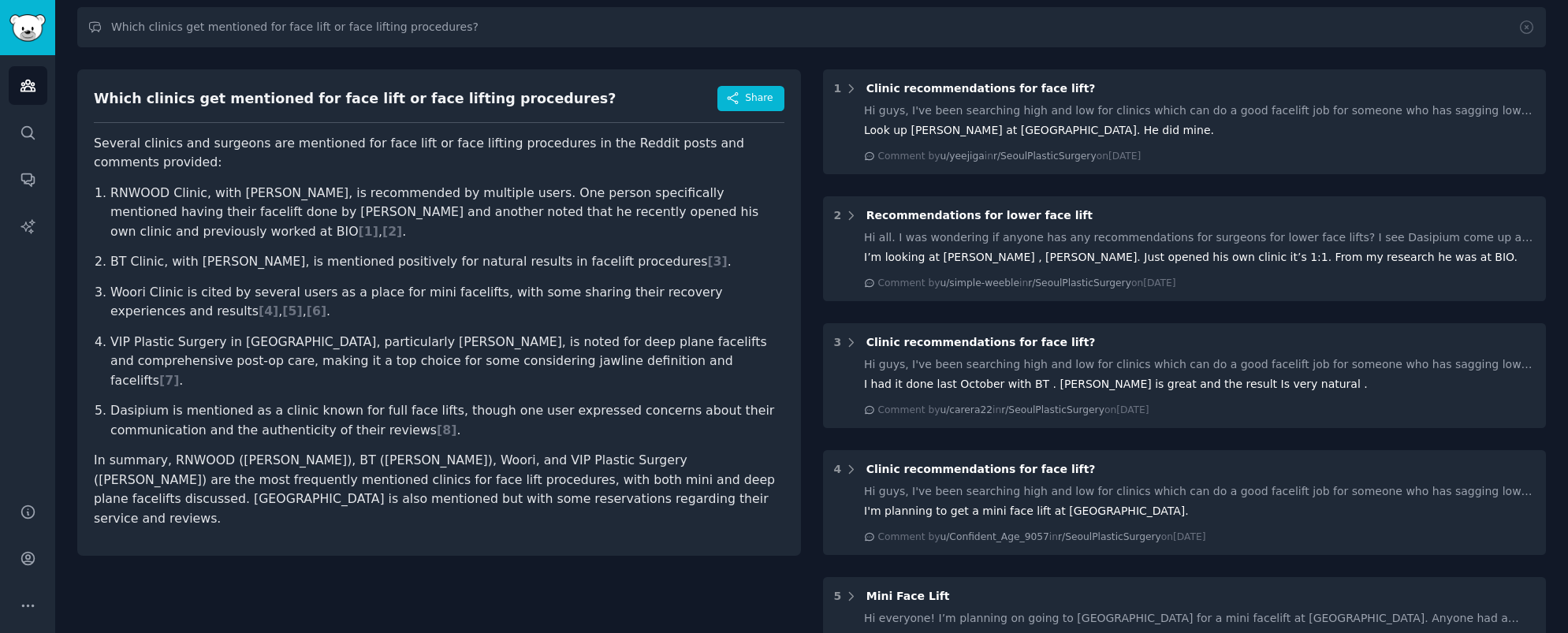
scroll to position [111, 0]
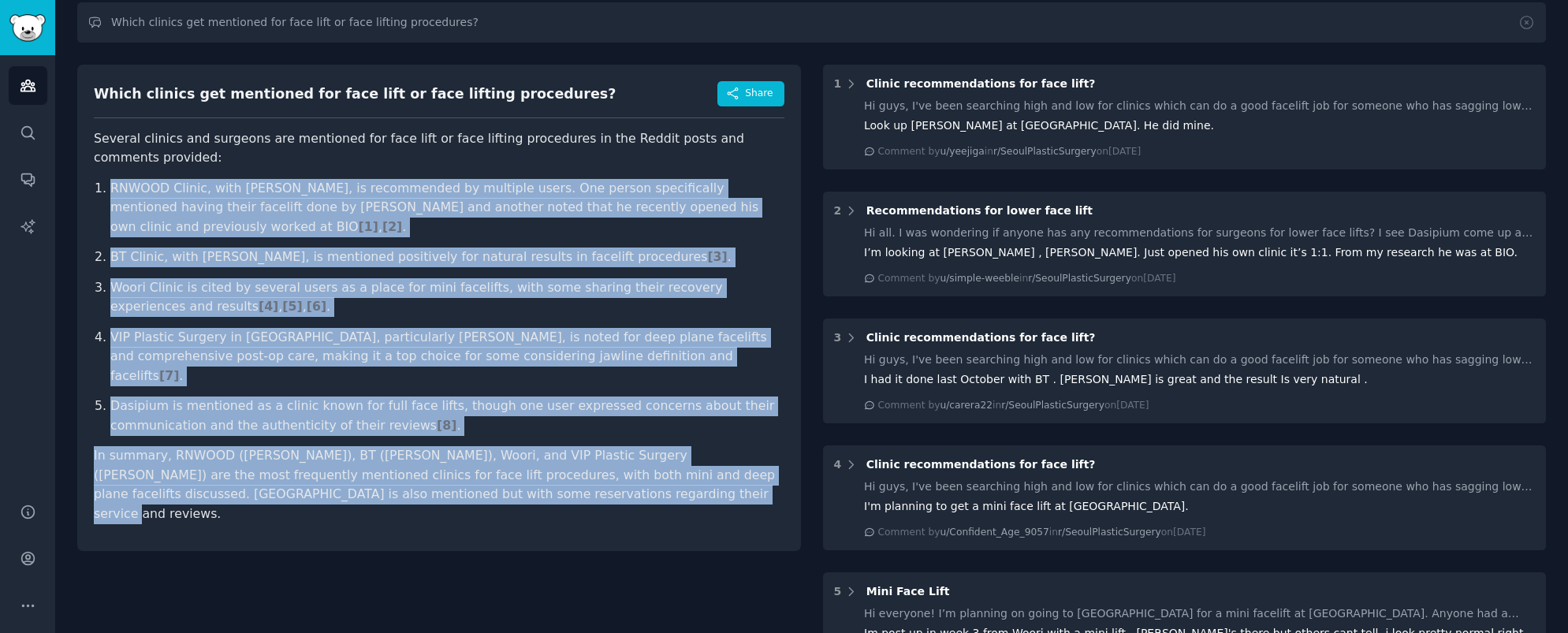
drag, startPoint x: 536, startPoint y: 477, endPoint x: 105, endPoint y: 183, distance: 521.7
click at [105, 183] on article "Several clinics and surgeons are mentioned for face lift or face lifting proced…" at bounding box center [439, 327] width 690 height 395
copy article "RNWOOD Clinic, with Dr. Ryu Min Hee, is recommended by multiple users. One pers…"
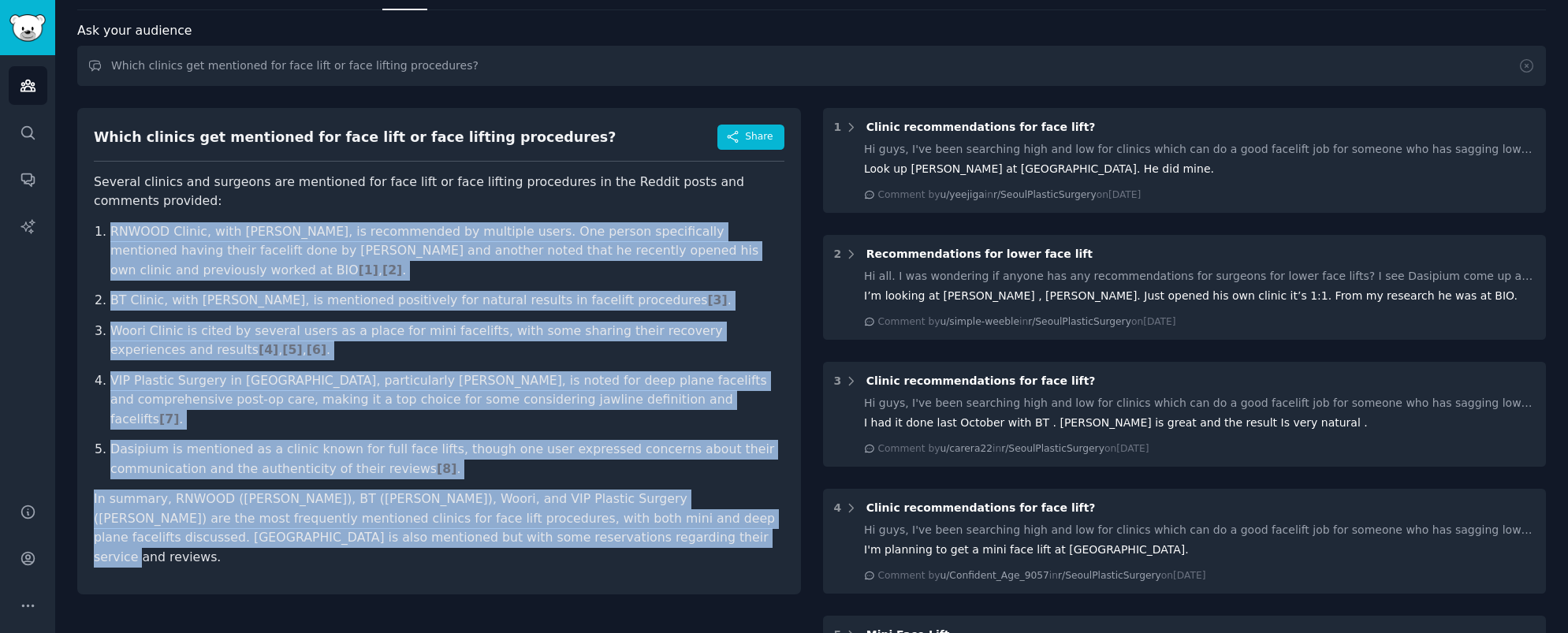
scroll to position [0, 0]
